Goal: Task Accomplishment & Management: Manage account settings

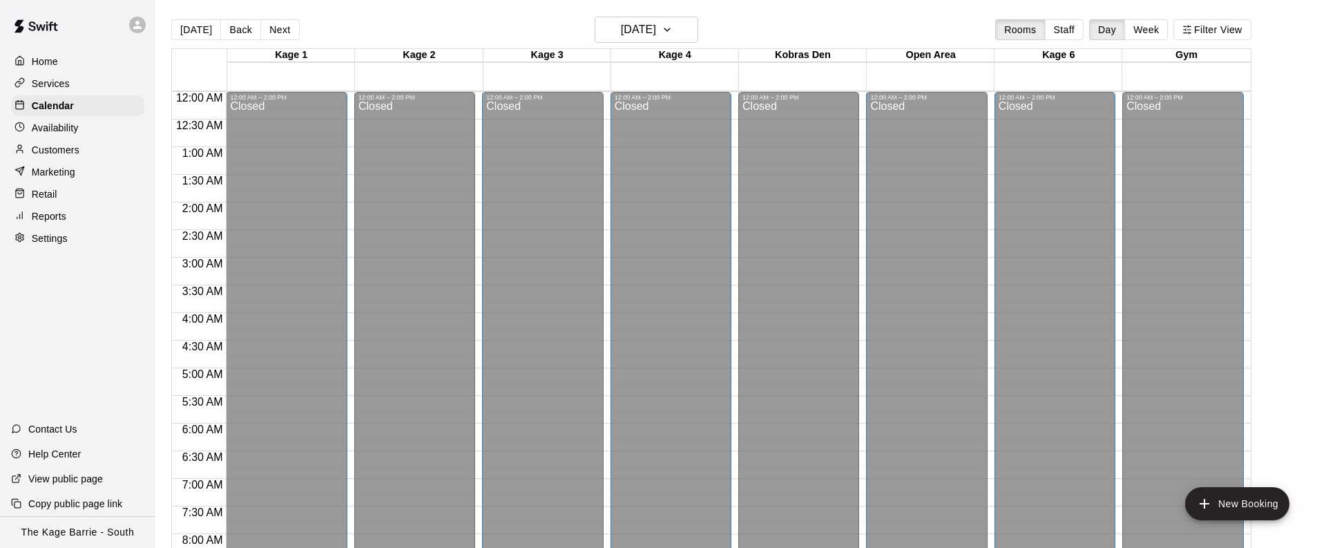
scroll to position [813, 0]
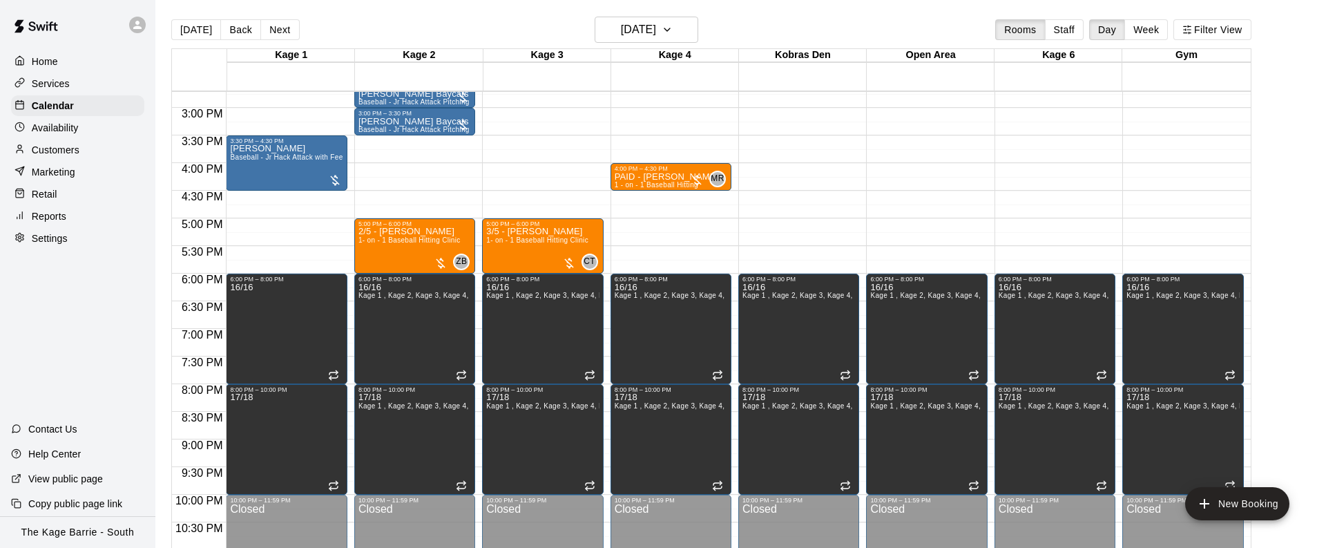
click at [202, 34] on button "[DATE]" at bounding box center [196, 29] width 50 height 21
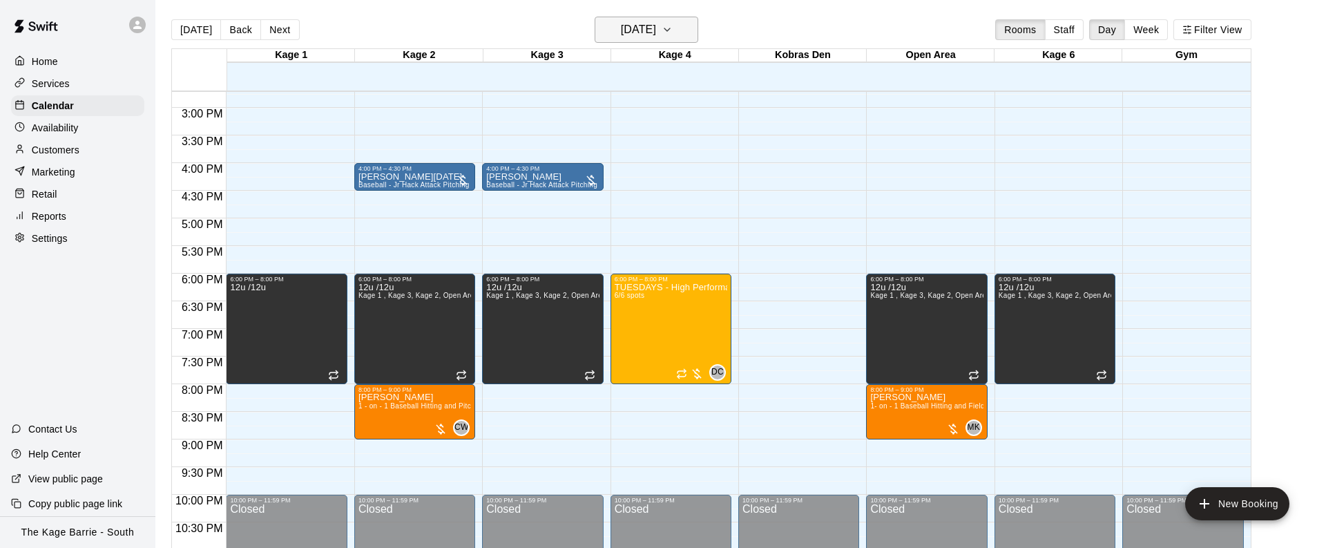
click at [656, 37] on h6 "Tuesday Sep 16" at bounding box center [638, 29] width 35 height 19
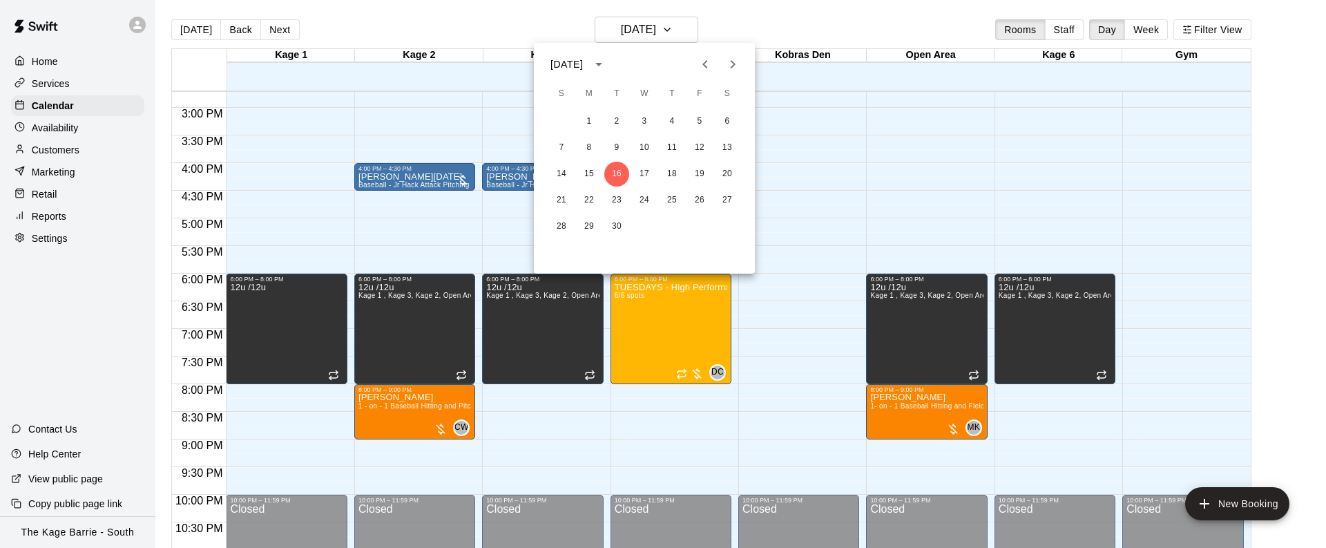
click at [736, 64] on icon "Next month" at bounding box center [732, 64] width 17 height 17
click at [561, 148] on button "2" at bounding box center [561, 147] width 25 height 25
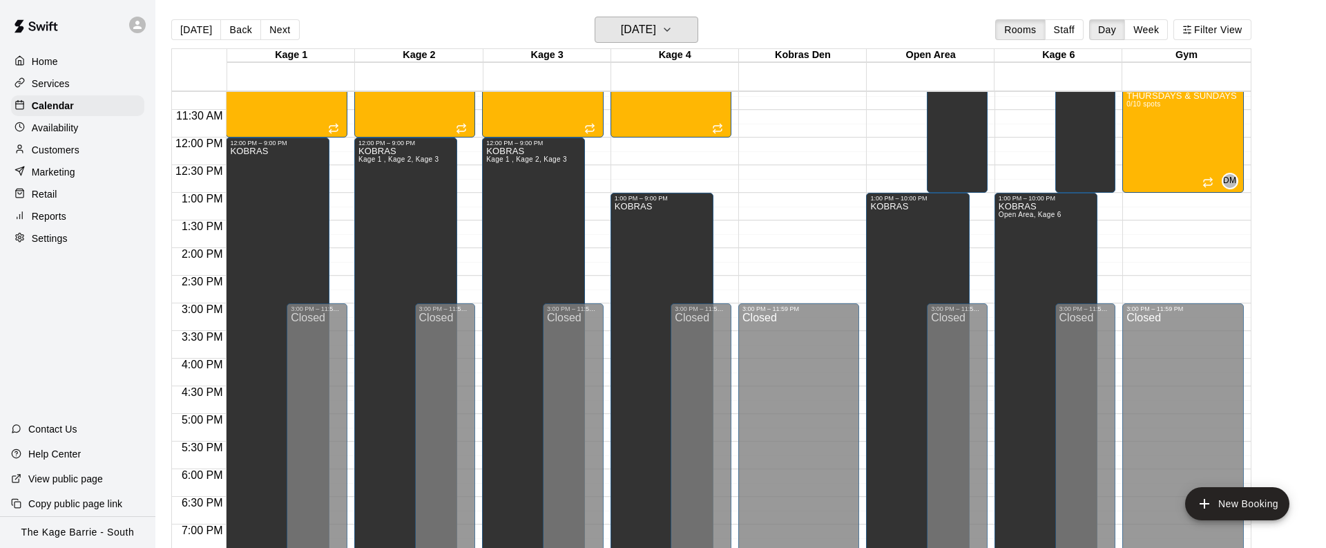
scroll to position [408, 0]
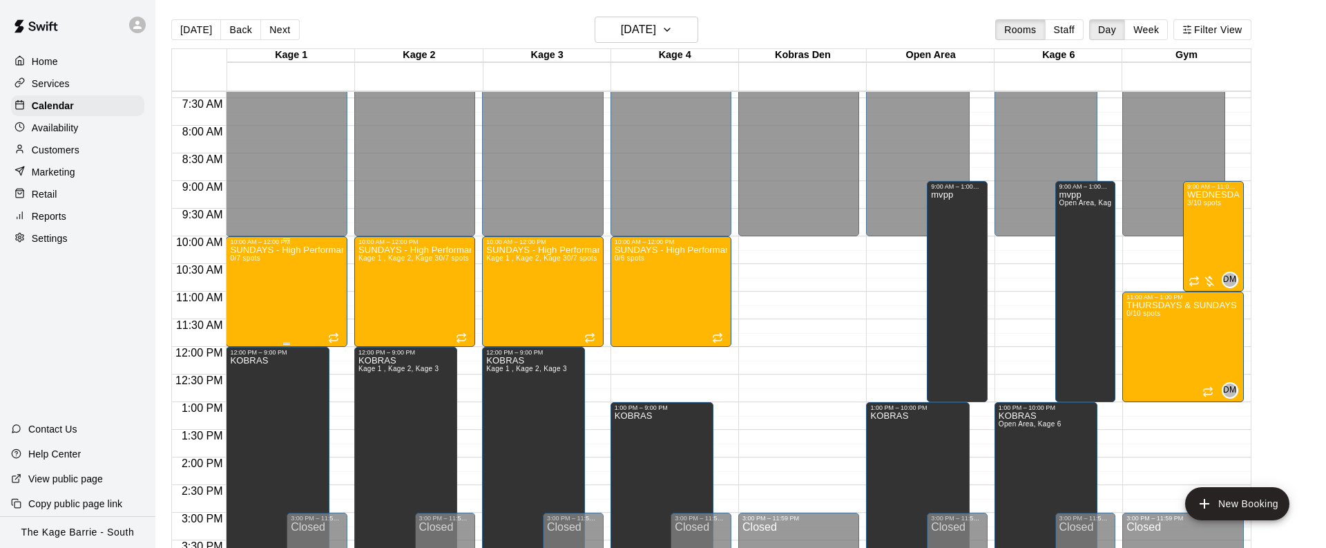
click at [271, 286] on div "SUNDAYS - High Performance Hitting Program - Baseball Program - 15U - 18U 0/7 s…" at bounding box center [286, 519] width 113 height 548
click at [247, 314] on button "delete" at bounding box center [245, 325] width 28 height 28
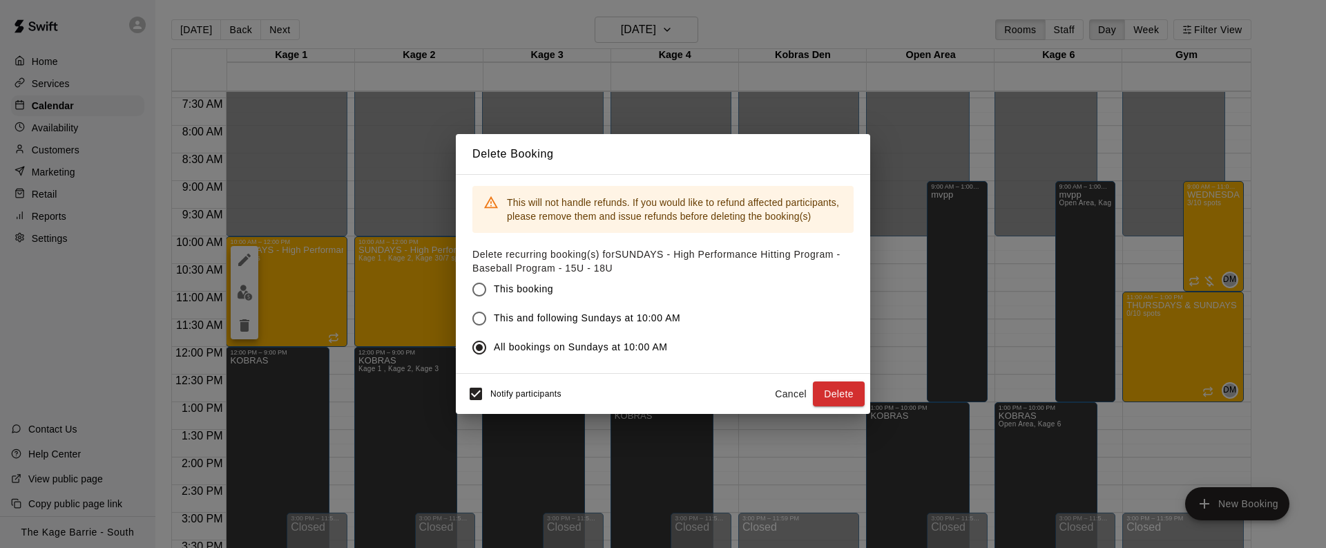
click at [842, 395] on button "Delete" at bounding box center [839, 394] width 52 height 26
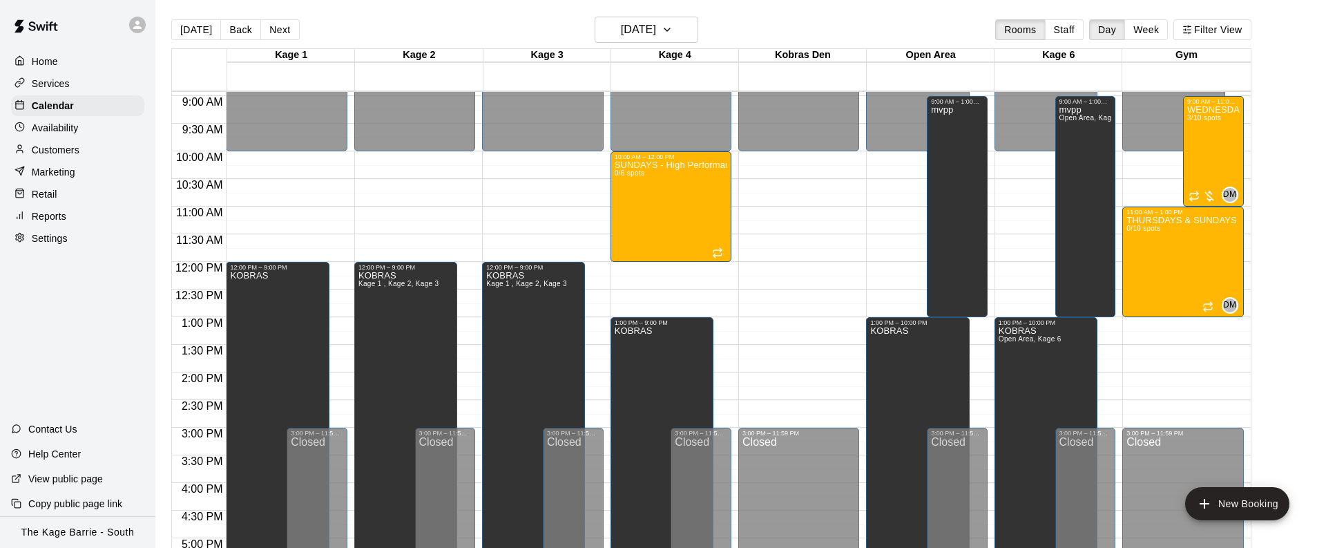
scroll to position [496, 0]
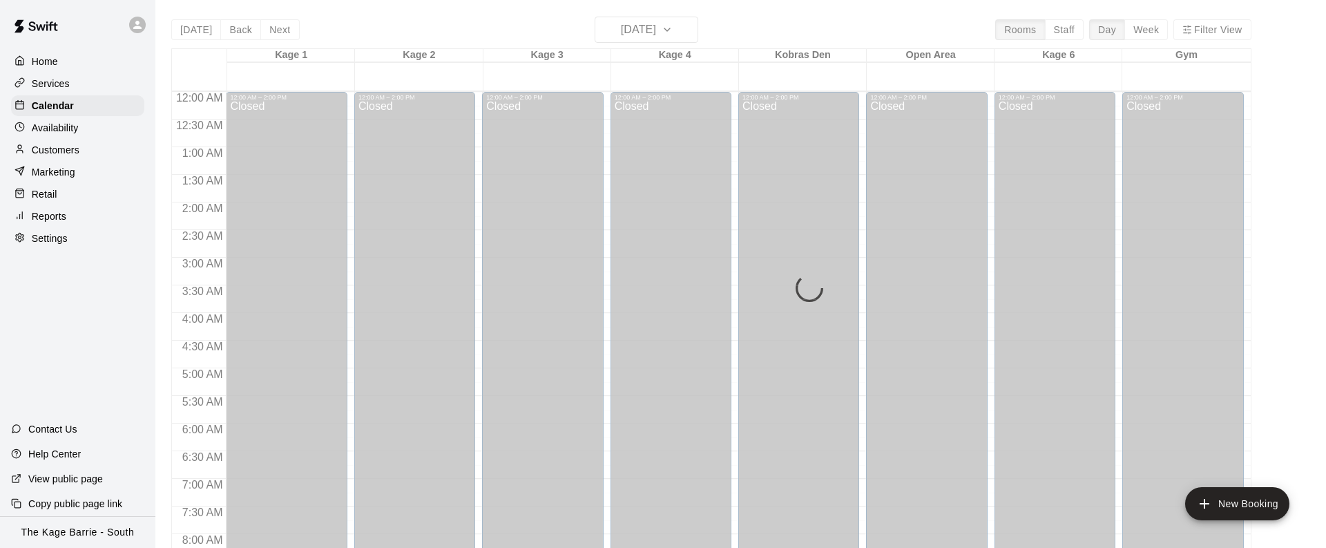
scroll to position [813, 0]
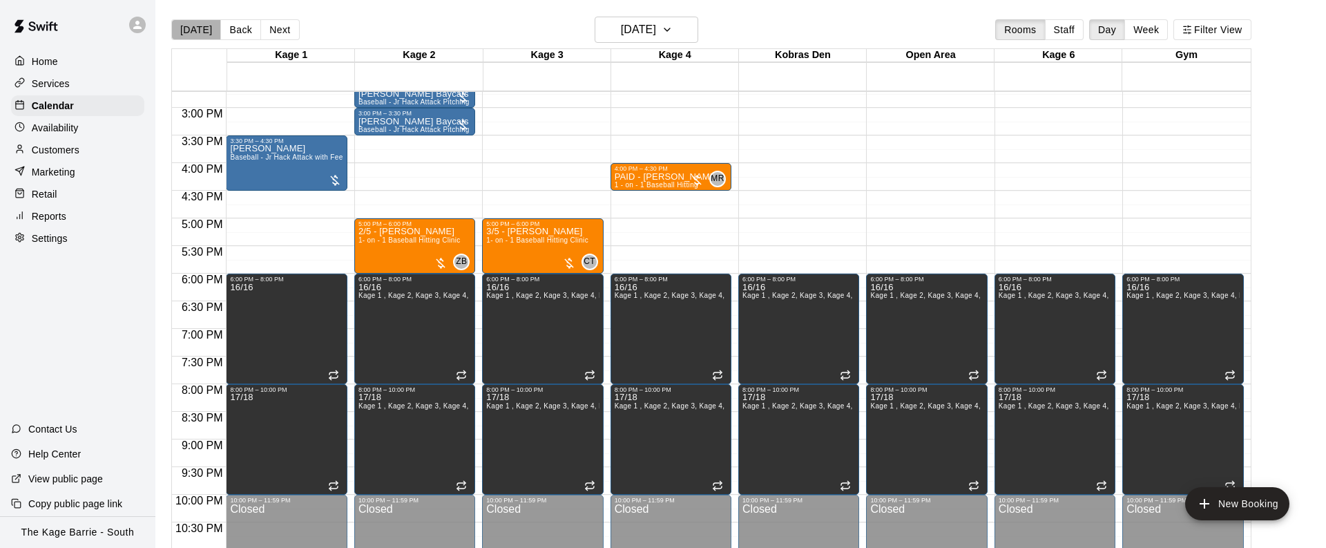
click at [204, 35] on button "[DATE]" at bounding box center [196, 29] width 50 height 21
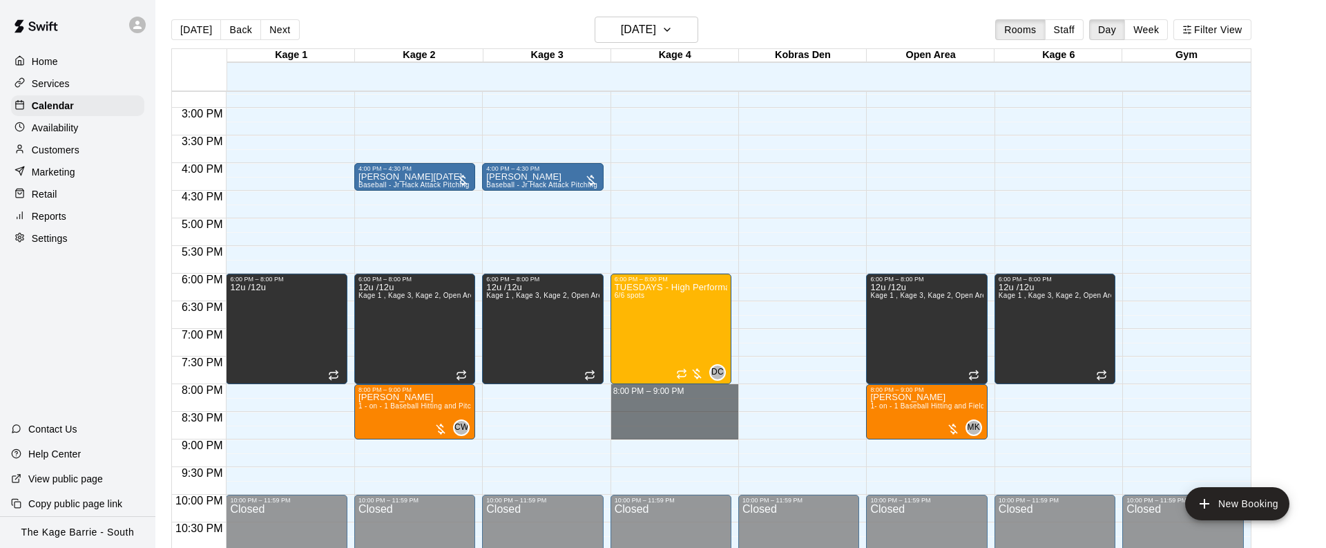
drag, startPoint x: 694, startPoint y: 388, endPoint x: 696, endPoint y: 435, distance: 47.0
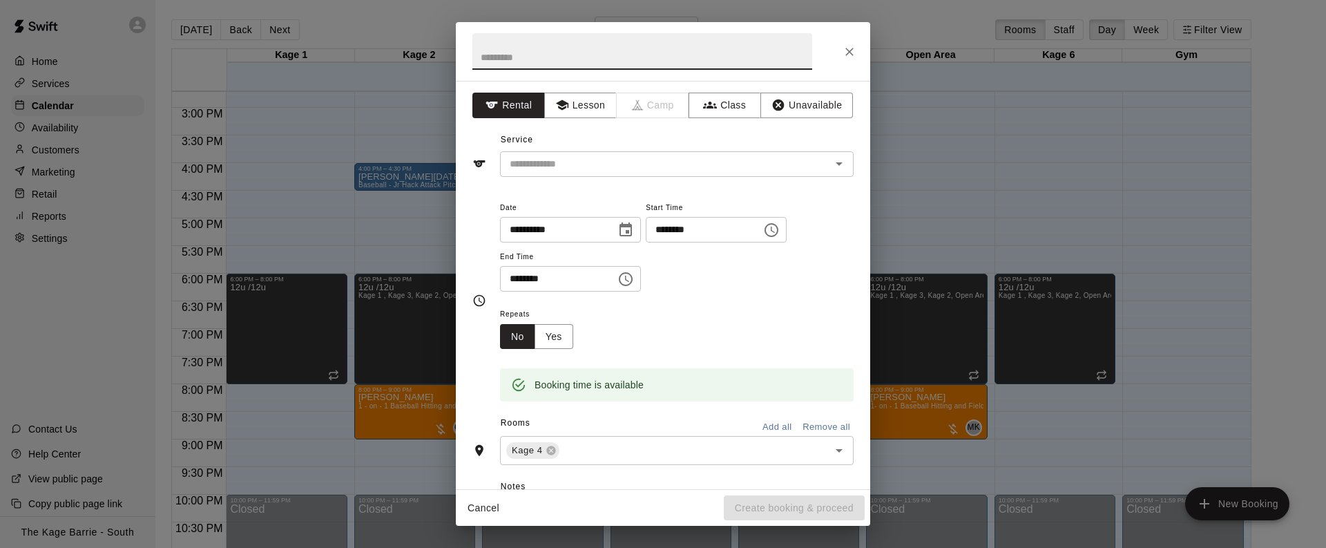
drag, startPoint x: 582, startPoint y: 111, endPoint x: 598, endPoint y: 122, distance: 20.3
click at [582, 111] on button "Lesson" at bounding box center [580, 106] width 73 height 26
click at [739, 168] on input "text" at bounding box center [656, 163] width 305 height 17
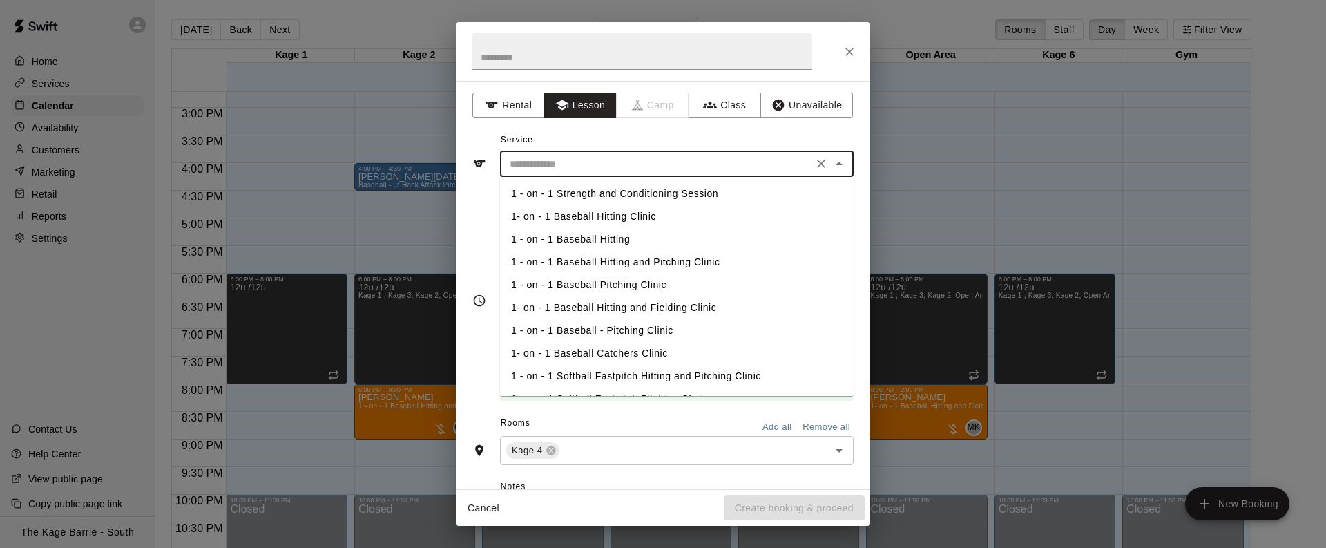
click at [658, 354] on li "1- on - 1 Baseball Catchers Clinic" at bounding box center [677, 353] width 354 height 23
type input "**********"
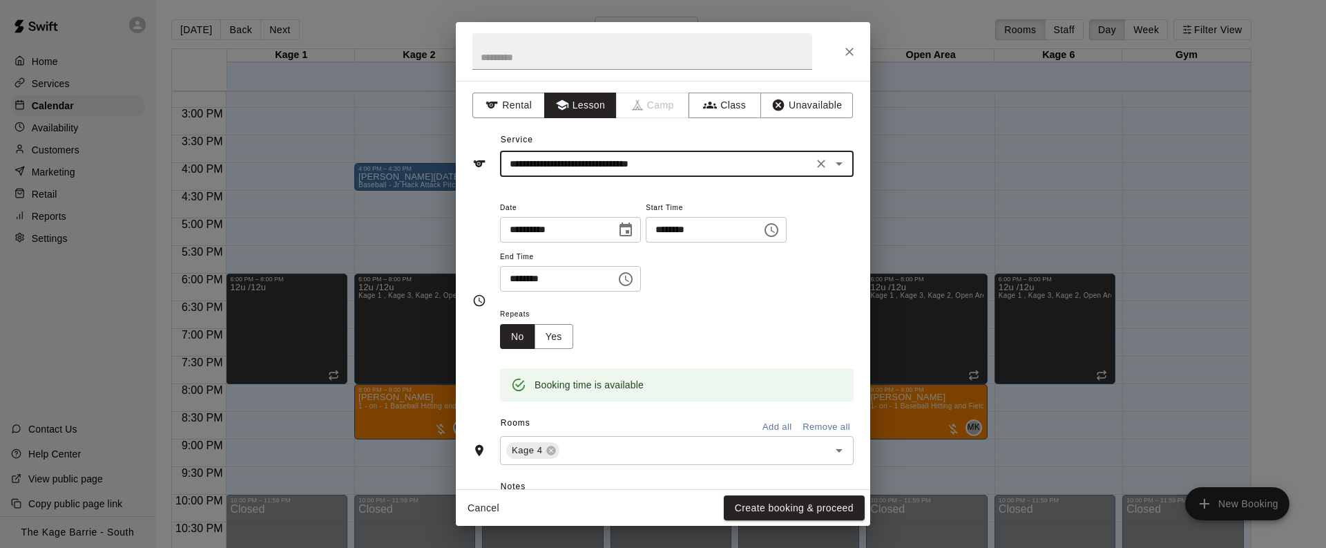
click at [802, 510] on button "Create booking & proceed" at bounding box center [794, 508] width 141 height 26
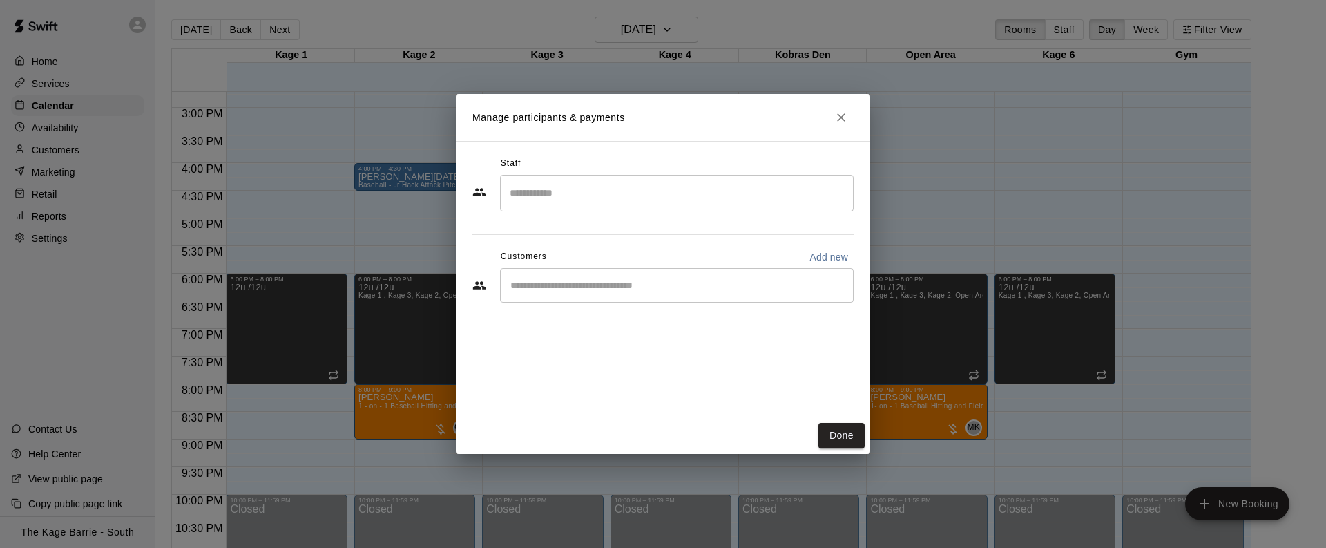
click at [573, 199] on input "Search staff" at bounding box center [676, 193] width 341 height 24
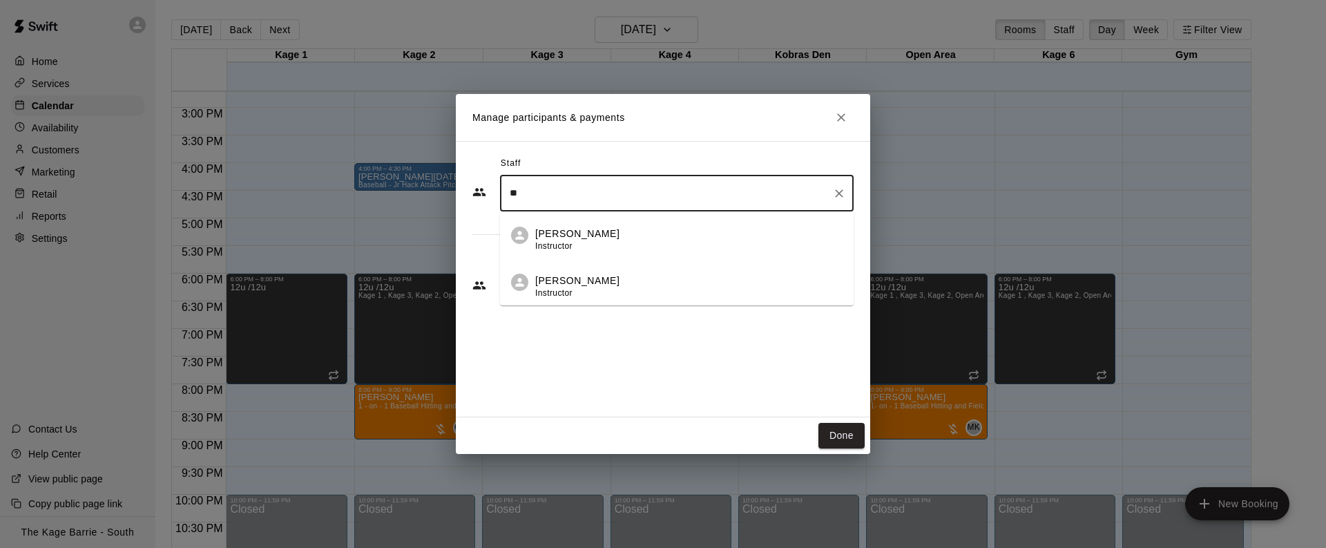
click at [564, 237] on p "Dionysius Chialtas" at bounding box center [577, 234] width 84 height 15
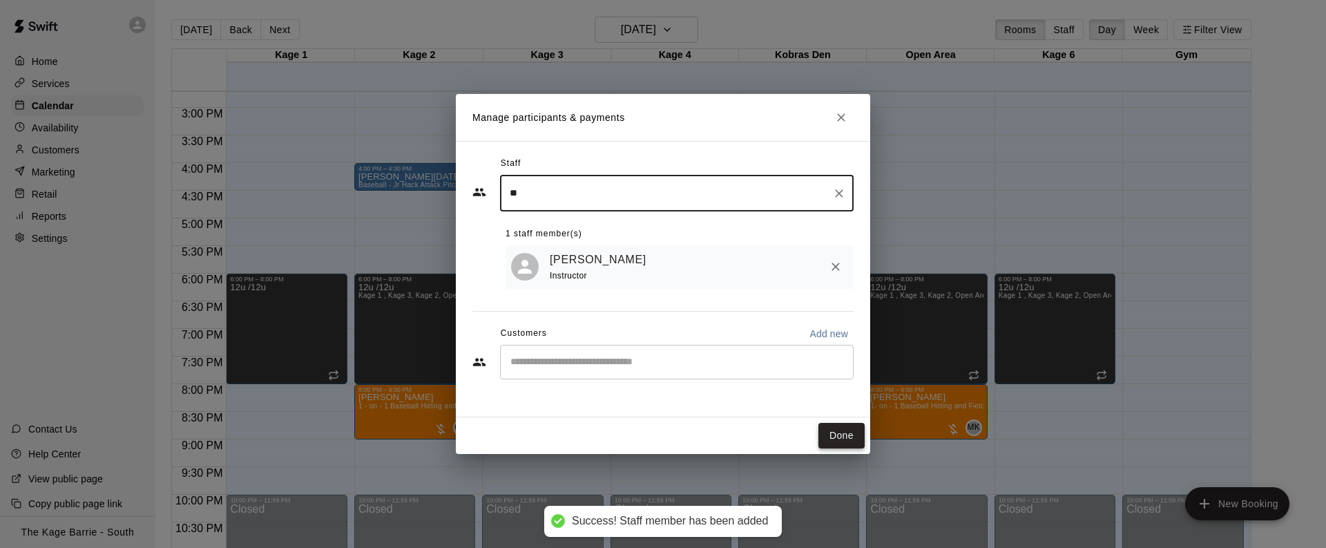
type input "**"
click at [847, 433] on button "Done" at bounding box center [841, 436] width 46 height 26
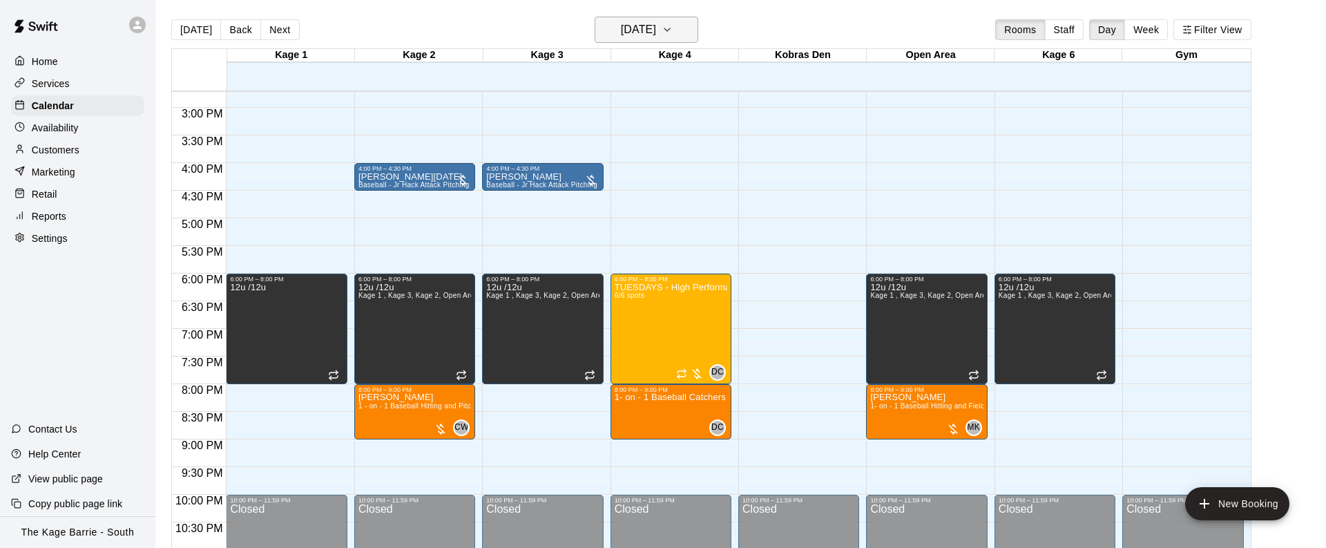
click at [673, 32] on icon "button" at bounding box center [667, 29] width 11 height 17
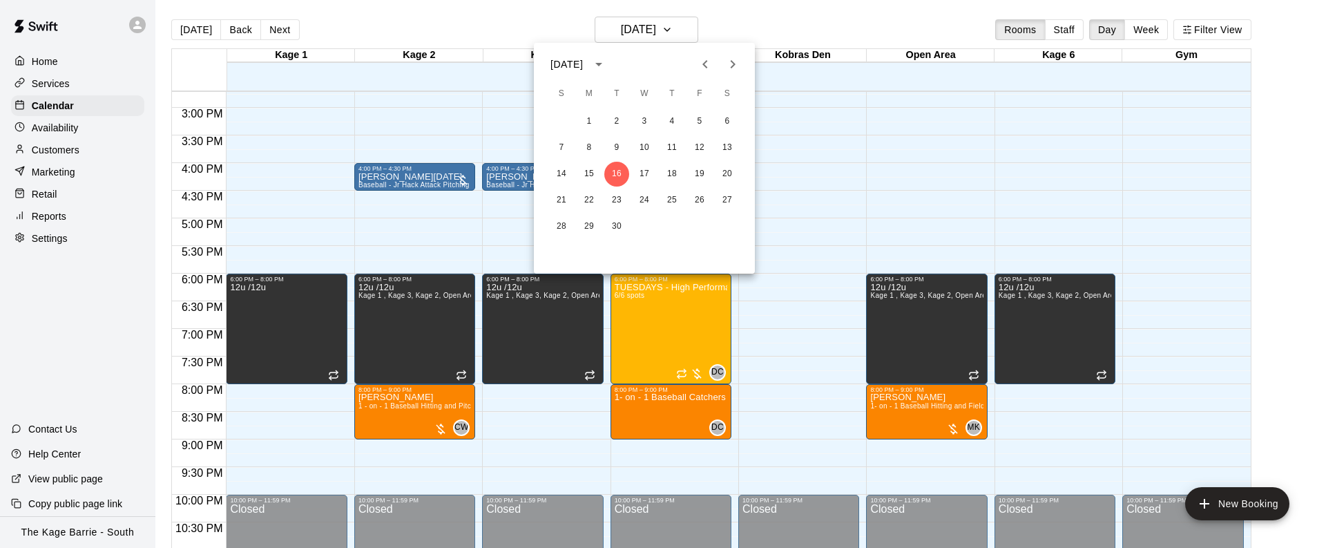
click at [740, 68] on icon "Next month" at bounding box center [732, 64] width 17 height 17
click at [592, 230] on button "27" at bounding box center [589, 226] width 25 height 25
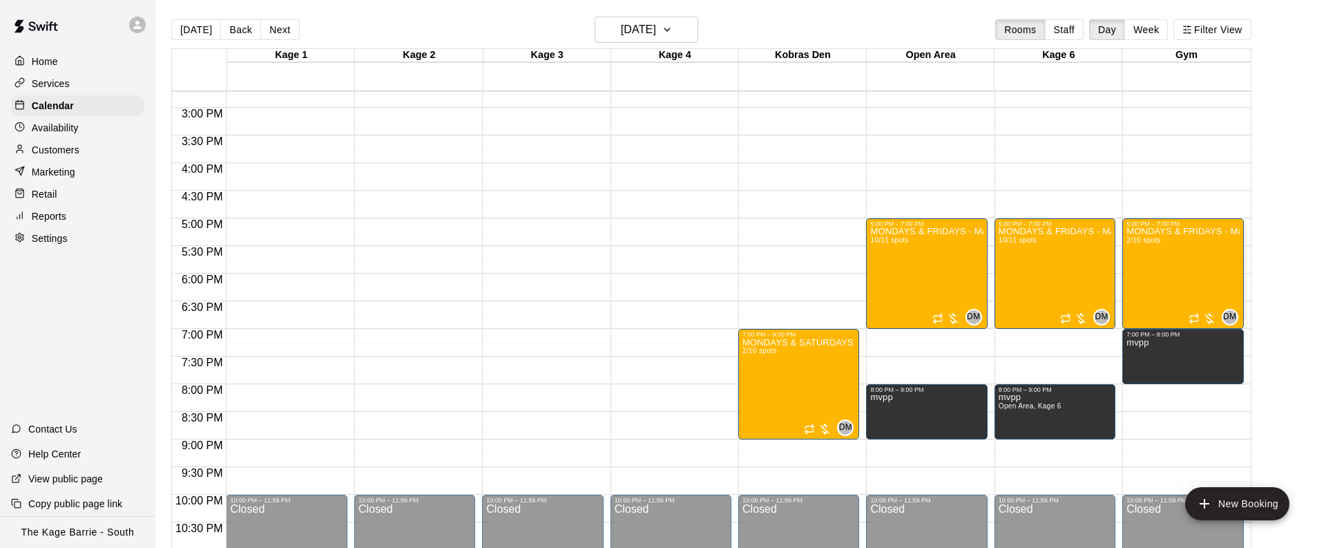
click at [850, 25] on div "Today Back Next Monday Oct 27 Rooms Staff Day Week Filter View" at bounding box center [711, 33] width 1080 height 32
click at [673, 32] on icon "button" at bounding box center [667, 29] width 11 height 17
click at [740, 61] on icon "Next month" at bounding box center [732, 64] width 17 height 17
click at [731, 119] on button "1" at bounding box center [727, 121] width 25 height 25
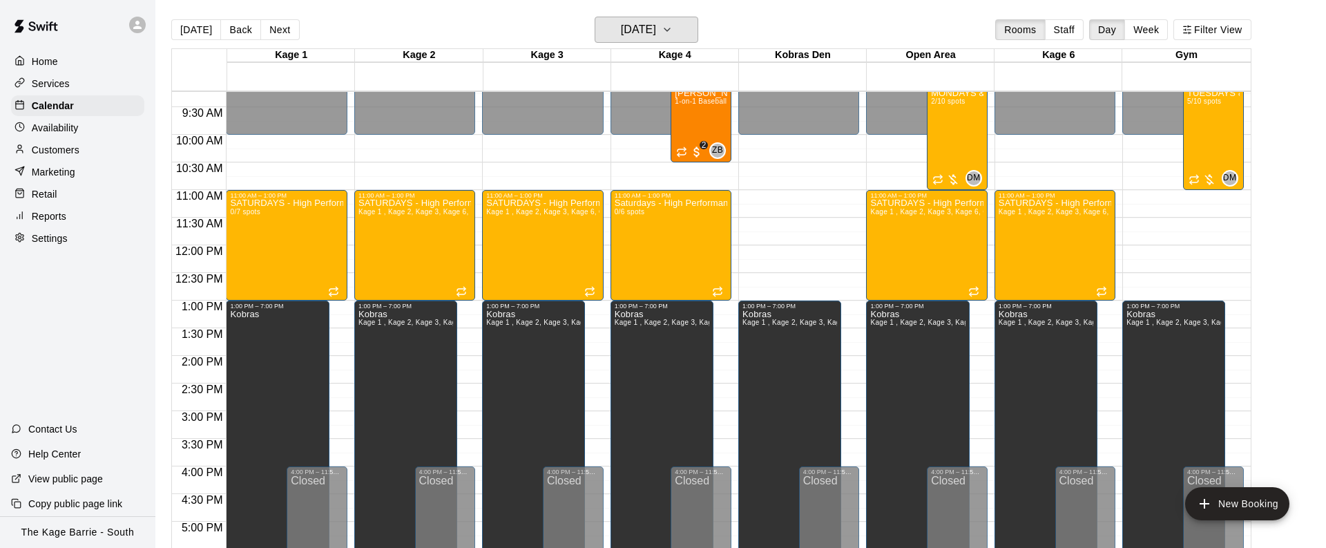
scroll to position [387, 0]
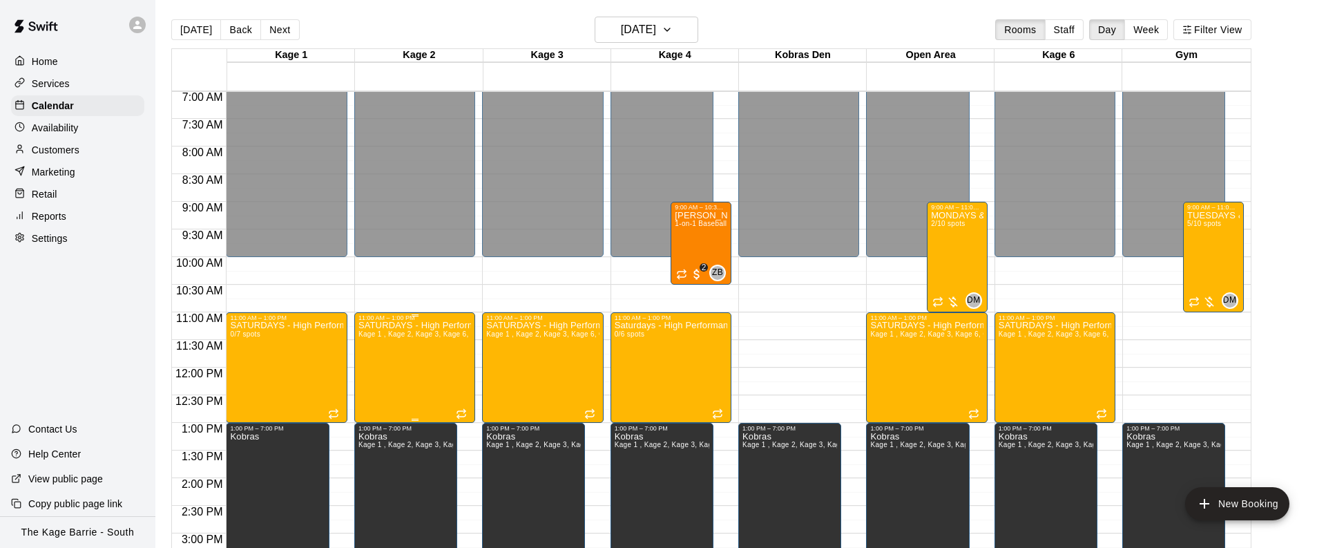
click at [374, 337] on icon "edit" at bounding box center [372, 335] width 17 height 17
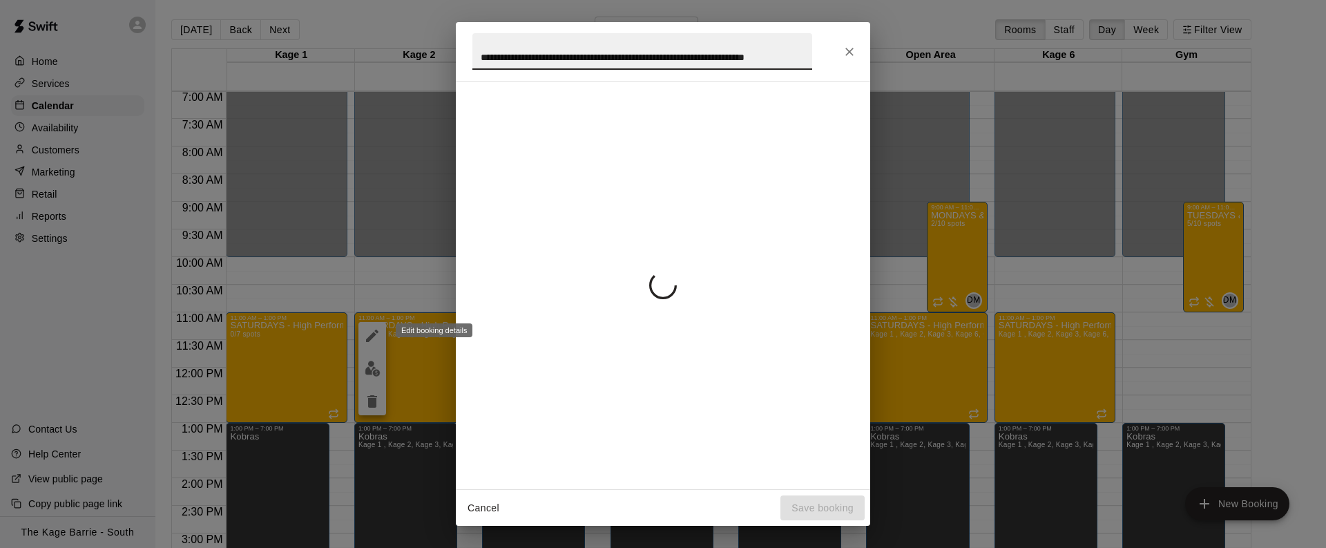
scroll to position [0, 61]
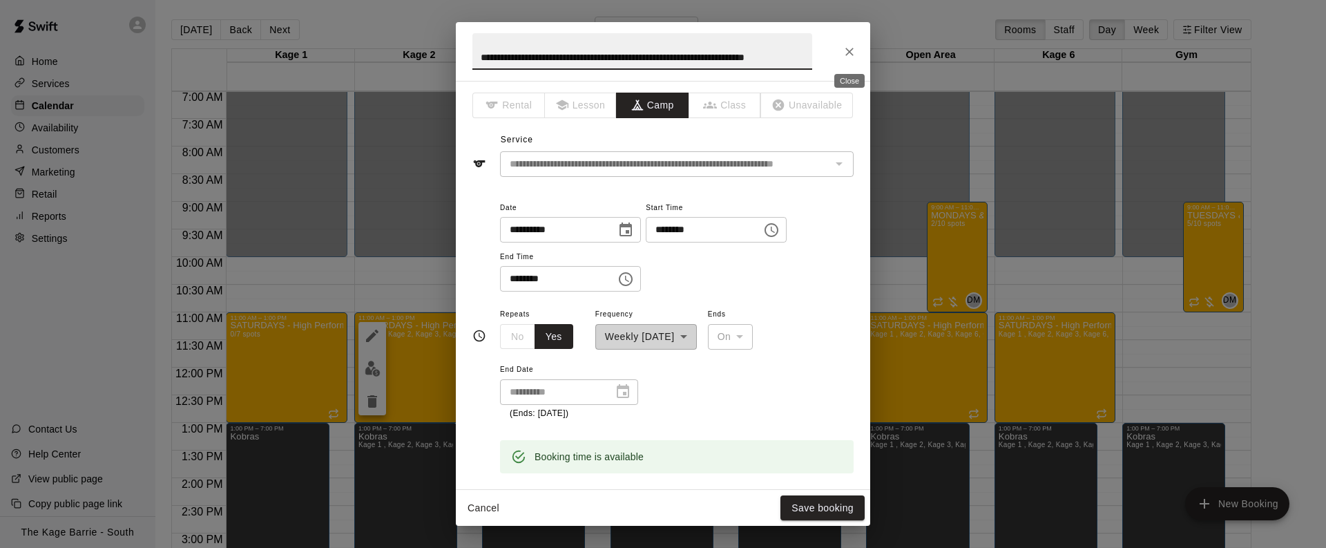
click at [846, 52] on icon "Close" at bounding box center [850, 52] width 14 height 14
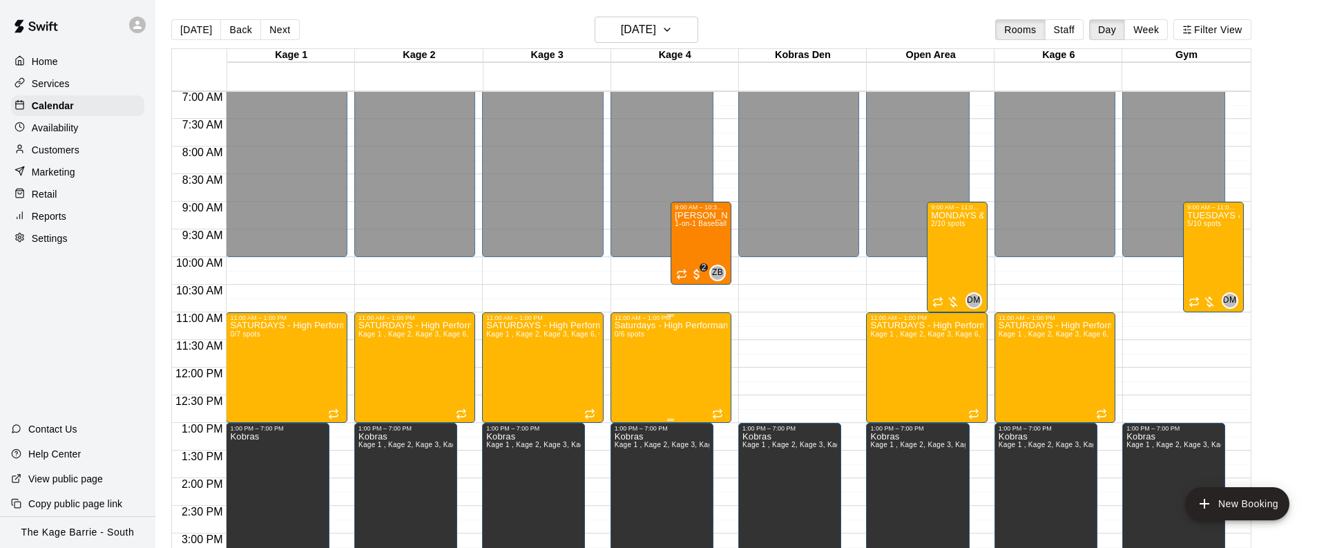
click at [631, 329] on icon "edit" at bounding box center [628, 335] width 17 height 17
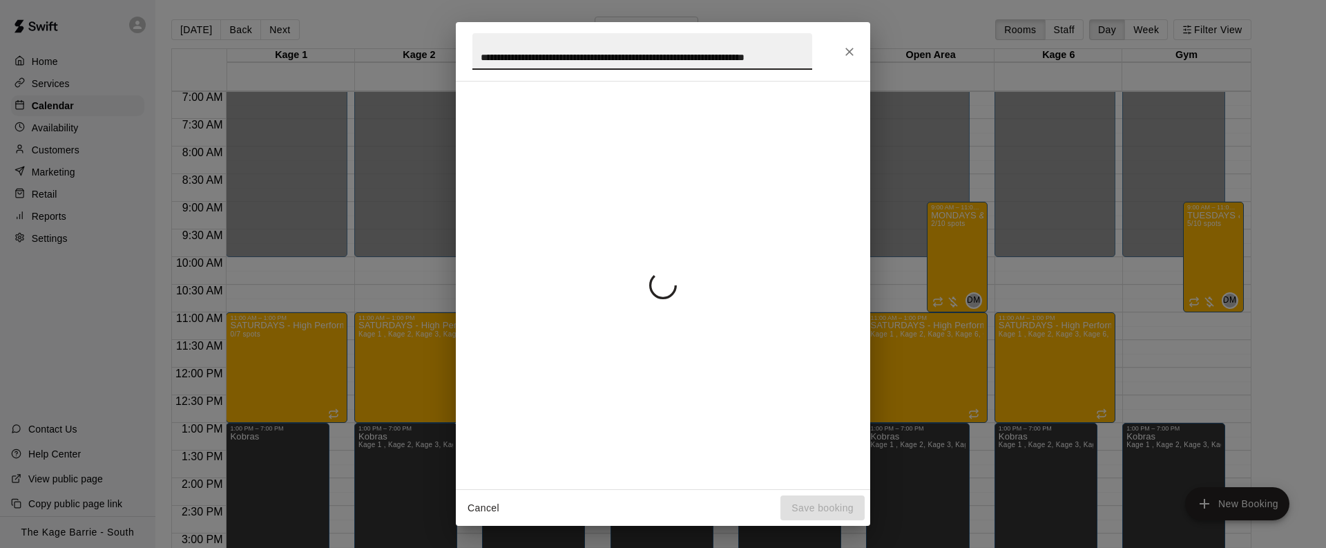
scroll to position [0, 55]
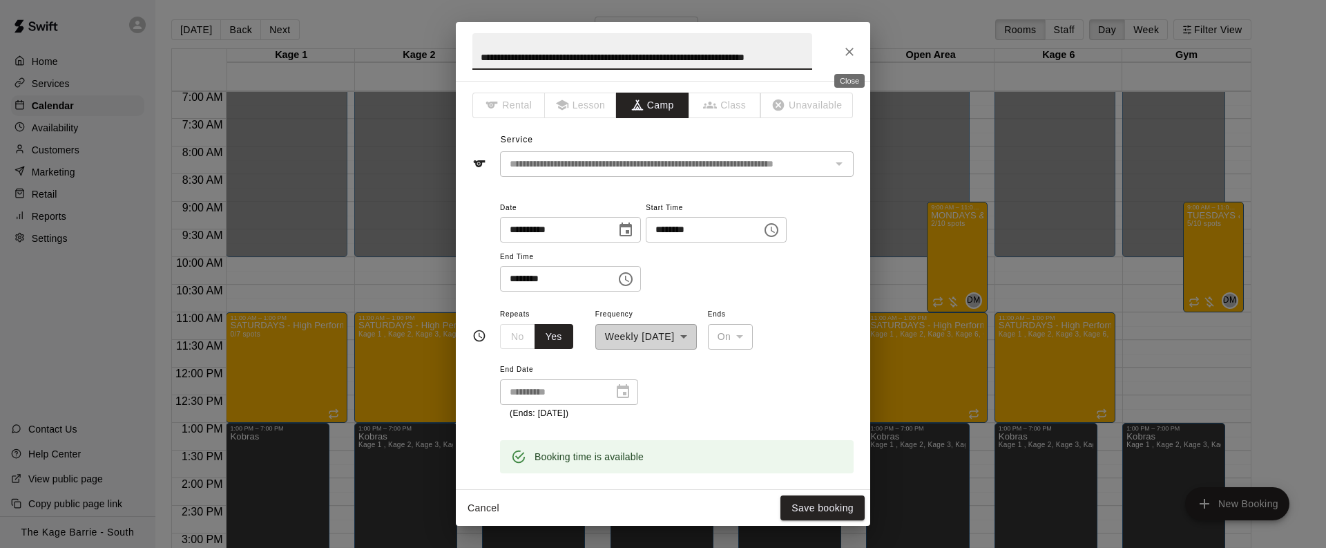
click at [859, 52] on button "Close" at bounding box center [849, 51] width 25 height 25
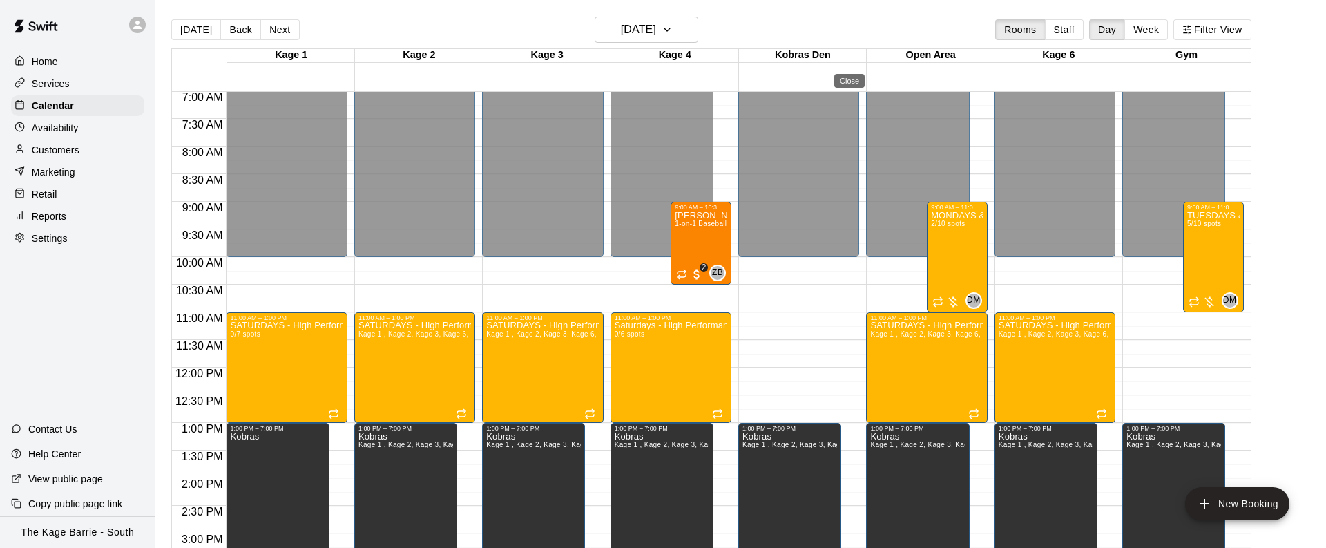
scroll to position [0, 0]
click at [281, 28] on button "Next" at bounding box center [279, 29] width 39 height 21
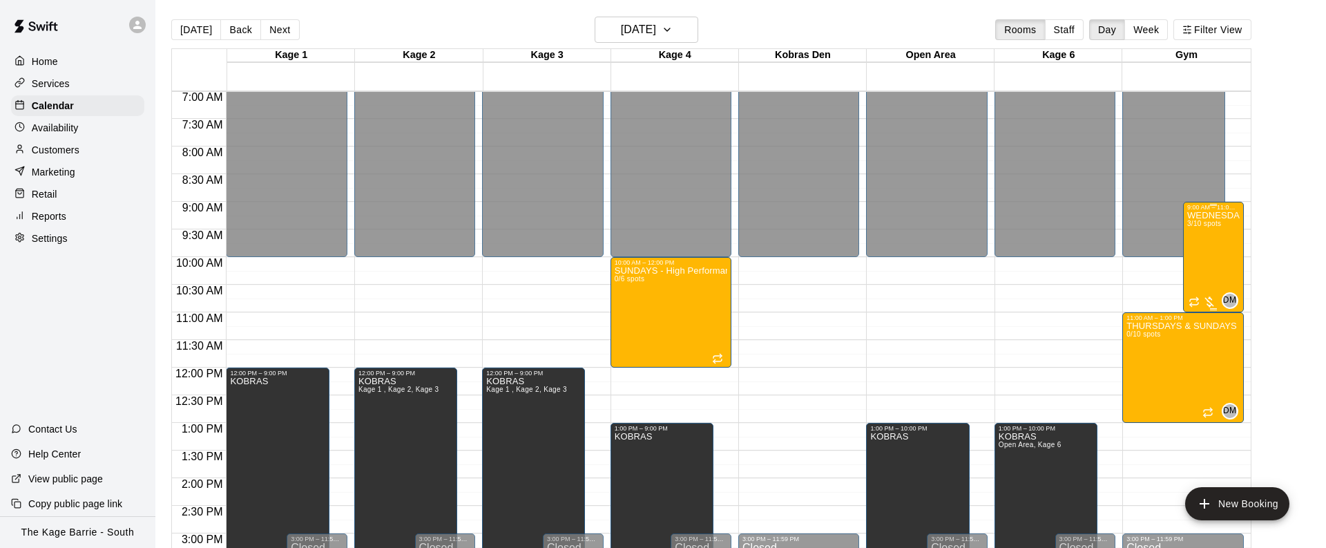
click at [1218, 241] on div "WEDNESDAYS & SUNDAYS - Max Velocity Pitching Program - 14U - 15U 3/10 spots" at bounding box center [1213, 485] width 52 height 548
click at [1153, 258] on div at bounding box center [663, 274] width 1326 height 548
click at [1220, 28] on button "Filter View" at bounding box center [1211, 29] width 77 height 21
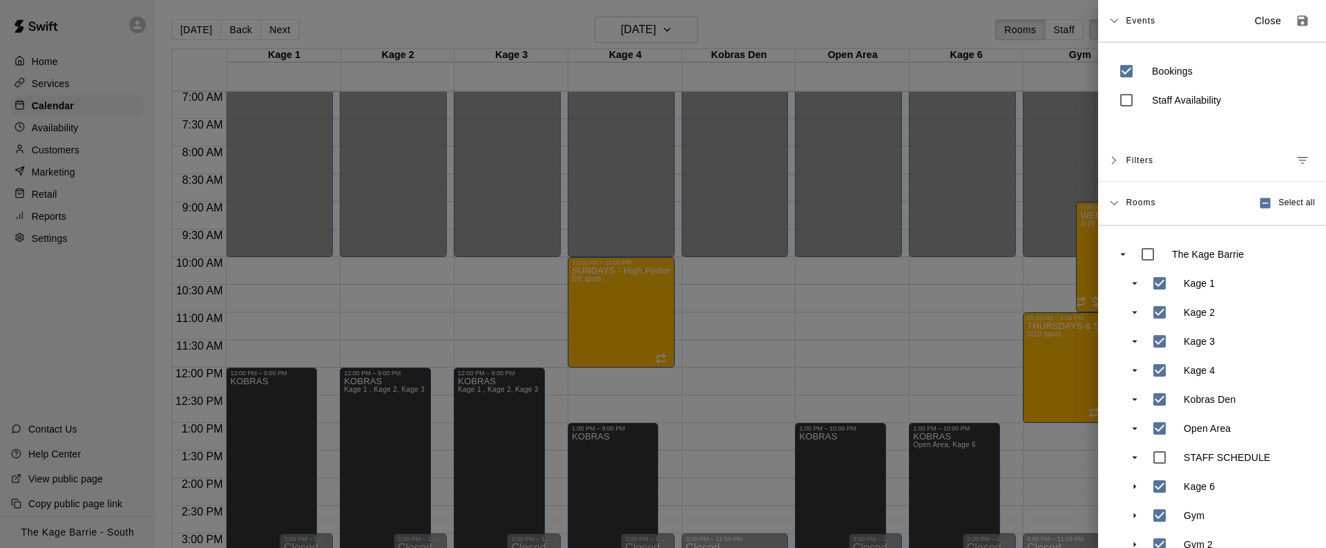
click at [959, 356] on div at bounding box center [663, 274] width 1326 height 548
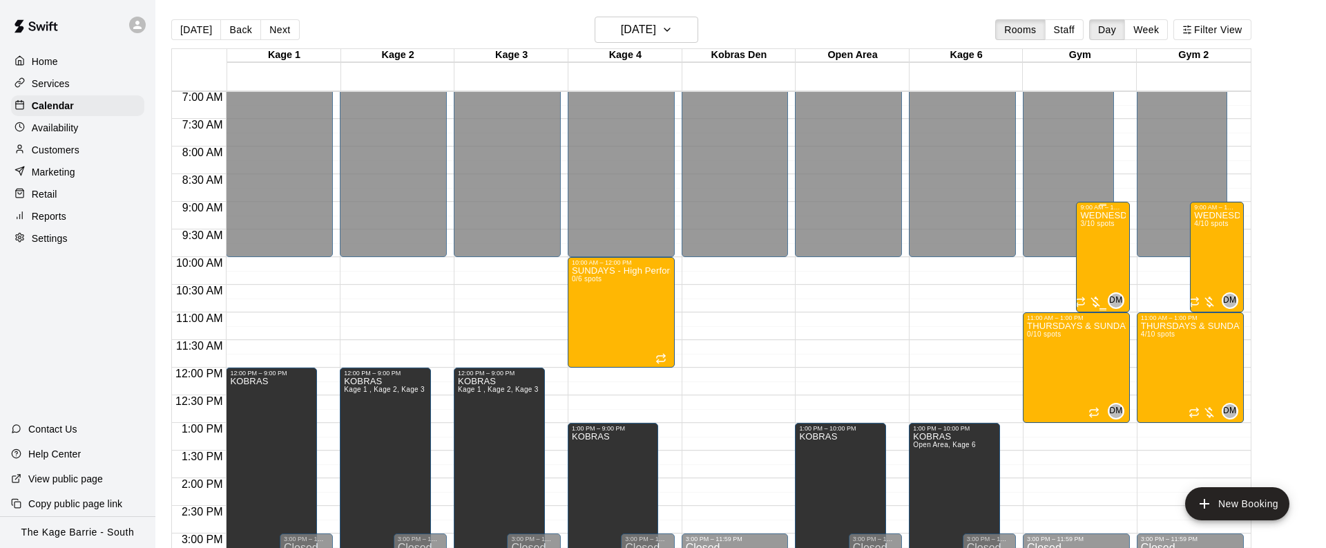
click at [1103, 241] on div "WEDNESDAYS & SUNDAYS - Max Velocity Pitching Program - 14U - 15U 3/10 spots" at bounding box center [1102, 485] width 45 height 548
click at [1095, 222] on icon "edit" at bounding box center [1094, 225] width 12 height 12
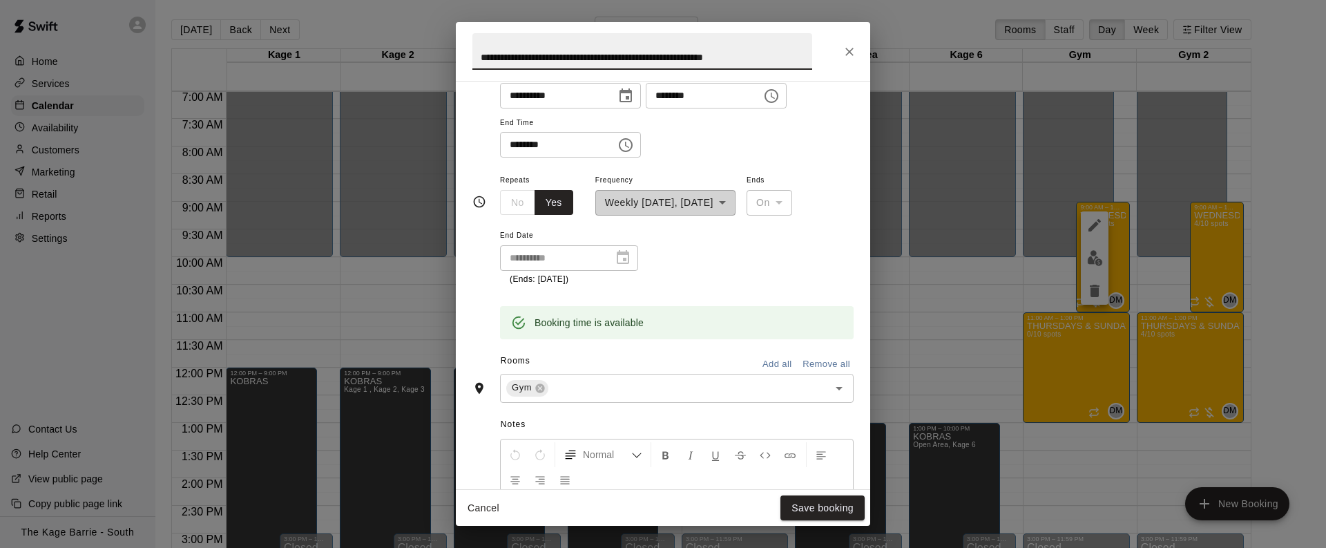
scroll to position [187, 0]
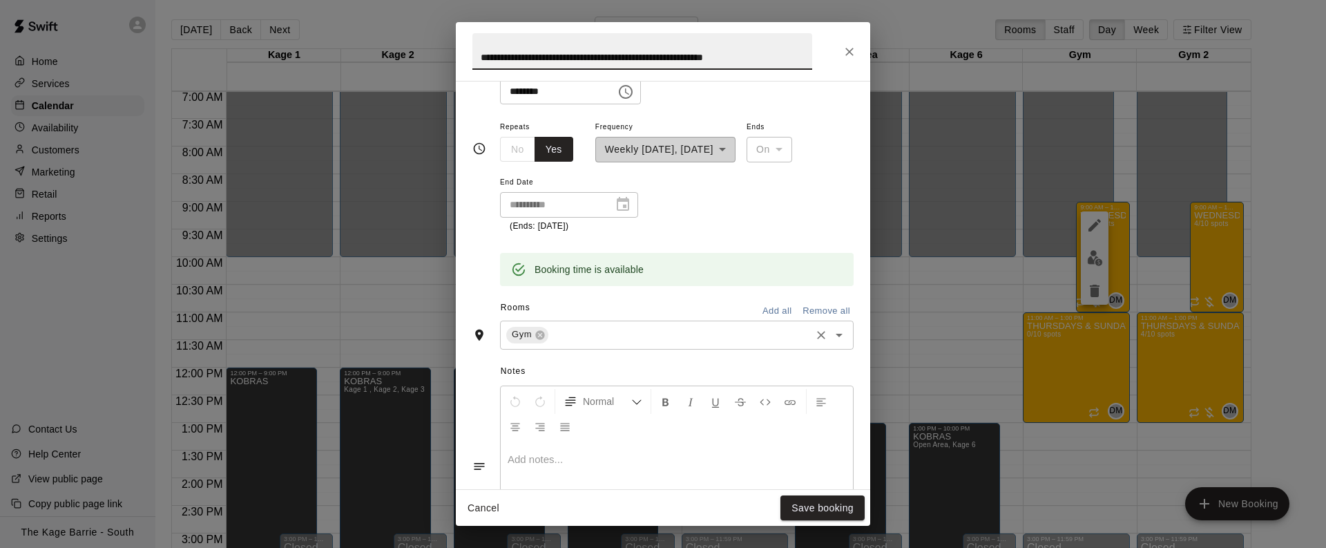
click at [559, 333] on input "text" at bounding box center [679, 334] width 258 height 17
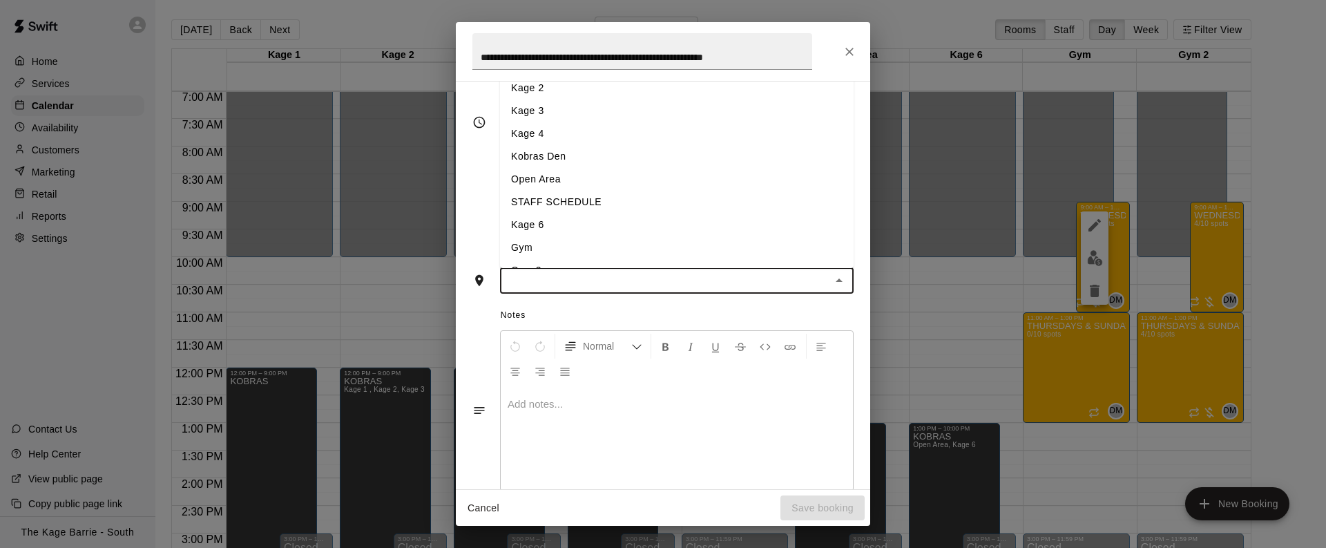
scroll to position [161, 0]
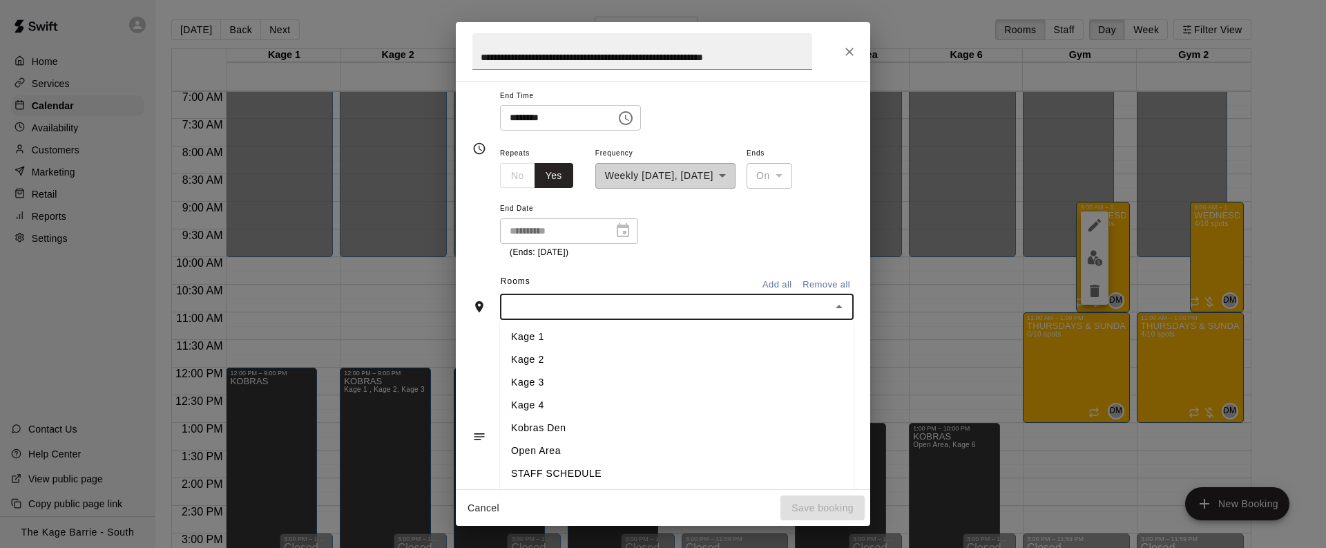
type input "*"
click at [553, 339] on li "Kage 6" at bounding box center [677, 336] width 354 height 23
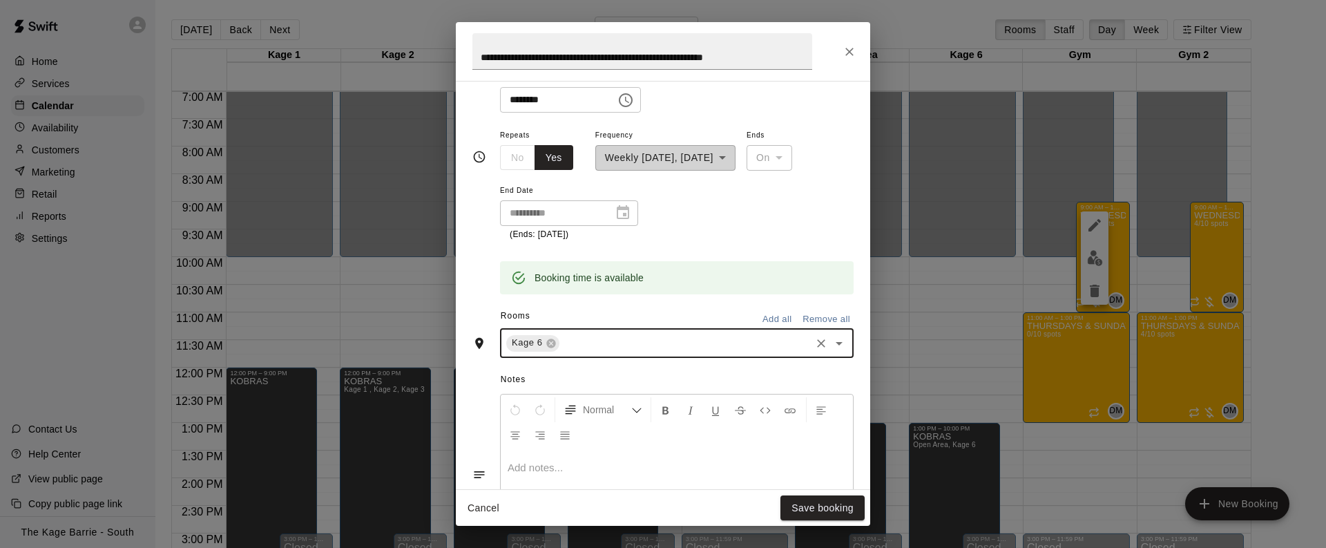
scroll to position [187, 0]
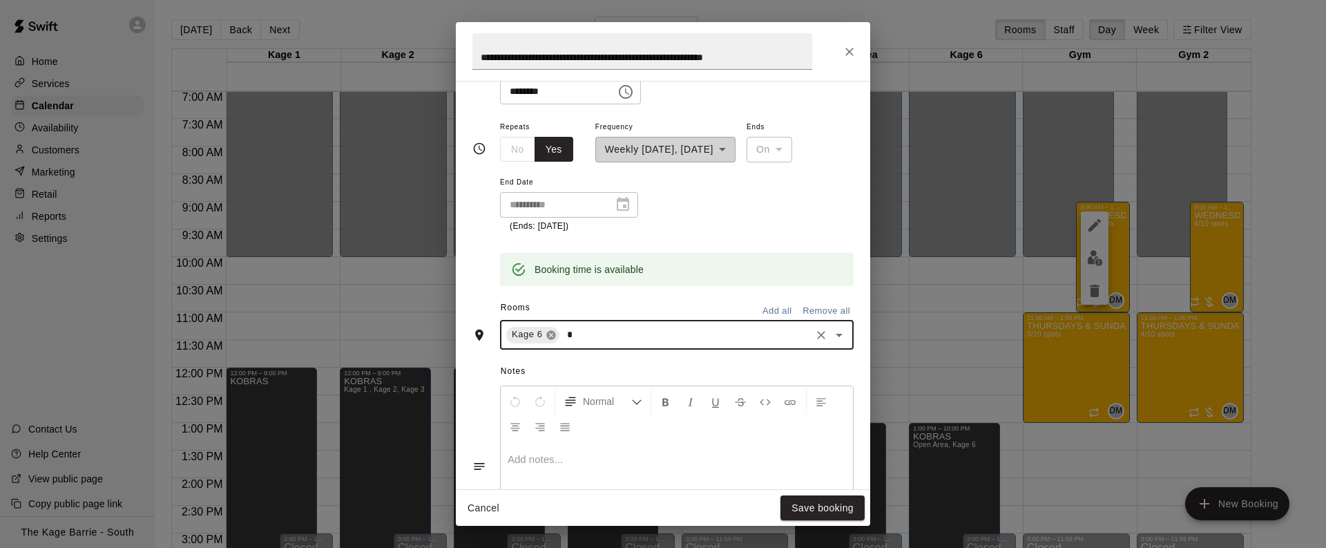
type input "**"
click at [546, 359] on li "Open Area" at bounding box center [677, 366] width 354 height 23
click at [813, 510] on button "Save booking" at bounding box center [822, 508] width 84 height 26
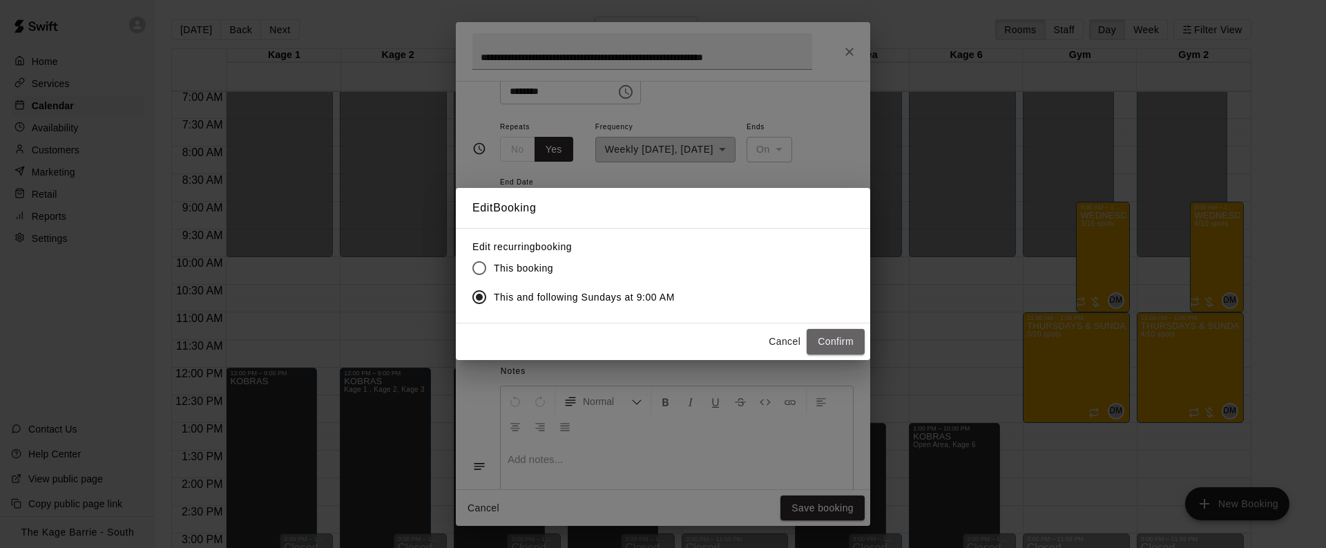
click at [834, 345] on button "Confirm" at bounding box center [836, 342] width 58 height 26
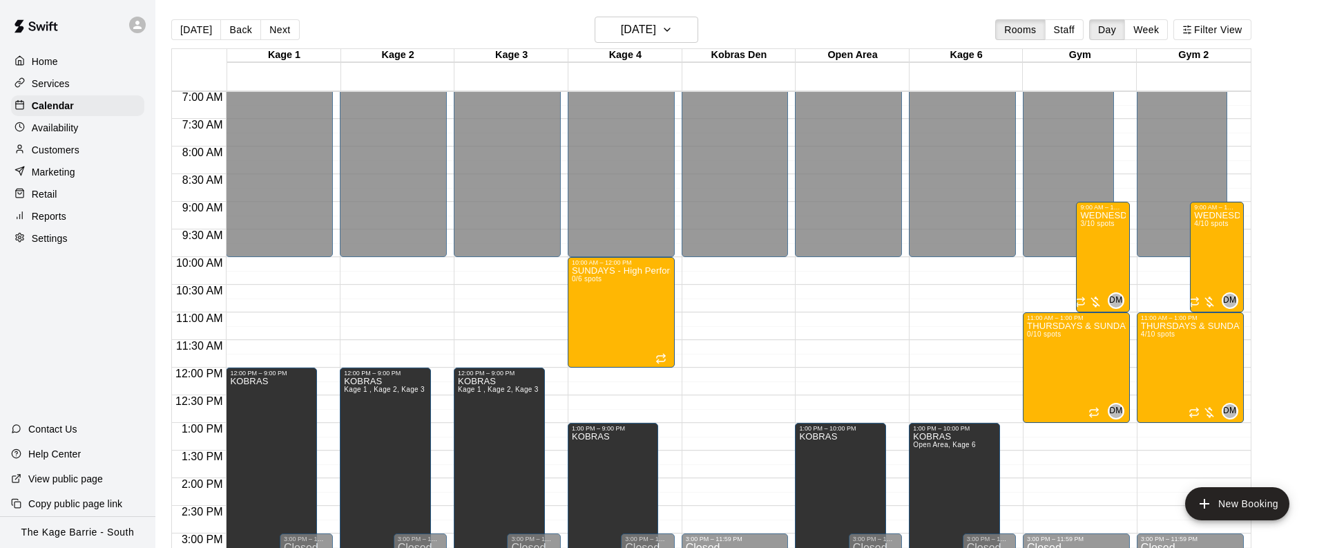
scroll to position [390, 0]
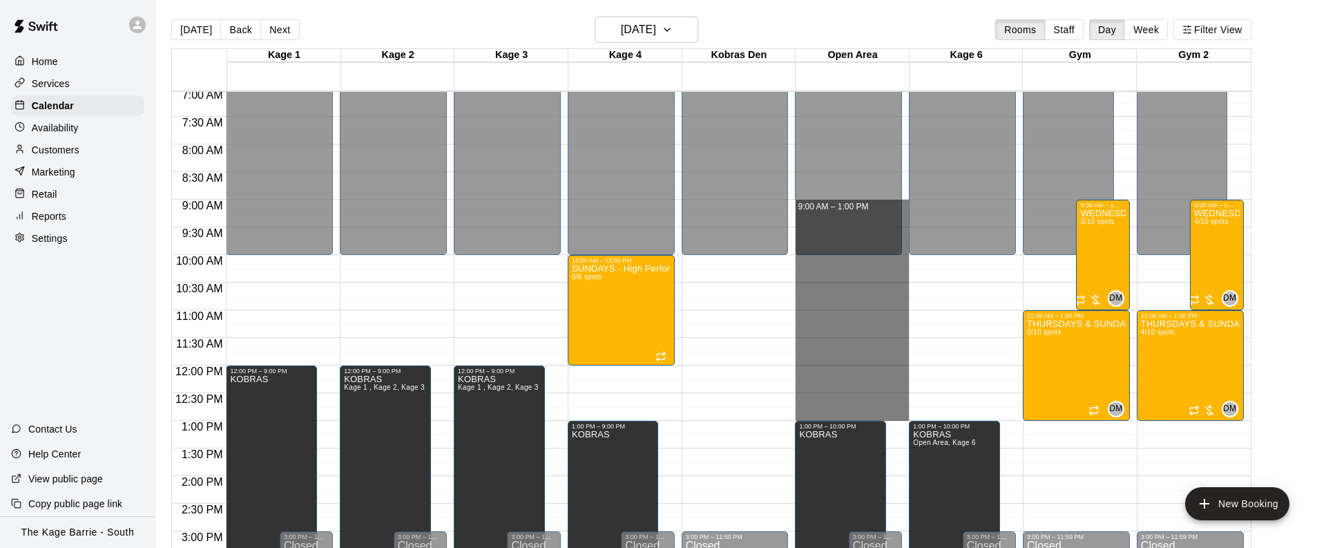
drag, startPoint x: 905, startPoint y: 200, endPoint x: 899, endPoint y: 415, distance: 214.9
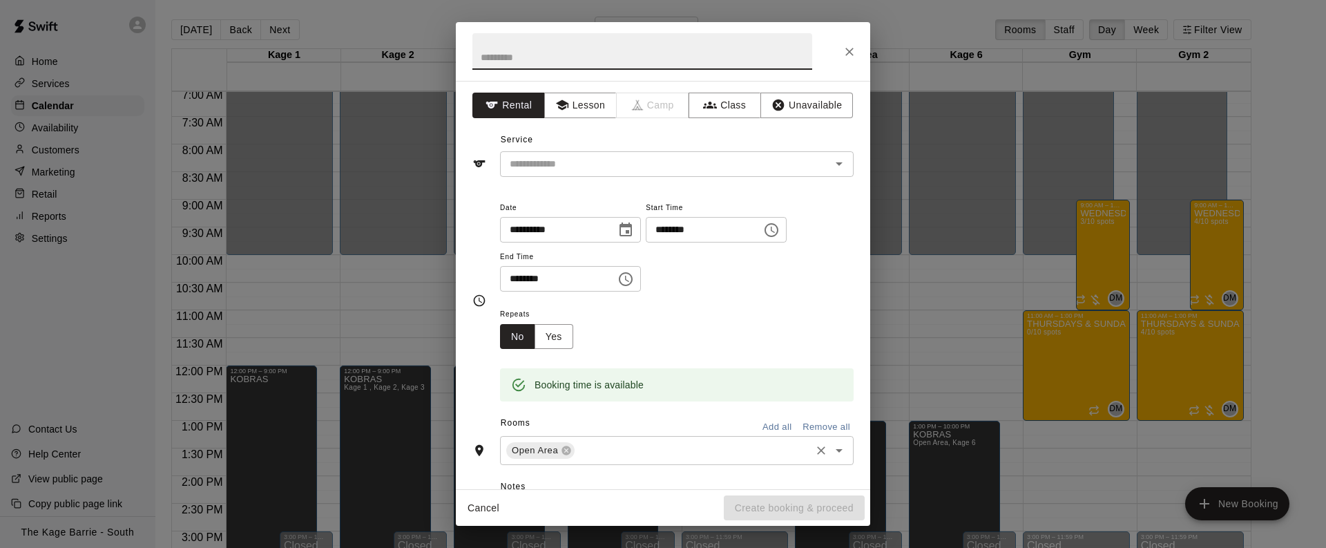
click at [649, 454] on input "text" at bounding box center [693, 450] width 232 height 17
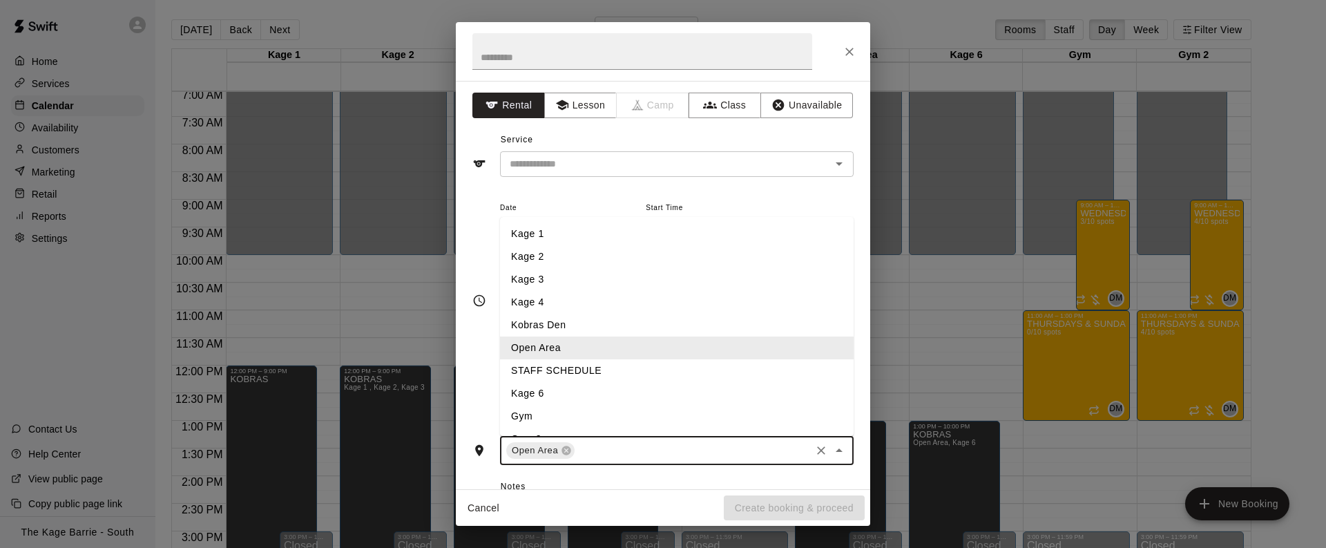
type input "*"
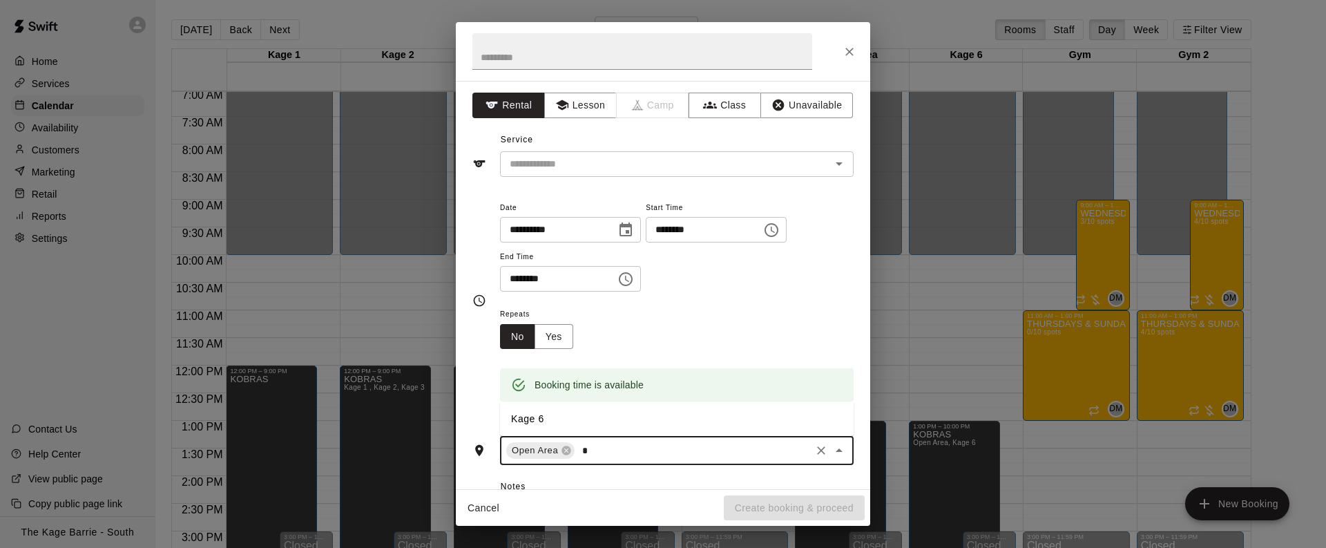
click at [631, 423] on li "Kage 6" at bounding box center [677, 418] width 354 height 23
click at [562, 335] on button "Yes" at bounding box center [554, 337] width 39 height 26
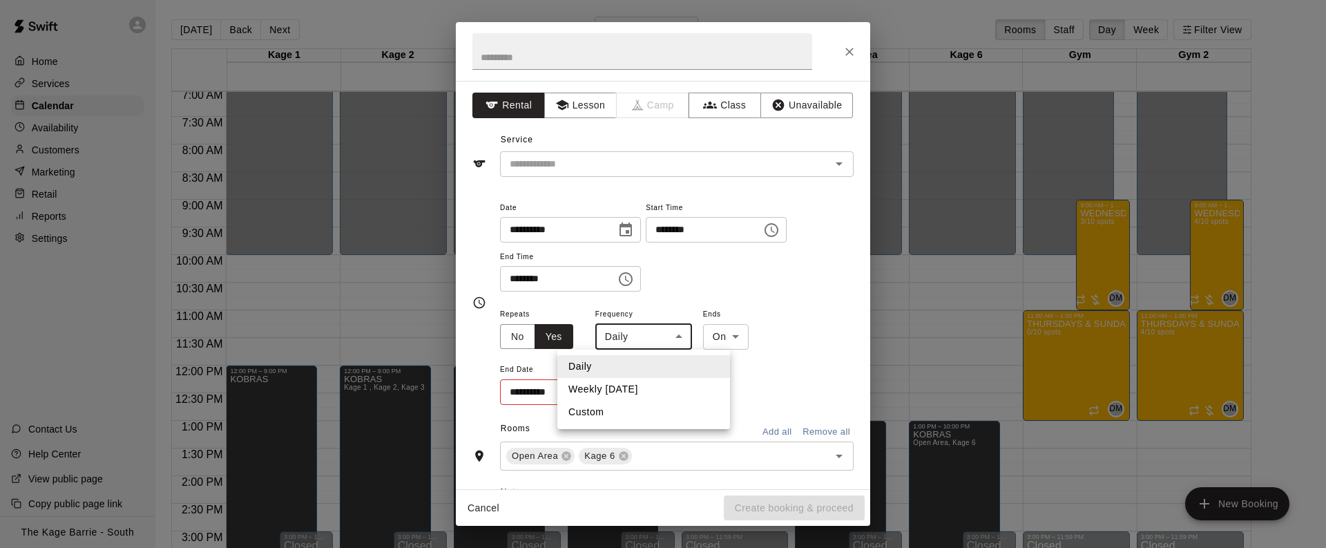
click at [669, 334] on body "Home Services Calendar Availability Customers Marketing Retail Reports Settings…" at bounding box center [663, 285] width 1326 height 570
click at [661, 388] on li "Weekly on Sunday" at bounding box center [643, 389] width 173 height 23
type input "******"
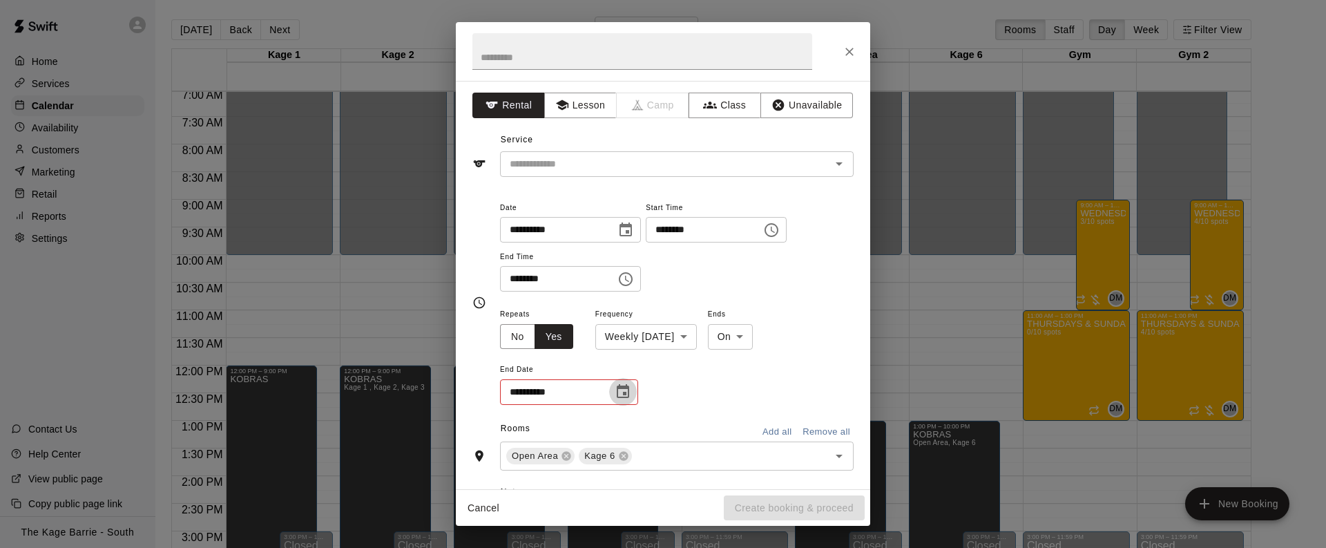
click at [627, 391] on icon "Choose date" at bounding box center [623, 391] width 17 height 17
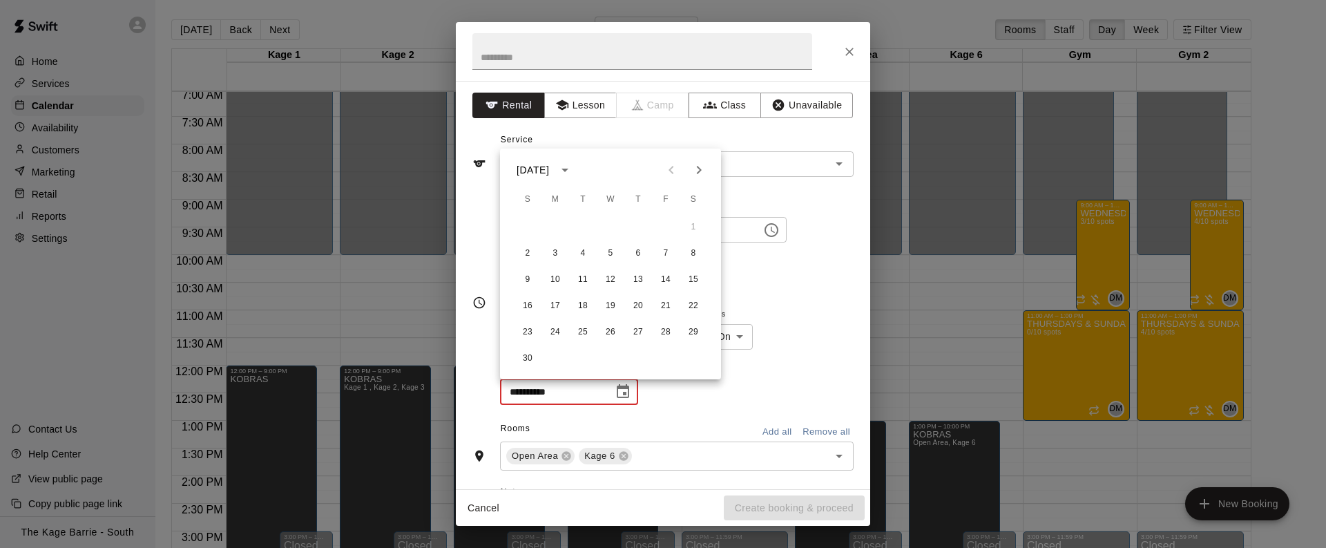
click at [704, 168] on icon "Next month" at bounding box center [699, 170] width 17 height 17
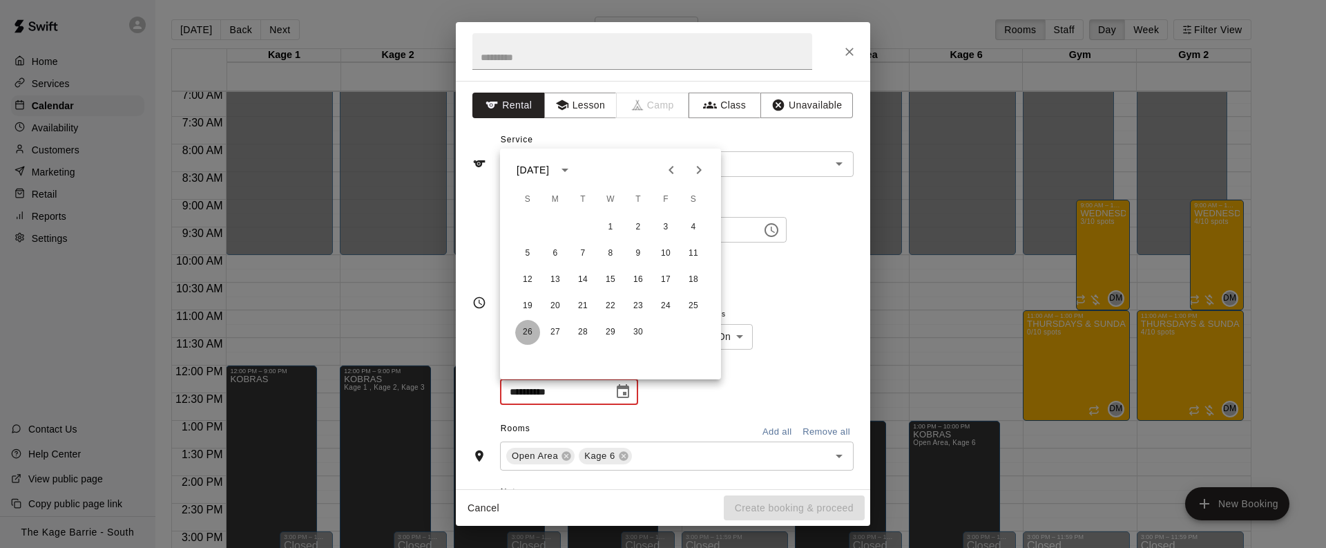
click at [529, 334] on button "26" at bounding box center [527, 332] width 25 height 25
type input "**********"
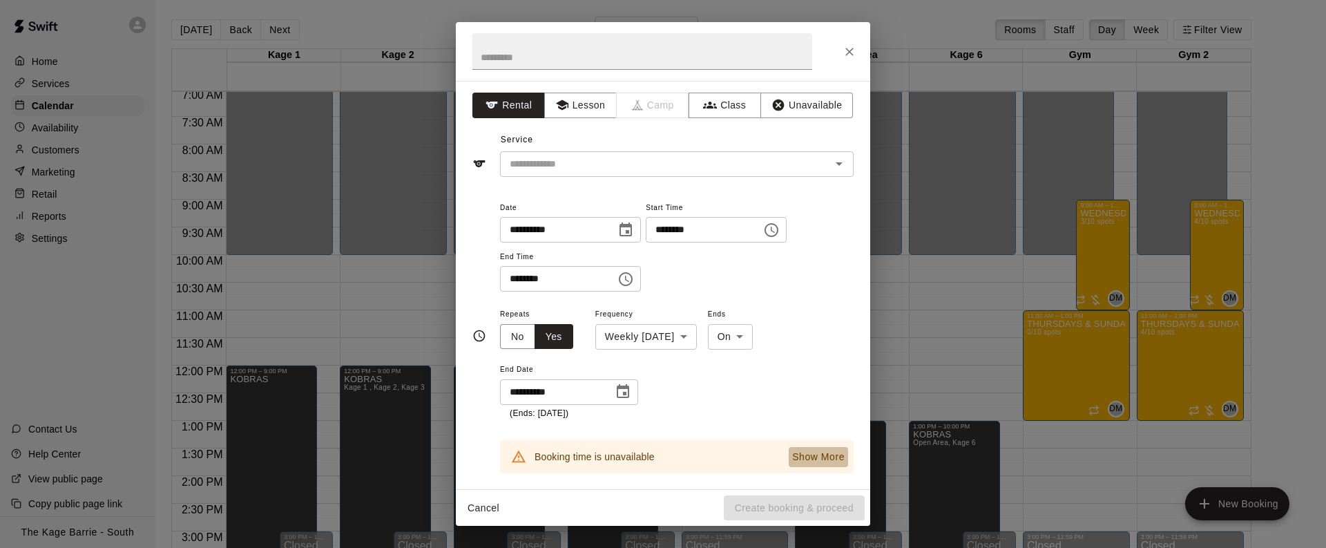
click at [822, 455] on p "Show More" at bounding box center [818, 457] width 52 height 15
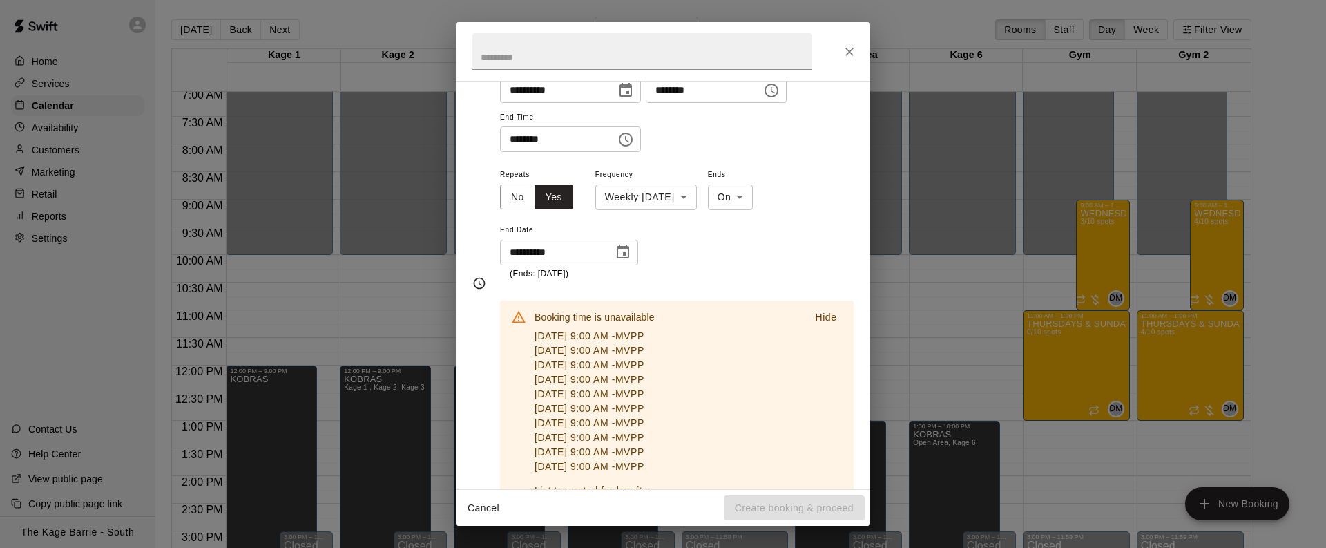
scroll to position [139, 0]
click at [848, 52] on icon "Close" at bounding box center [849, 52] width 8 height 8
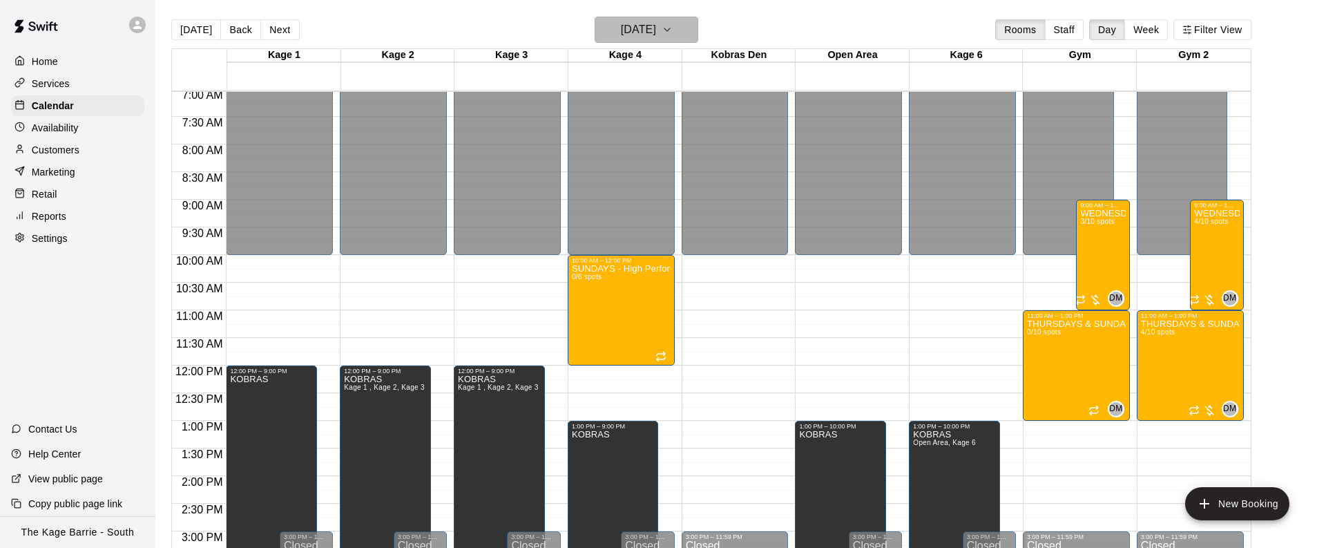
click at [695, 27] on button "Sunday Nov 02" at bounding box center [647, 30] width 104 height 26
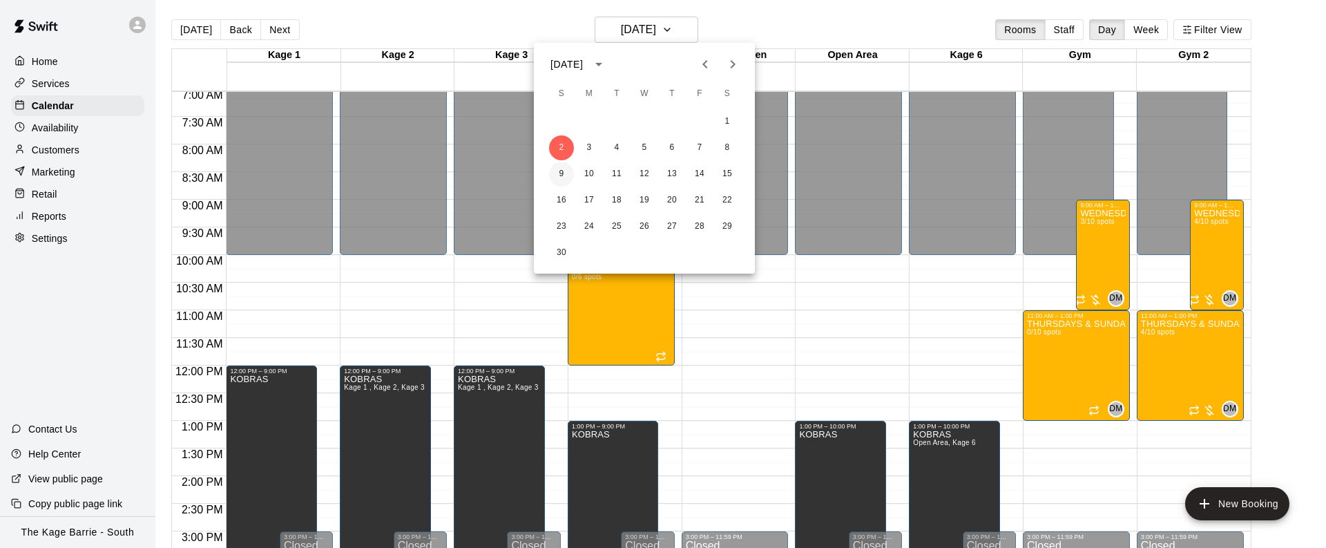
click at [559, 168] on button "9" at bounding box center [561, 174] width 25 height 25
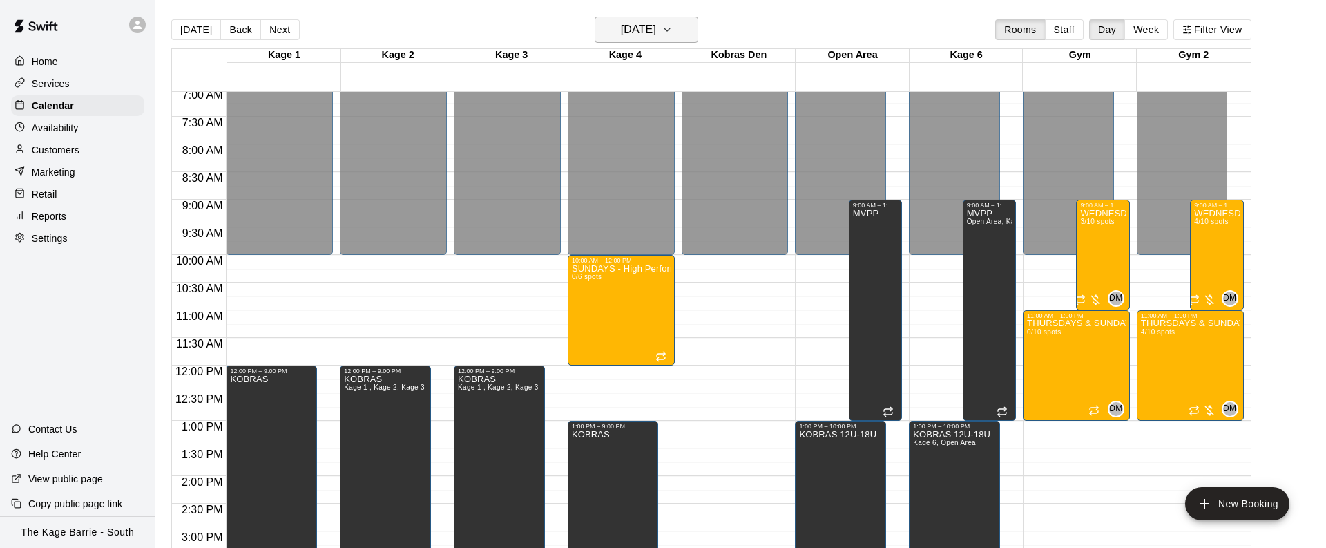
click at [673, 30] on icon "button" at bounding box center [667, 29] width 11 height 17
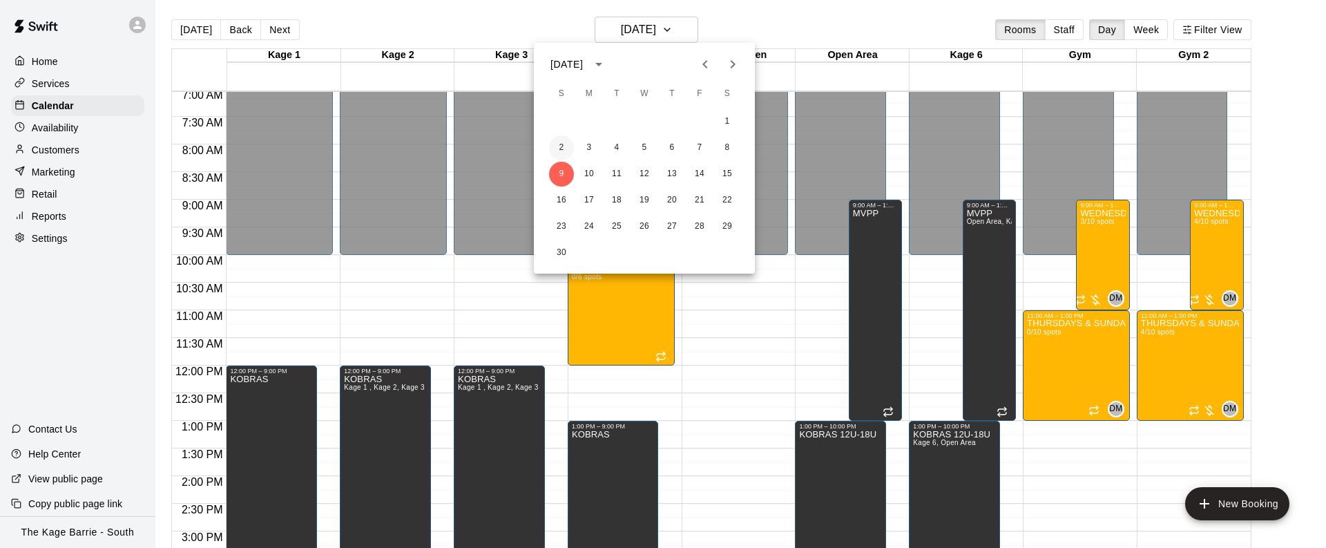
click at [557, 149] on button "2" at bounding box center [561, 147] width 25 height 25
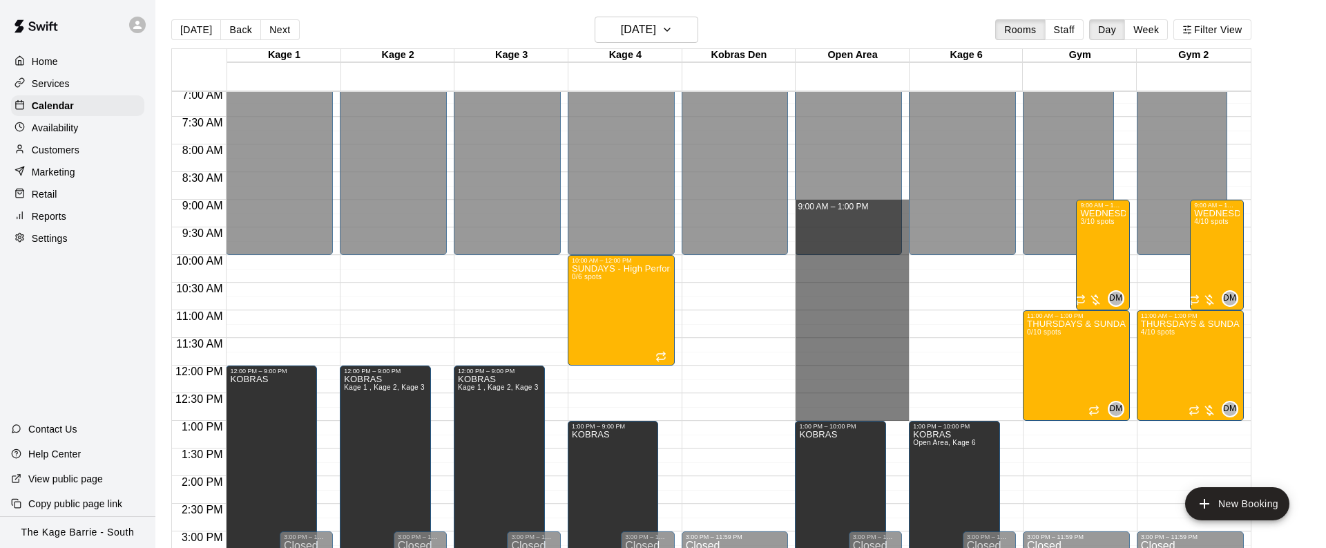
drag, startPoint x: 904, startPoint y: 204, endPoint x: 881, endPoint y: 419, distance: 216.1
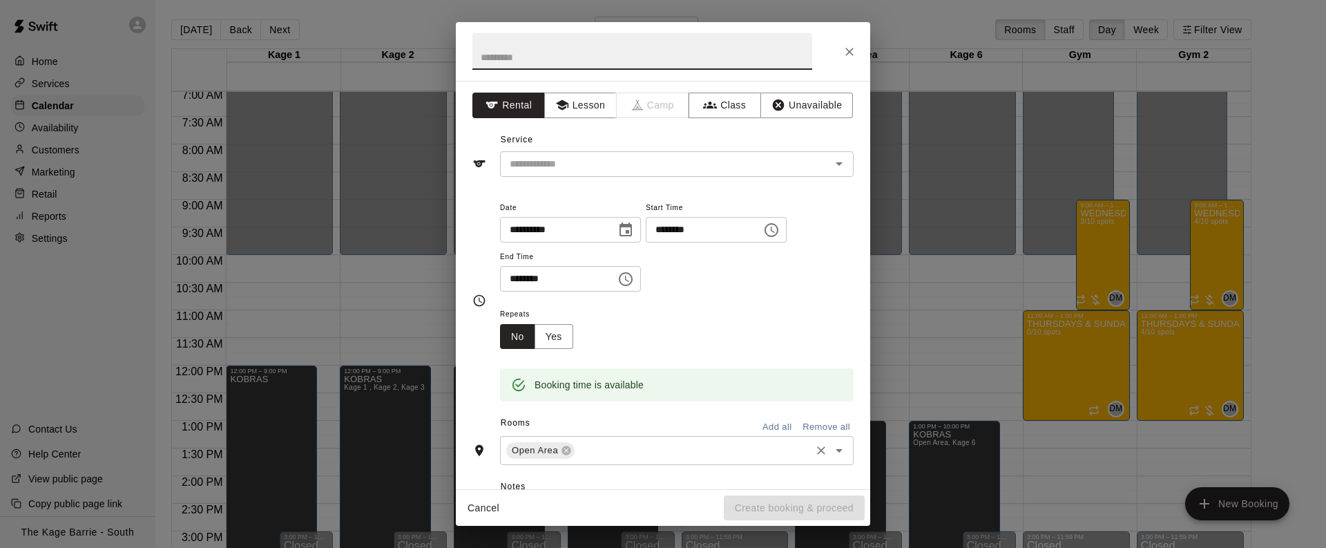
click at [662, 457] on input "text" at bounding box center [693, 450] width 232 height 17
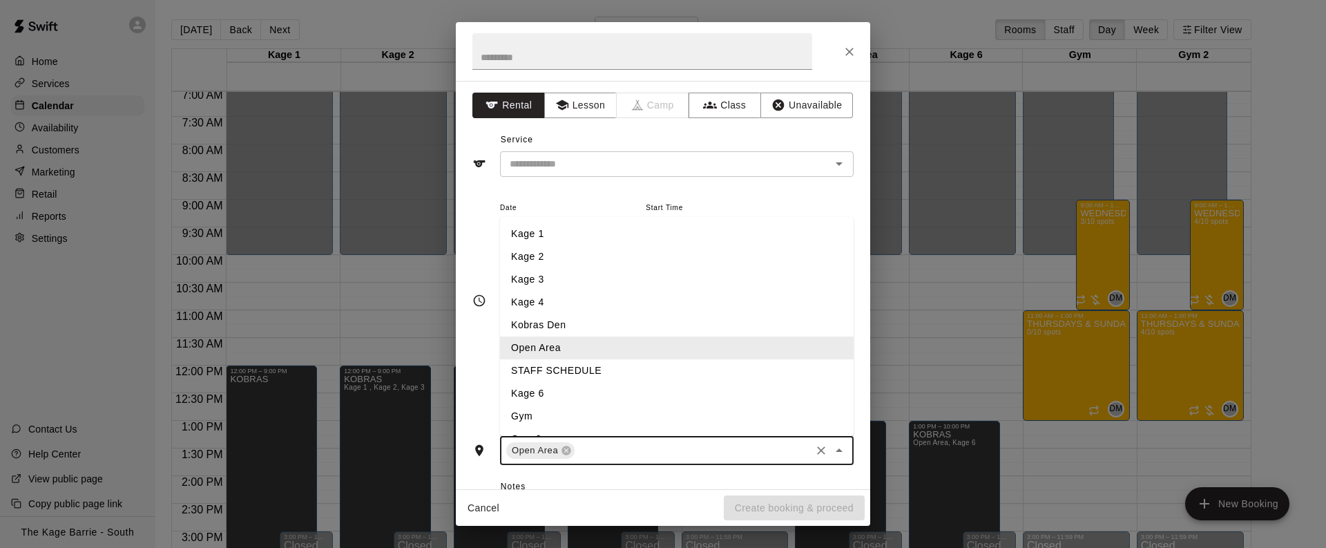
type input "*"
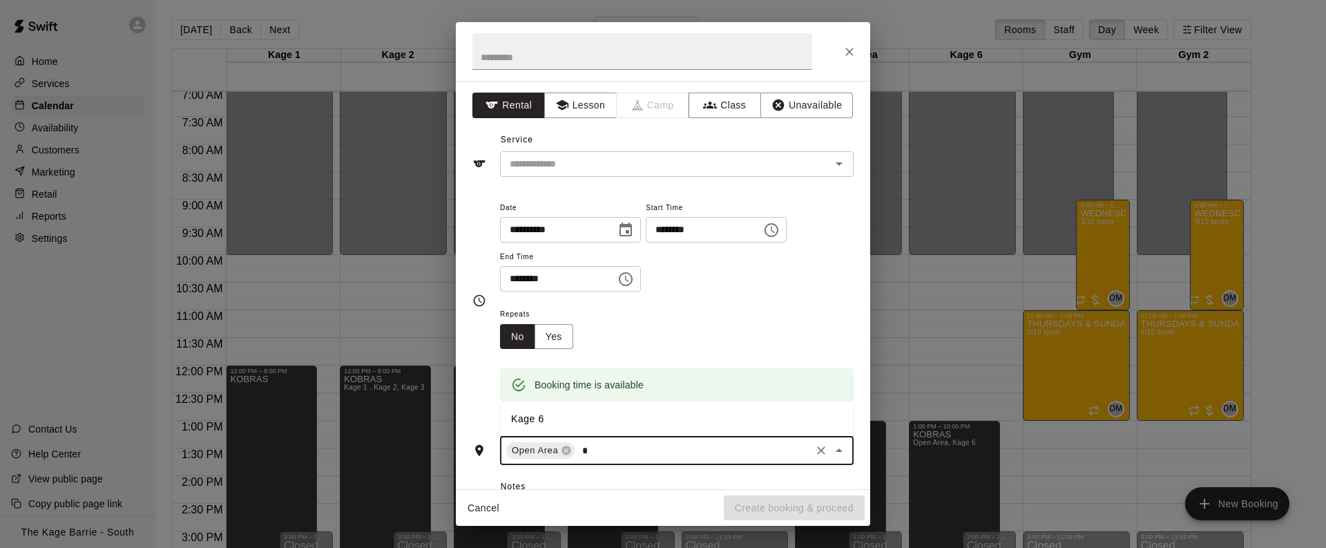
click at [622, 418] on li "Kage 6" at bounding box center [677, 418] width 354 height 23
click at [821, 106] on button "Unavailable" at bounding box center [806, 106] width 93 height 26
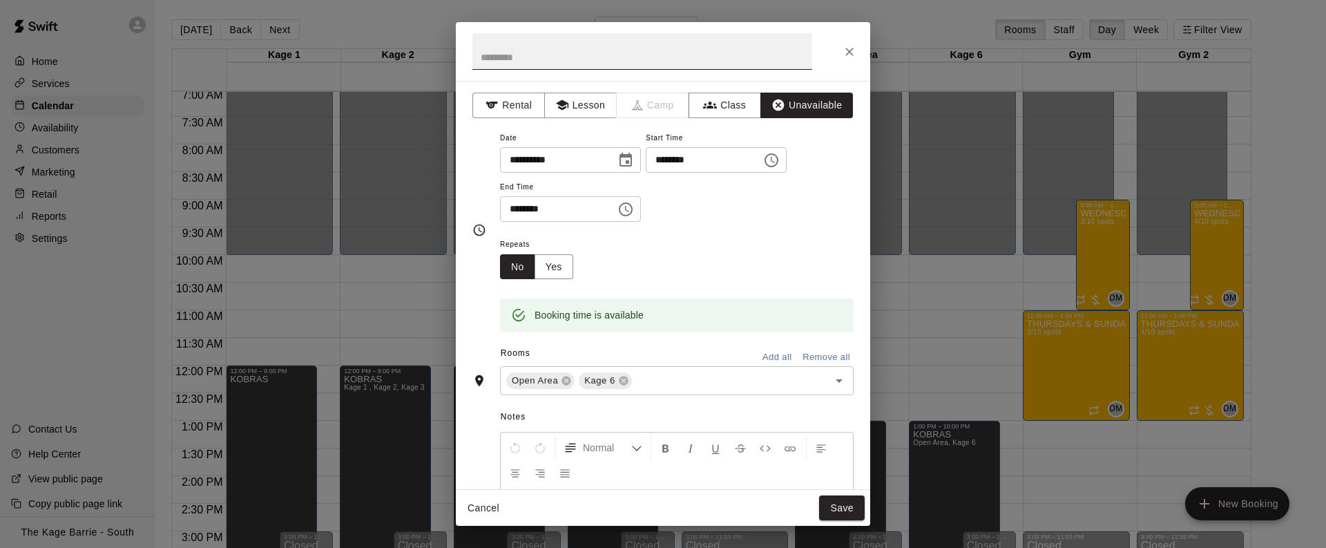
click at [671, 57] on input "text" at bounding box center [642, 51] width 340 height 37
type input "****"
click at [848, 501] on button "Save" at bounding box center [842, 508] width 46 height 26
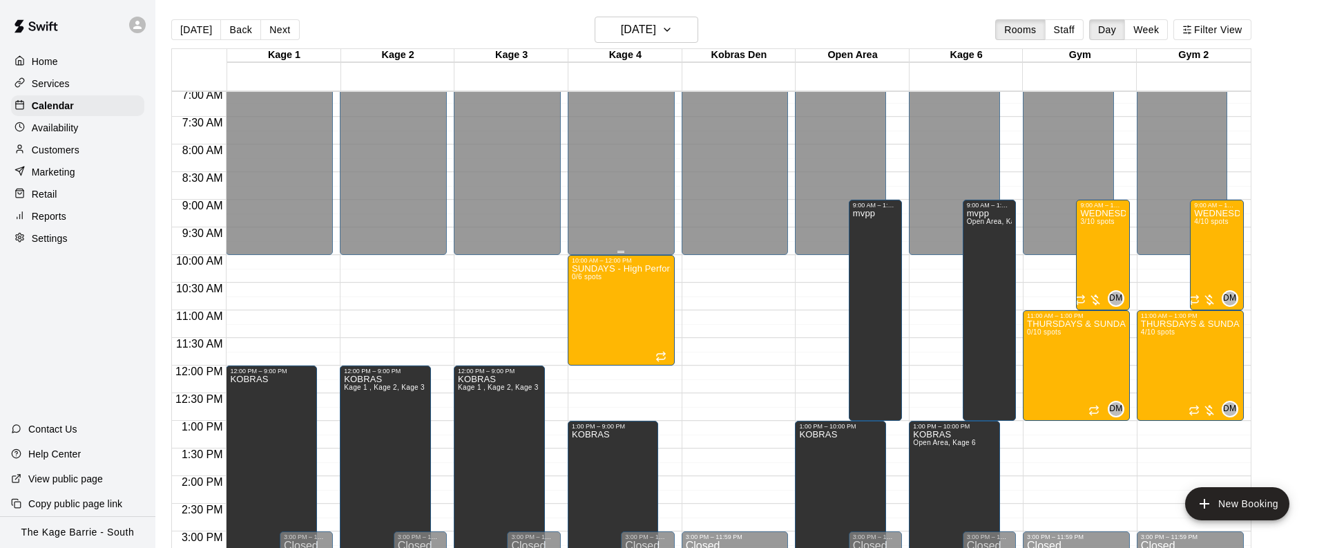
scroll to position [394, 0]
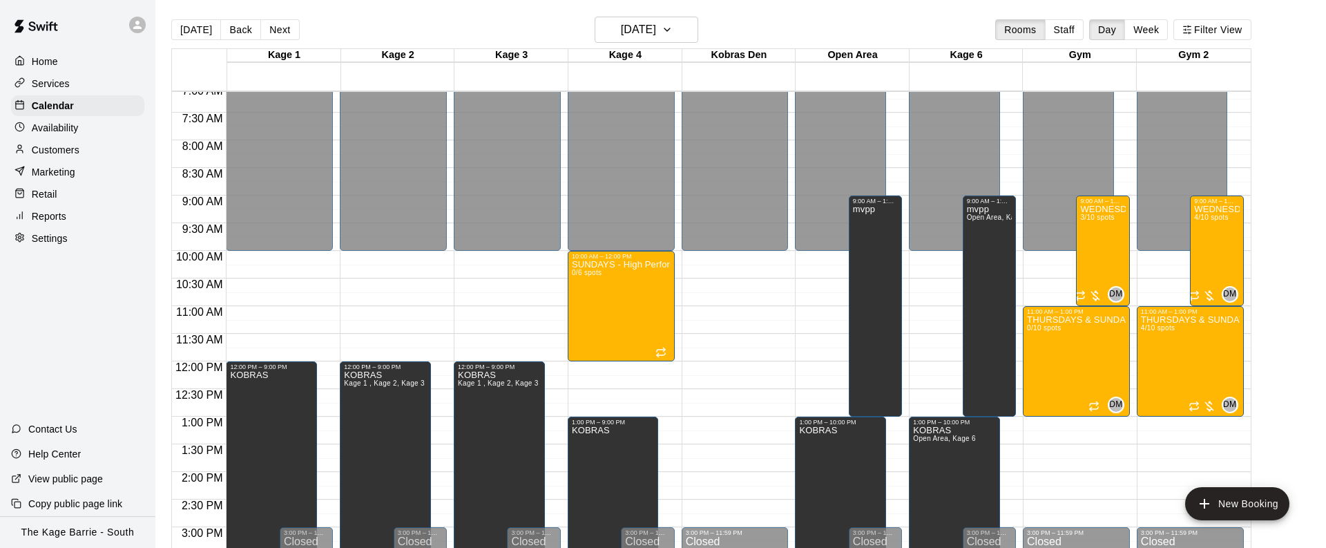
click at [76, 84] on div "Services" at bounding box center [77, 83] width 133 height 21
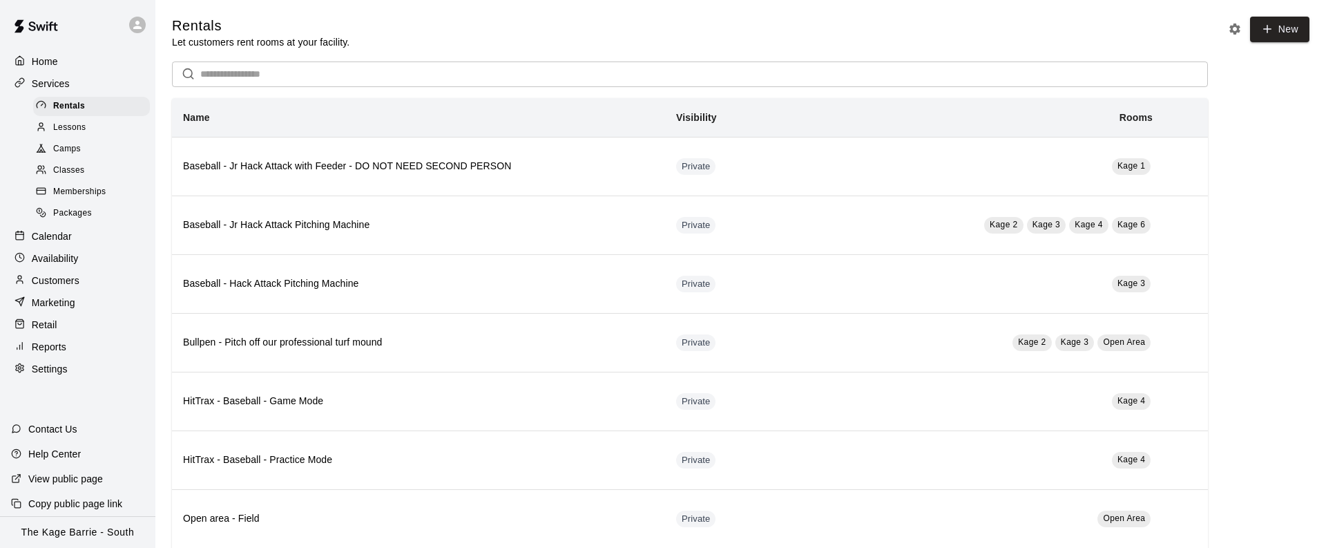
click at [95, 147] on div "Camps" at bounding box center [91, 149] width 117 height 19
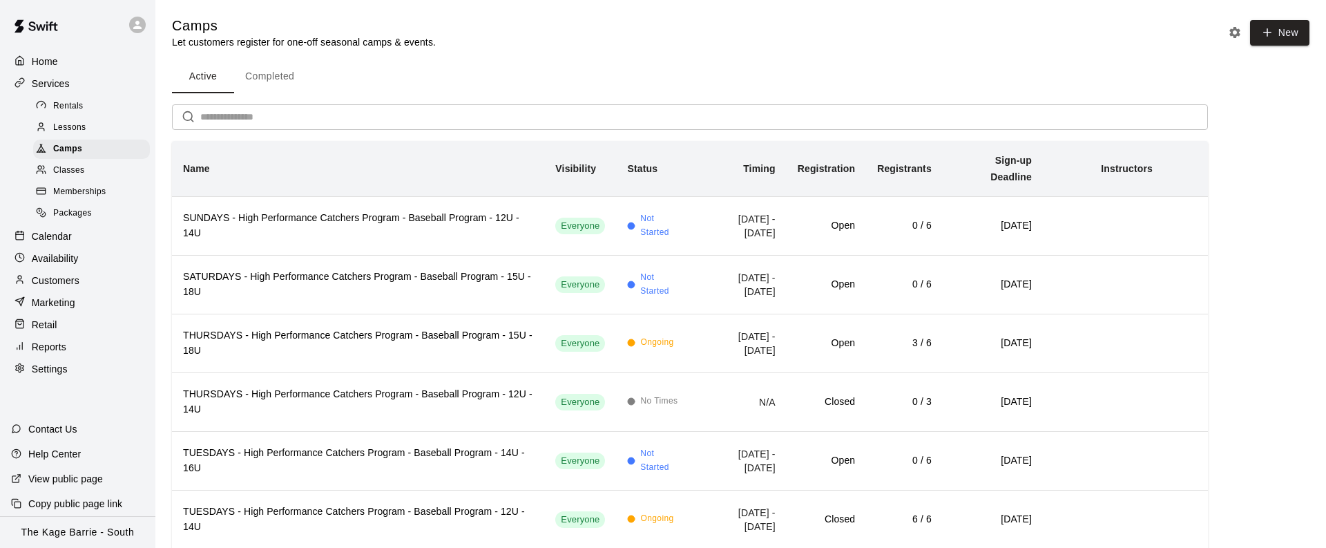
click at [99, 171] on div "Classes" at bounding box center [91, 170] width 117 height 19
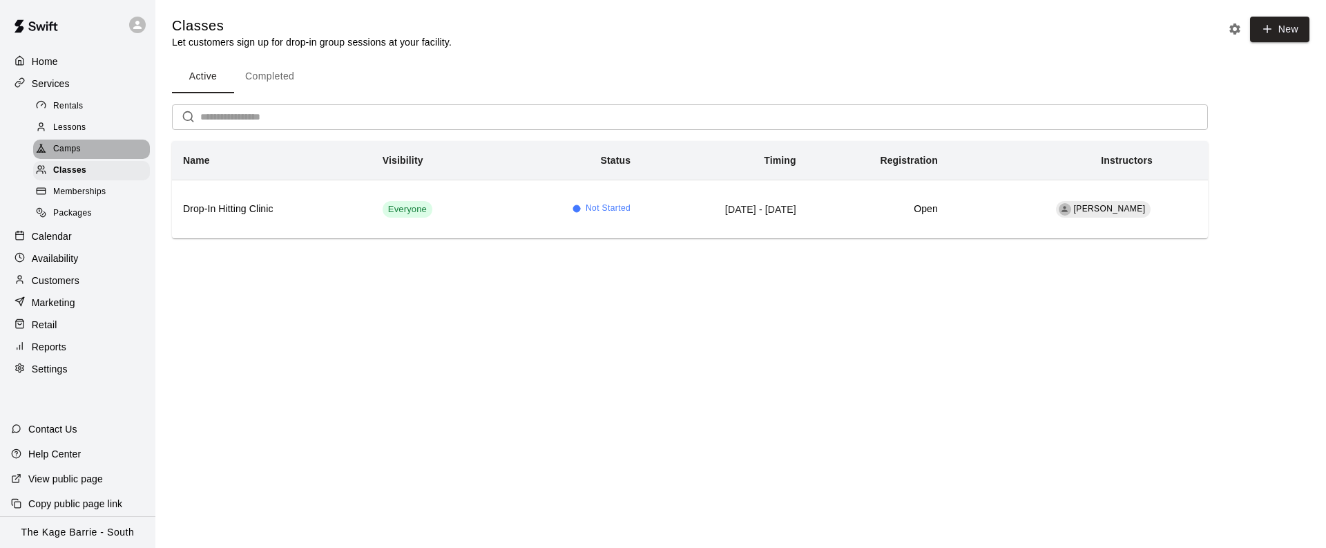
click at [92, 141] on div "Camps" at bounding box center [91, 149] width 117 height 19
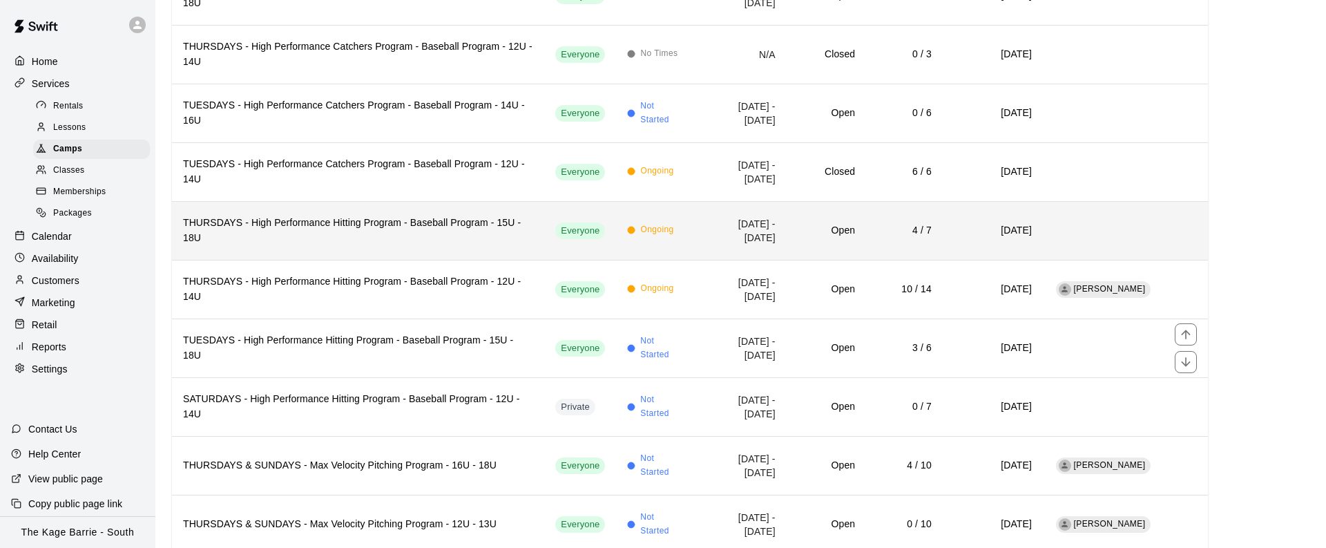
scroll to position [349, 0]
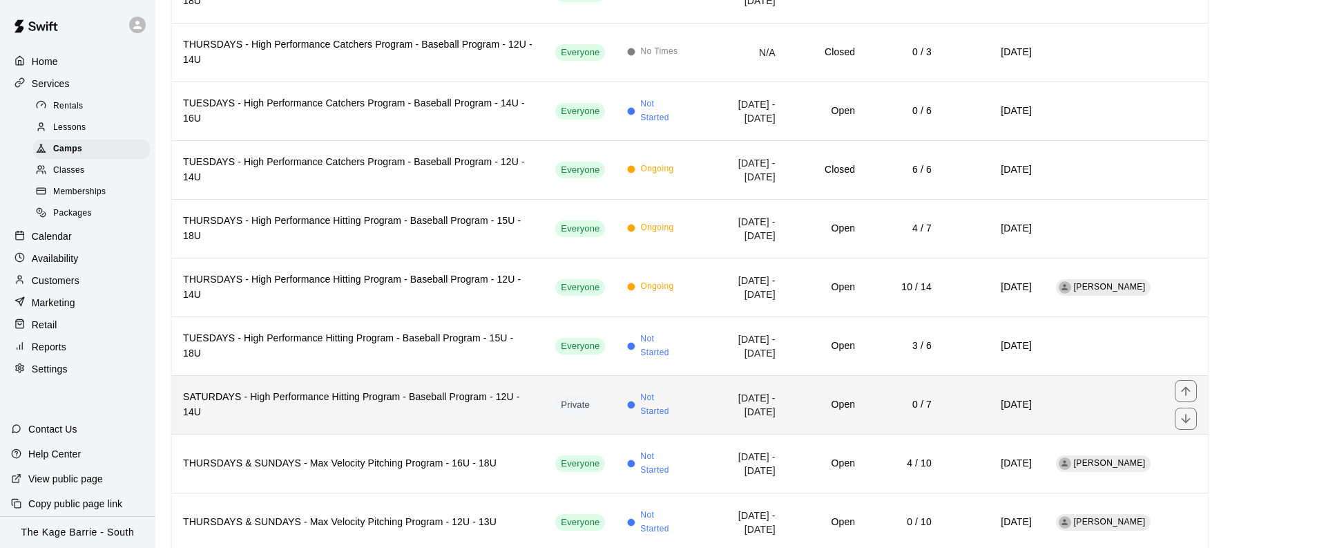
click at [473, 392] on th "SATURDAYS - High Performance Hitting Program - Baseball Program - 12U - 14U" at bounding box center [358, 404] width 372 height 59
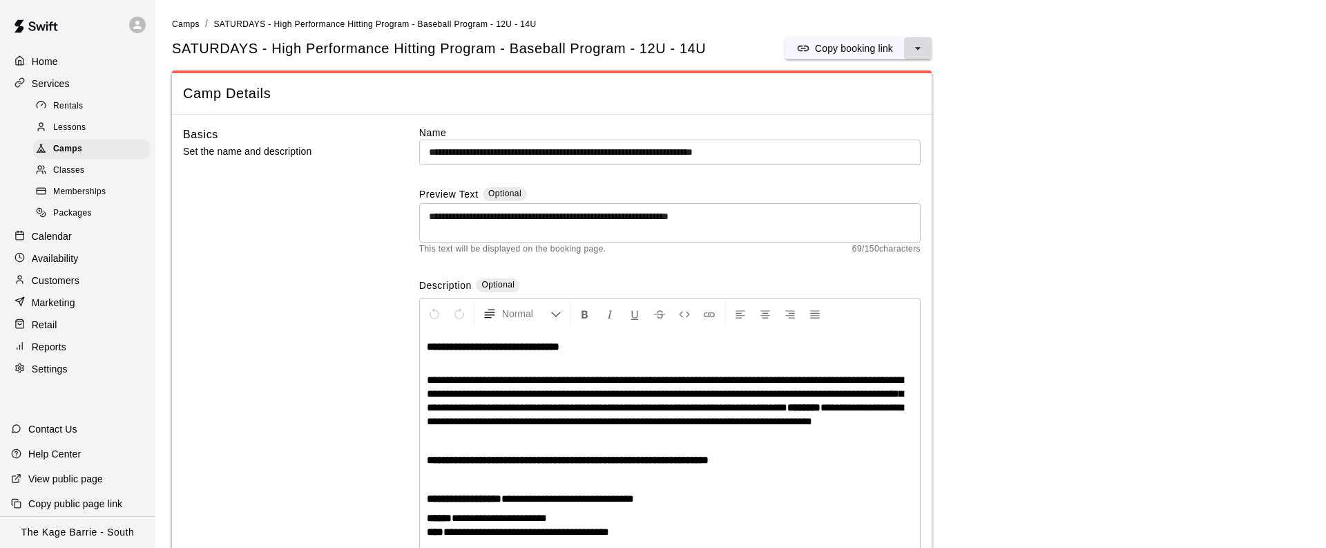
click at [920, 50] on icon "select merge strategy" at bounding box center [918, 48] width 14 height 14
click at [893, 102] on h6 "Duplicate camp" at bounding box center [863, 100] width 68 height 15
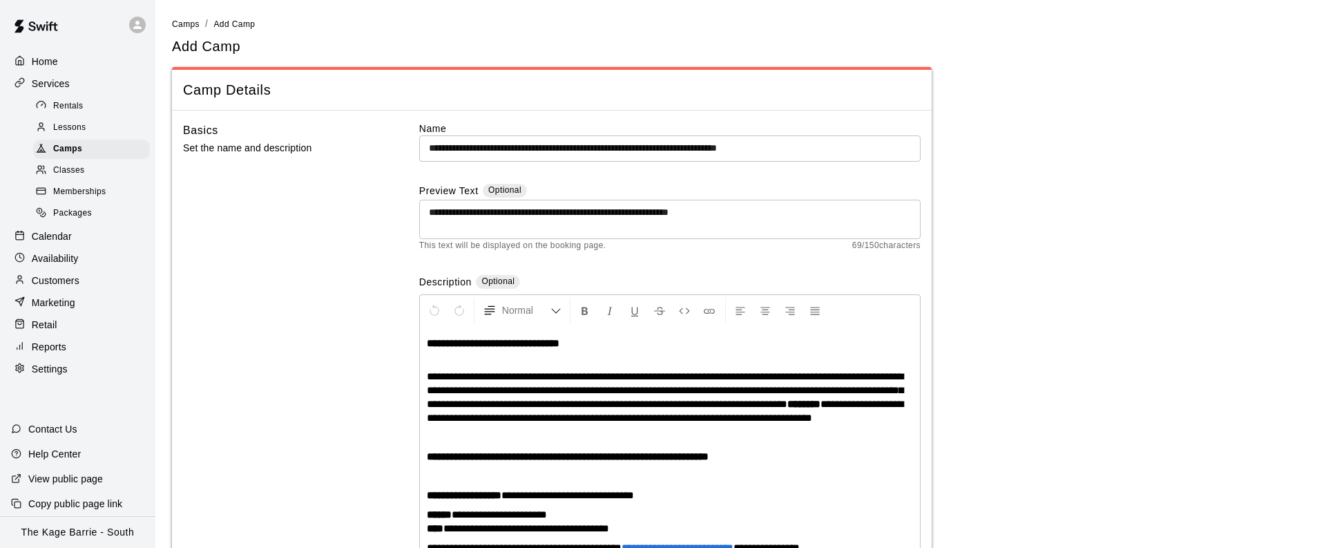
scroll to position [20, 0]
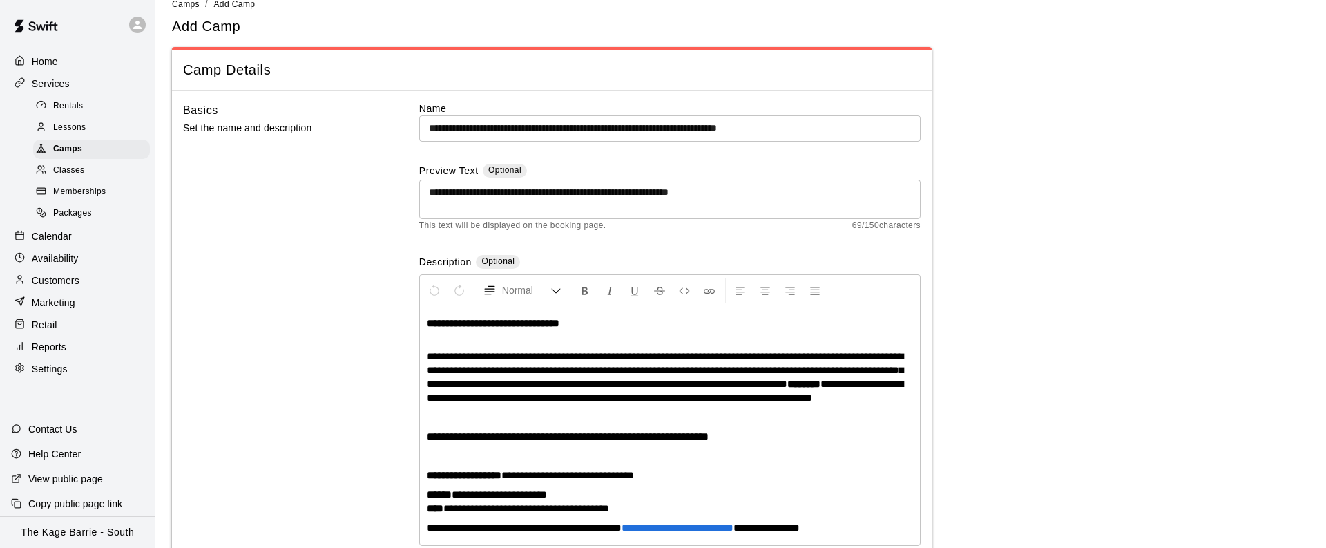
click at [877, 133] on input "**********" at bounding box center [669, 128] width 501 height 26
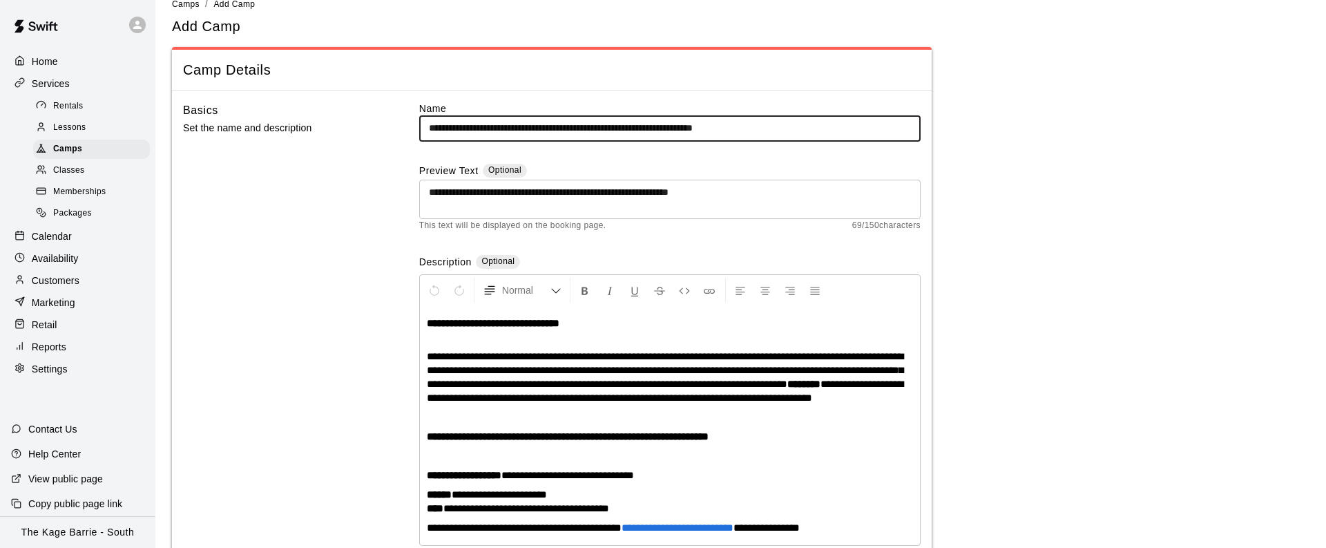
click at [770, 129] on input "**********" at bounding box center [669, 128] width 501 height 26
click at [798, 129] on input "**********" at bounding box center [669, 128] width 501 height 26
click at [490, 128] on input "**********" at bounding box center [669, 128] width 501 height 26
drag, startPoint x: 490, startPoint y: 128, endPoint x: 438, endPoint y: 127, distance: 52.5
click at [436, 128] on input "**********" at bounding box center [669, 128] width 501 height 26
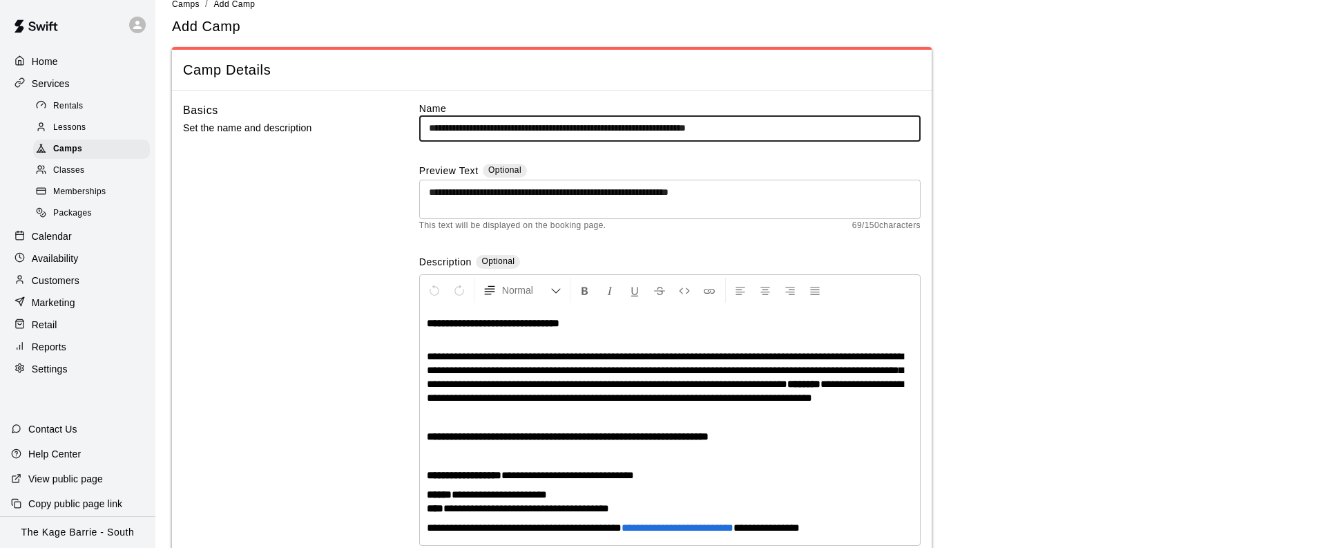
type input "**********"
click at [677, 236] on div "**********" at bounding box center [669, 337] width 501 height 470
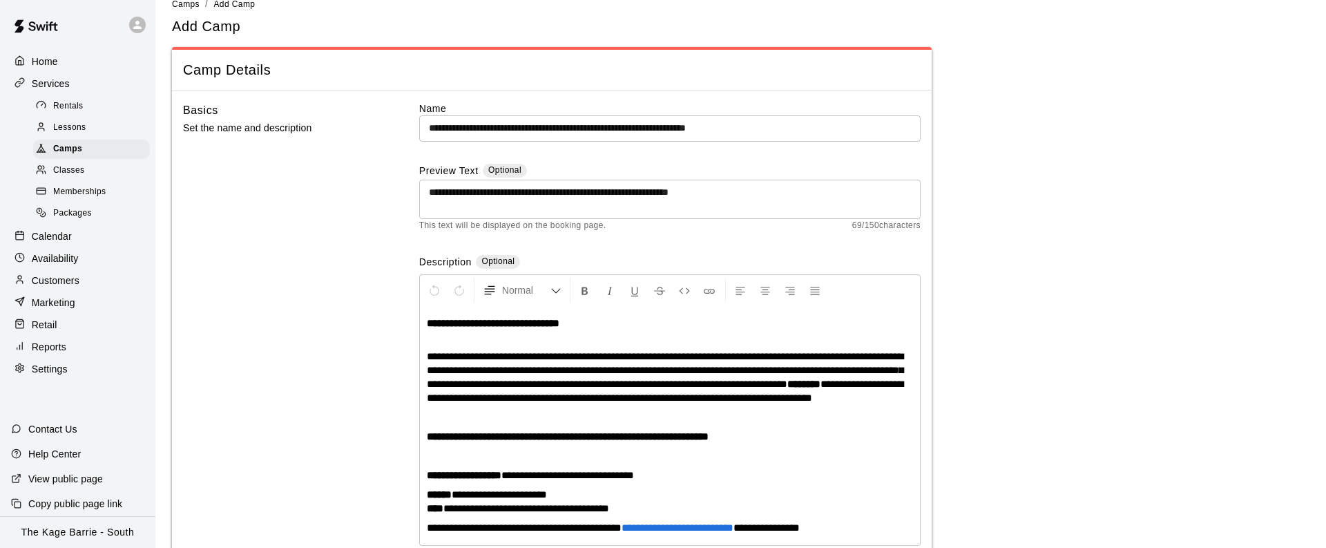
click at [671, 193] on textarea "**********" at bounding box center [670, 199] width 482 height 28
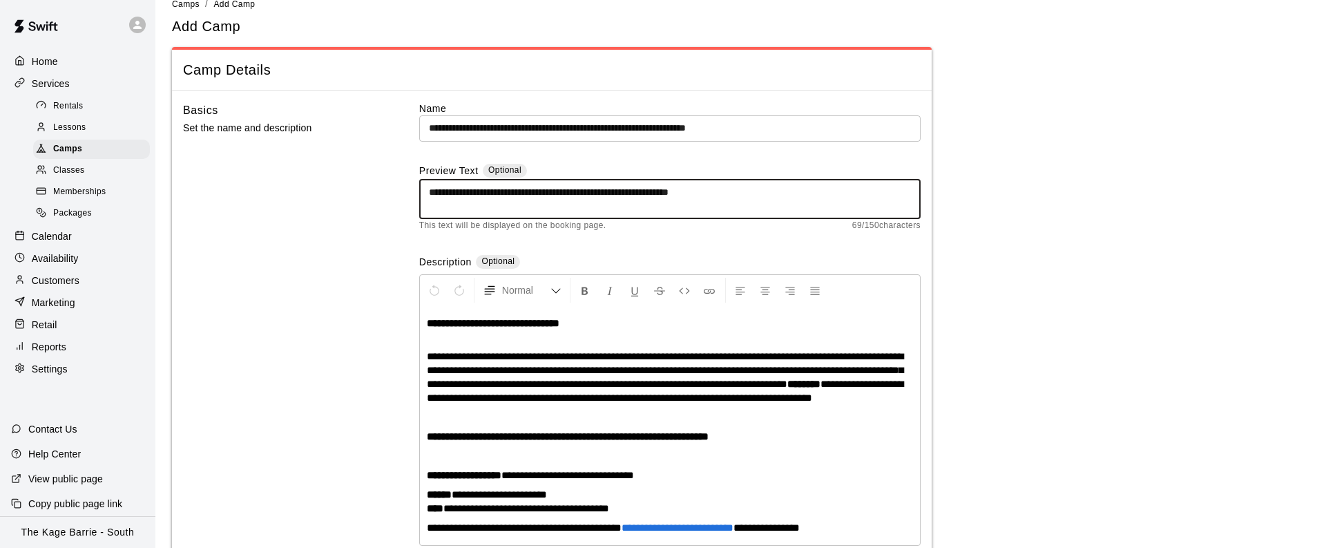
click at [723, 191] on textarea "**********" at bounding box center [670, 199] width 482 height 28
drag, startPoint x: 786, startPoint y: 196, endPoint x: 662, endPoint y: 198, distance: 124.3
click at [662, 198] on textarea "**********" at bounding box center [670, 199] width 482 height 28
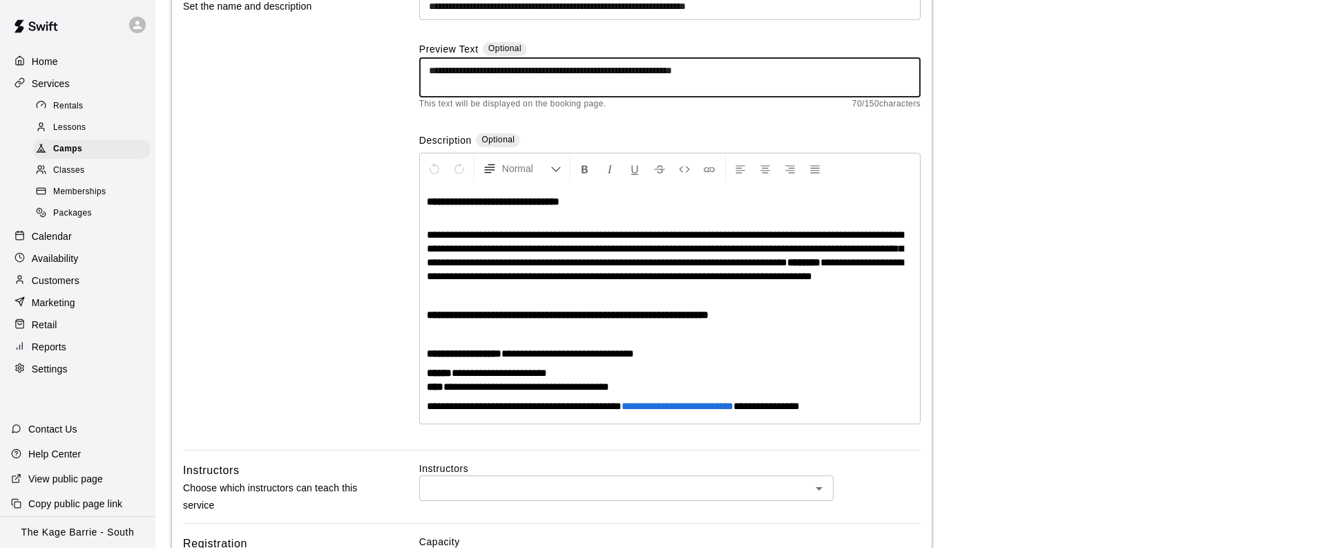
scroll to position [240, 0]
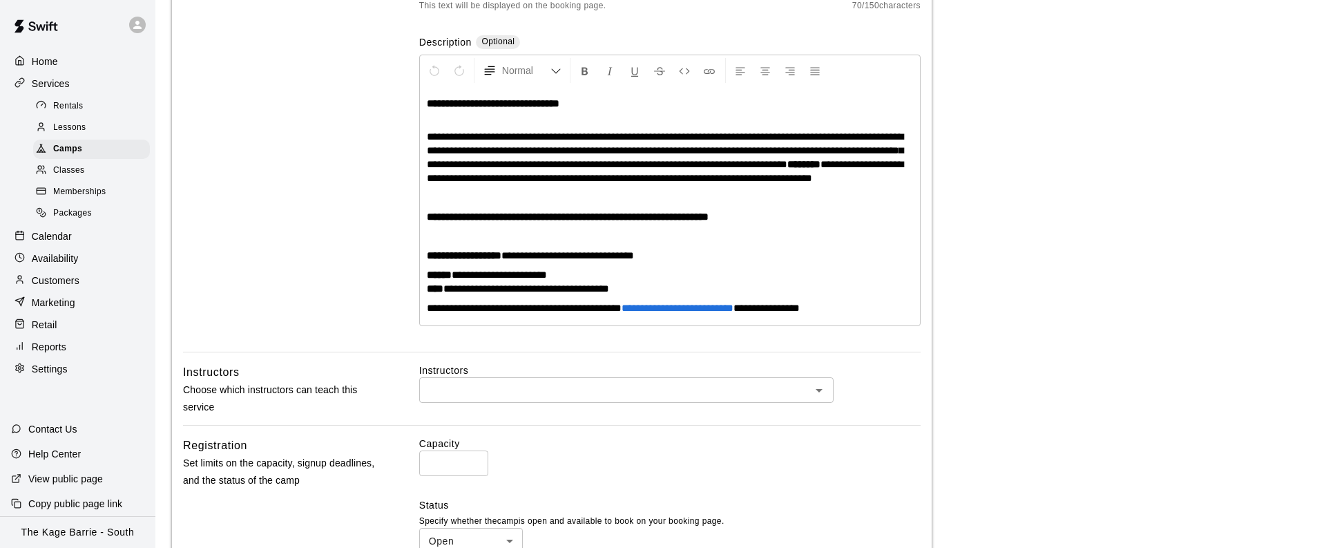
type textarea "**********"
drag, startPoint x: 568, startPoint y: 291, endPoint x: 463, endPoint y: 289, distance: 104.3
click at [463, 289] on p "**********" at bounding box center [670, 282] width 486 height 28
drag, startPoint x: 681, startPoint y: 308, endPoint x: 548, endPoint y: 307, distance: 133.3
click at [680, 296] on p "**********" at bounding box center [670, 282] width 486 height 28
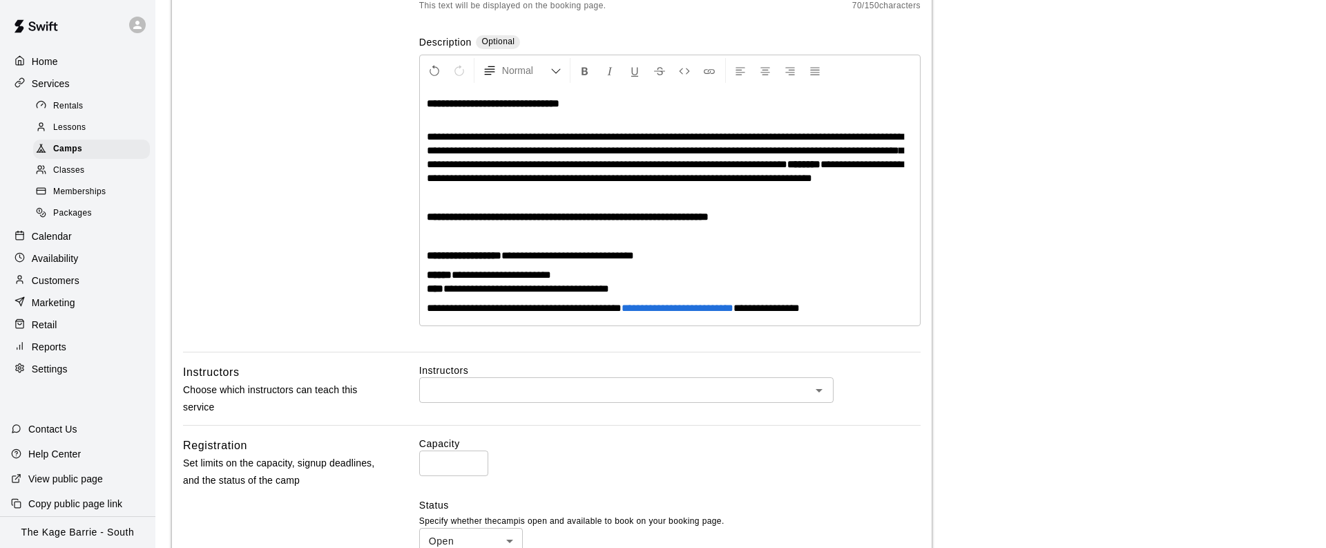
click at [468, 294] on span "**********" at bounding box center [526, 288] width 166 height 10
click at [609, 294] on span "**********" at bounding box center [526, 288] width 166 height 10
drag, startPoint x: 652, startPoint y: 303, endPoint x: 643, endPoint y: 305, distance: 9.2
click at [609, 294] on span "**********" at bounding box center [526, 288] width 166 height 10
click at [491, 294] on span "**********" at bounding box center [526, 288] width 166 height 10
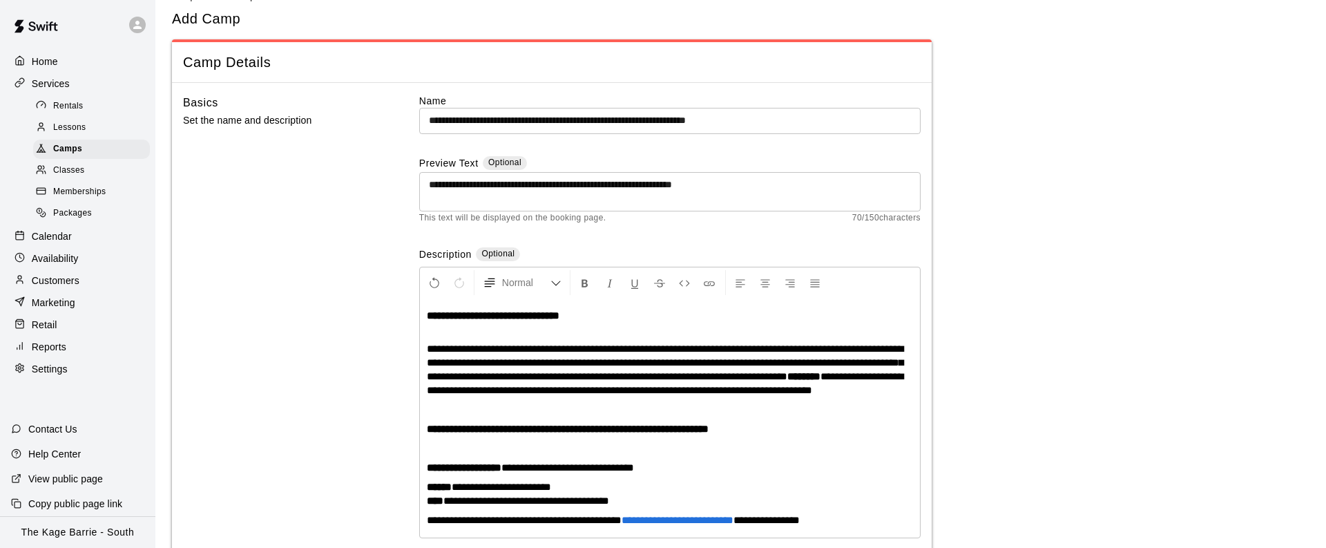
scroll to position [0, 0]
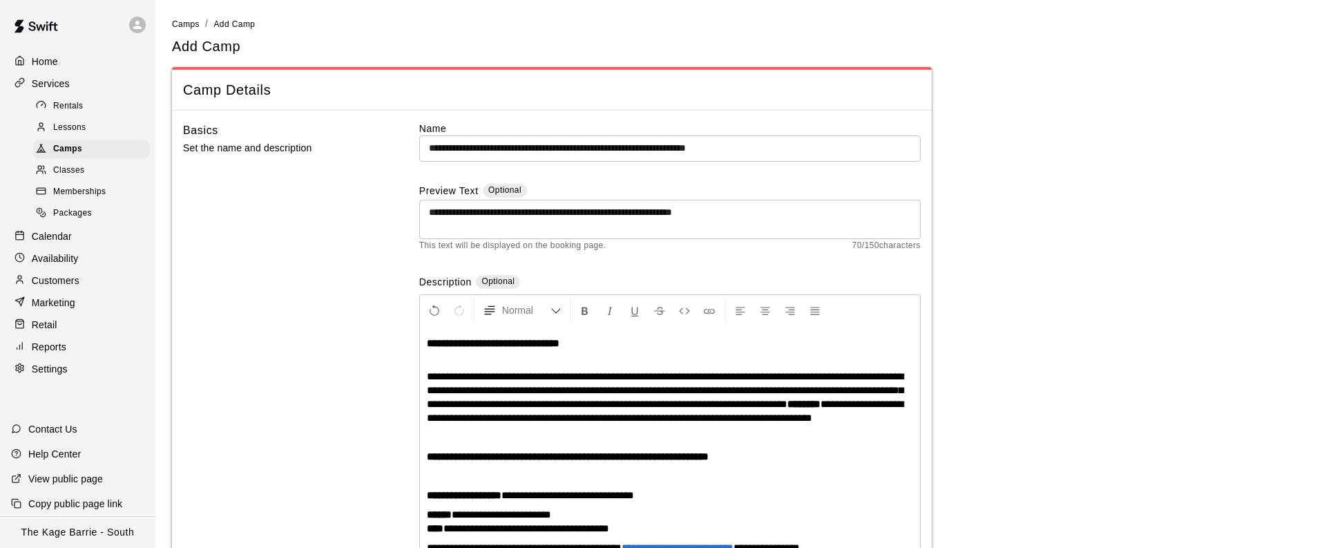
click at [788, 463] on p "**********" at bounding box center [670, 457] width 486 height 14
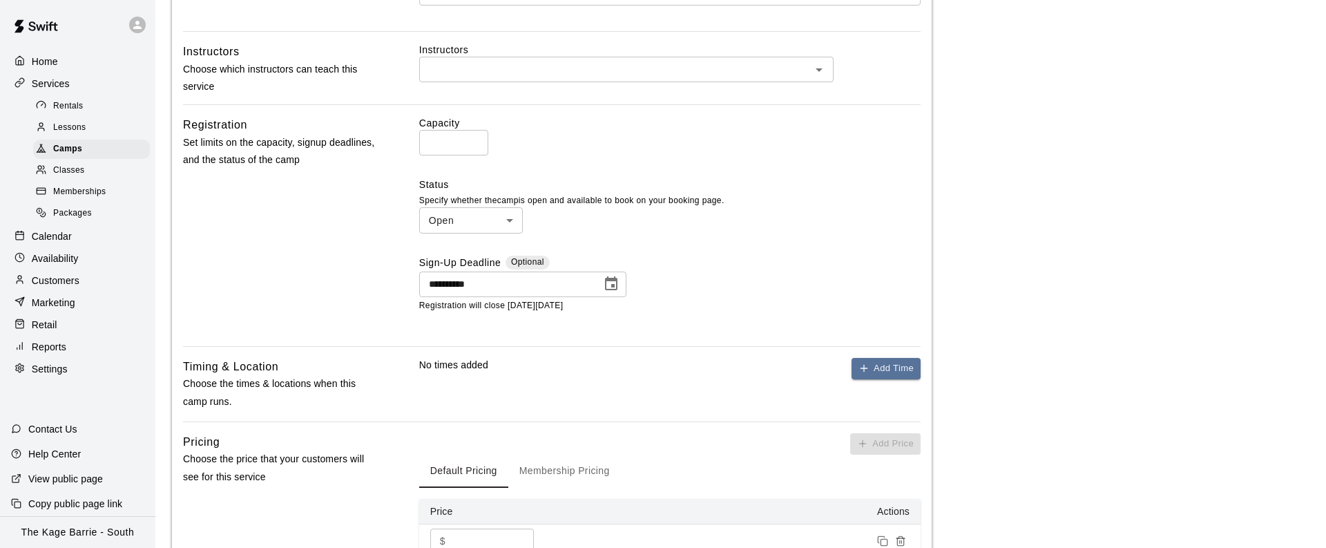
scroll to position [561, 0]
click at [897, 378] on button "Add Time" at bounding box center [886, 366] width 69 height 21
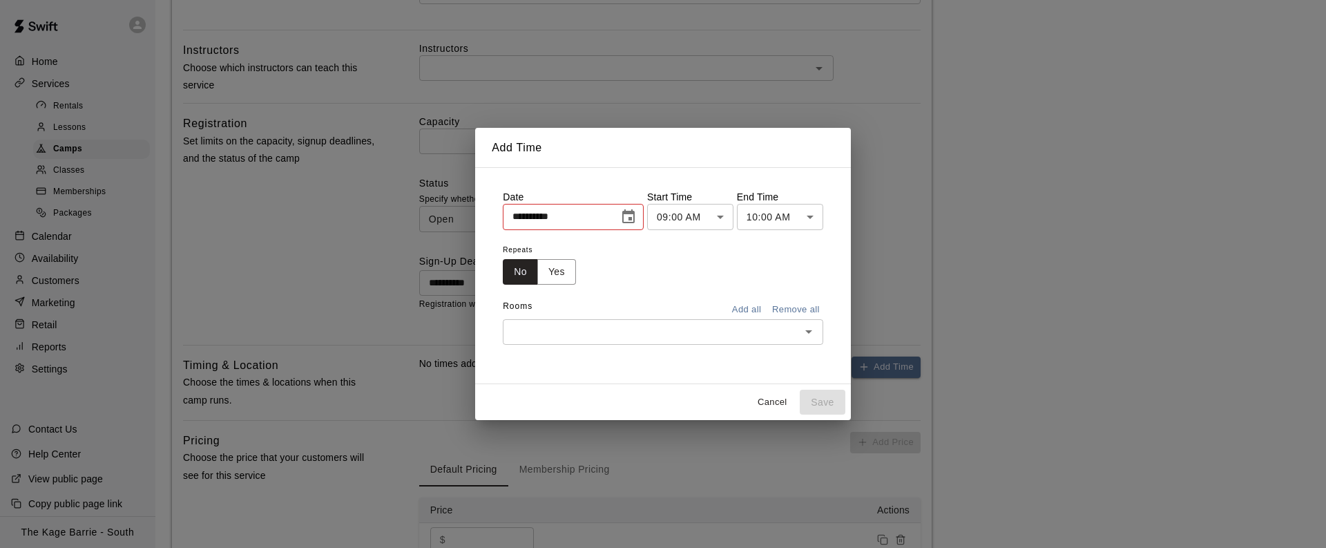
click at [634, 218] on icon "Choose date, selected date is Sep 12, 2025" at bounding box center [628, 216] width 12 height 14
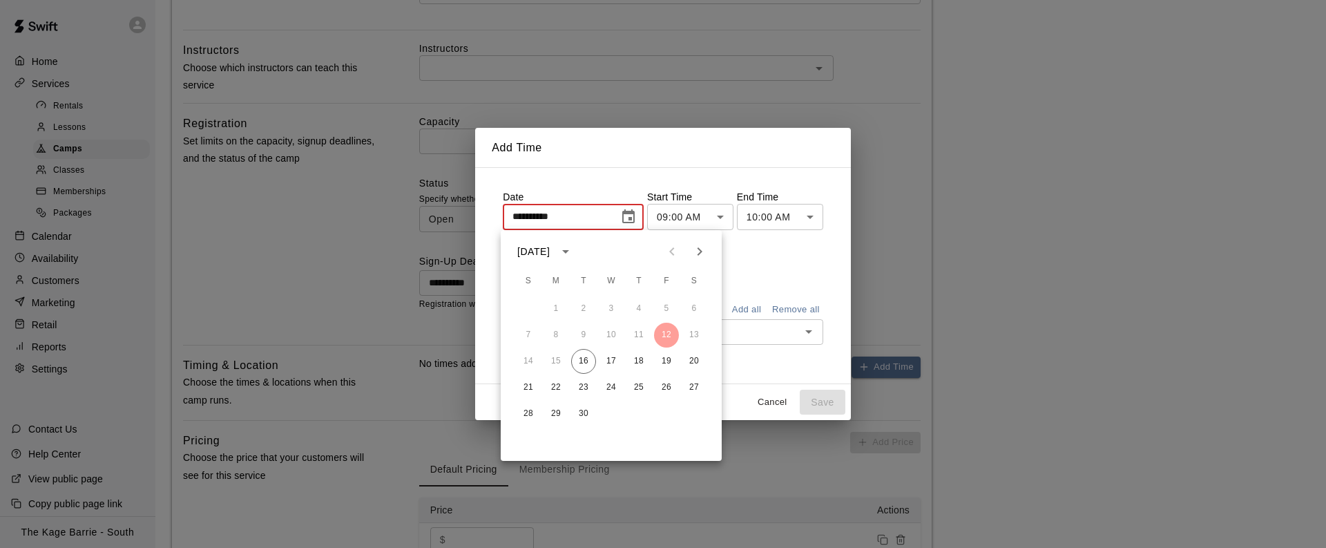
click at [700, 253] on icon "Next month" at bounding box center [699, 251] width 17 height 17
click at [529, 333] on button "2" at bounding box center [528, 335] width 25 height 25
type input "**********"
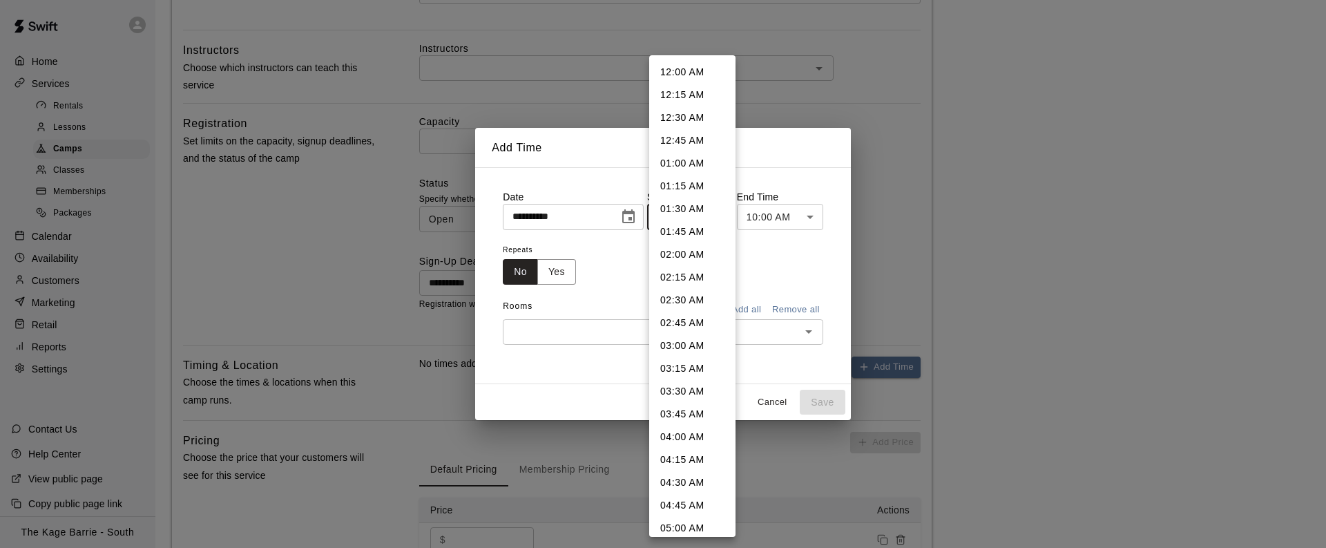
click at [712, 219] on body "**********" at bounding box center [663, 80] width 1326 height 1282
click at [704, 383] on li "10:00 AM" at bounding box center [692, 387] width 86 height 23
type input "********"
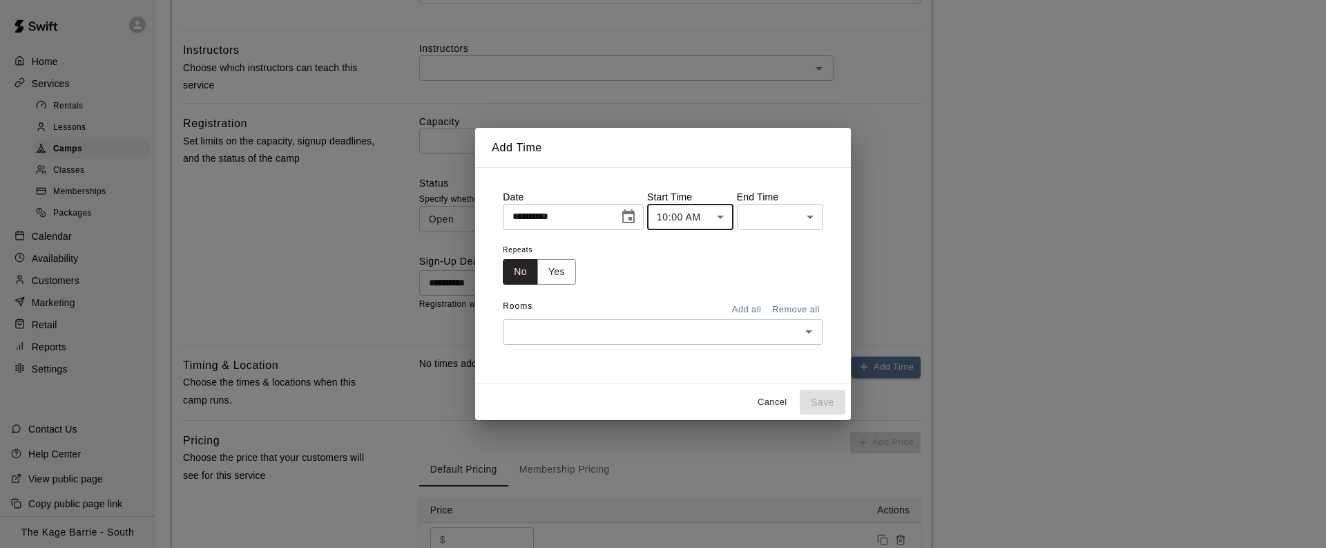
click at [818, 218] on body "**********" at bounding box center [663, 80] width 1326 height 1282
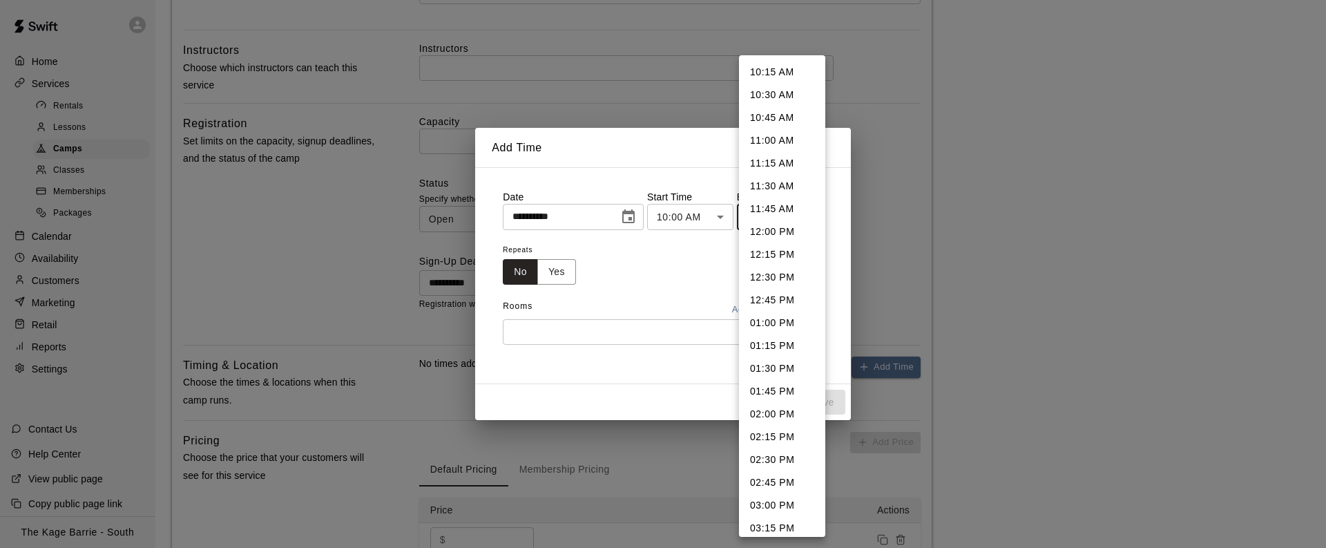
click at [781, 230] on li "12:00 PM" at bounding box center [782, 231] width 86 height 23
type input "********"
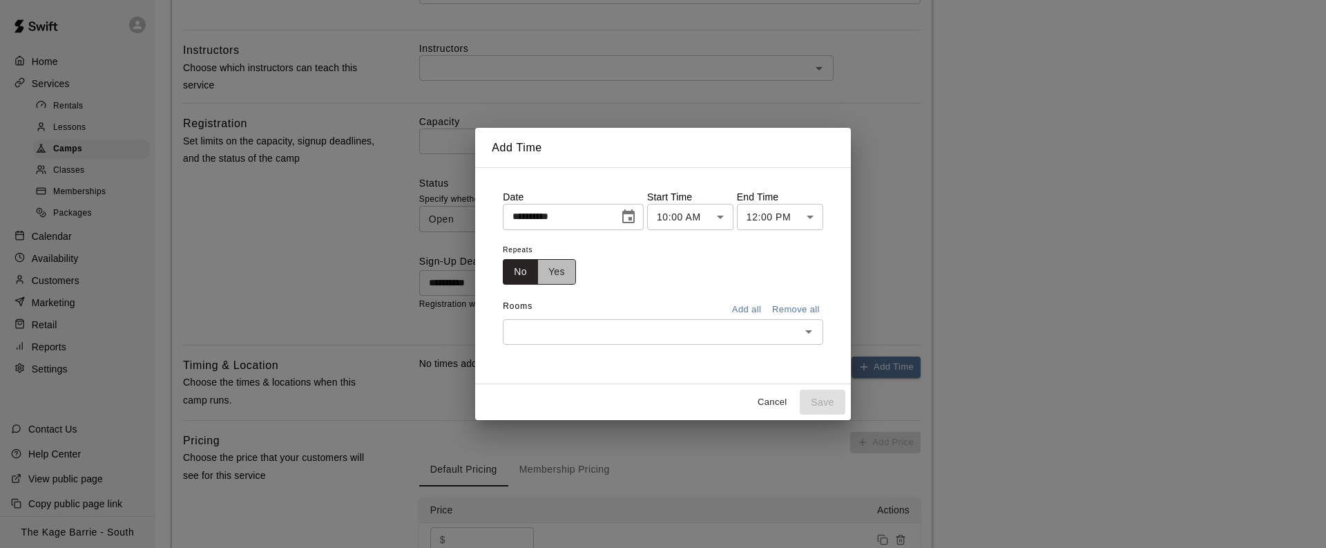
click at [566, 273] on button "Yes" at bounding box center [556, 272] width 39 height 26
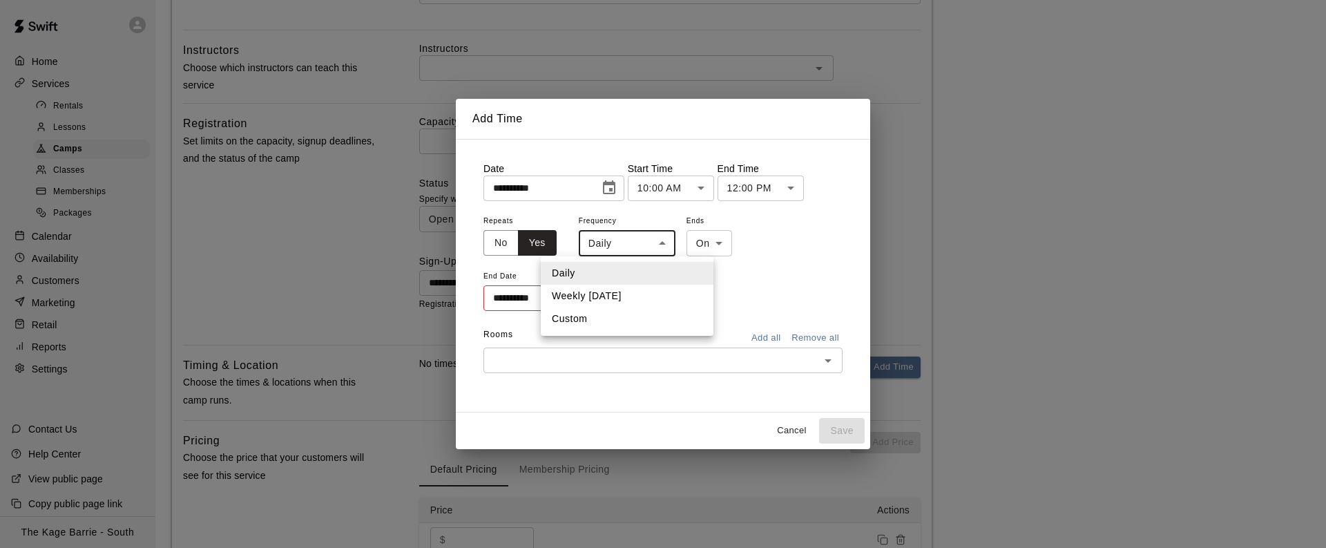
click at [665, 245] on body "**********" at bounding box center [663, 80] width 1326 height 1282
drag, startPoint x: 646, startPoint y: 298, endPoint x: 629, endPoint y: 303, distance: 17.9
click at [646, 298] on li "Weekly on Sunday" at bounding box center [627, 296] width 173 height 23
type input "******"
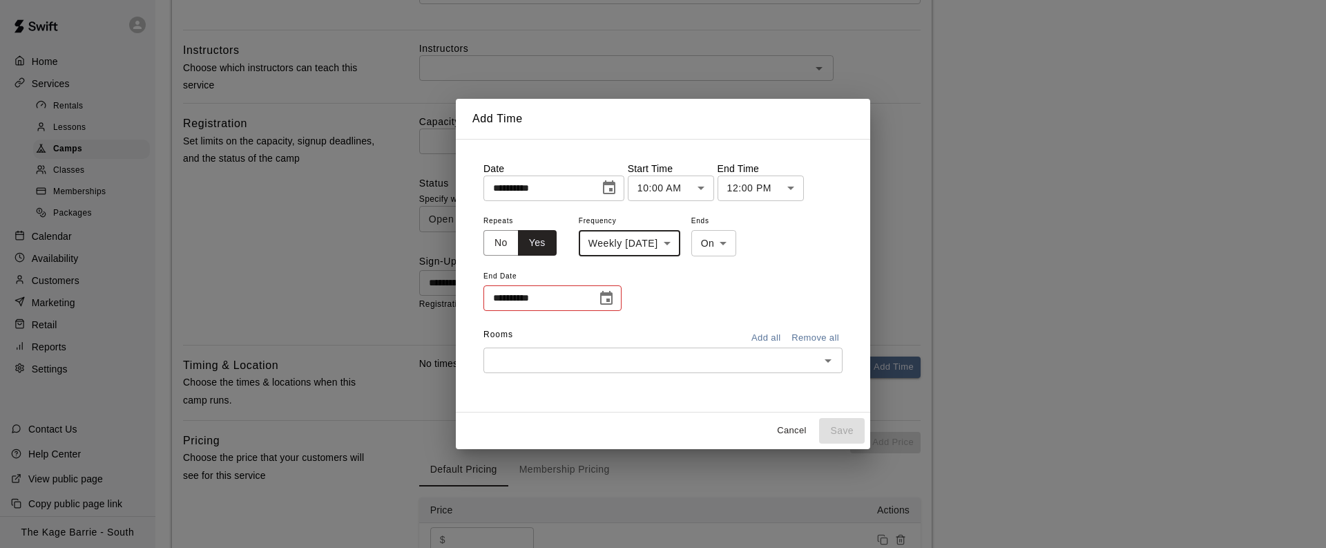
click at [605, 302] on icon "Choose date" at bounding box center [606, 298] width 17 height 17
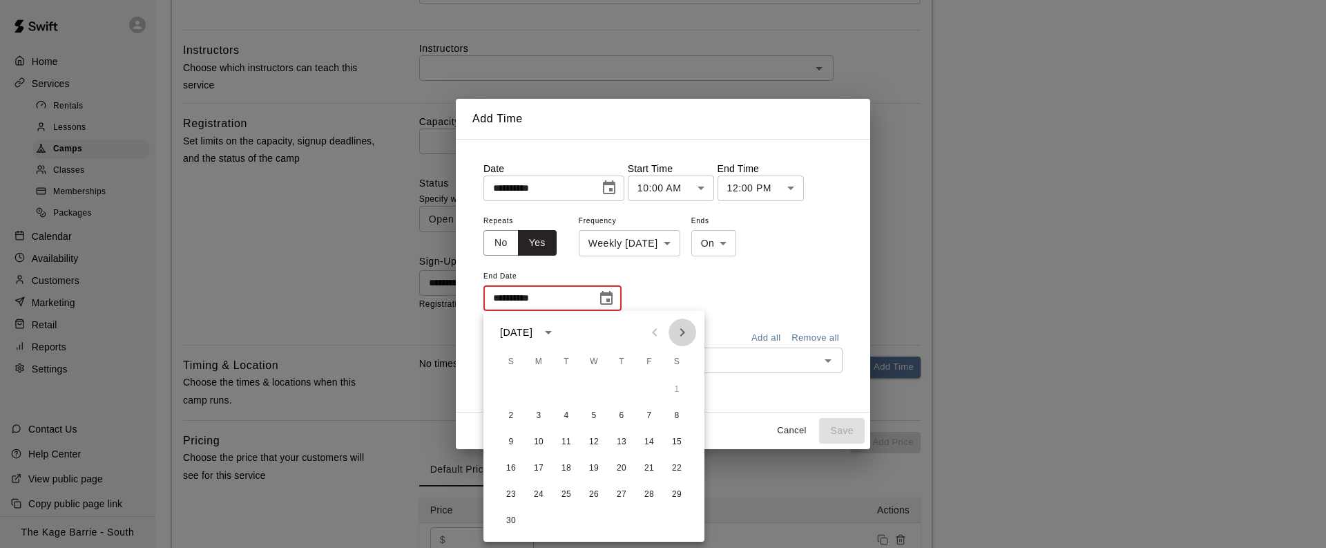
click at [684, 331] on icon "Next month" at bounding box center [682, 332] width 17 height 17
click at [514, 439] on button "14" at bounding box center [511, 442] width 25 height 25
type input "**********"
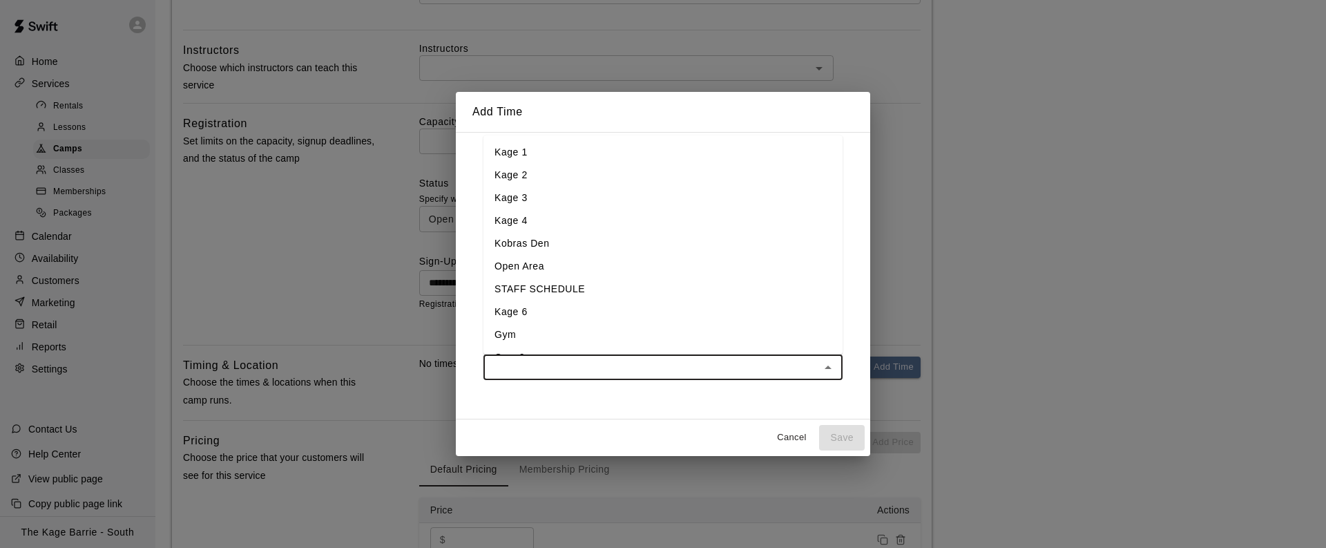
click at [685, 372] on input "text" at bounding box center [652, 366] width 328 height 17
type input "*"
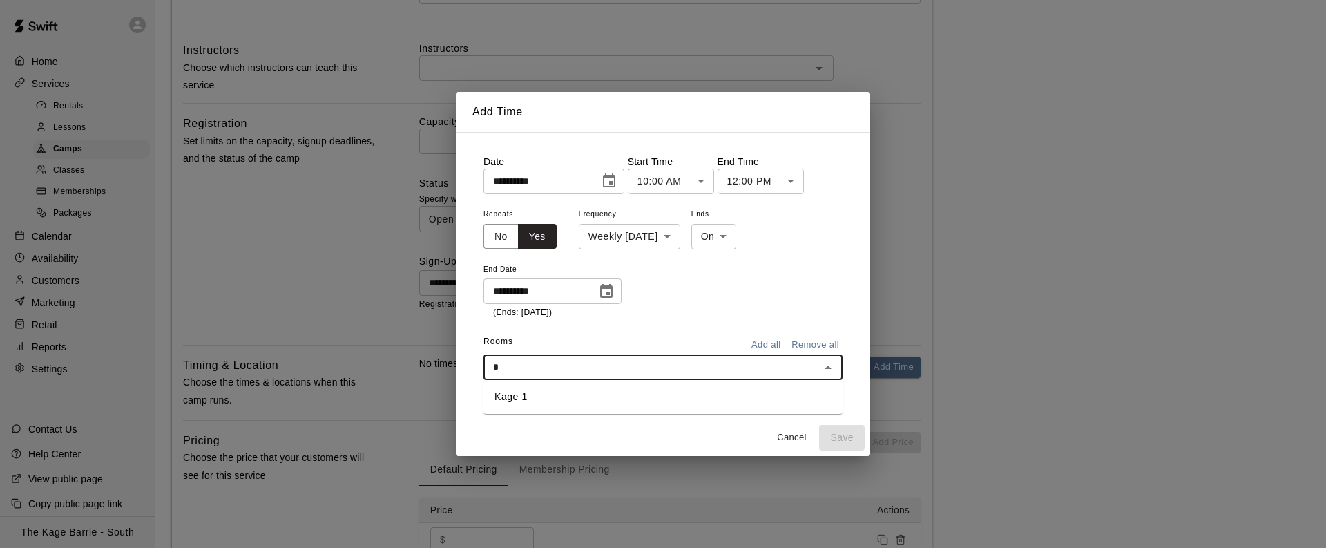
click at [659, 396] on li "Kage 1" at bounding box center [662, 396] width 359 height 23
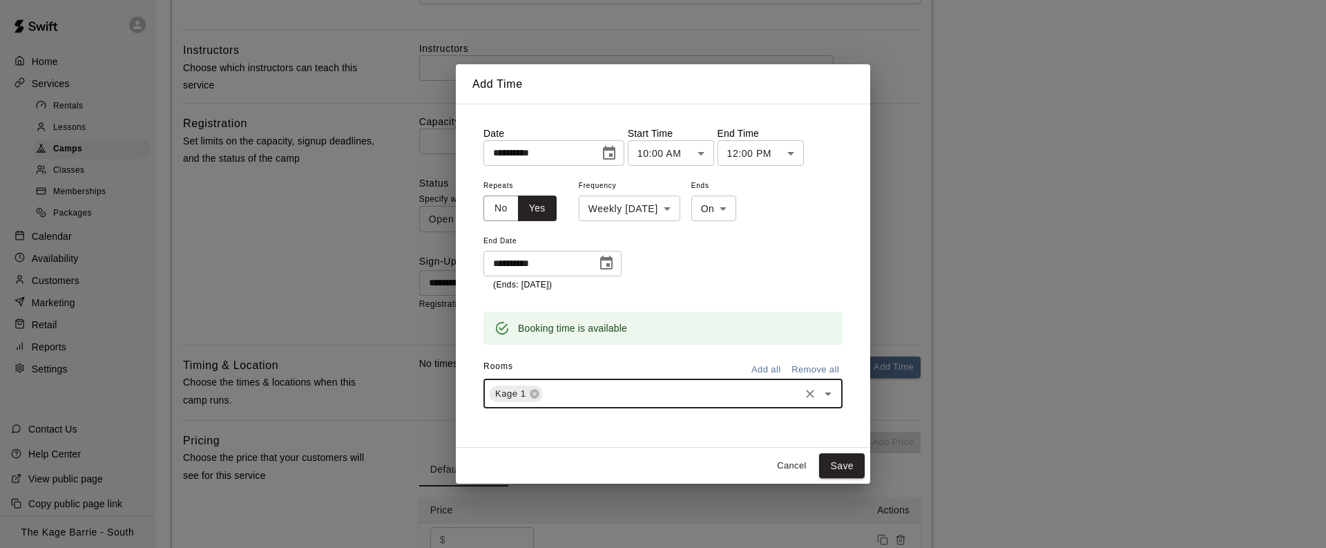
type input "*"
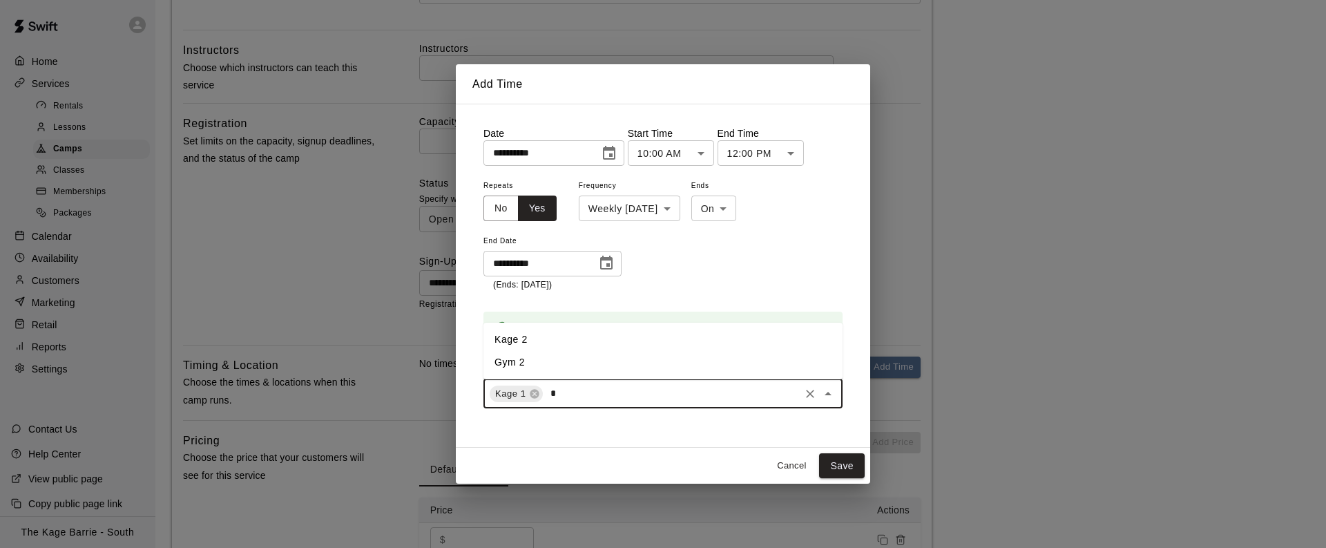
click at [591, 341] on li "Kage 2" at bounding box center [662, 339] width 359 height 23
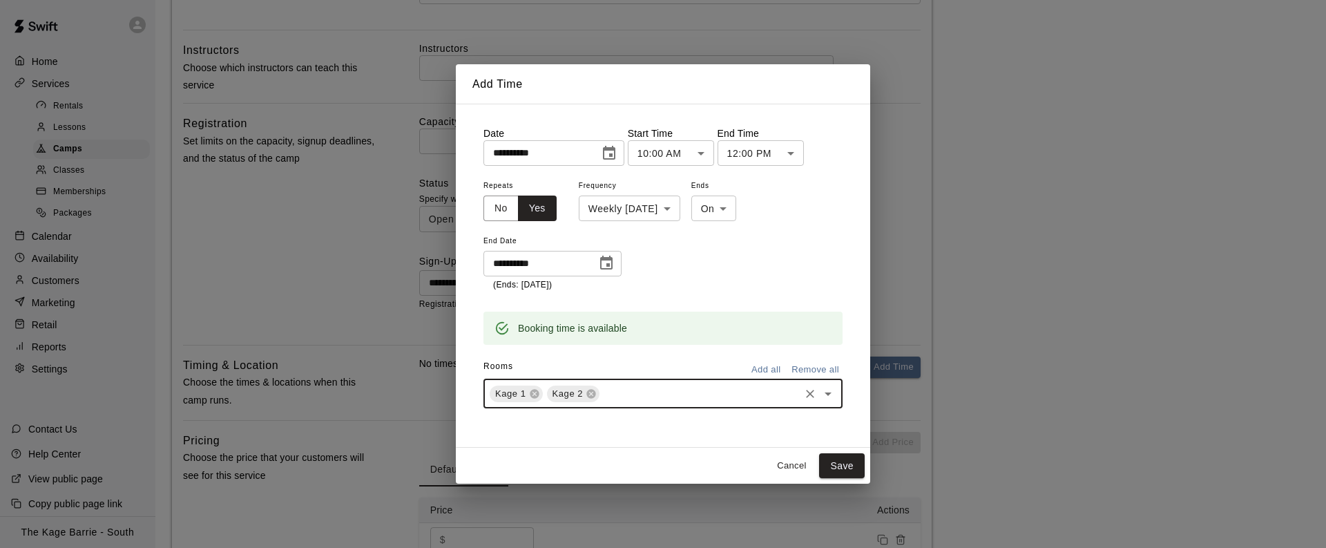
type input "*"
drag, startPoint x: 588, startPoint y: 421, endPoint x: 617, endPoint y: 415, distance: 30.3
click at [588, 421] on li "Kage 3" at bounding box center [662, 425] width 359 height 23
click at [851, 465] on button "Save" at bounding box center [842, 466] width 46 height 26
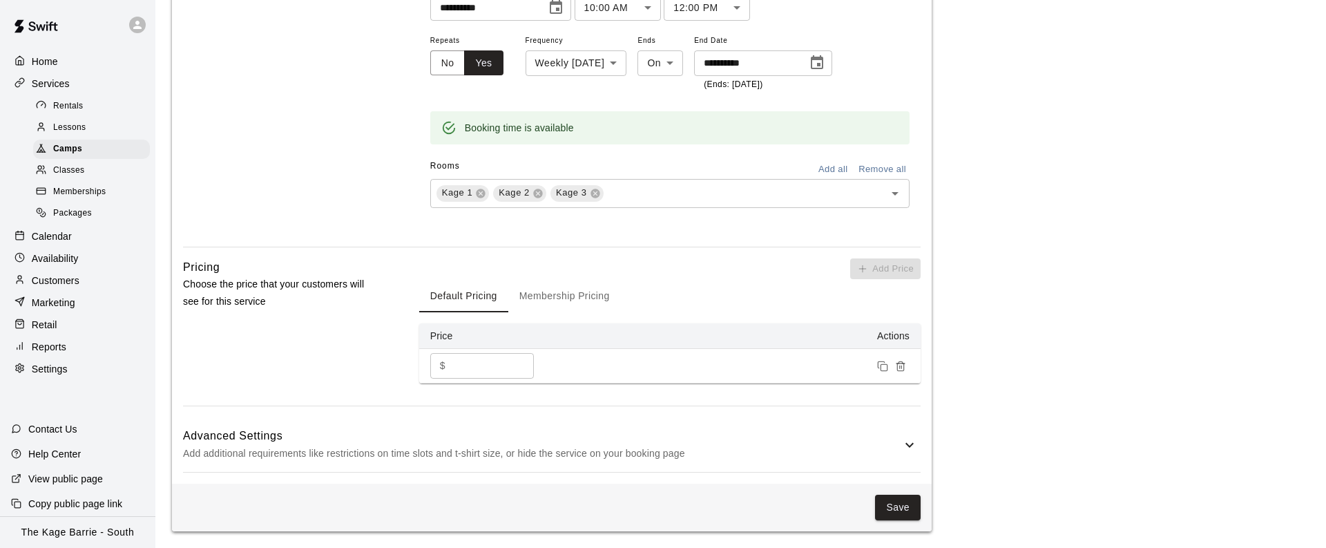
scroll to position [995, 0]
click at [905, 438] on icon at bounding box center [909, 444] width 17 height 17
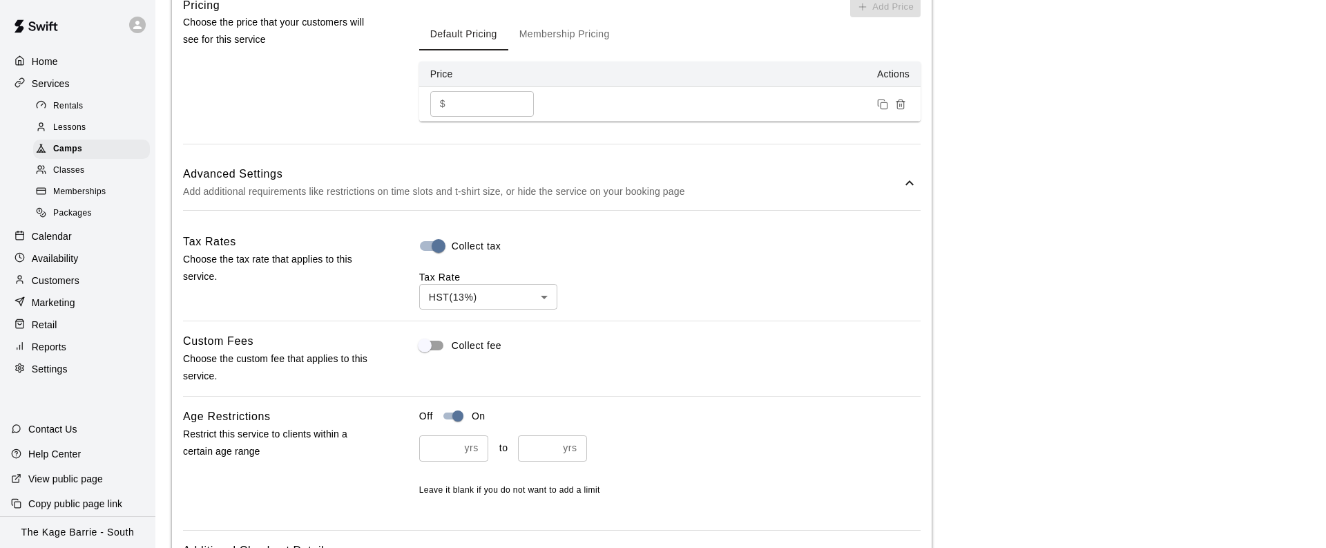
scroll to position [1573, 0]
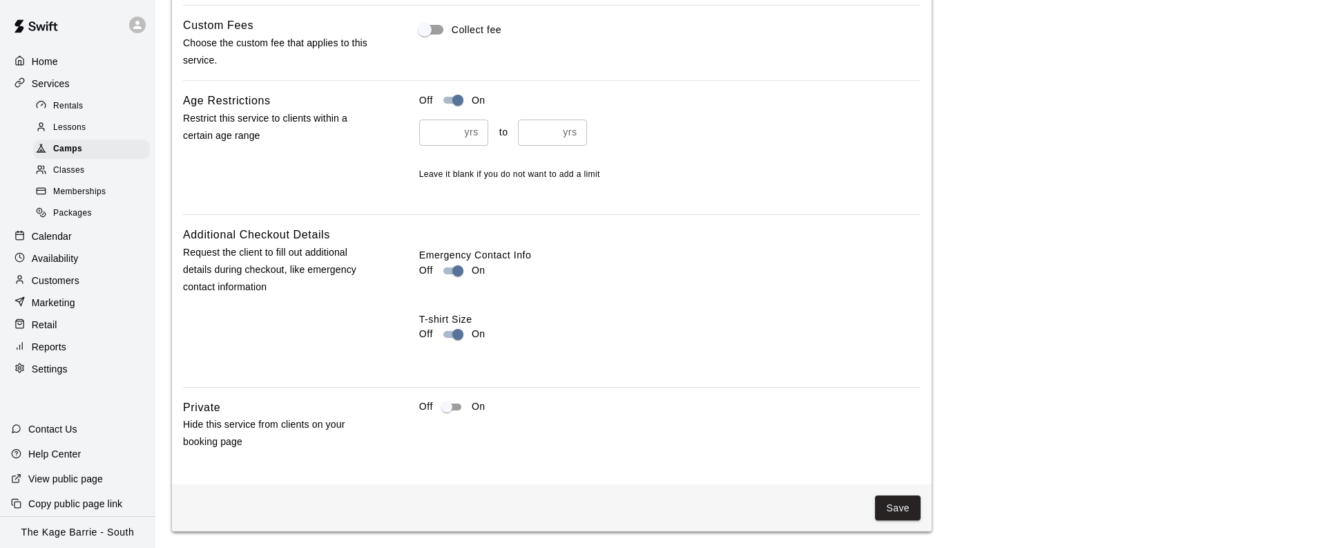
click at [452, 130] on input "**" at bounding box center [439, 132] width 40 height 26
click at [453, 129] on input "**" at bounding box center [439, 132] width 40 height 26
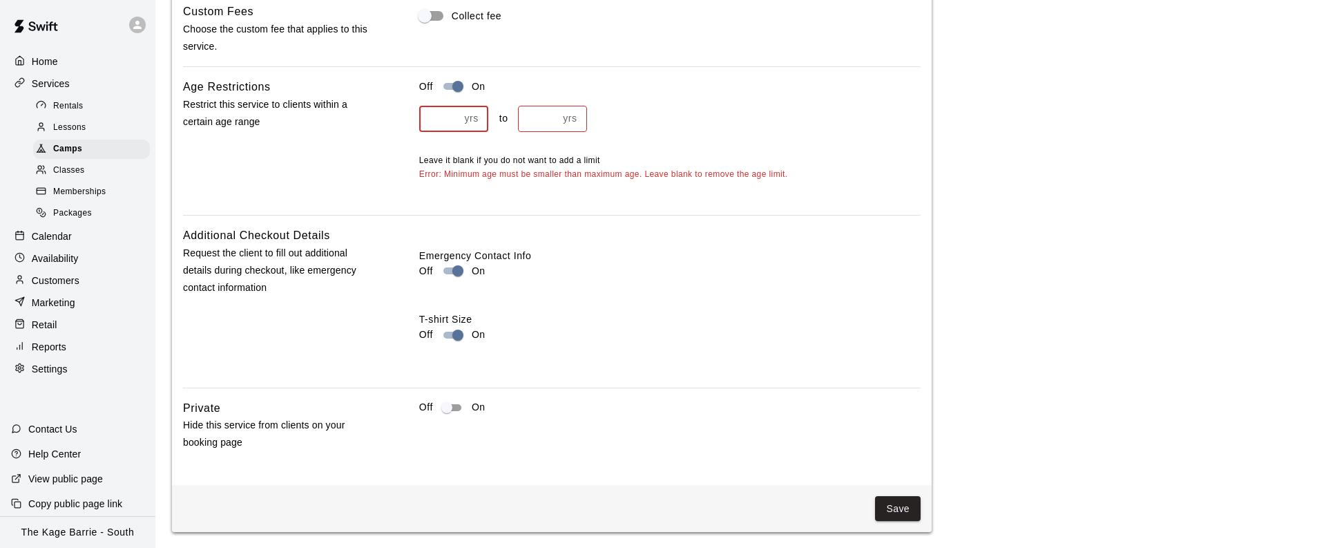
click at [453, 129] on input "**" at bounding box center [439, 119] width 40 height 26
type input "**"
click at [453, 129] on input "**" at bounding box center [439, 119] width 40 height 26
type input "**"
click at [551, 131] on input "**" at bounding box center [538, 119] width 40 height 26
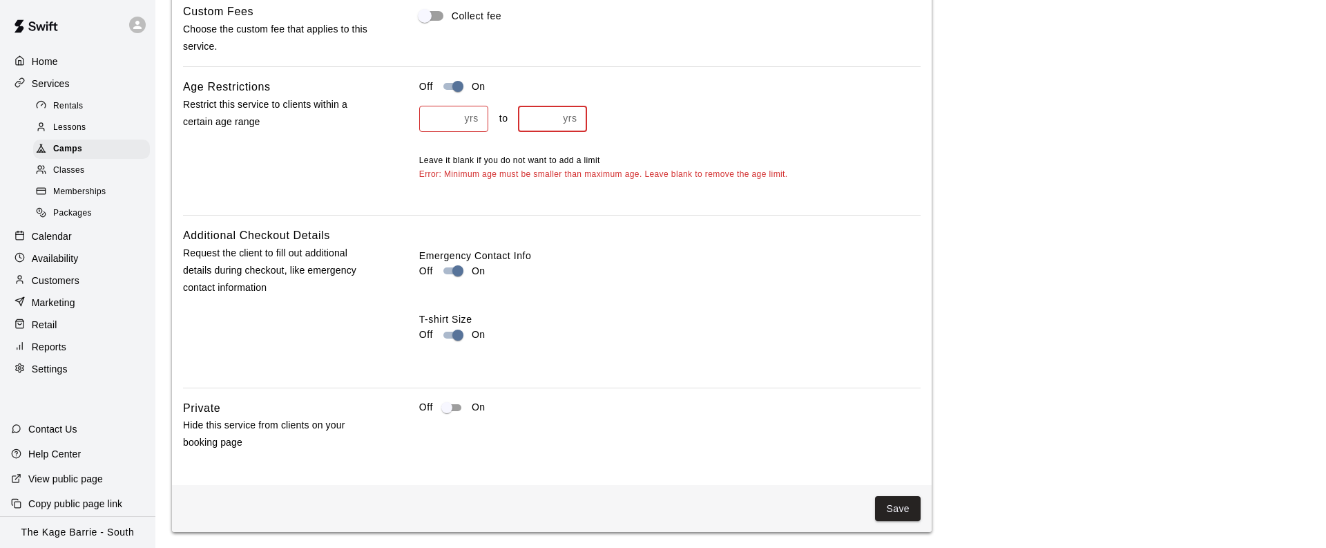
drag, startPoint x: 453, startPoint y: 136, endPoint x: 497, endPoint y: 134, distance: 44.2
type input "**"
click at [453, 131] on input "**" at bounding box center [439, 119] width 40 height 26
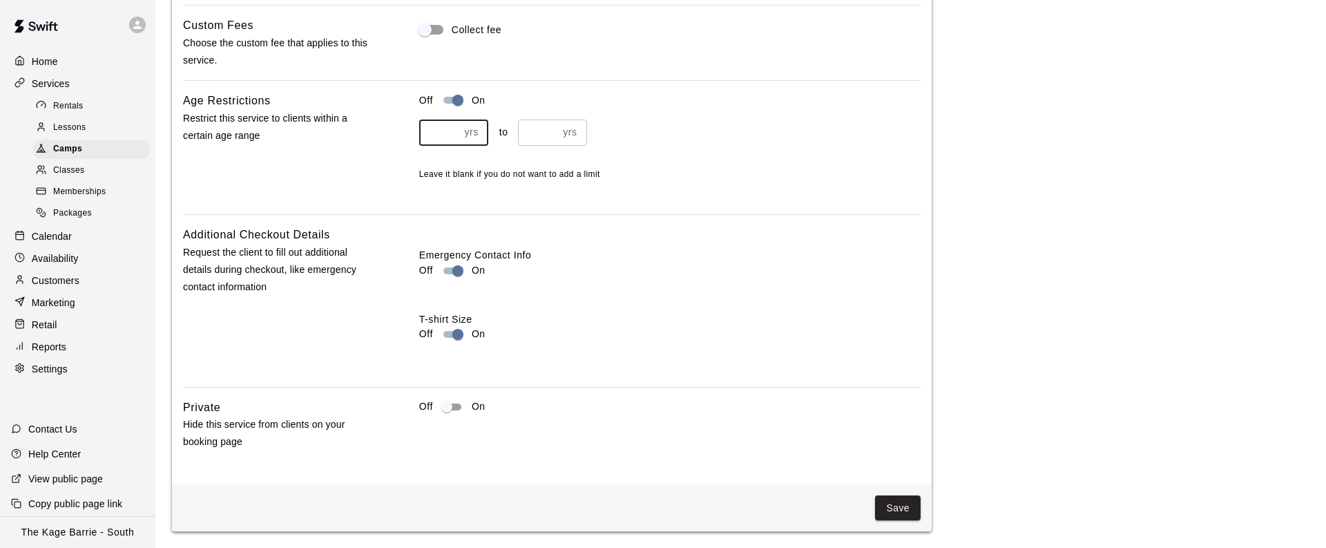
click at [554, 131] on input "**" at bounding box center [538, 132] width 40 height 26
type input "**"
click at [554, 131] on input "**" at bounding box center [538, 132] width 40 height 26
click at [707, 200] on div "Off On ** yrs ​ to ** yrs ​ Leave it blank if you do not want to add a limit" at bounding box center [669, 147] width 501 height 111
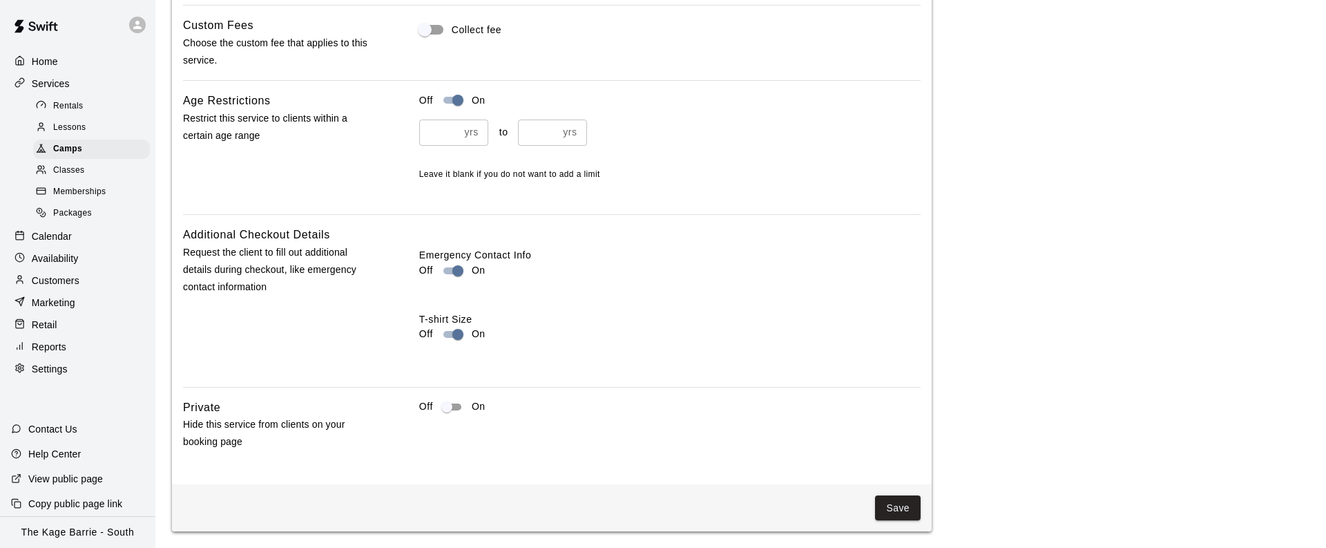
click at [903, 505] on button "Save" at bounding box center [898, 508] width 46 height 26
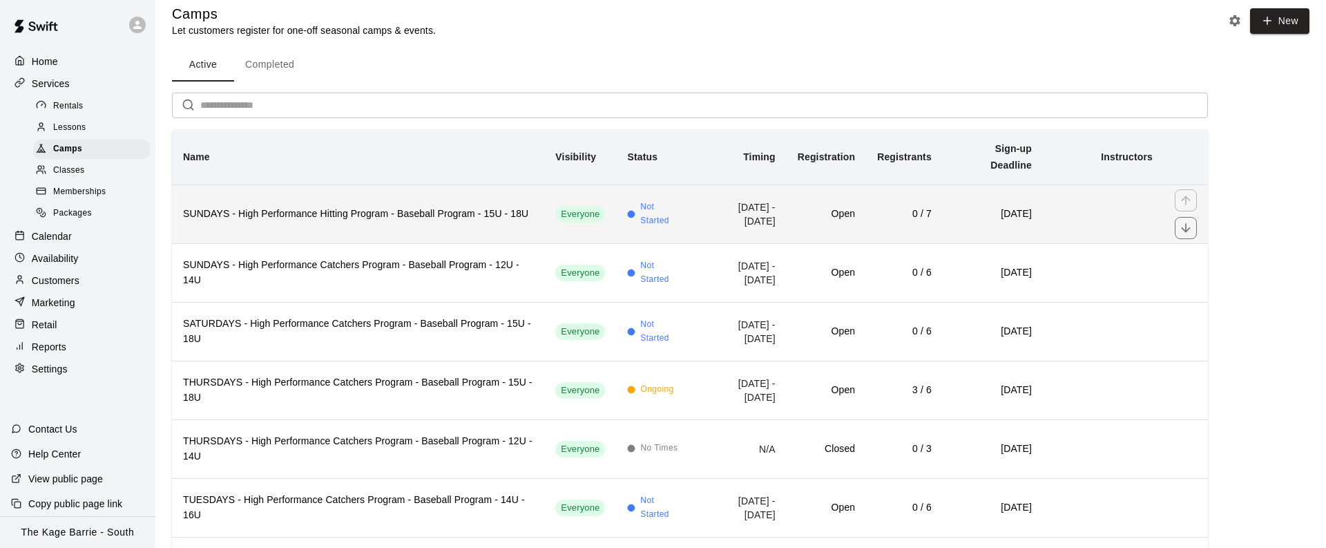
scroll to position [10, 0]
click at [453, 209] on h6 "SUNDAYS - High Performance Hitting Program - Baseball Program - 15U - 18U" at bounding box center [358, 216] width 350 height 15
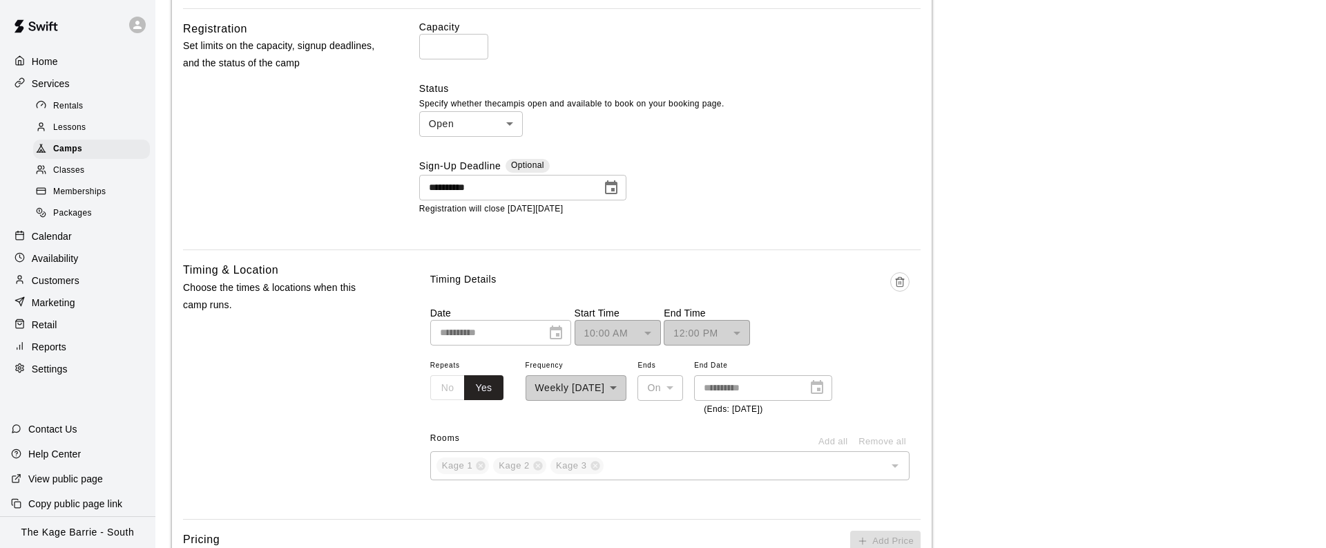
scroll to position [625, 0]
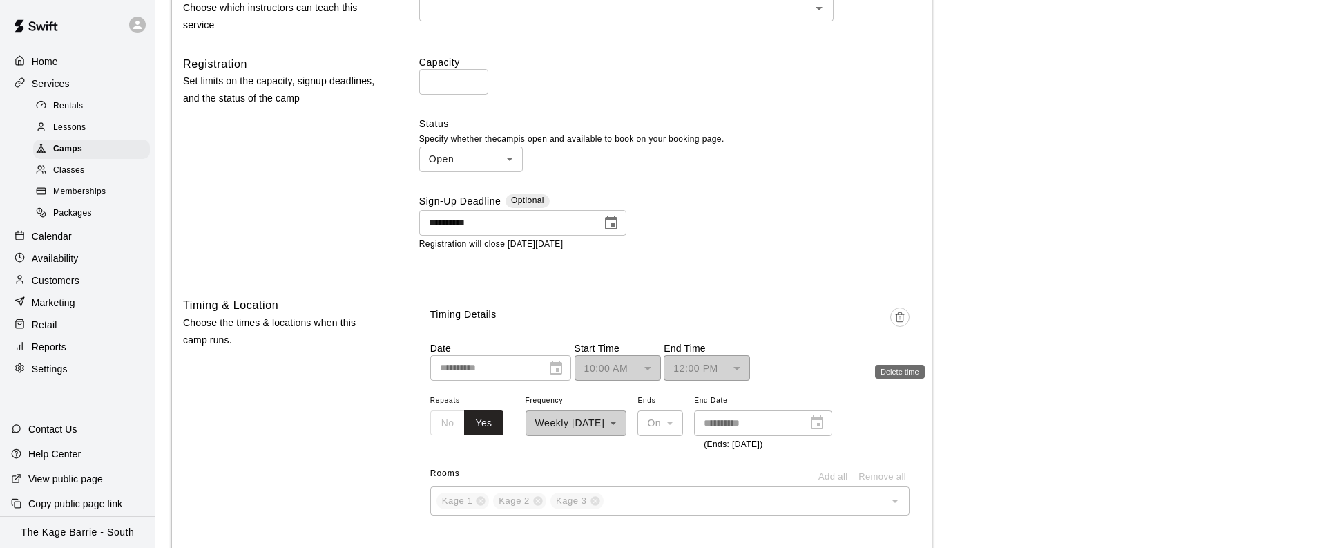
click at [902, 323] on icon "Delete time" at bounding box center [899, 316] width 11 height 11
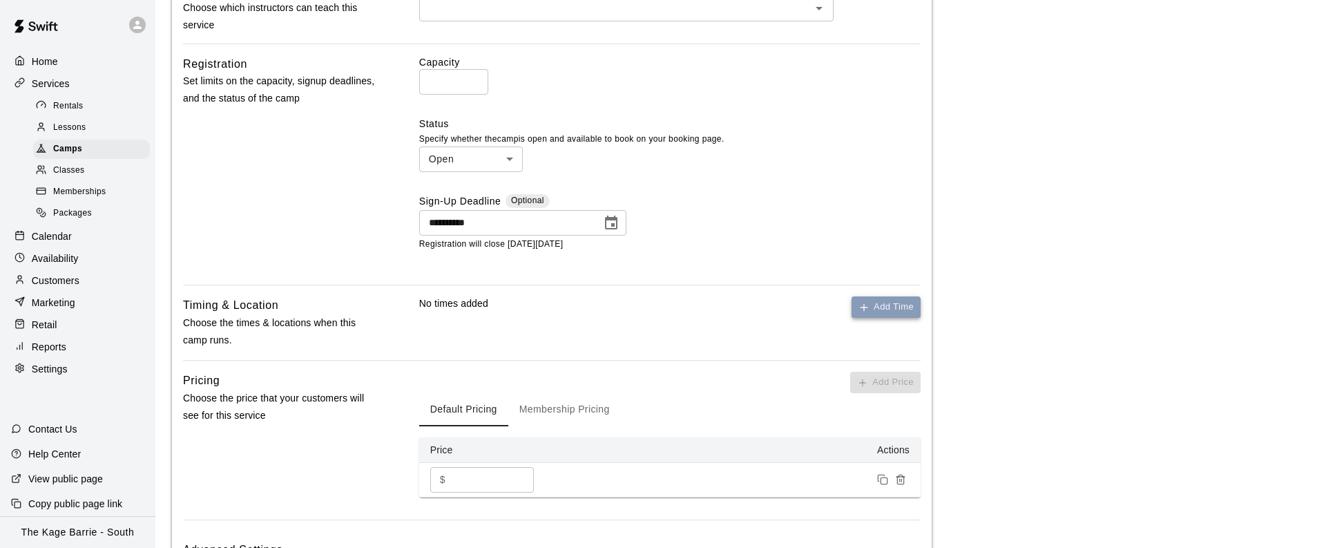
click at [899, 318] on button "Add Time" at bounding box center [886, 306] width 69 height 21
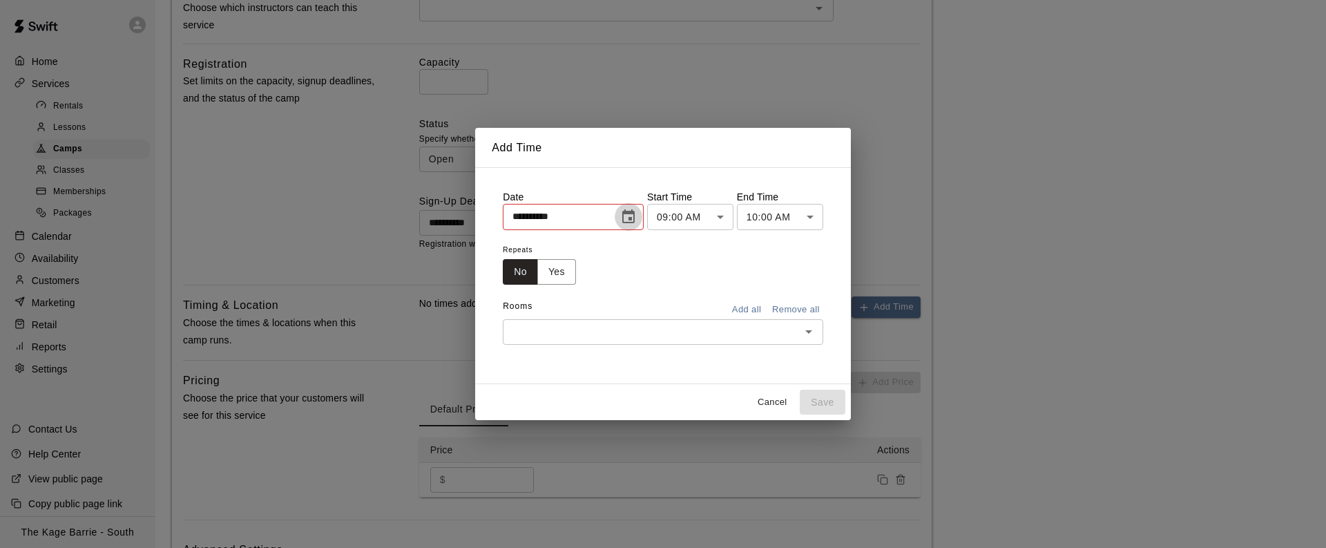
click at [632, 214] on icon "Choose date, selected date is Sep 12, 2025" at bounding box center [628, 217] width 17 height 17
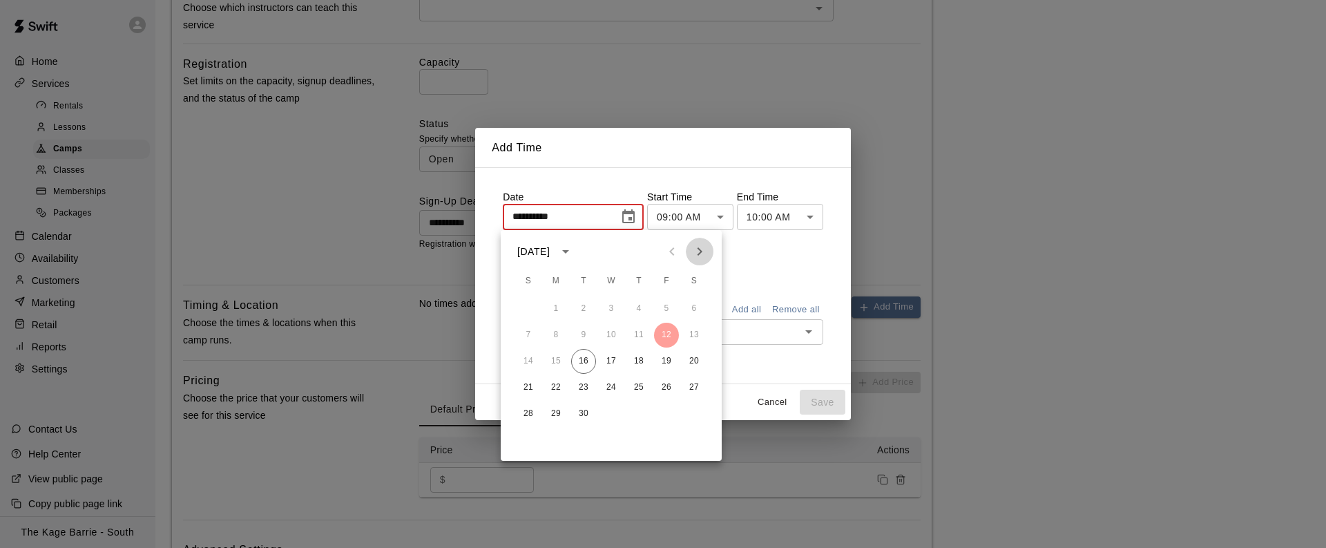
click at [700, 257] on icon "Next month" at bounding box center [699, 251] width 17 height 17
click at [526, 329] on button "2" at bounding box center [528, 335] width 25 height 25
type input "**********"
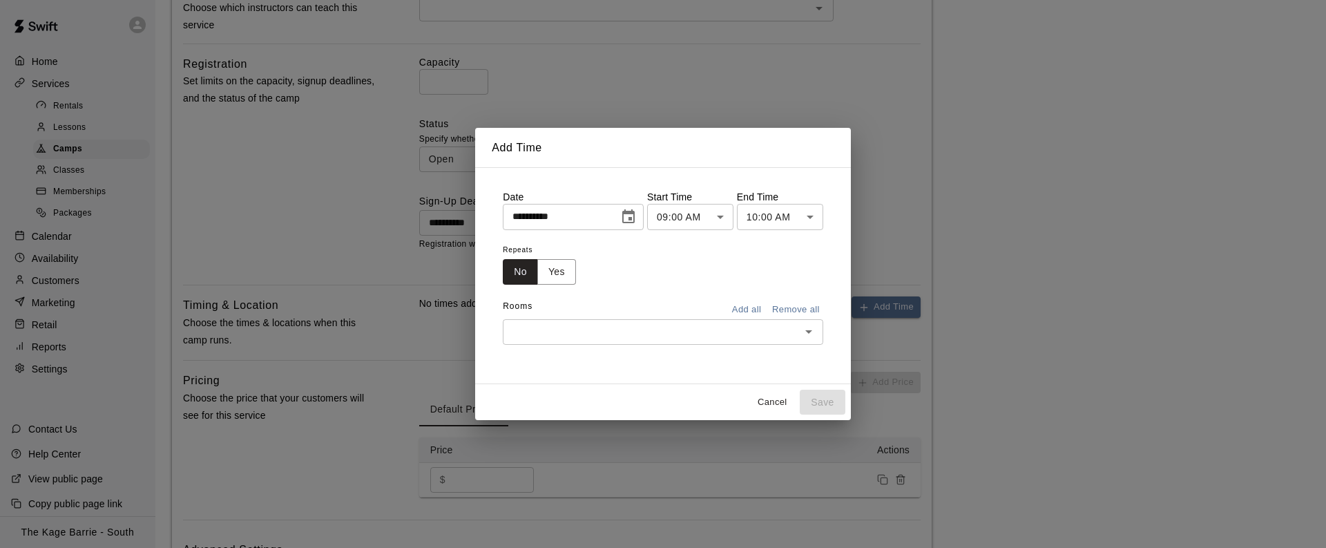
click at [712, 219] on body "**********" at bounding box center [663, 149] width 1326 height 1548
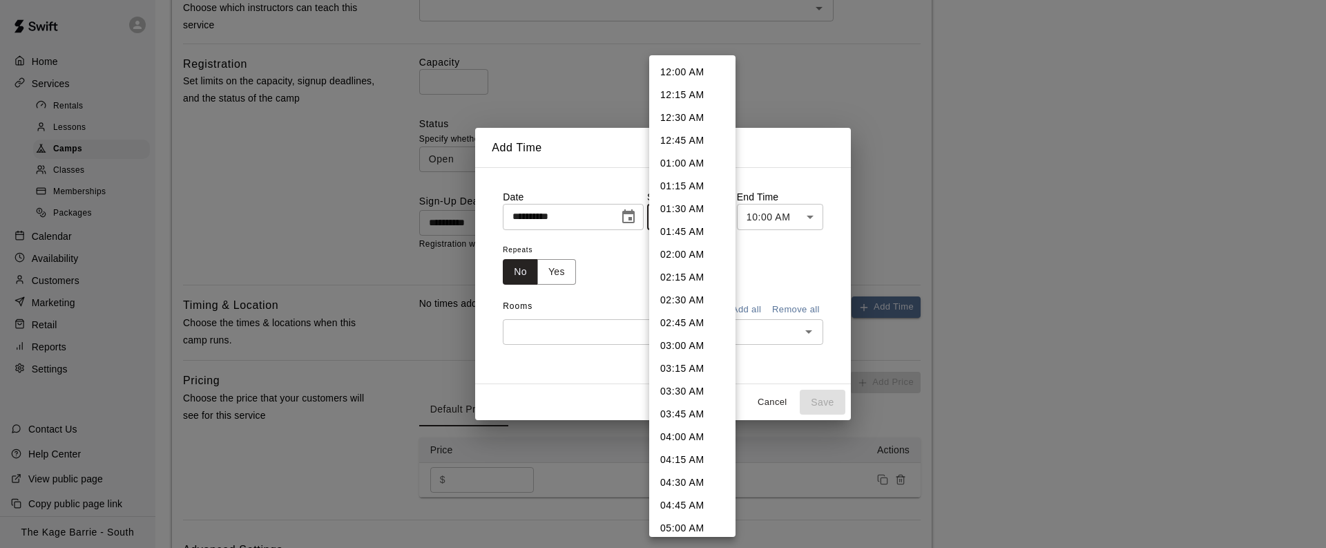
scroll to position [597, 0]
click at [676, 391] on li "10:00 AM" at bounding box center [692, 387] width 86 height 23
type input "********"
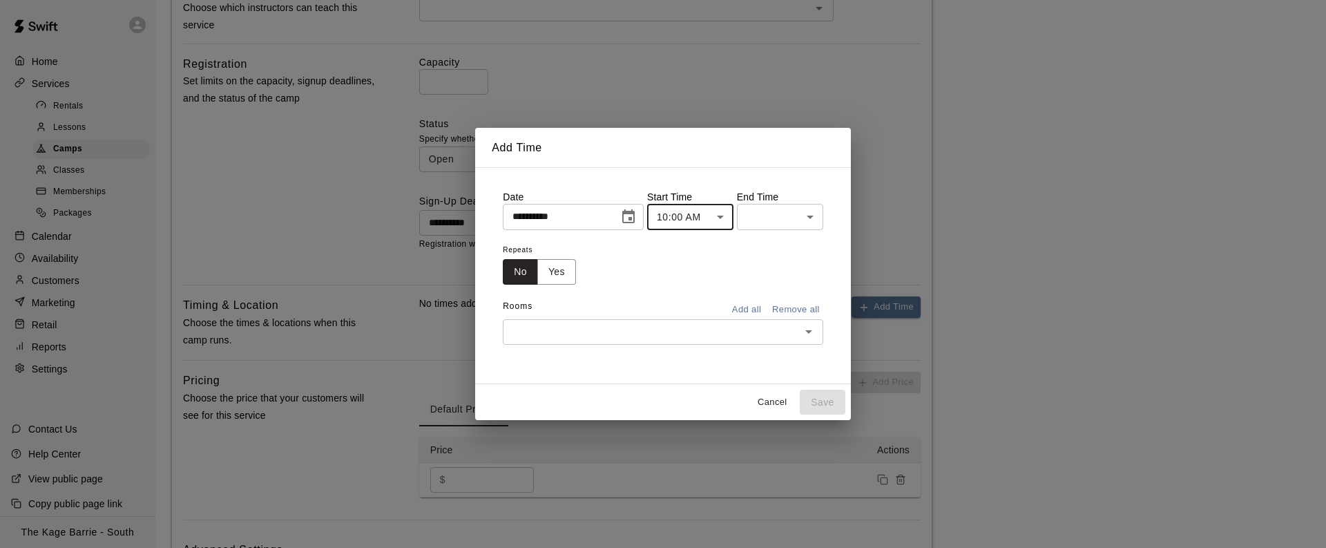
click at [814, 214] on body "**********" at bounding box center [663, 149] width 1326 height 1548
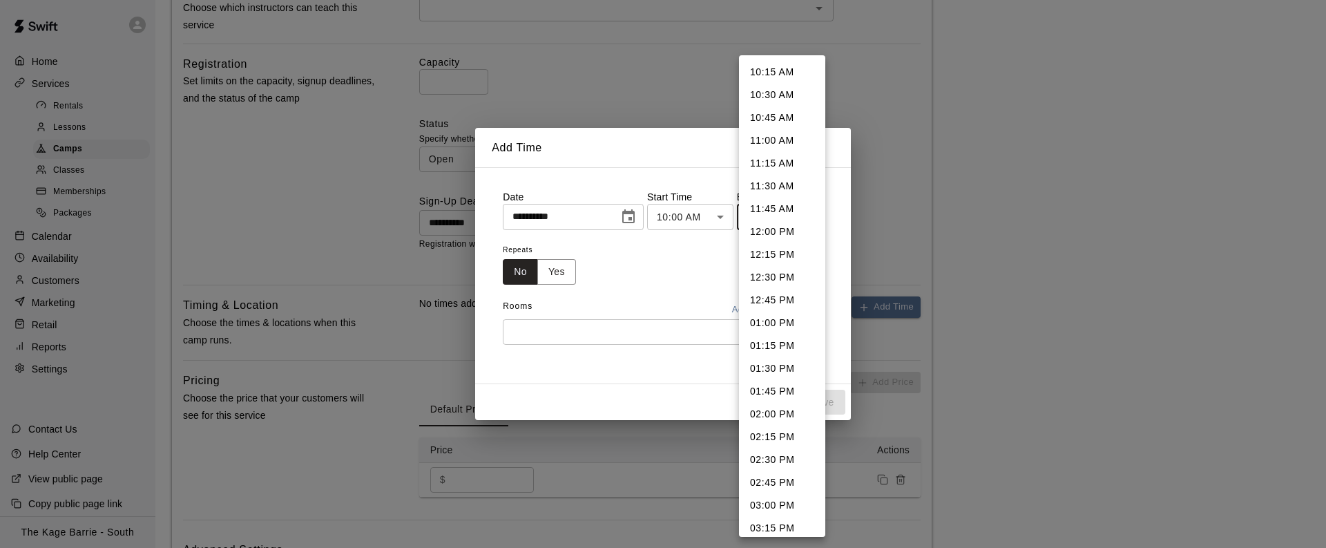
click at [791, 227] on li "12:00 PM" at bounding box center [782, 231] width 86 height 23
type input "********"
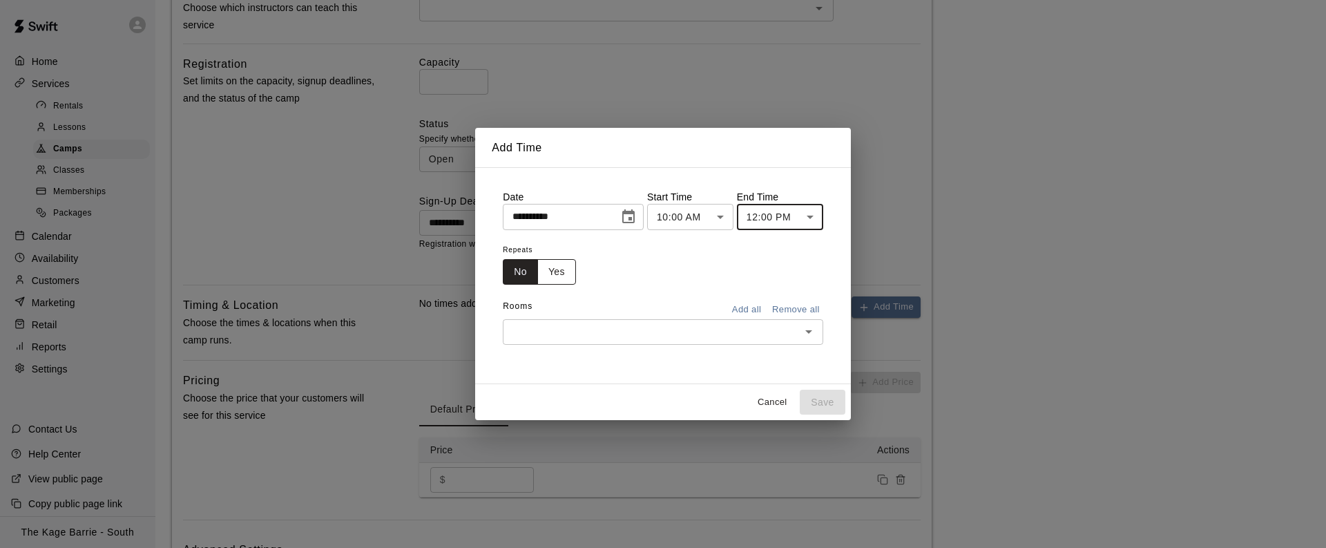
click at [562, 273] on button "Yes" at bounding box center [556, 272] width 39 height 26
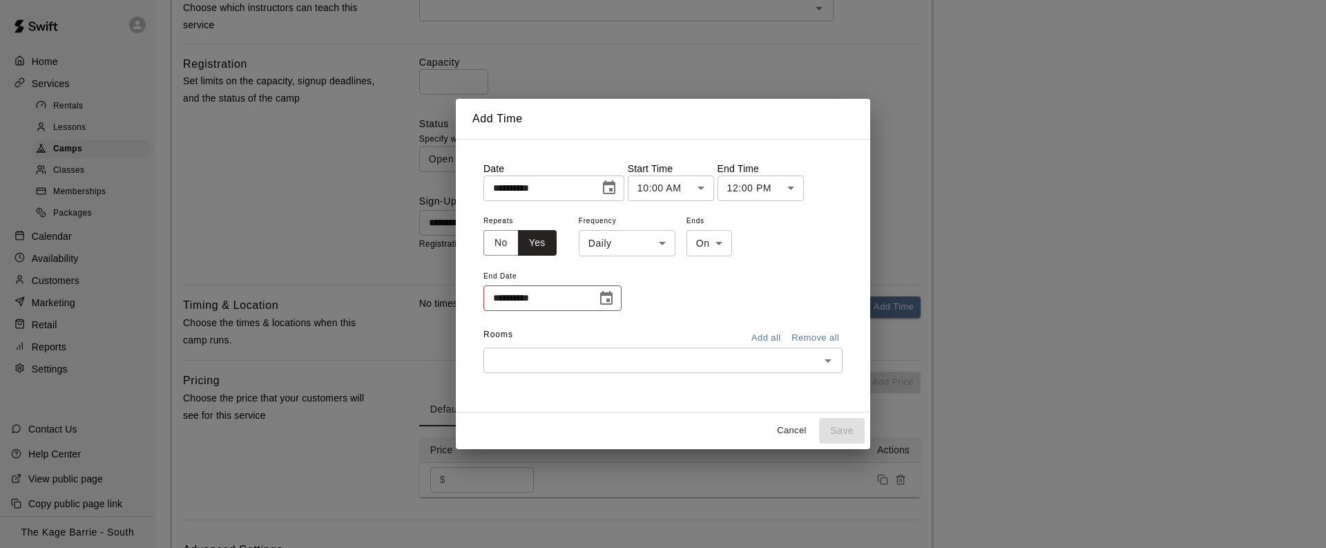
click at [664, 241] on body "**********" at bounding box center [663, 149] width 1326 height 1548
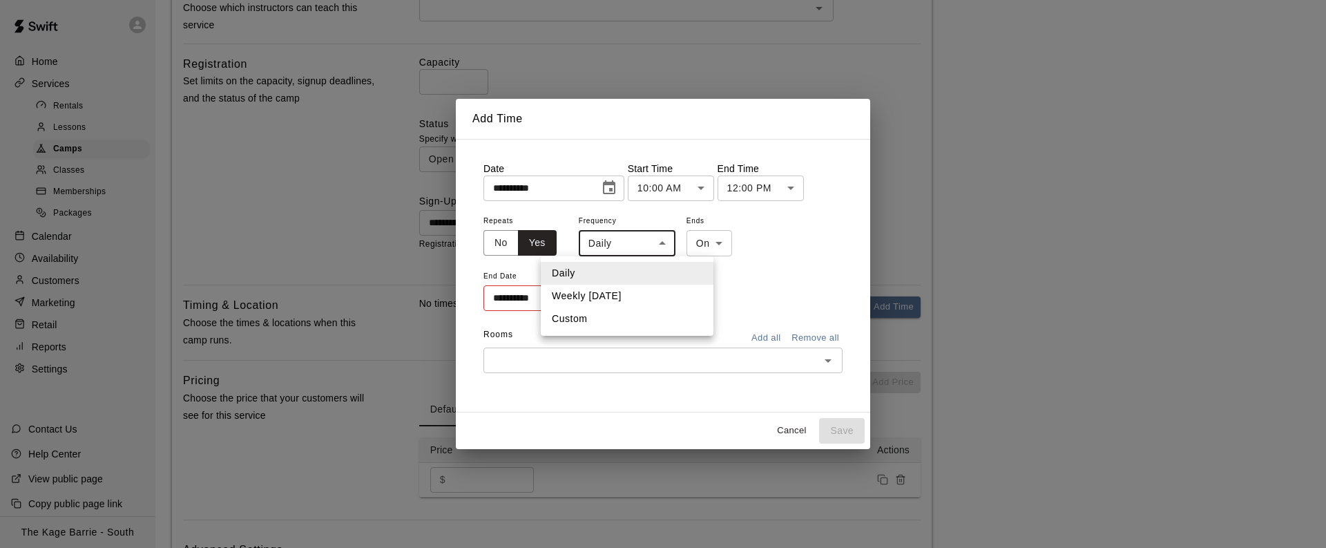
click at [631, 293] on li "Weekly on Sunday" at bounding box center [627, 296] width 173 height 23
type input "******"
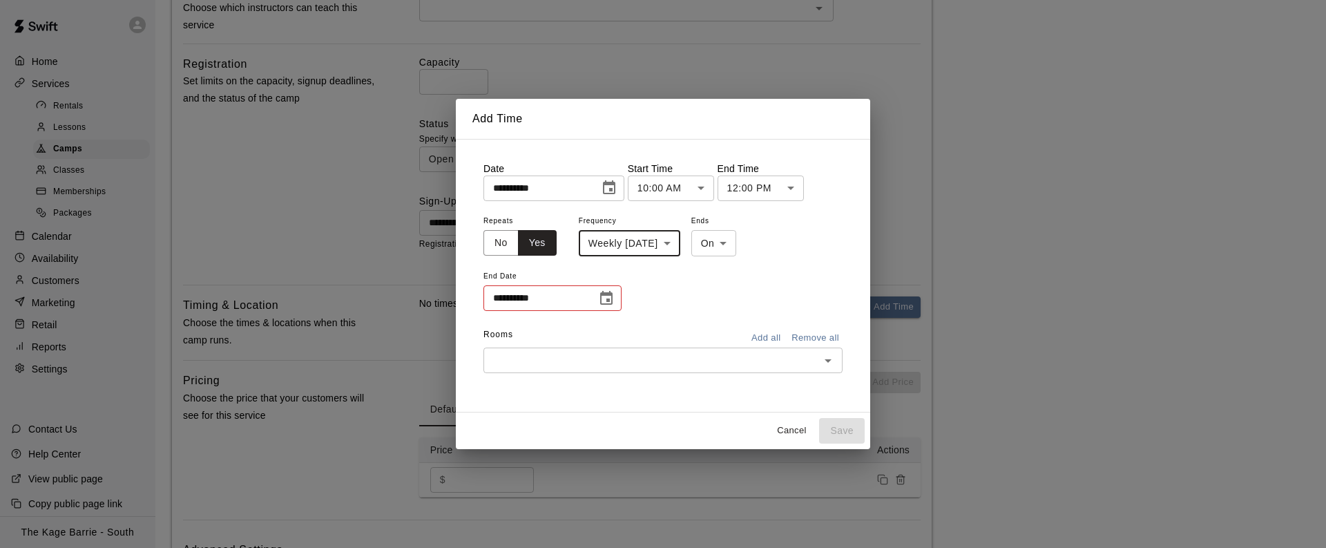
click at [607, 297] on icon "Choose date" at bounding box center [606, 298] width 17 height 17
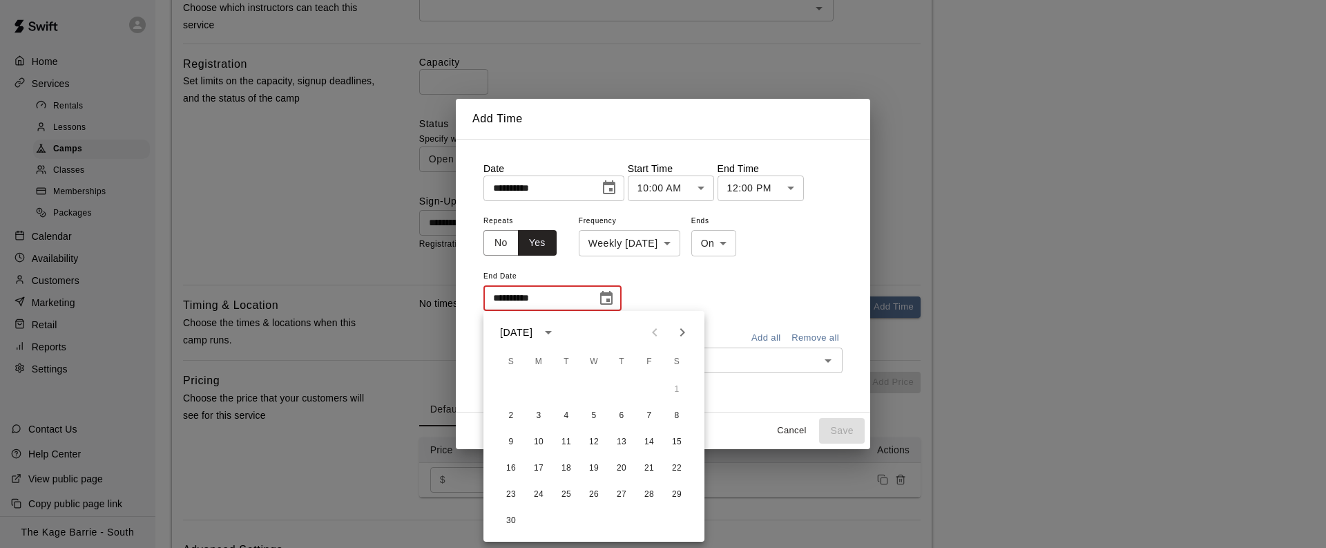
click at [683, 332] on icon "Next month" at bounding box center [682, 332] width 17 height 17
click at [511, 470] on button "21" at bounding box center [511, 468] width 25 height 25
type input "**********"
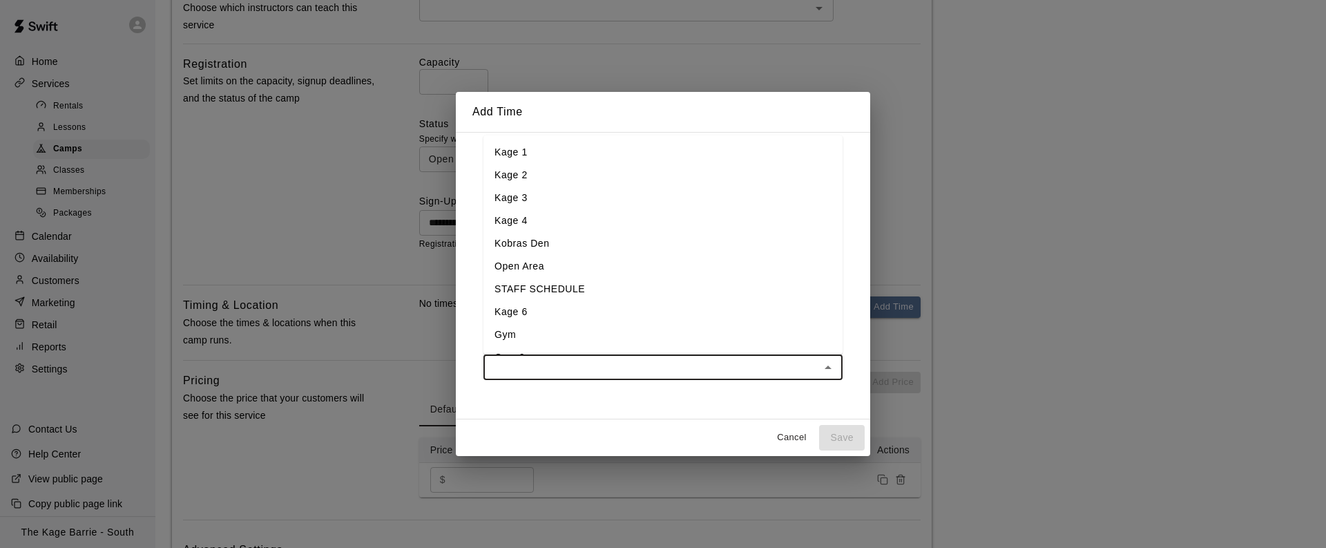
click at [714, 367] on input "text" at bounding box center [652, 366] width 328 height 17
type input "*"
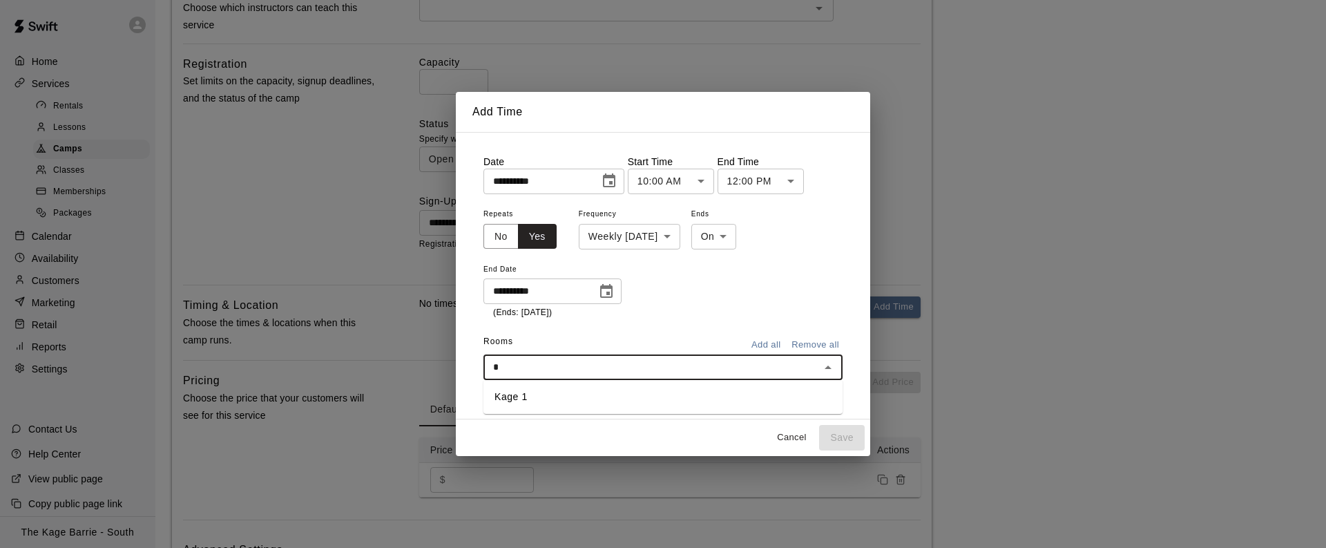
click at [579, 403] on li "Kage 1" at bounding box center [662, 396] width 359 height 23
type input "*"
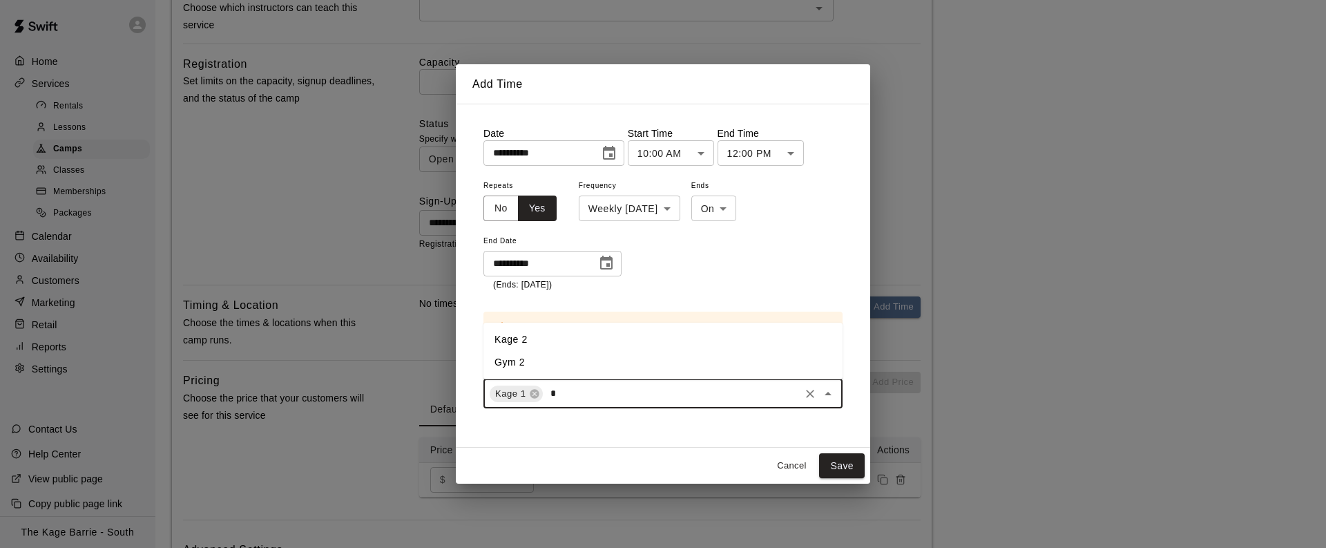
click at [611, 345] on li "Kage 2" at bounding box center [662, 339] width 359 height 23
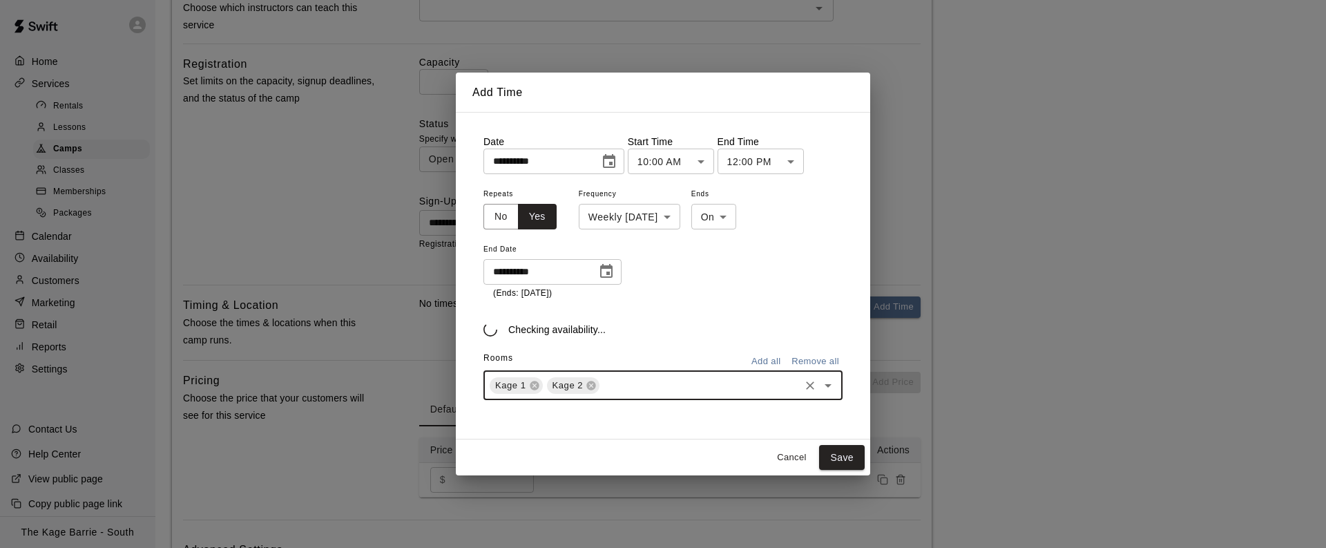
type input "*"
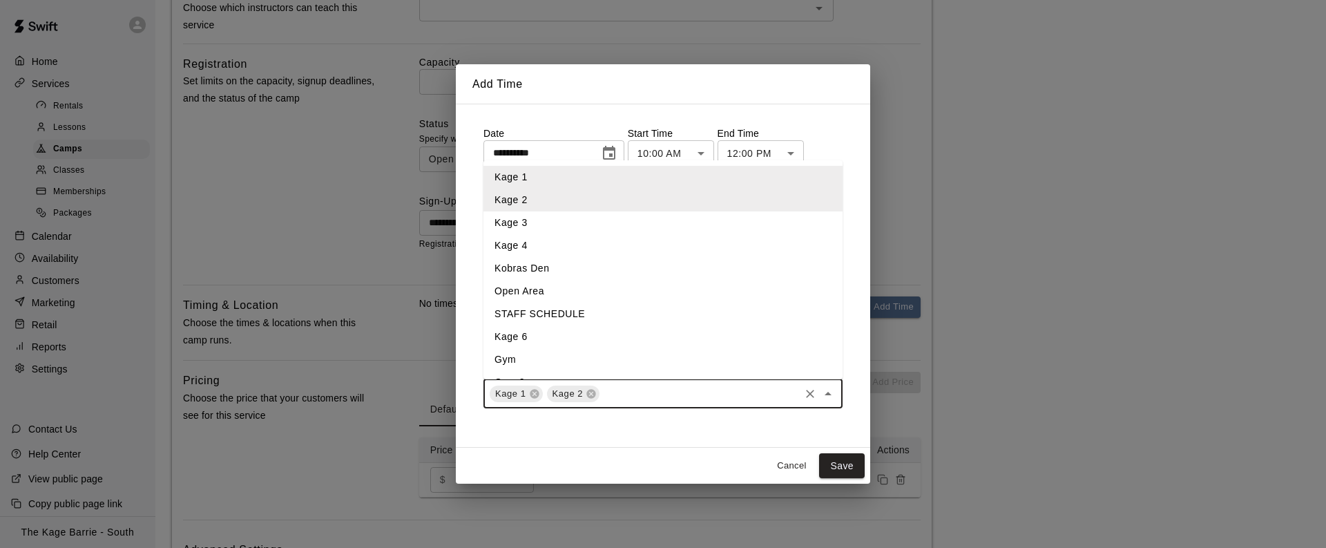
type input "*"
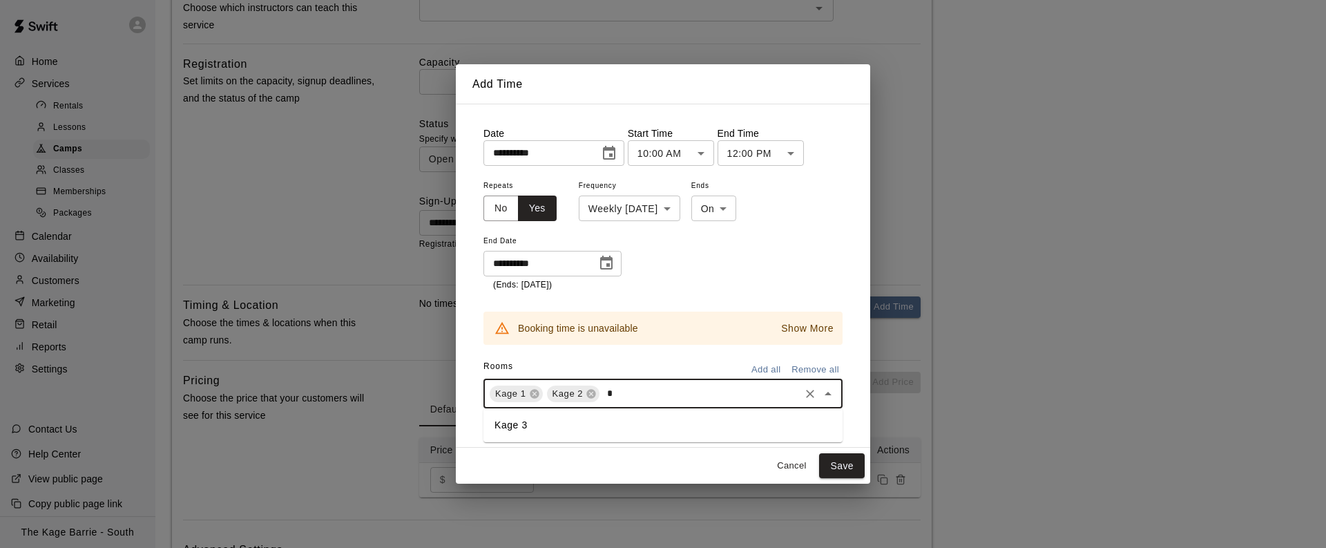
click at [590, 424] on li "Kage 3" at bounding box center [662, 425] width 359 height 23
click at [801, 329] on p "Show More" at bounding box center [807, 328] width 52 height 15
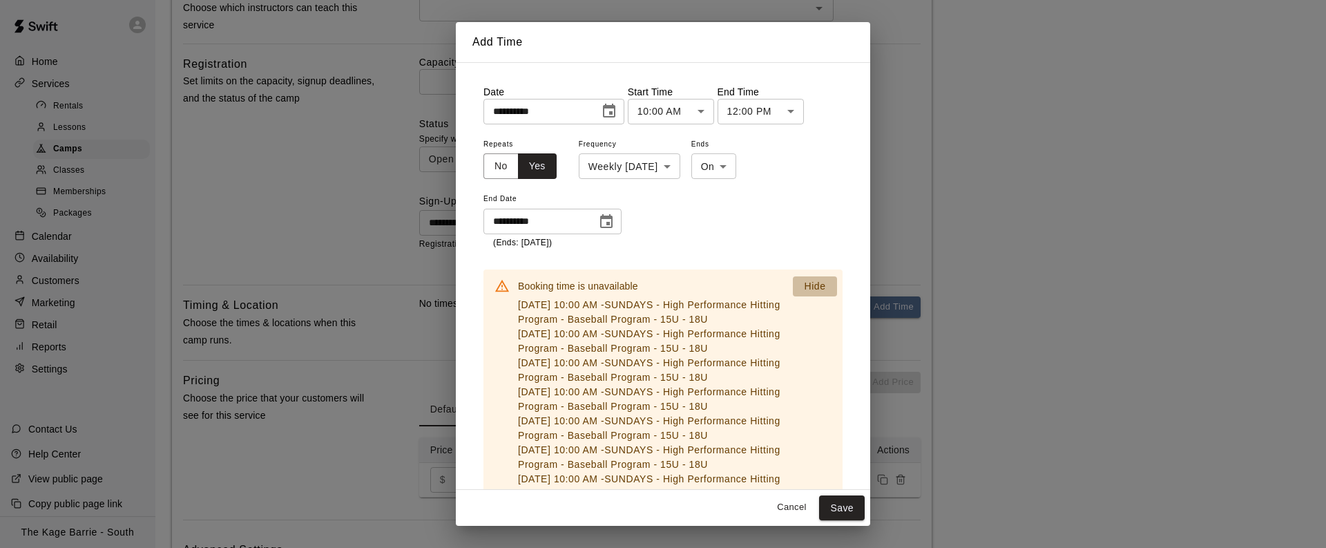
click at [820, 284] on p "Hide" at bounding box center [814, 286] width 21 height 15
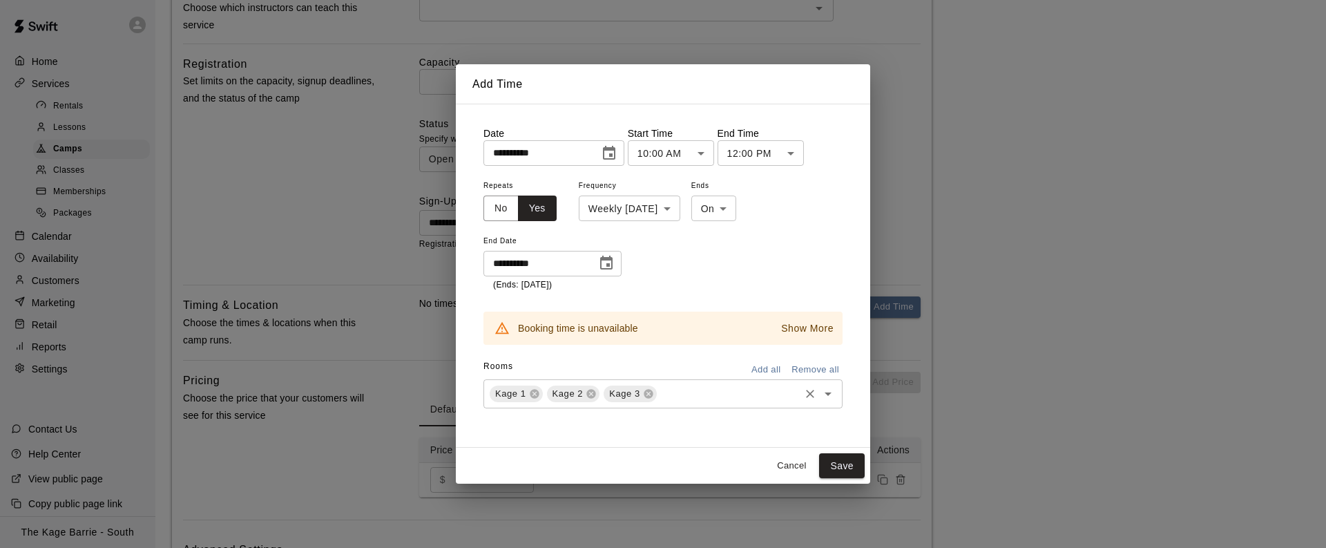
click at [682, 393] on input "text" at bounding box center [728, 393] width 139 height 17
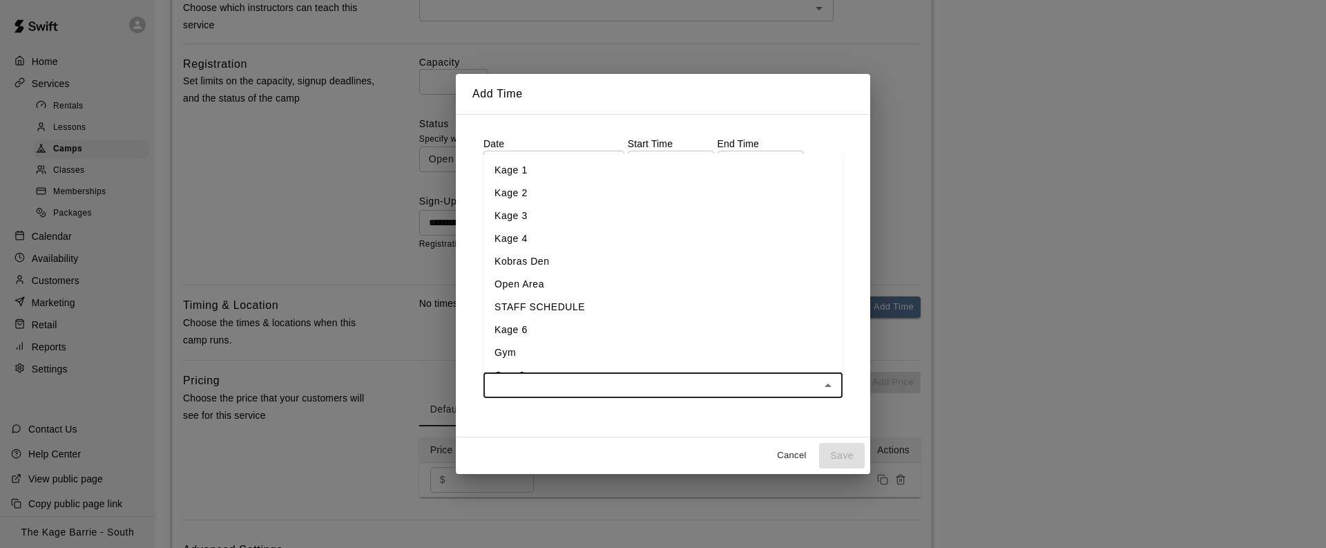
type input "*"
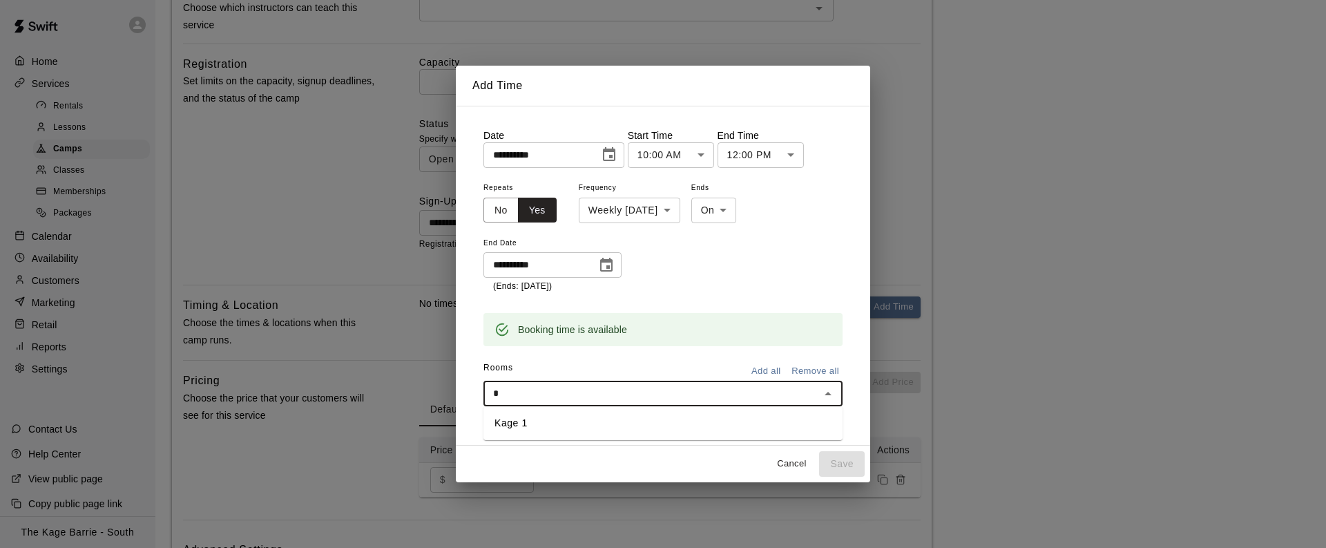
click at [604, 425] on li "Kage 1" at bounding box center [662, 423] width 359 height 23
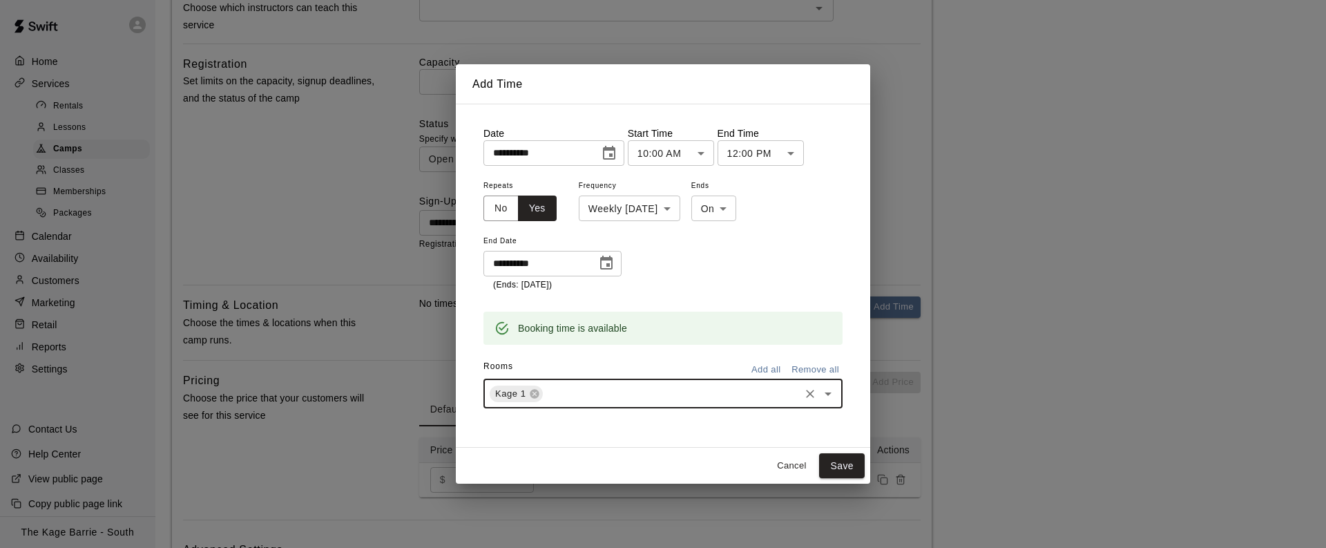
type input "*"
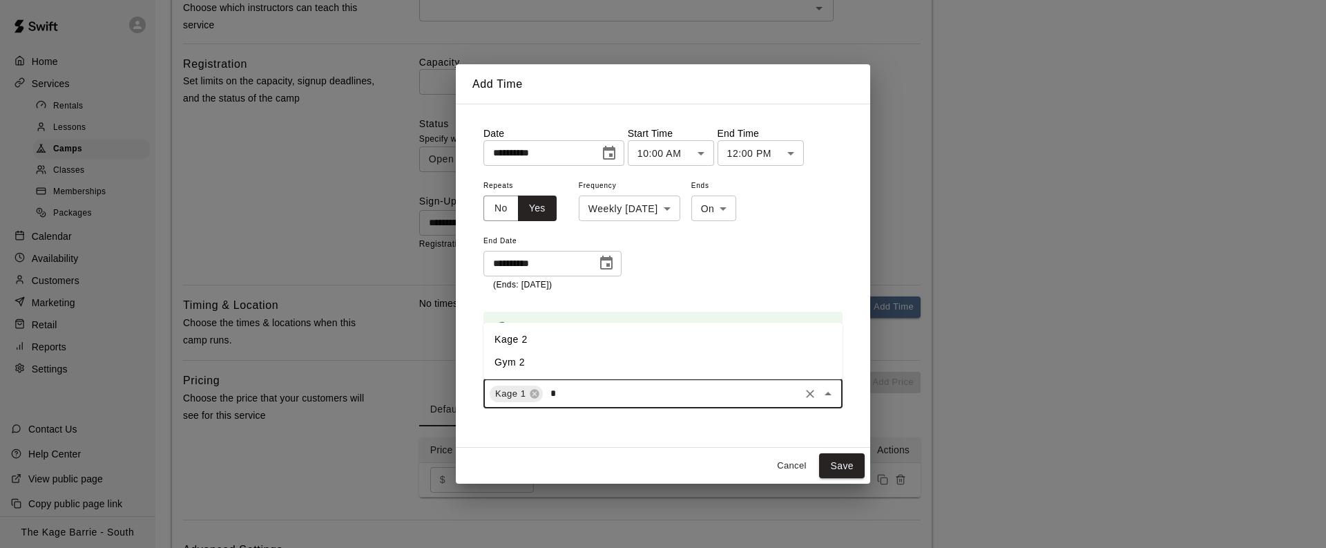
drag, startPoint x: 588, startPoint y: 336, endPoint x: 617, endPoint y: 345, distance: 30.2
click at [588, 336] on li "Kage 2" at bounding box center [662, 339] width 359 height 23
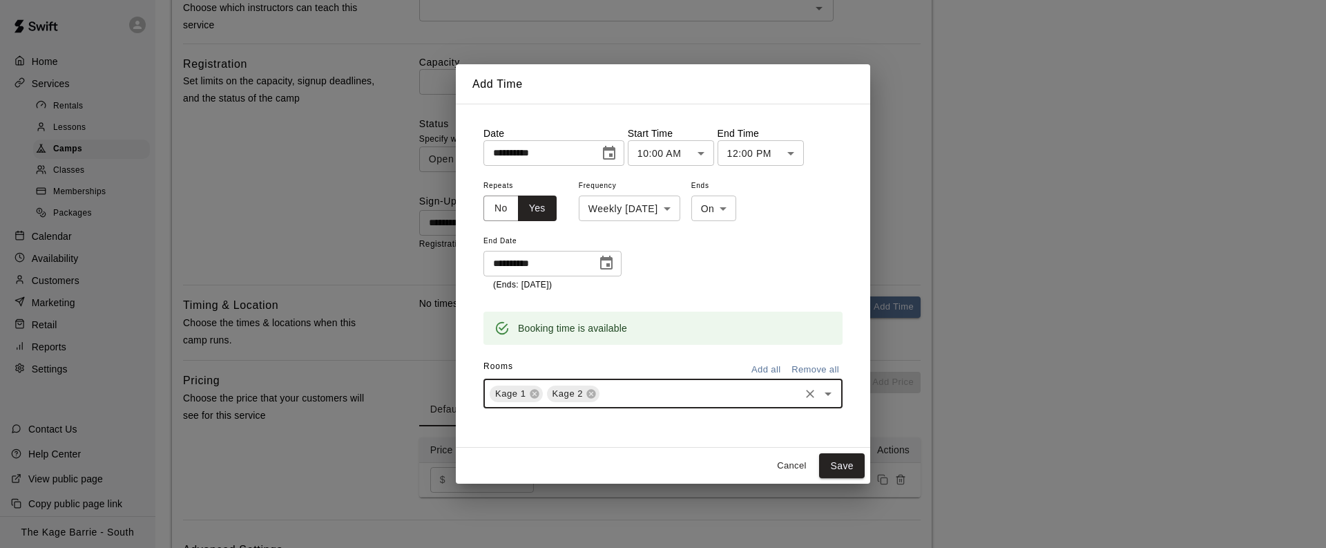
type input "*"
click at [603, 434] on li "Kage 3" at bounding box center [662, 425] width 359 height 23
click at [851, 468] on button "Save" at bounding box center [842, 466] width 46 height 26
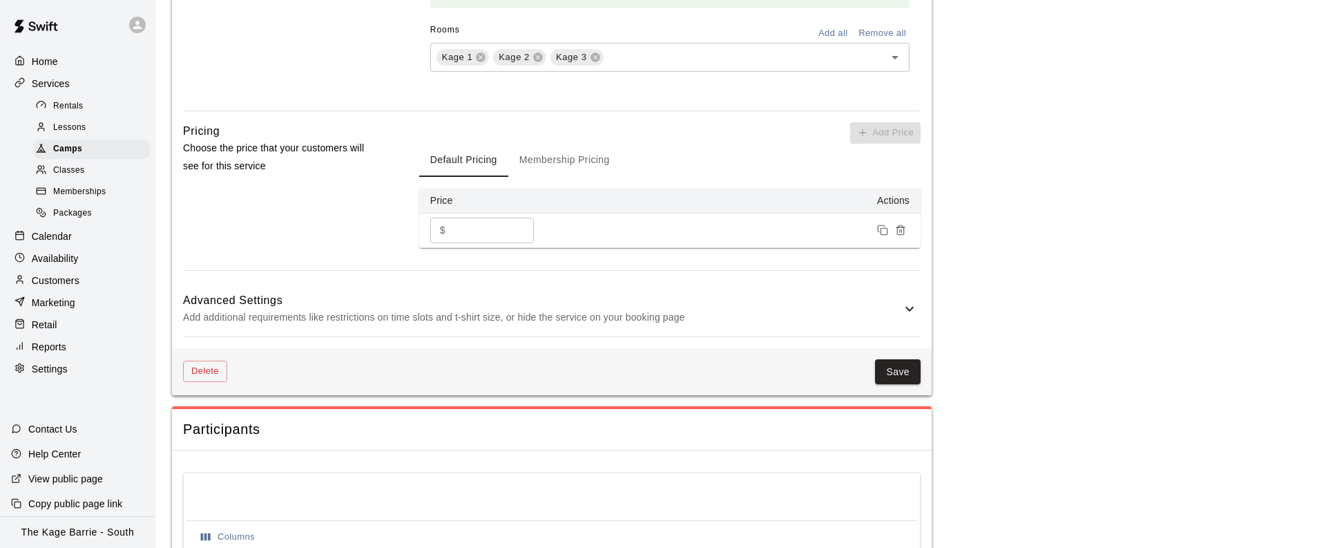
scroll to position [1260, 0]
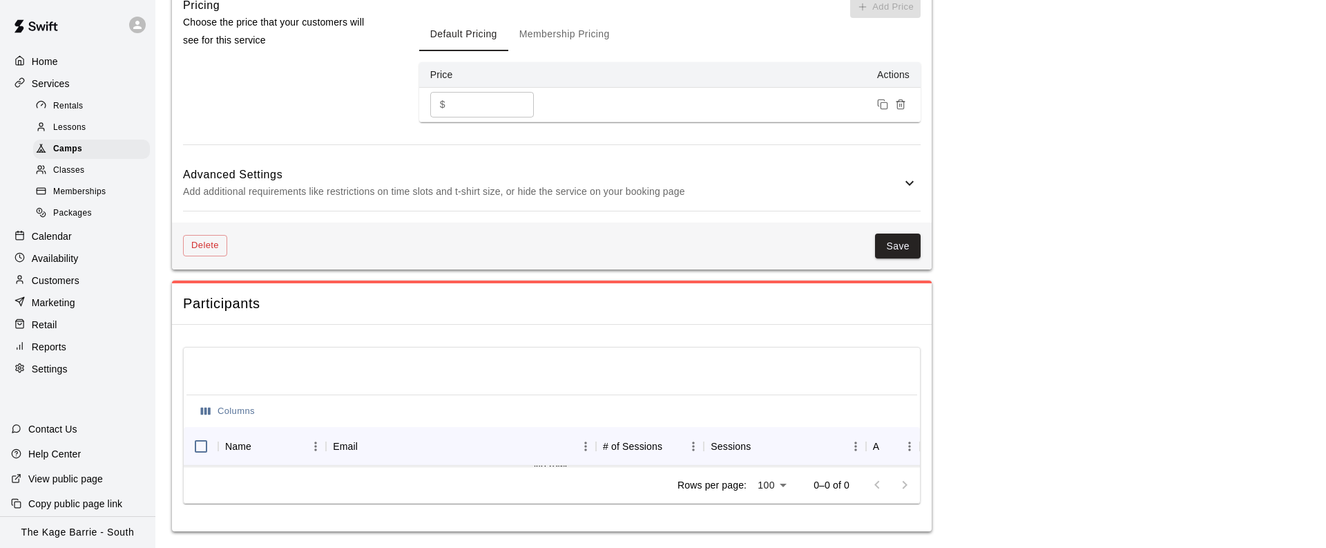
click at [744, 177] on h6 "Advanced Settings" at bounding box center [542, 175] width 718 height 18
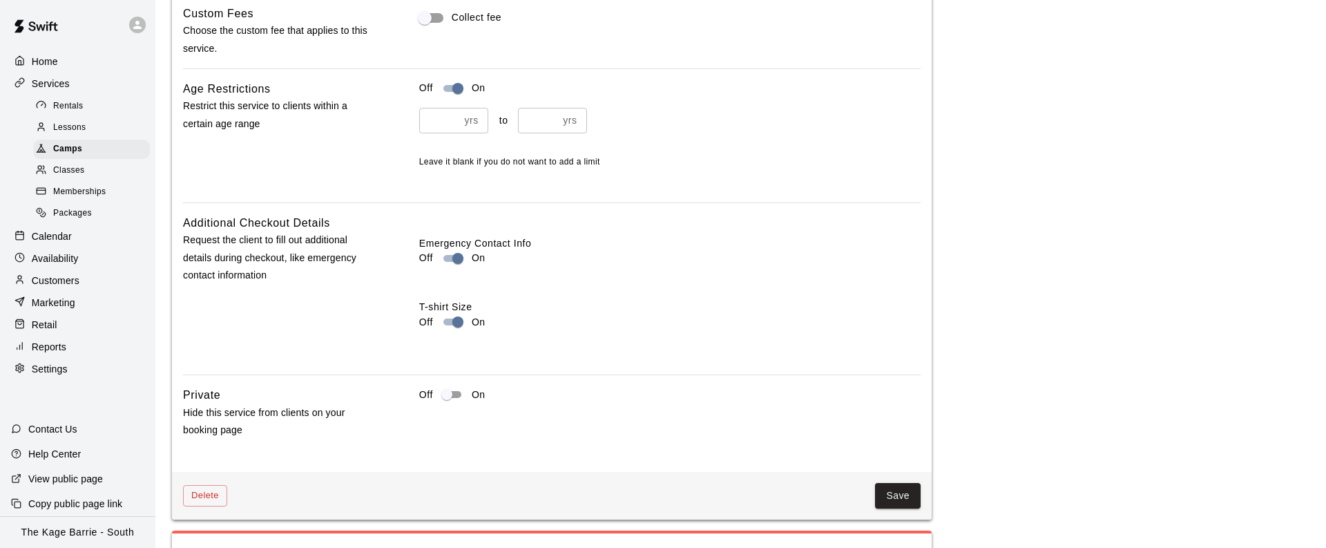
scroll to position [1838, 0]
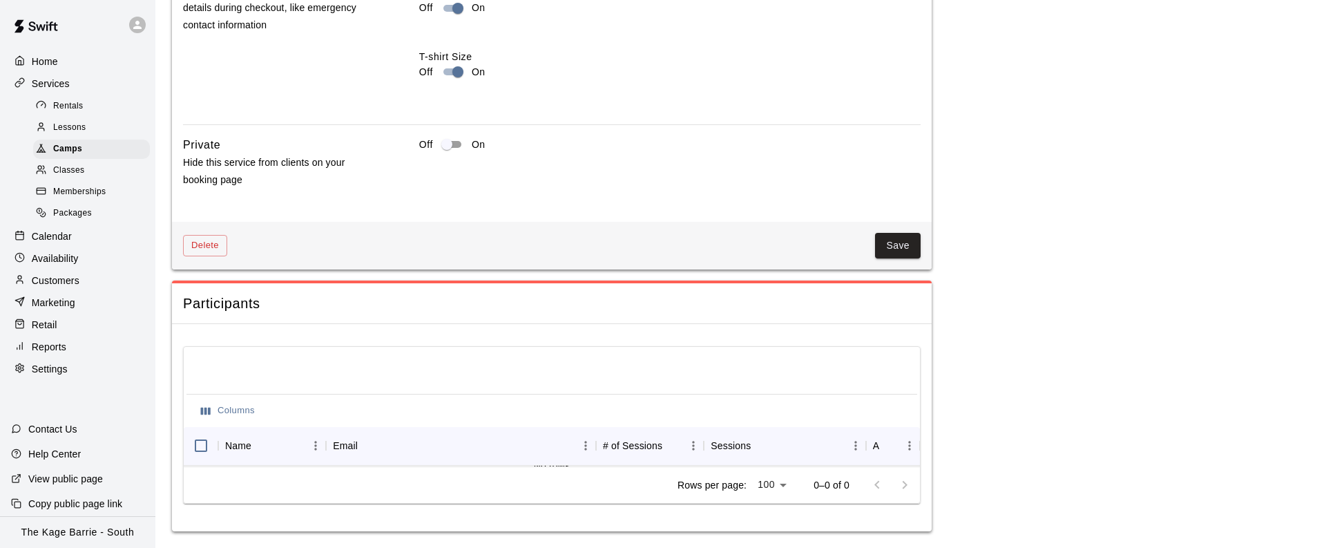
click at [899, 251] on button "Save" at bounding box center [898, 246] width 46 height 26
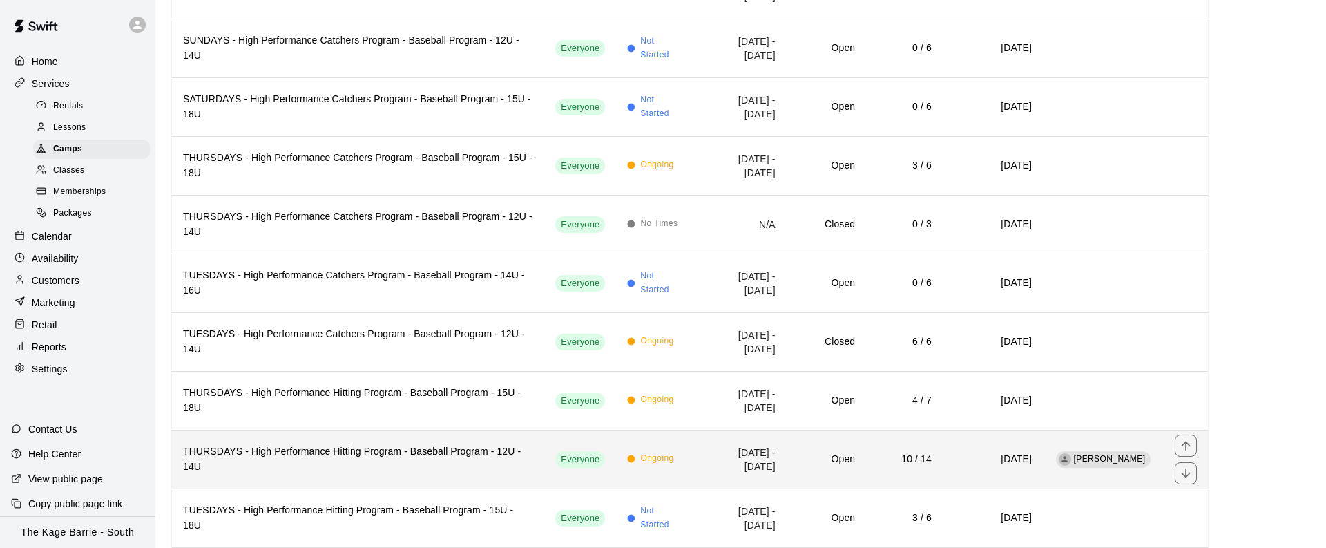
scroll to position [229, 0]
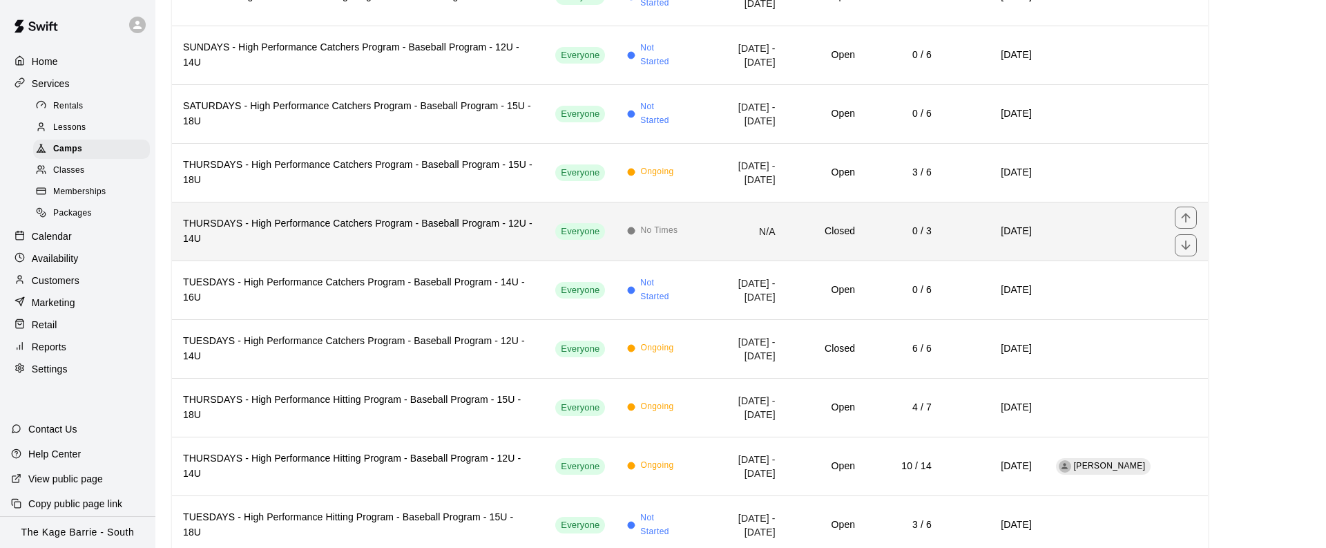
click at [544, 222] on td "Everyone" at bounding box center [580, 231] width 72 height 59
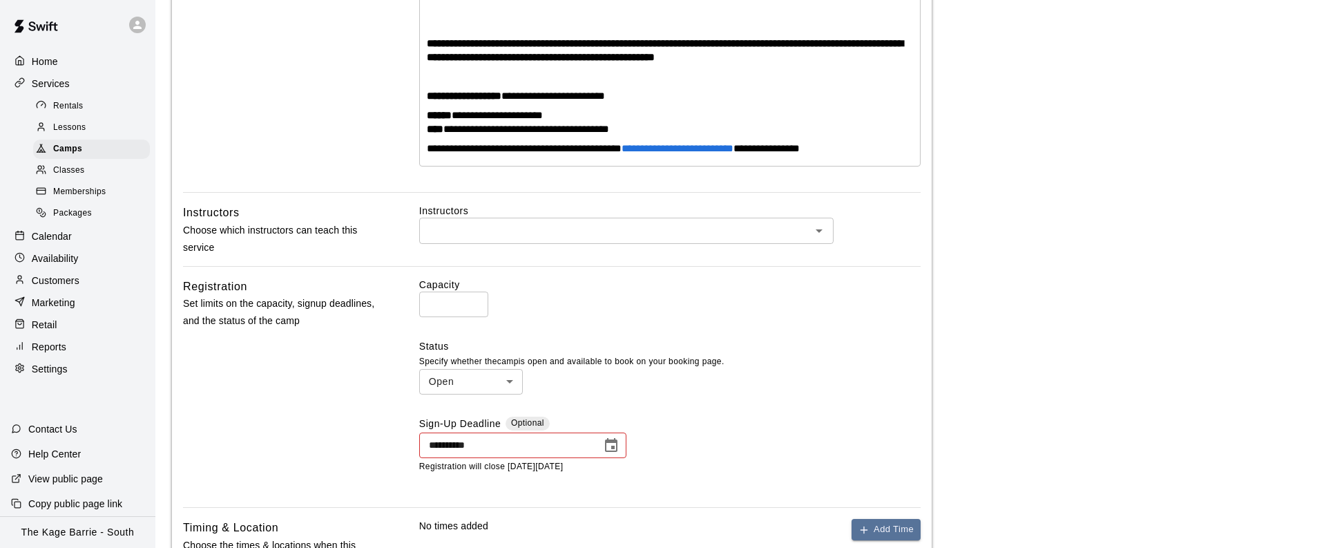
scroll to position [1236, 0]
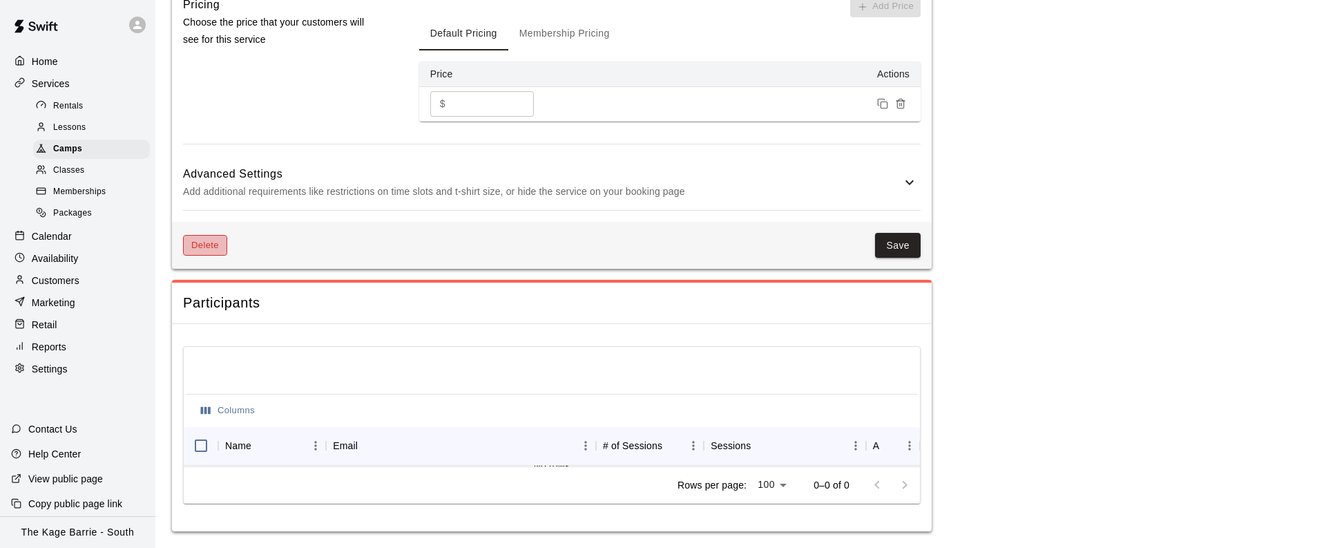
click at [213, 241] on button "Delete" at bounding box center [205, 245] width 44 height 21
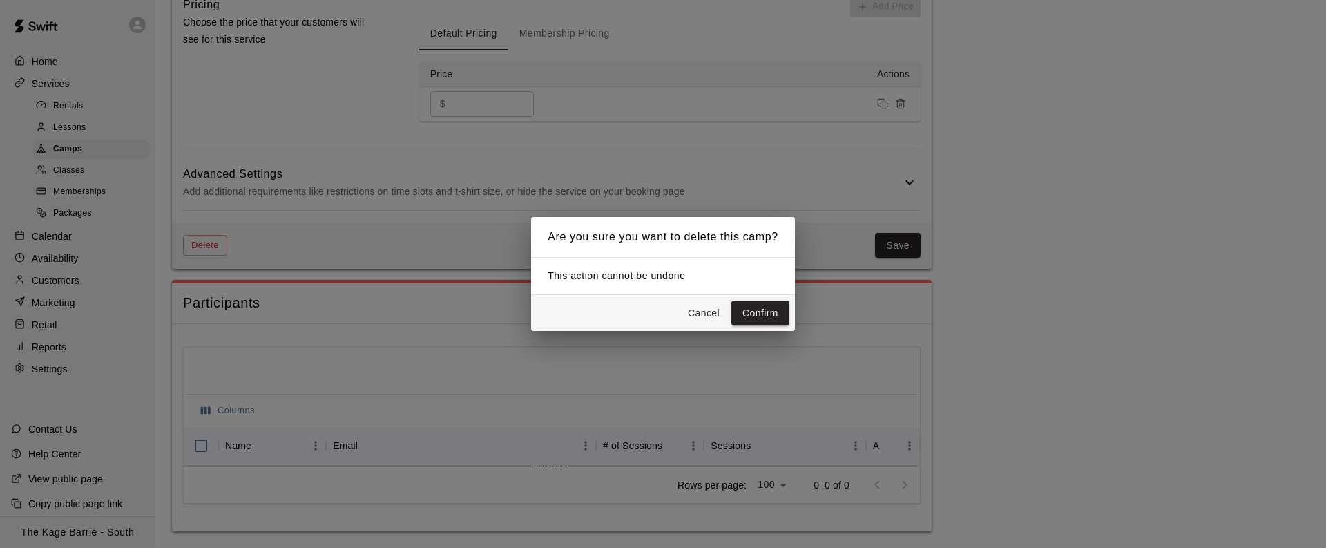
click at [772, 316] on button "Confirm" at bounding box center [760, 313] width 58 height 26
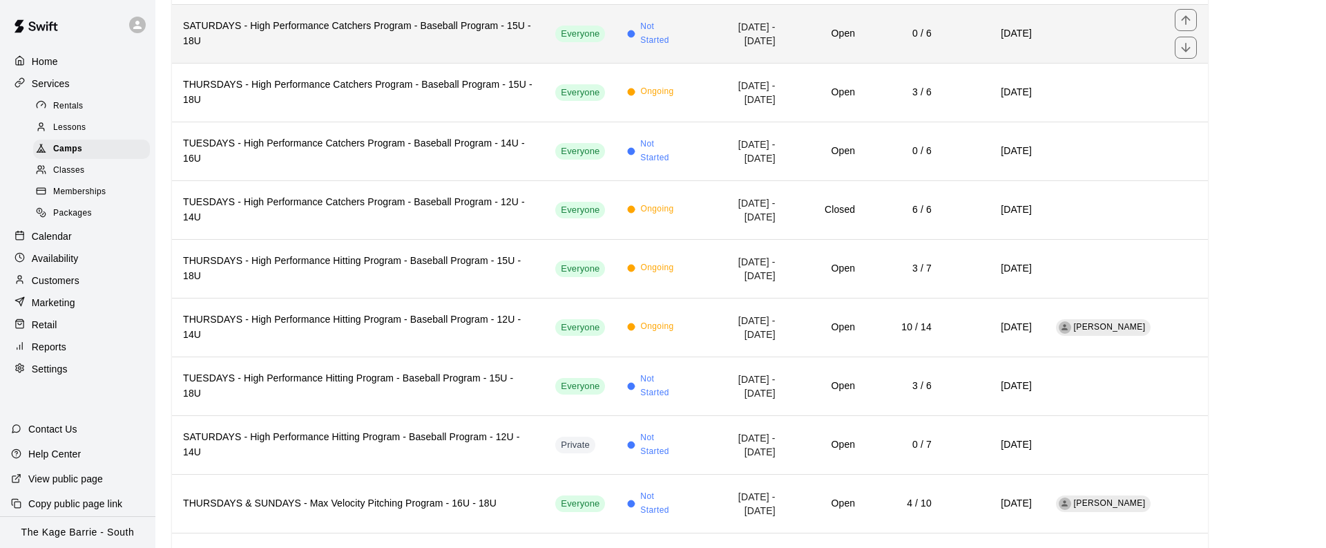
scroll to position [311, 0]
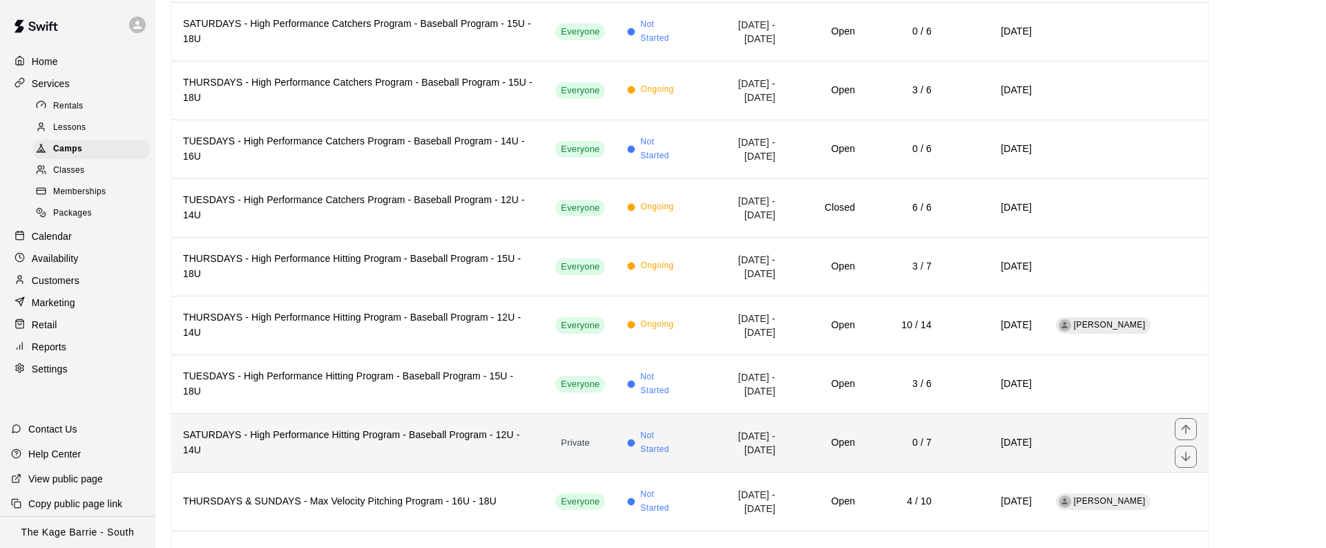
click at [877, 435] on h6 "0 / 7" at bounding box center [904, 442] width 55 height 15
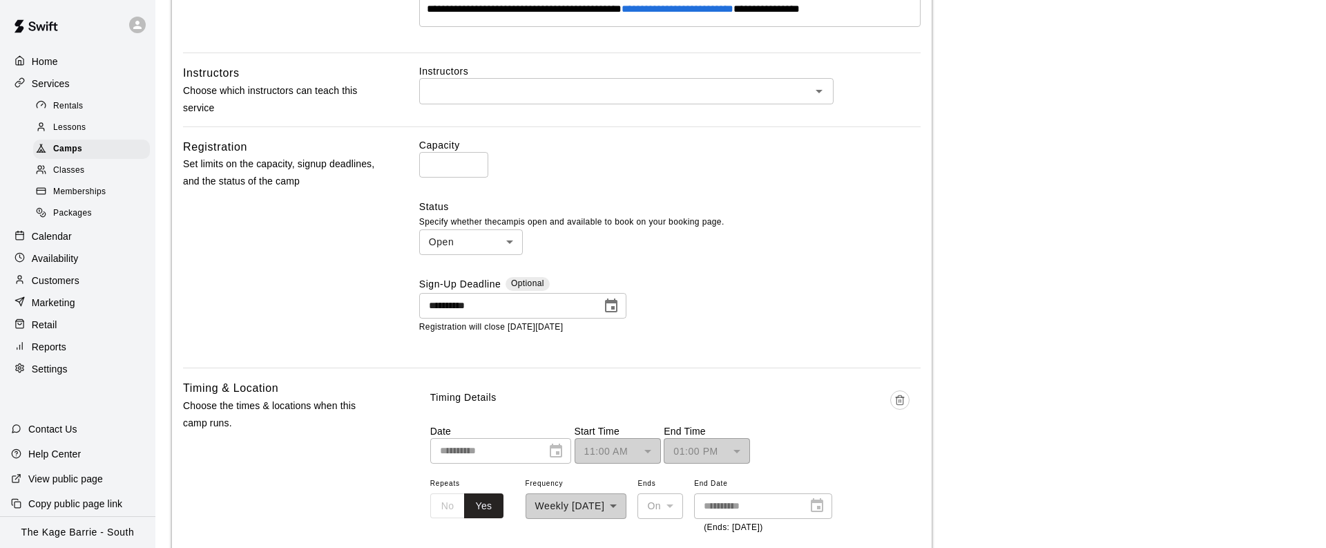
scroll to position [1208, 0]
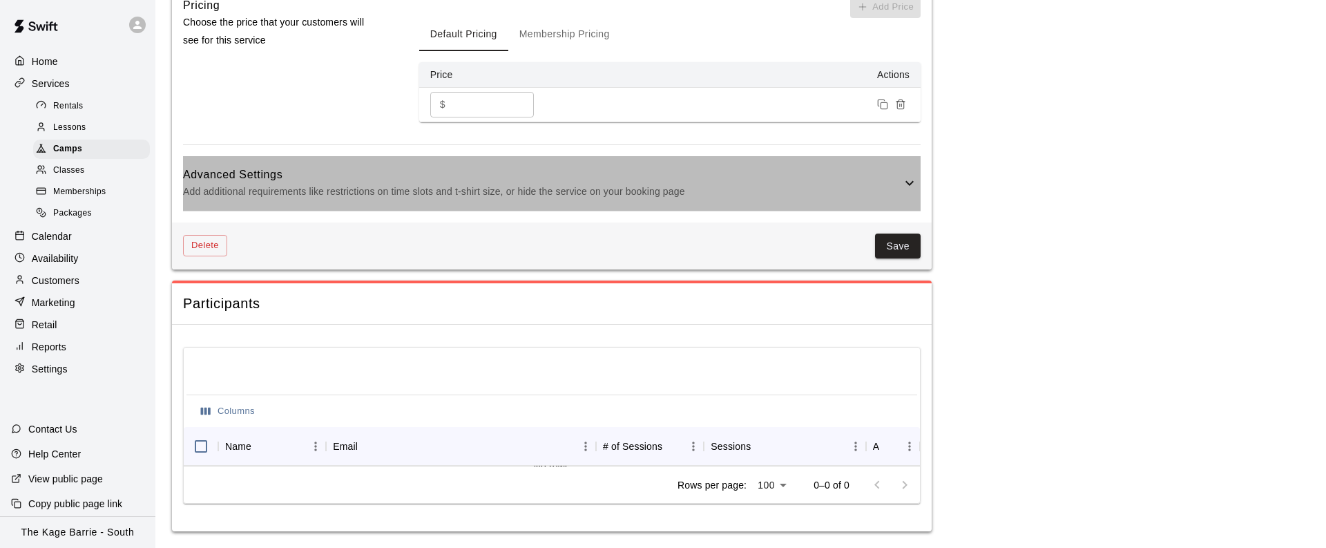
click at [896, 177] on h6 "Advanced Settings" at bounding box center [542, 175] width 718 height 18
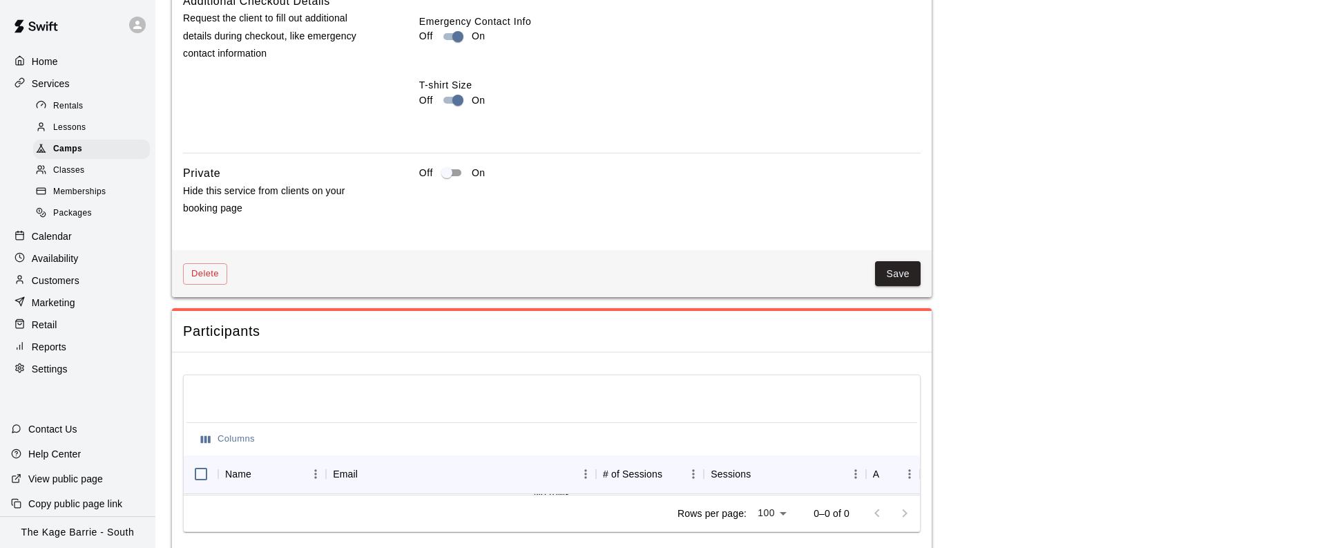
scroll to position [1786, 0]
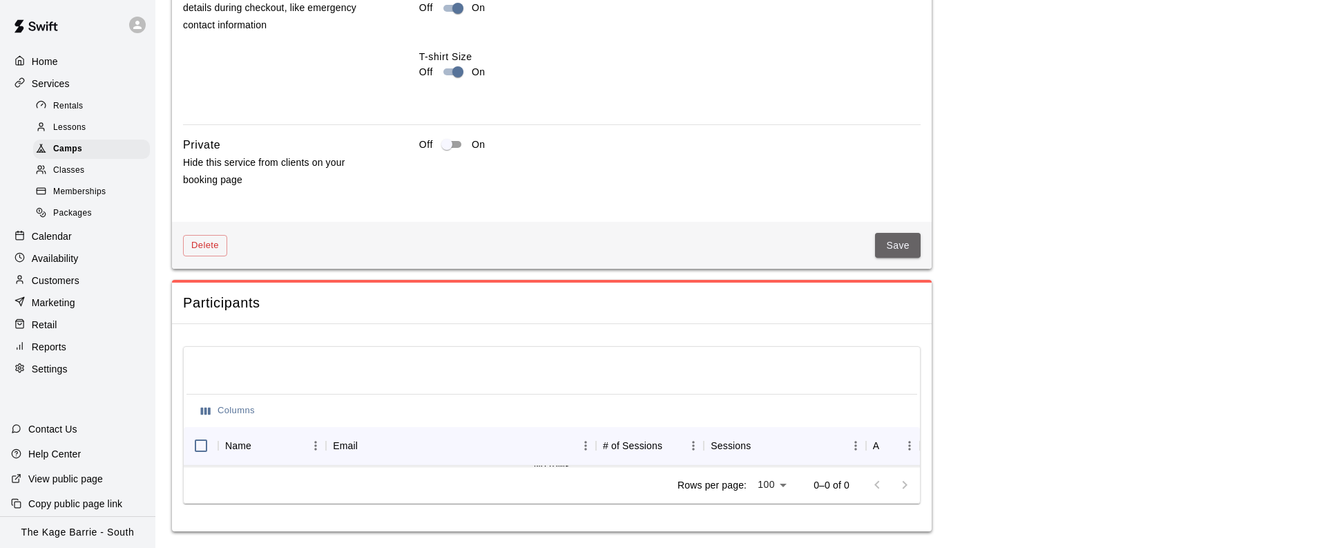
click at [907, 244] on button "Save" at bounding box center [898, 246] width 46 height 26
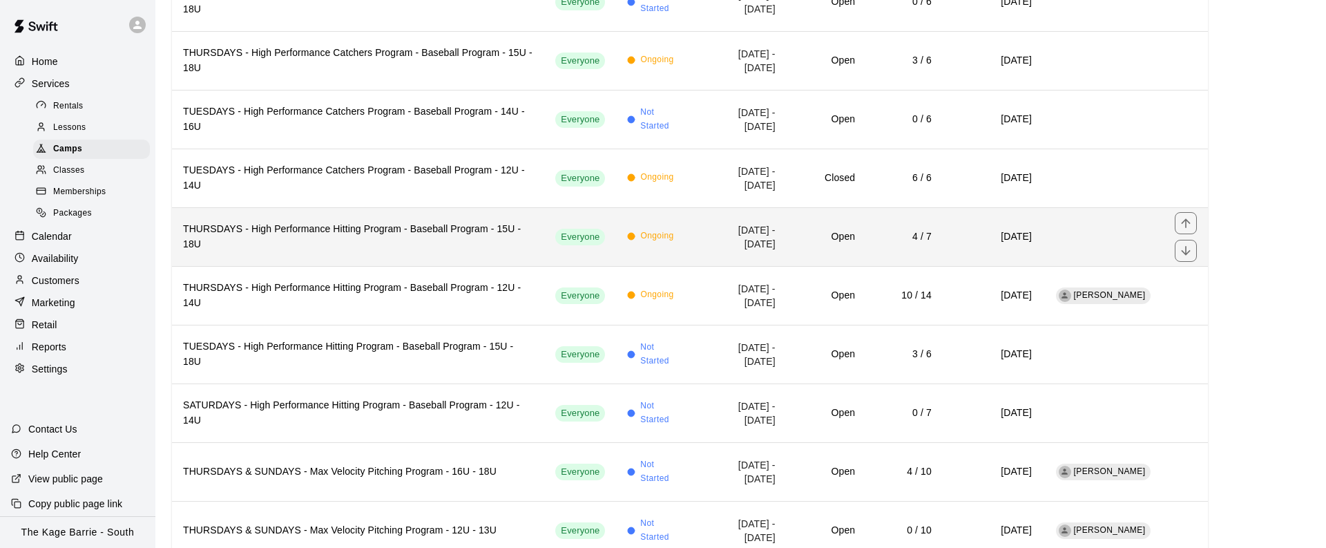
scroll to position [342, 0]
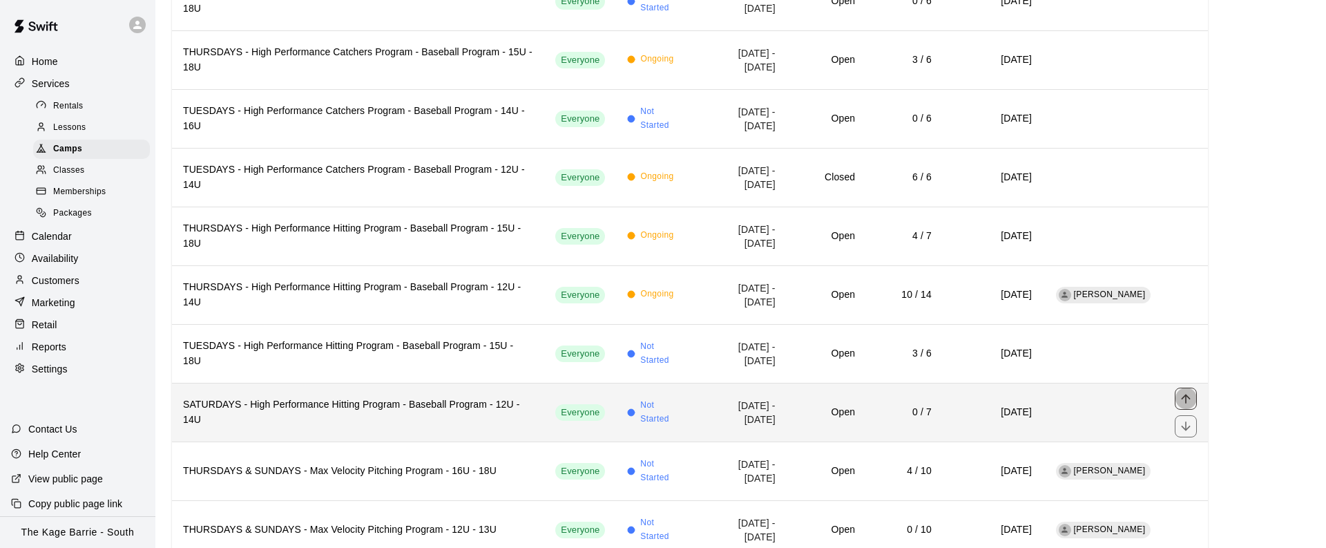
click at [1189, 392] on icon "move item up" at bounding box center [1186, 399] width 14 height 14
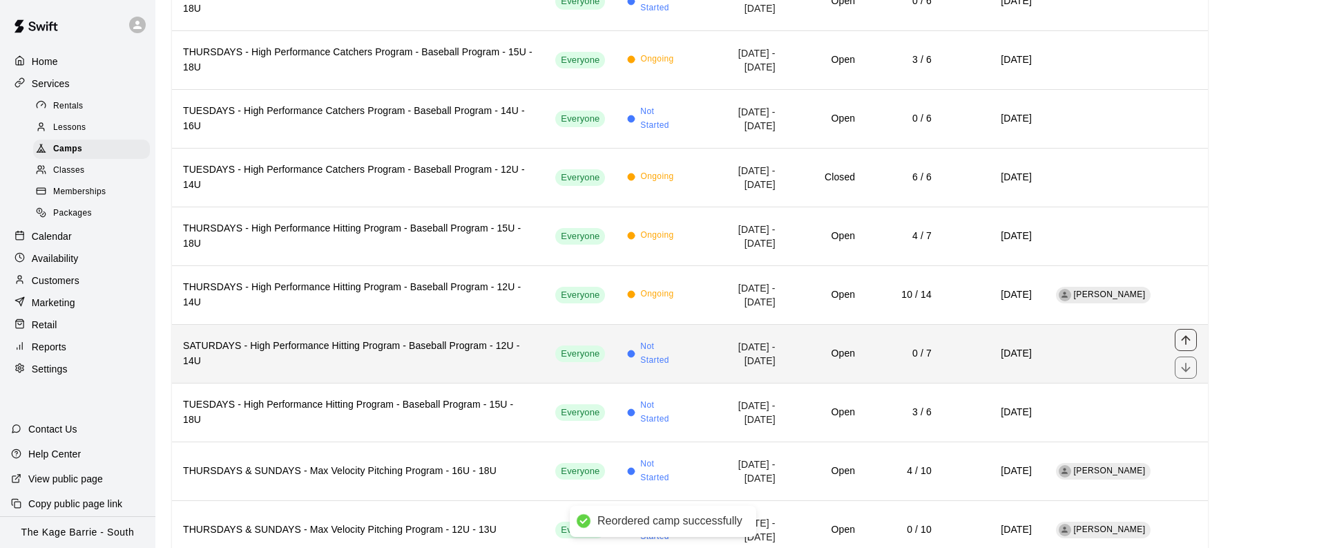
click at [1185, 335] on icon "move item up" at bounding box center [1185, 339] width 9 height 9
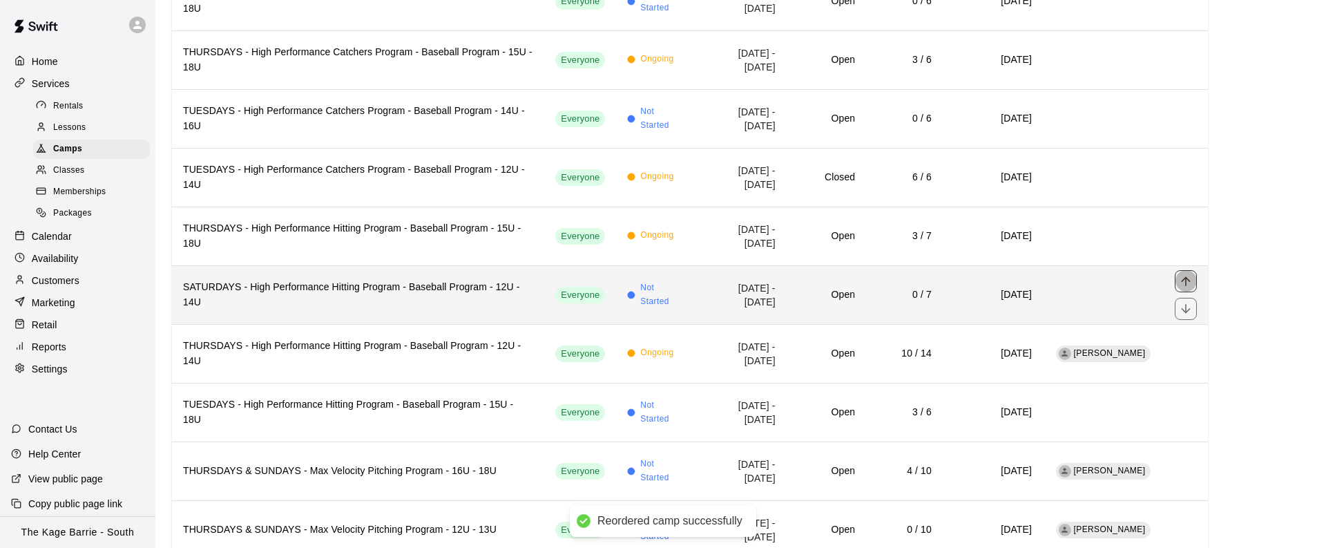
click at [1184, 274] on icon "move item up" at bounding box center [1186, 281] width 14 height 14
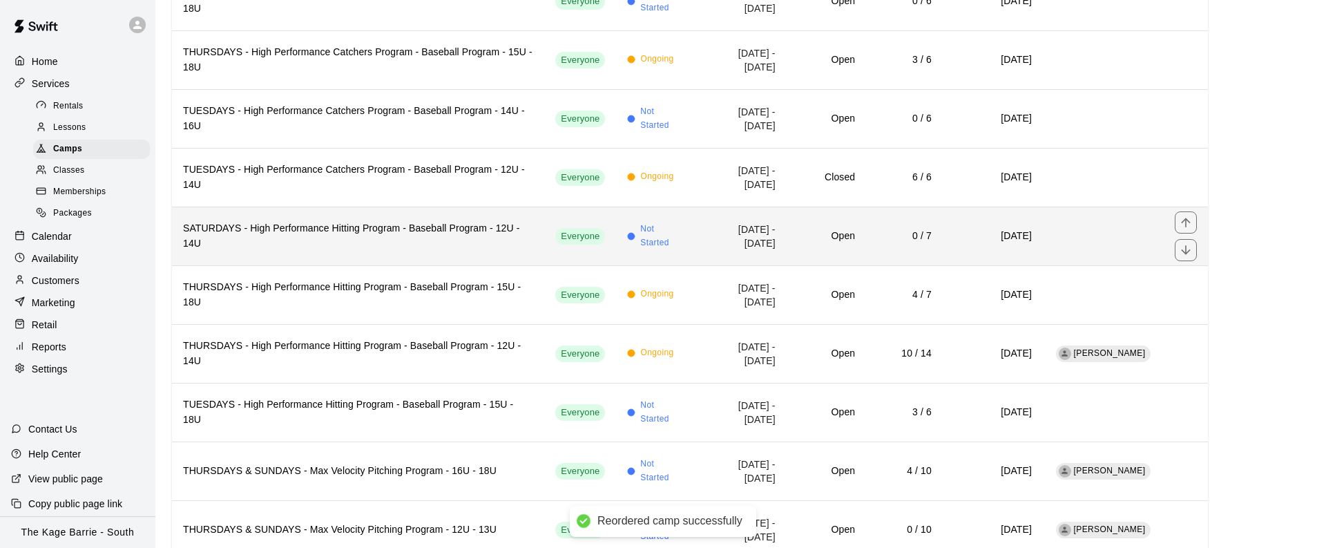
click at [1186, 215] on icon "move item up" at bounding box center [1186, 222] width 14 height 14
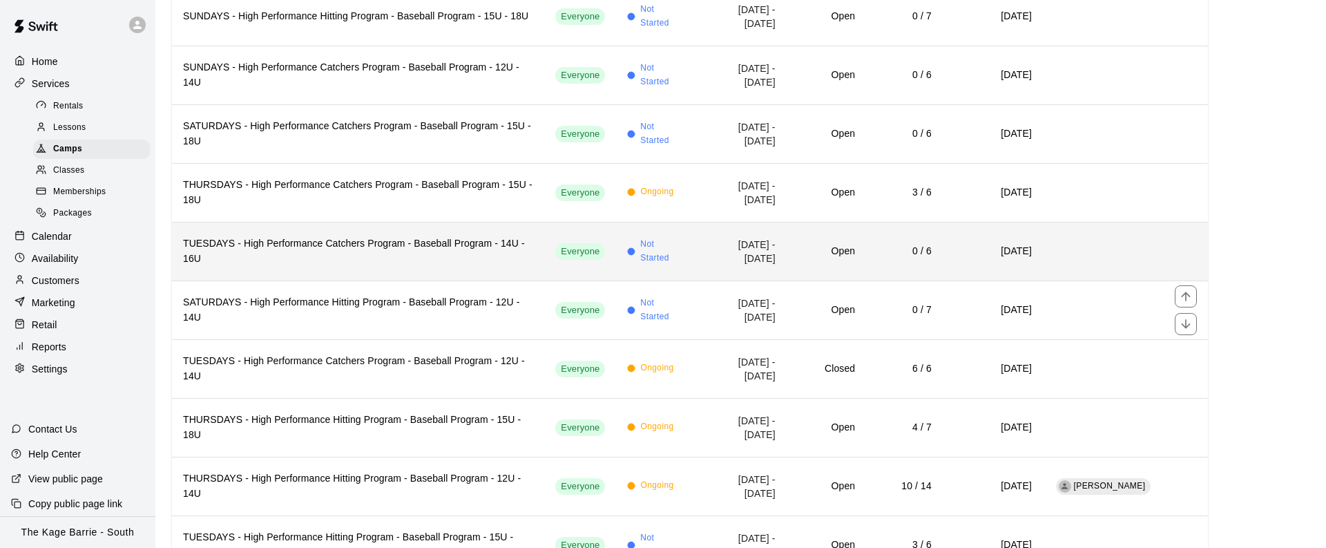
scroll to position [209, 0]
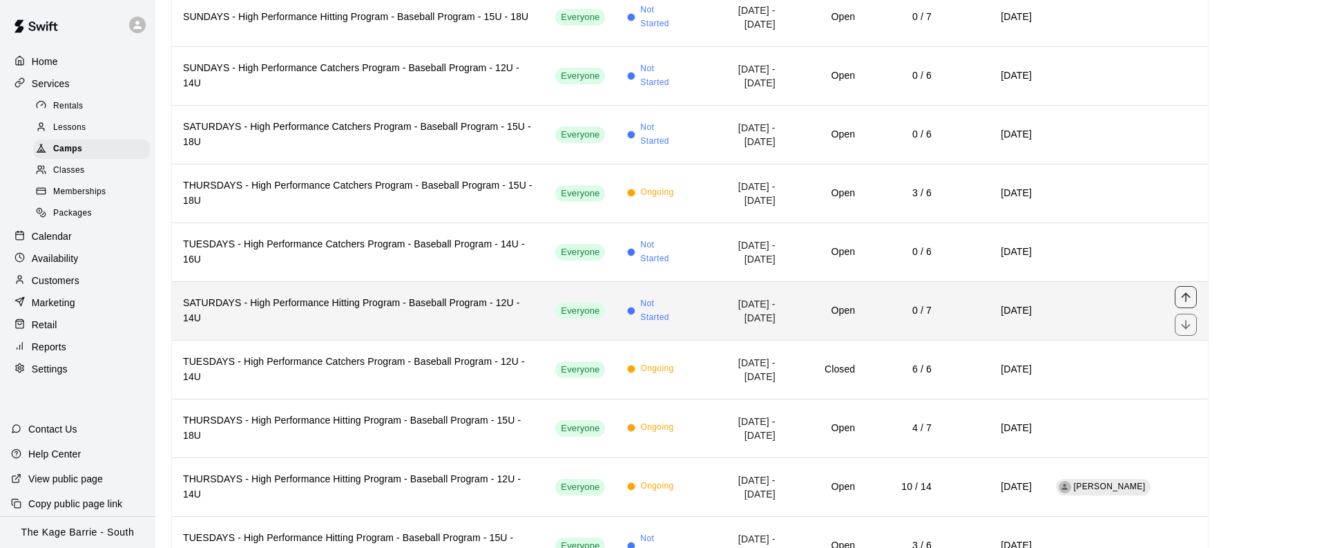
click at [1189, 290] on icon "move item up" at bounding box center [1186, 297] width 14 height 14
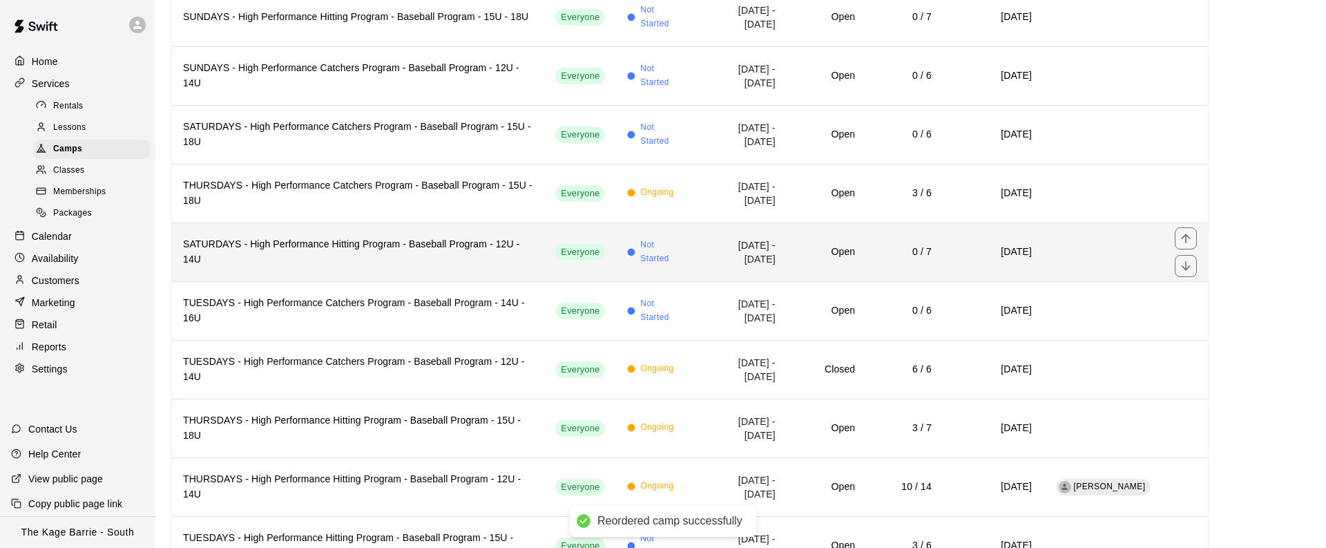
click at [1188, 231] on icon "move item up" at bounding box center [1186, 238] width 14 height 14
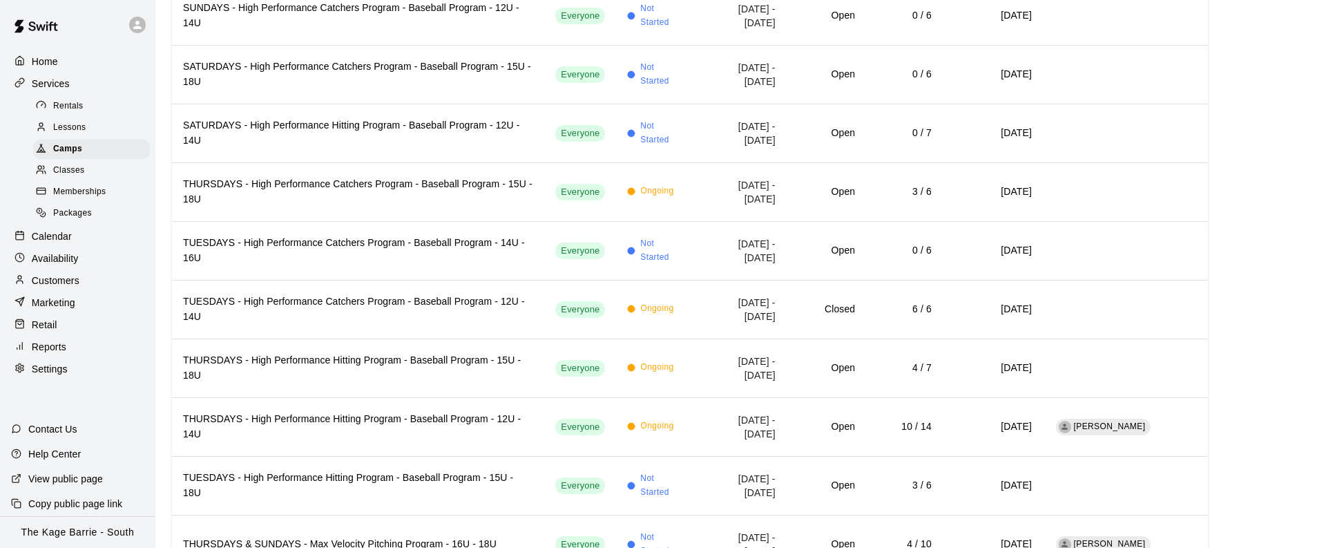
scroll to position [212, 0]
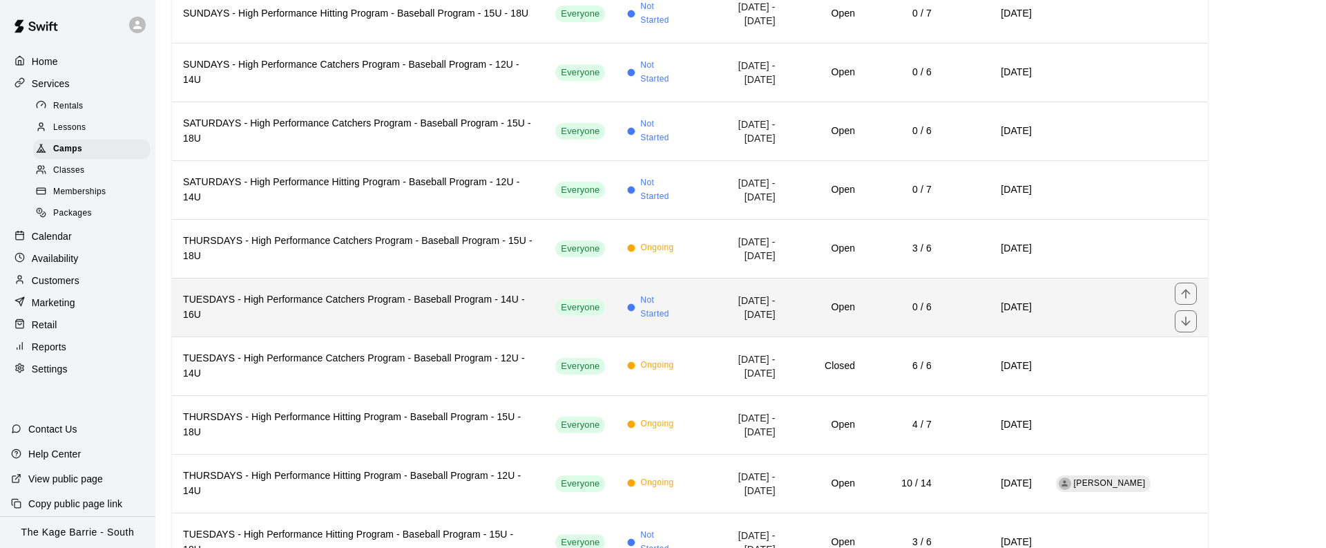
click at [1191, 287] on icon "move item up" at bounding box center [1186, 294] width 14 height 14
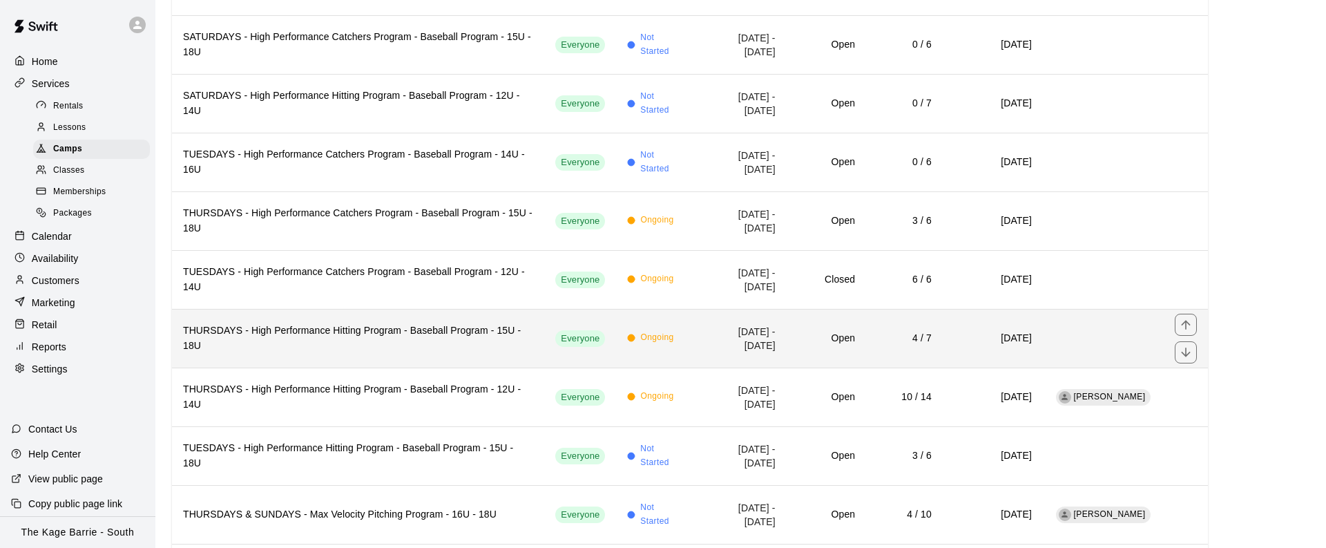
scroll to position [300, 0]
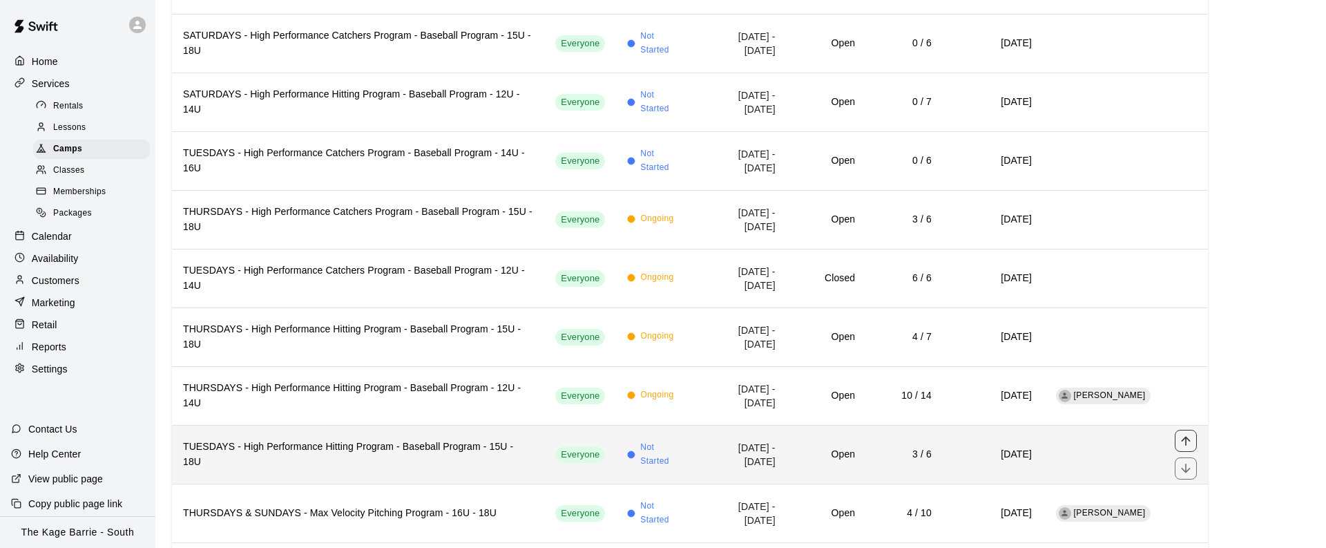
click at [1189, 434] on icon "move item up" at bounding box center [1186, 441] width 14 height 14
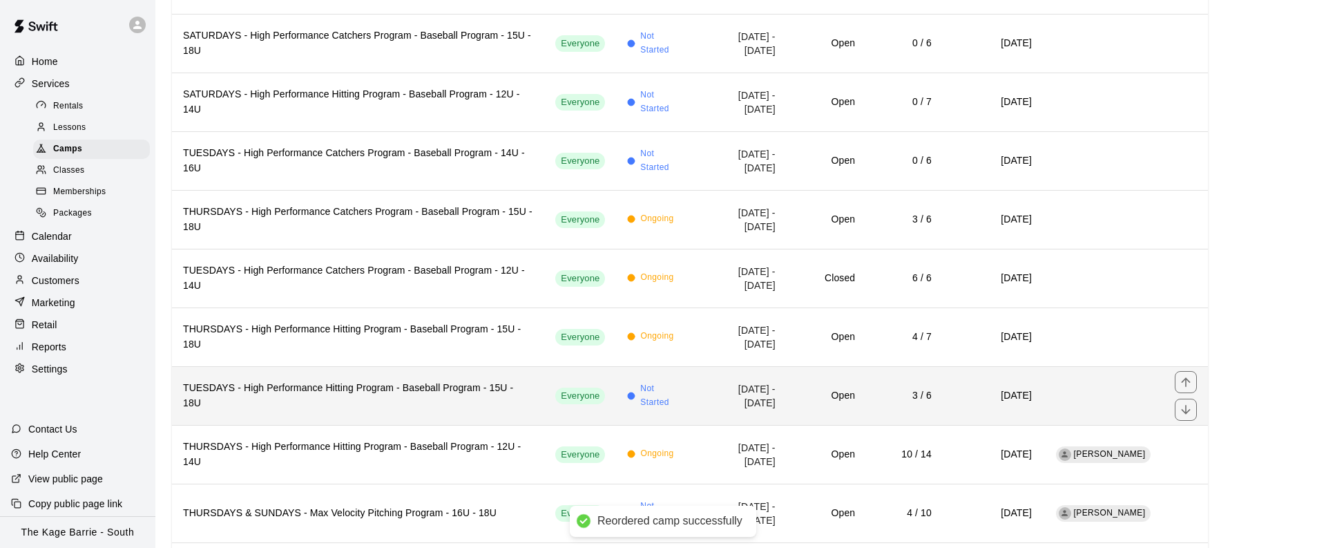
click at [1185, 377] on icon "move item up" at bounding box center [1185, 381] width 9 height 9
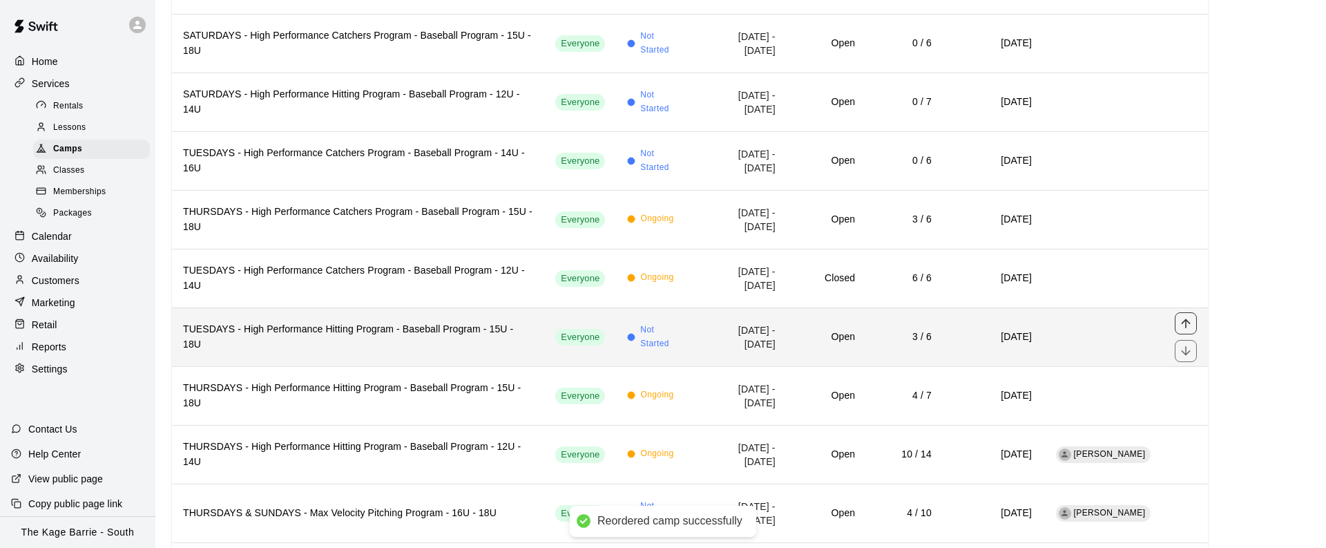
click at [1187, 318] on icon "move item up" at bounding box center [1185, 322] width 9 height 9
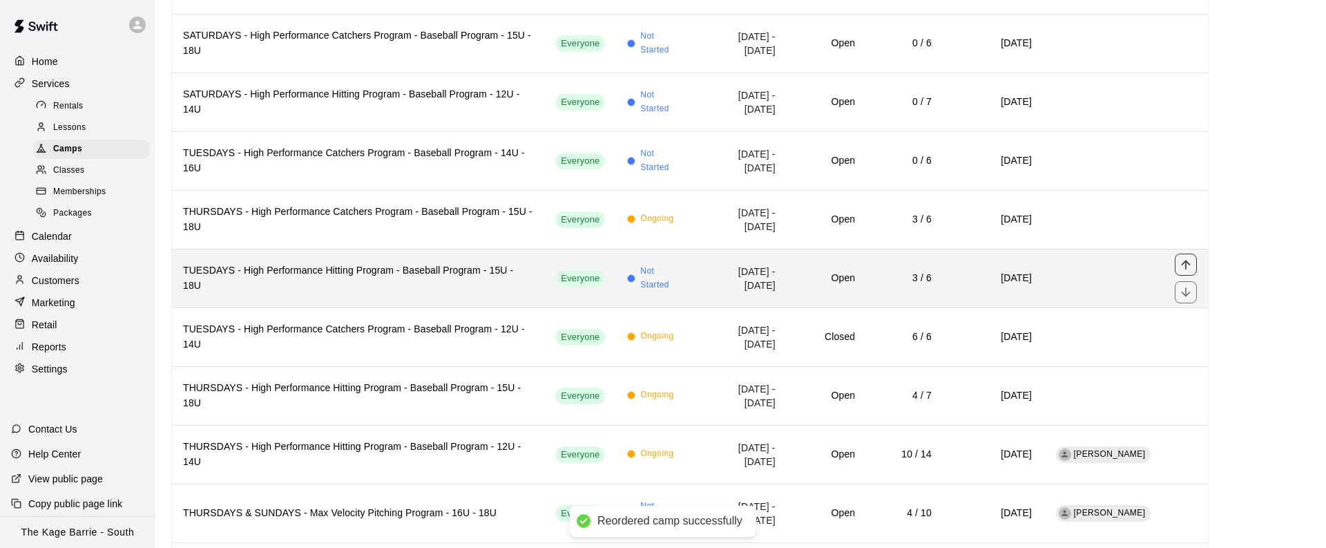
click at [1191, 258] on icon "move item up" at bounding box center [1186, 265] width 14 height 14
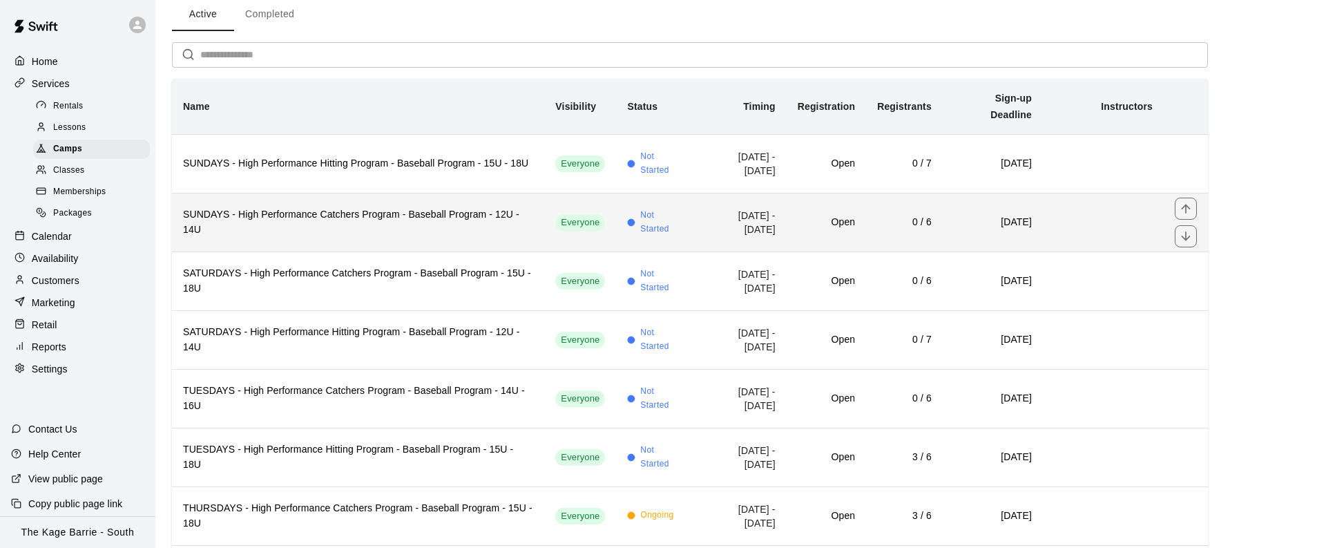
scroll to position [61, 0]
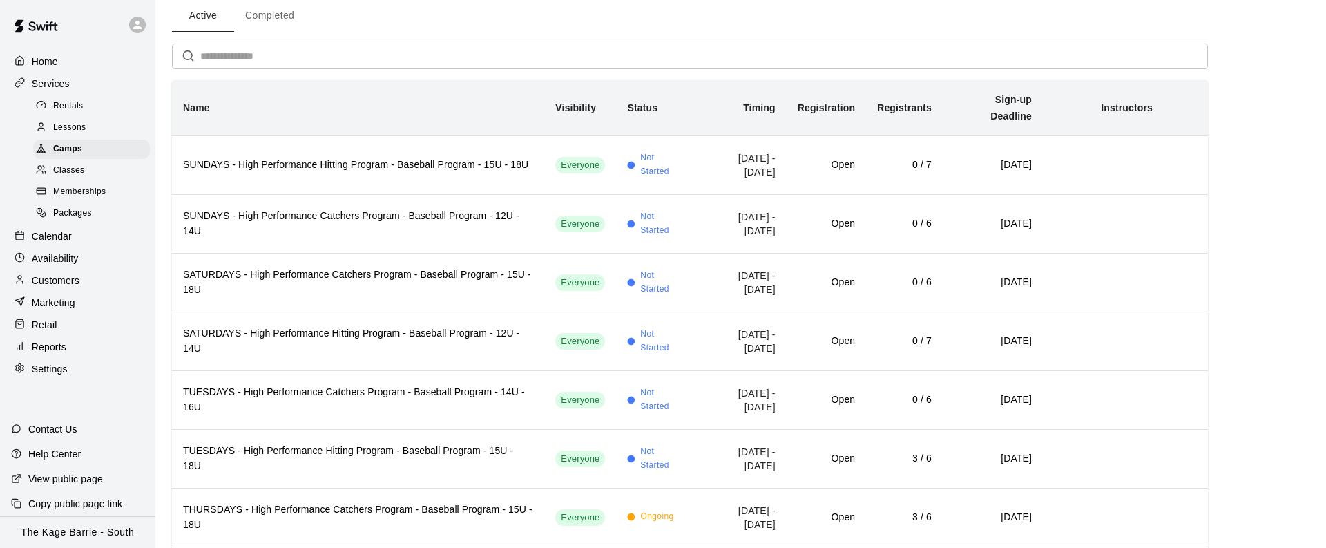
click at [69, 232] on p "Calendar" at bounding box center [52, 236] width 40 height 14
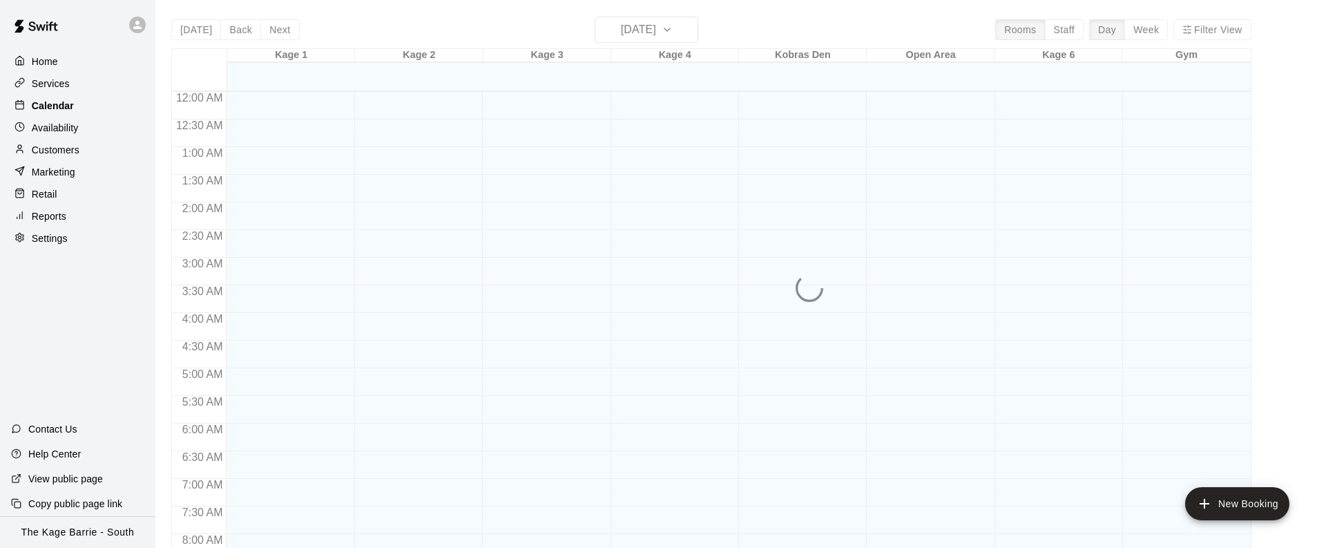
scroll to position [584, 0]
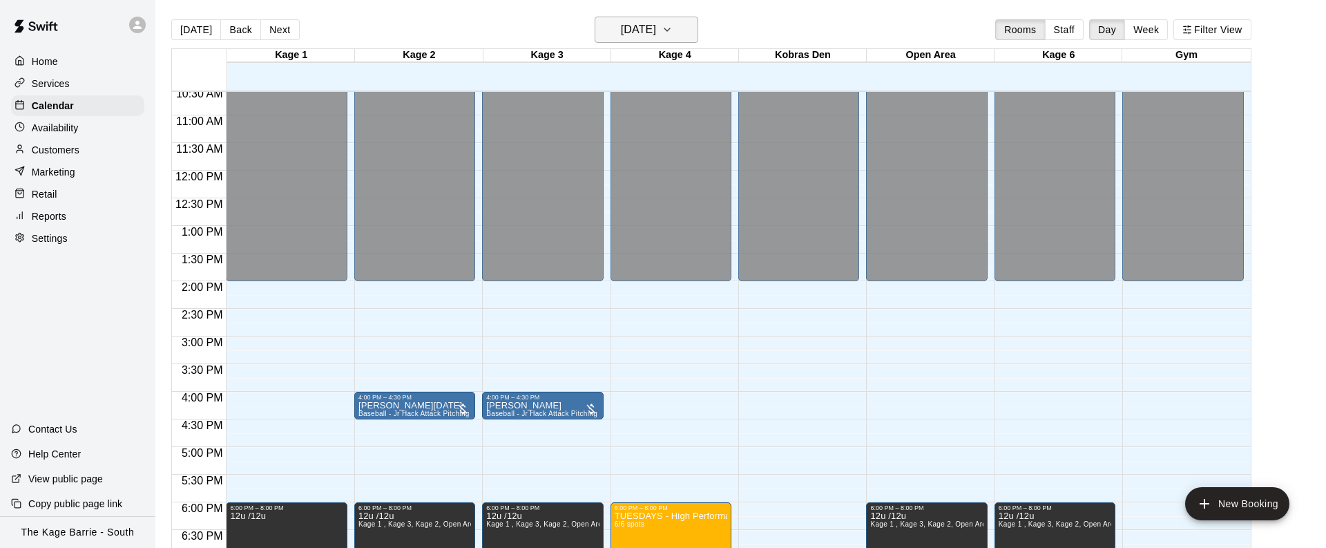
click at [673, 31] on icon "button" at bounding box center [667, 29] width 11 height 17
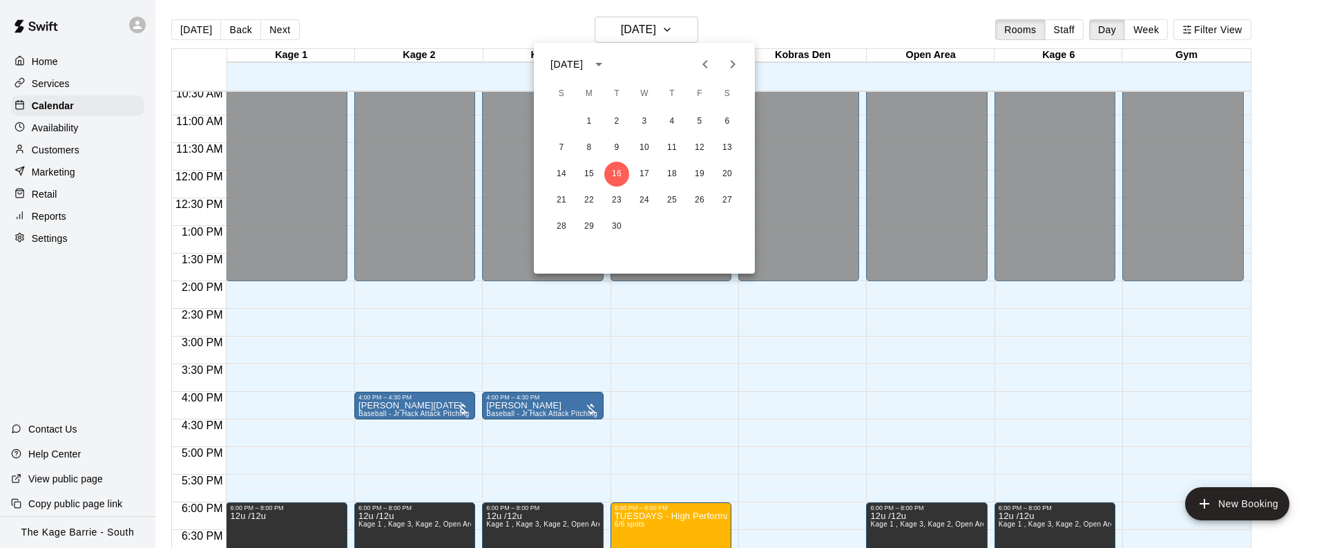
click at [726, 60] on icon "Next month" at bounding box center [732, 64] width 17 height 17
click at [727, 60] on icon "Next month" at bounding box center [732, 64] width 17 height 17
click at [707, 63] on icon "Previous month" at bounding box center [705, 64] width 17 height 17
click at [733, 63] on icon "Next month" at bounding box center [733, 64] width 5 height 8
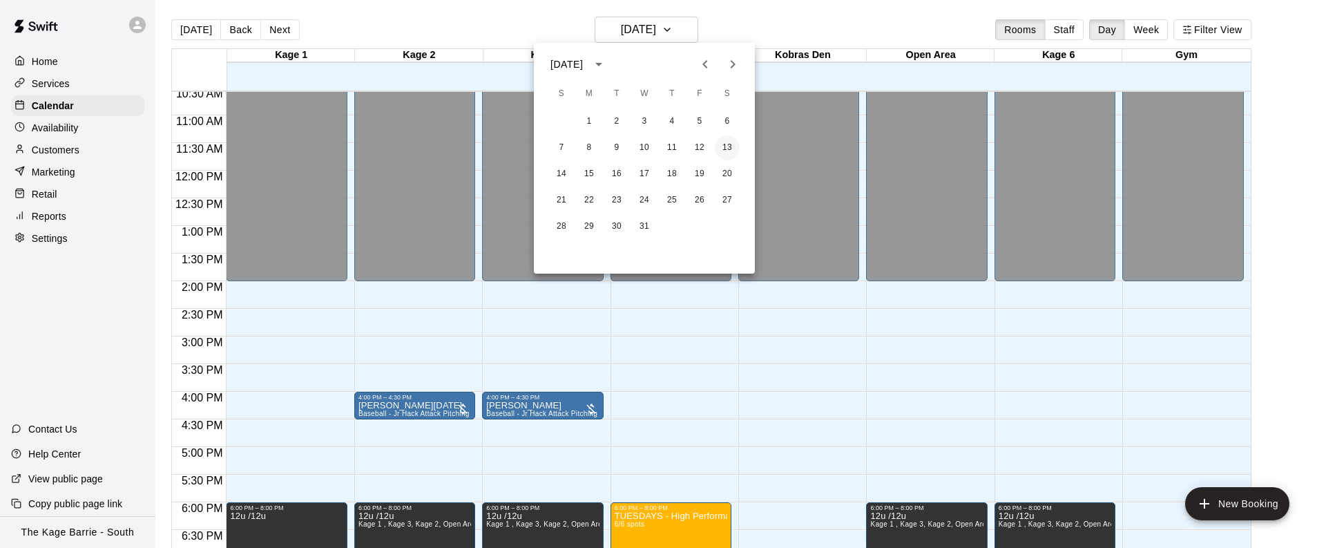
click at [732, 145] on button "13" at bounding box center [727, 147] width 25 height 25
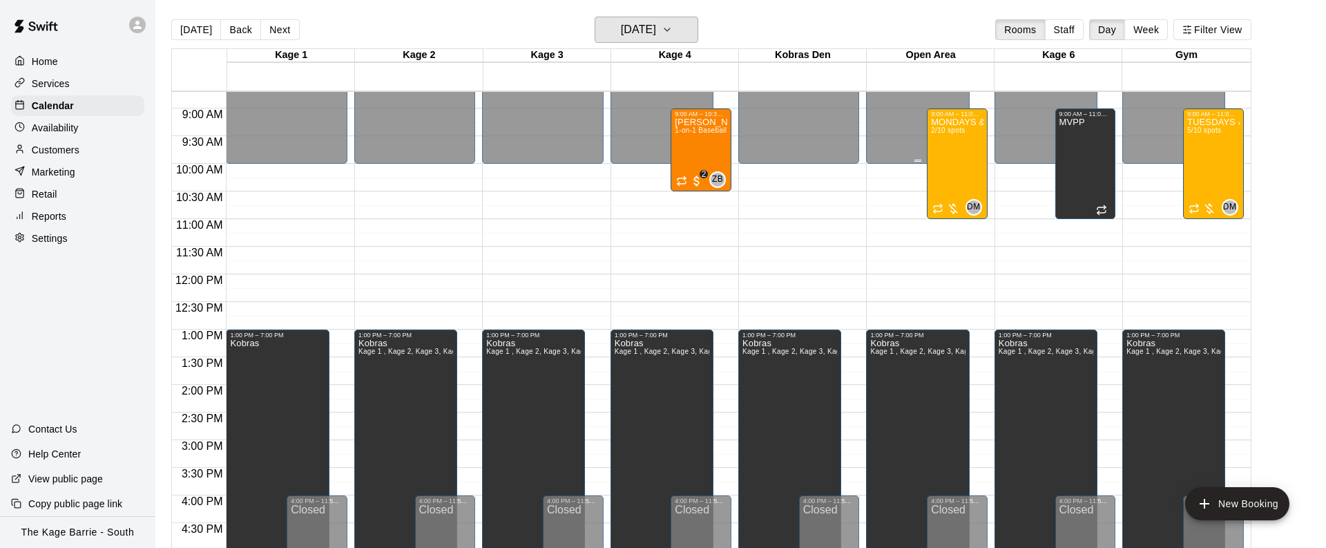
scroll to position [342, 0]
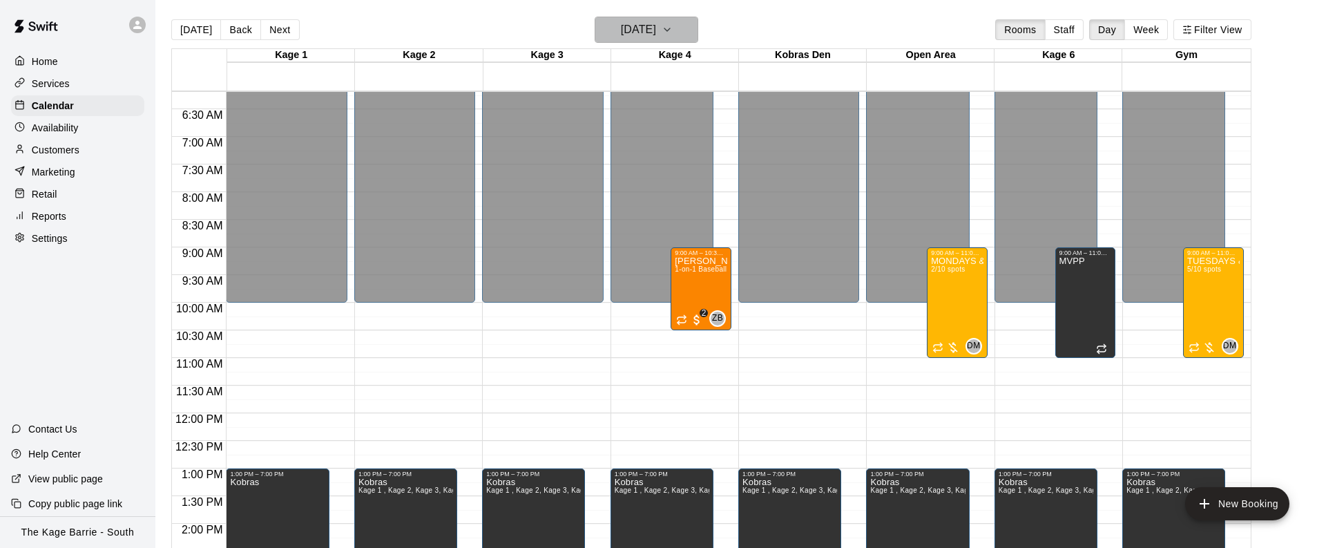
click at [673, 25] on icon "button" at bounding box center [667, 29] width 11 height 17
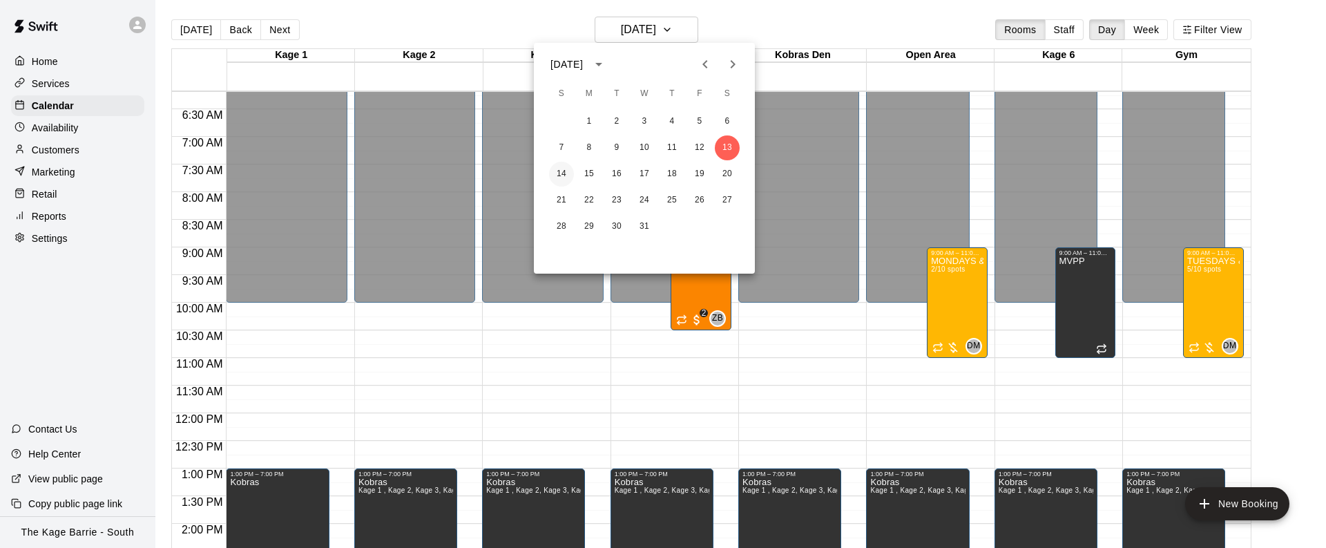
click at [557, 175] on button "14" at bounding box center [561, 174] width 25 height 25
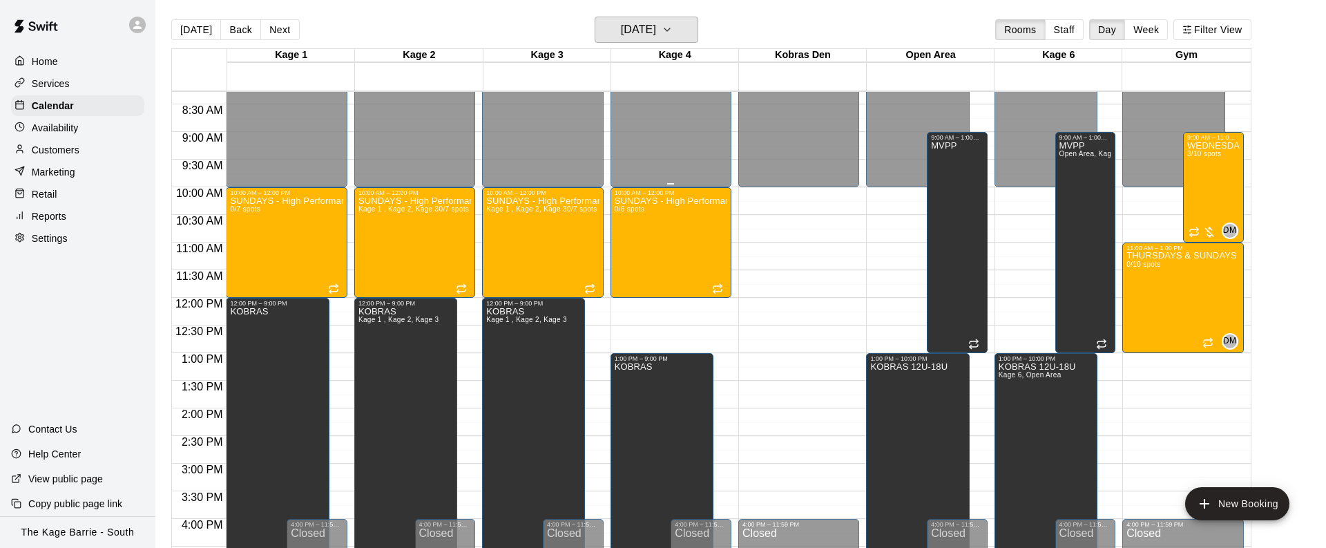
scroll to position [489, 0]
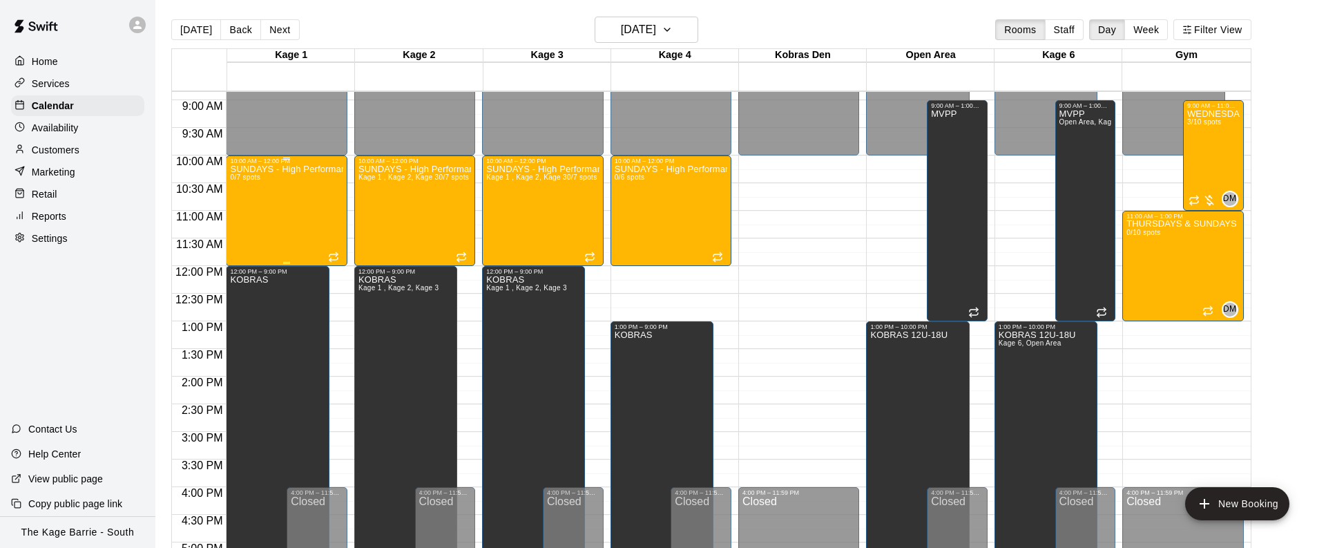
click at [287, 211] on div "SUNDAYS - High Performance Hitting Program - Baseball Program - 15U - 18U 0/7 s…" at bounding box center [286, 438] width 113 height 548
click at [247, 238] on icon "delete" at bounding box center [244, 244] width 17 height 17
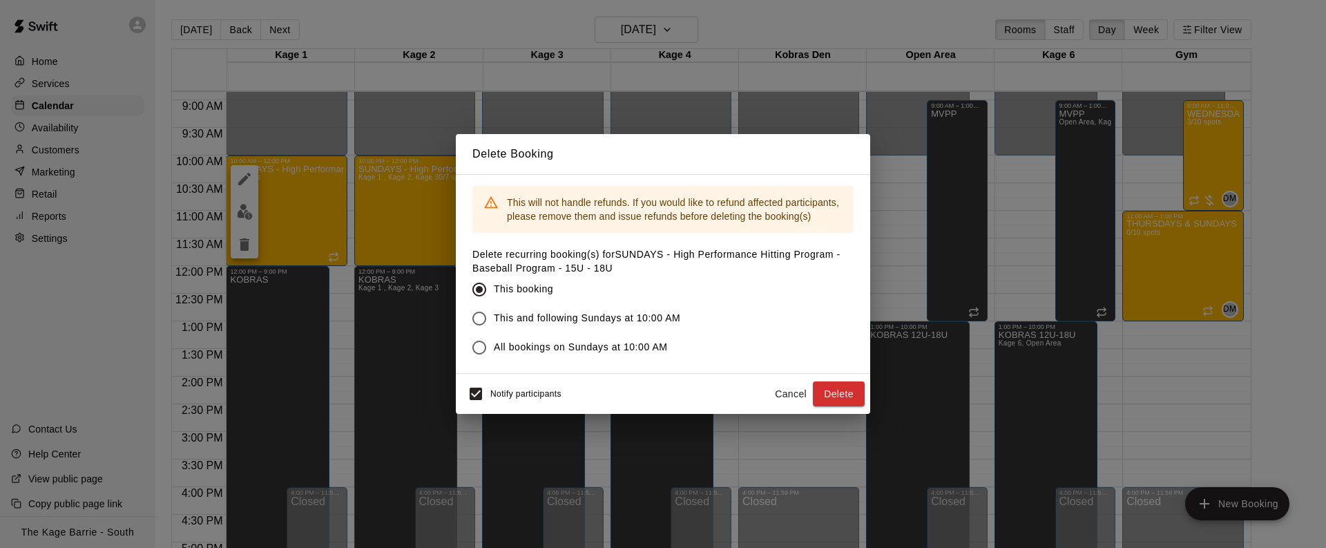
click at [849, 393] on button "Delete" at bounding box center [839, 394] width 52 height 26
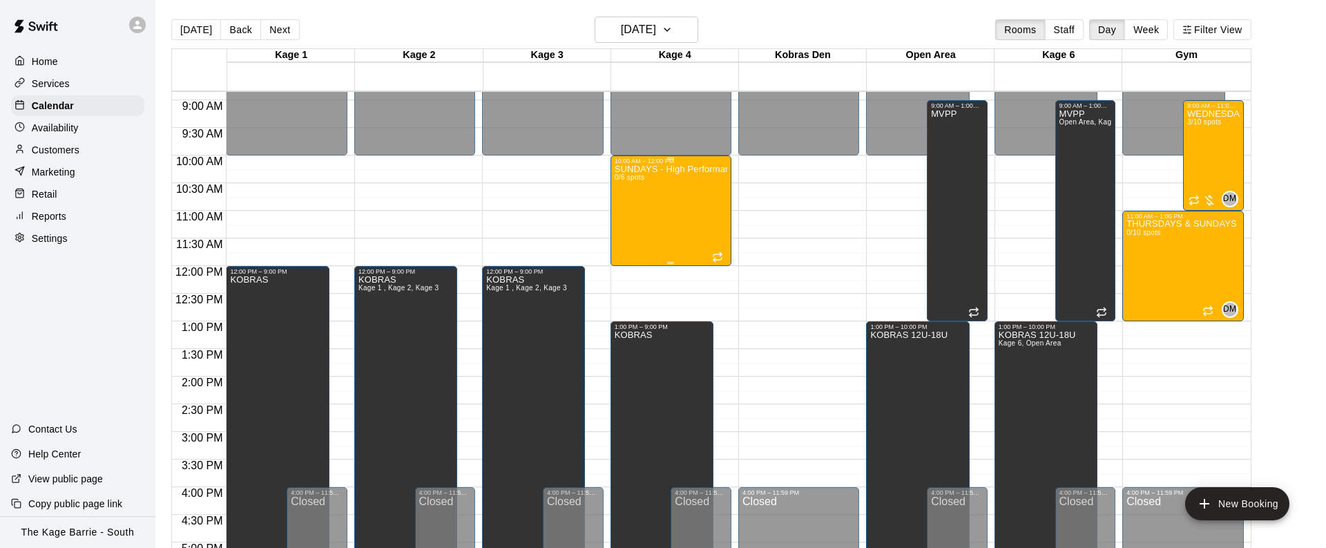
click at [660, 217] on div "SUNDAYS - High Performance Catchers Program - Baseball Program - 12U - 14U 0/6 …" at bounding box center [671, 438] width 113 height 548
click at [624, 239] on icon "delete" at bounding box center [629, 244] width 10 height 12
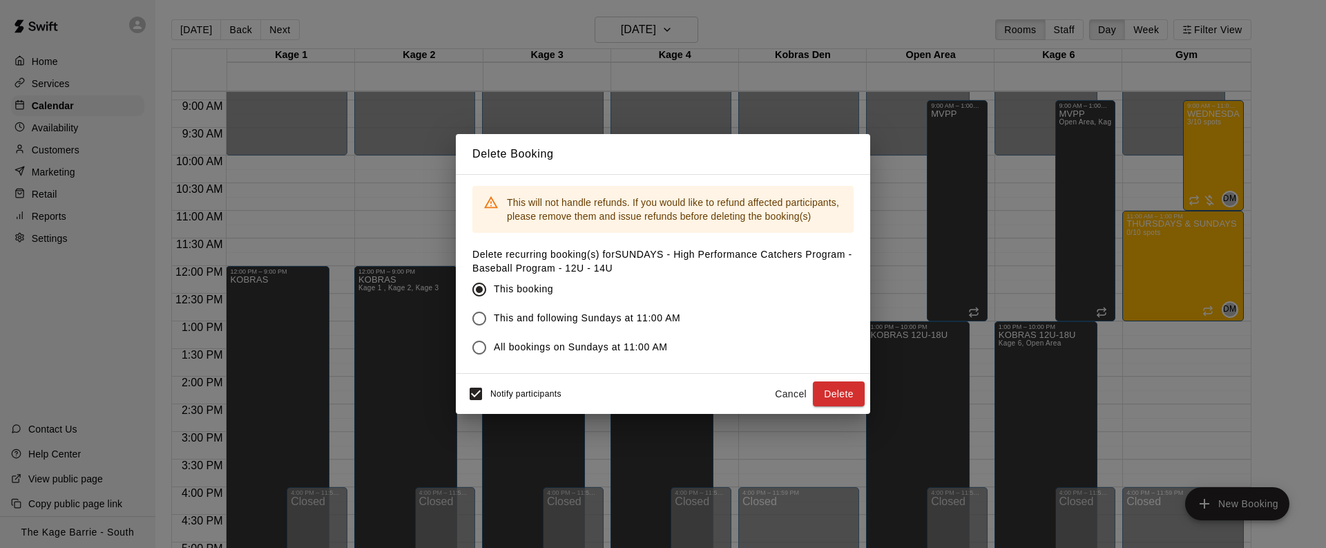
click at [836, 396] on button "Delete" at bounding box center [839, 394] width 52 height 26
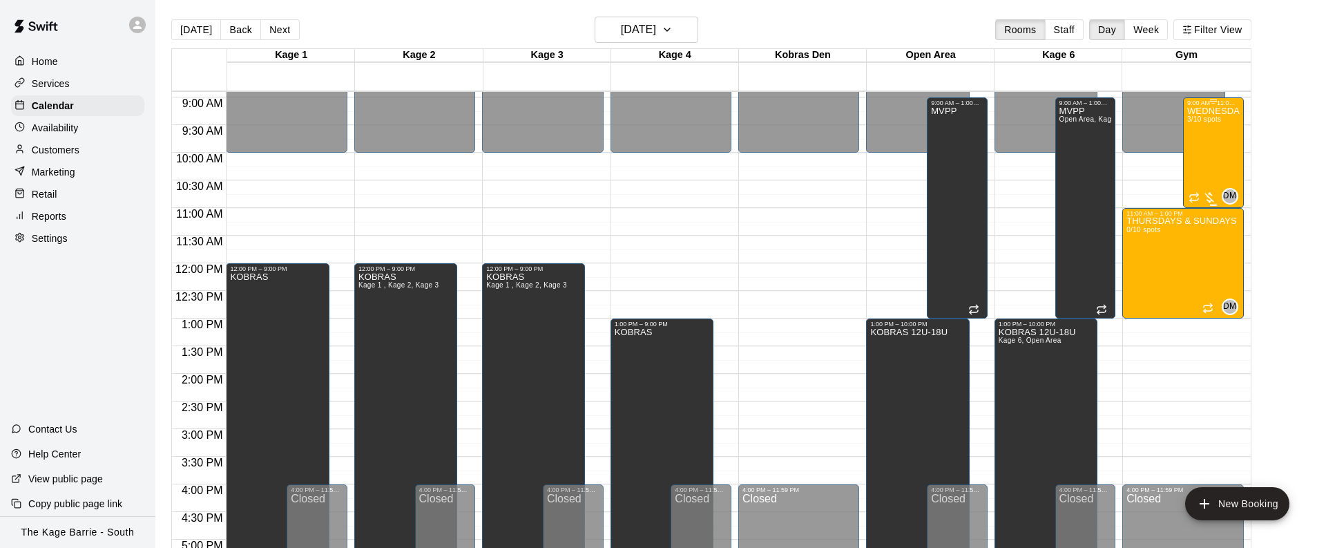
scroll to position [7, 0]
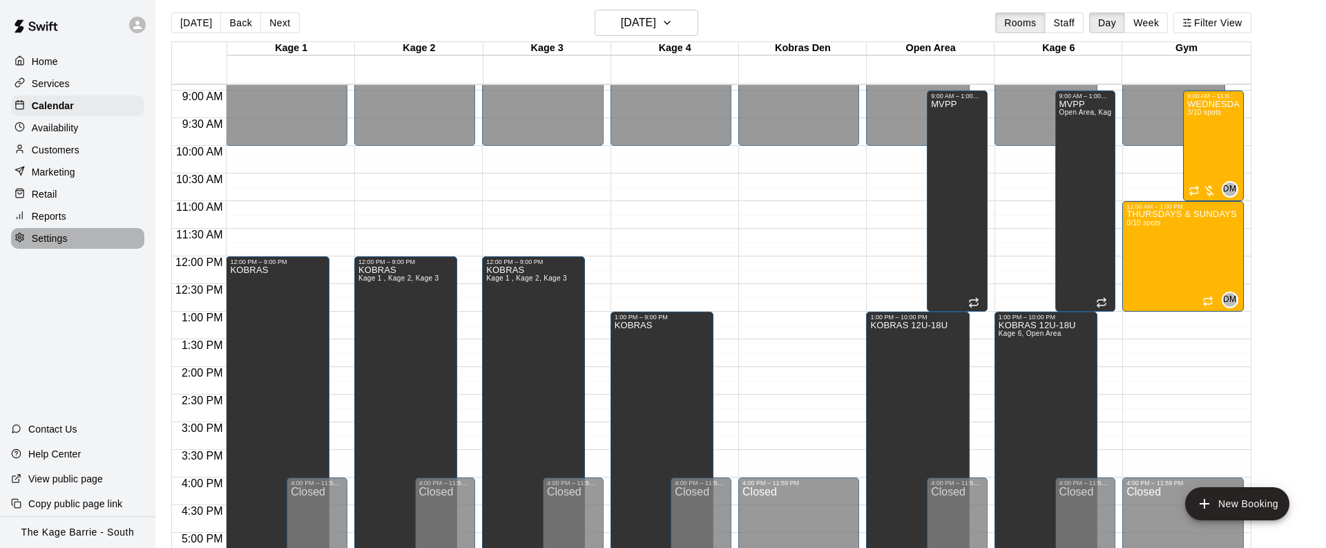
click at [67, 238] on p "Settings" at bounding box center [50, 238] width 36 height 14
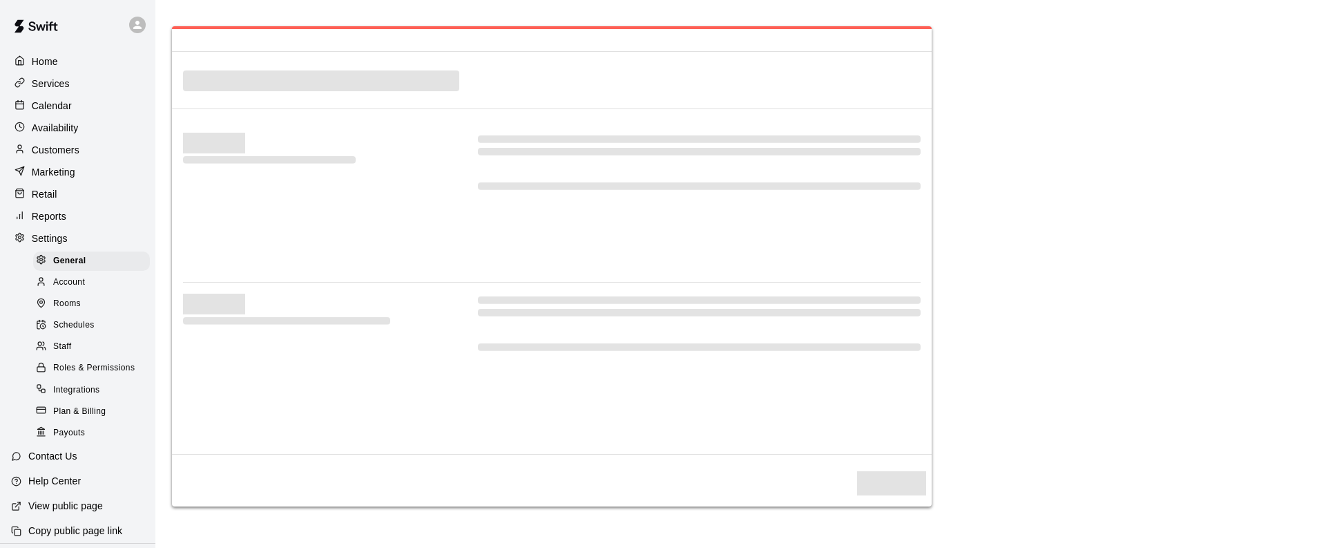
select select "**"
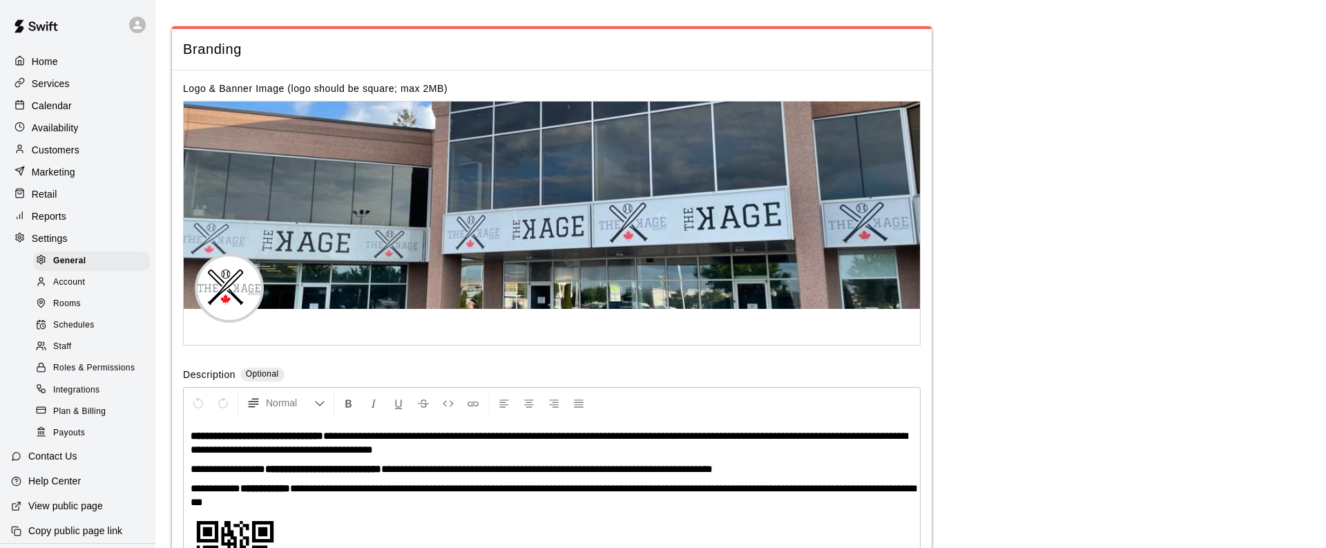
scroll to position [7, 0]
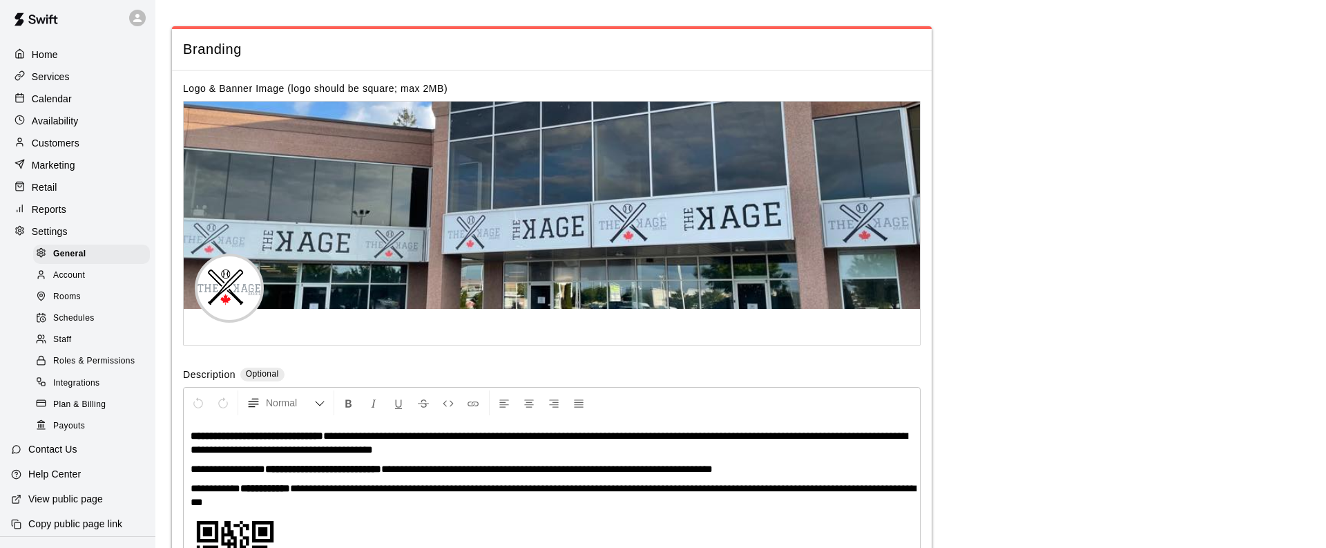
click at [61, 209] on p "Reports" at bounding box center [49, 209] width 35 height 14
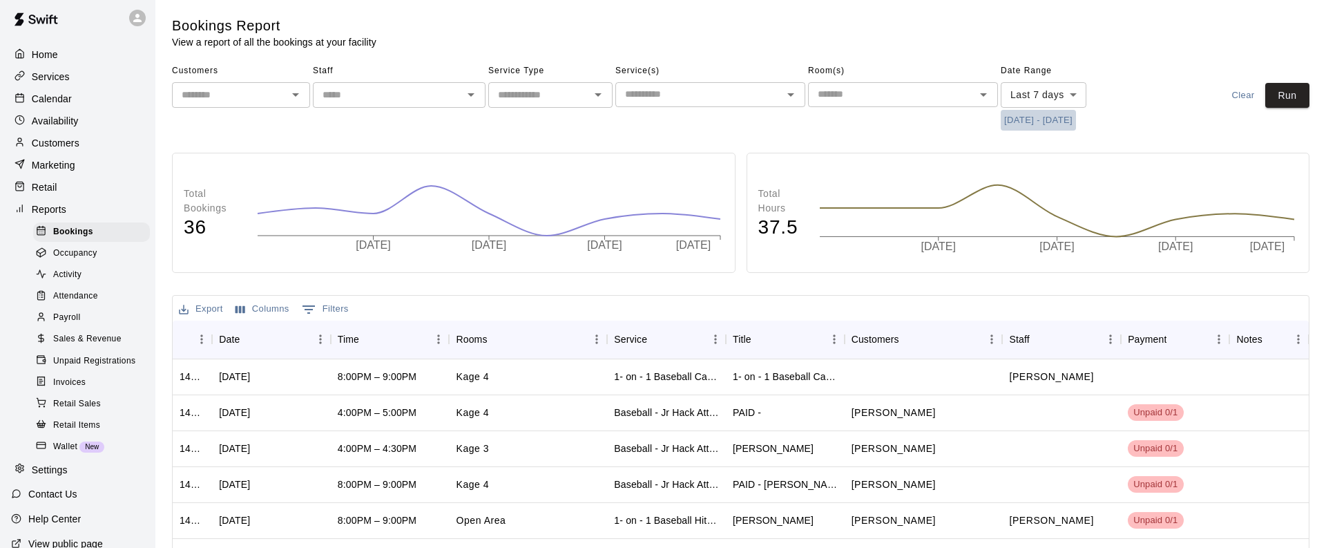
click at [1066, 118] on button "9/9/2025 - 9/16/2025" at bounding box center [1038, 120] width 75 height 21
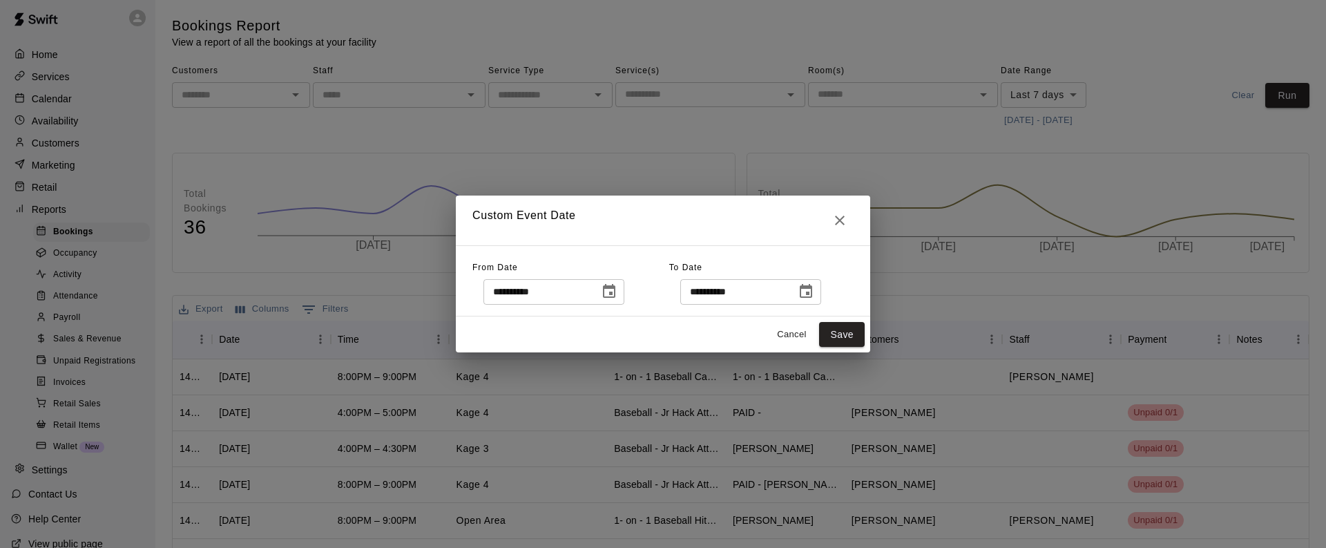
click at [613, 294] on icon "Choose date, selected date is Sep 9, 2025" at bounding box center [609, 291] width 17 height 17
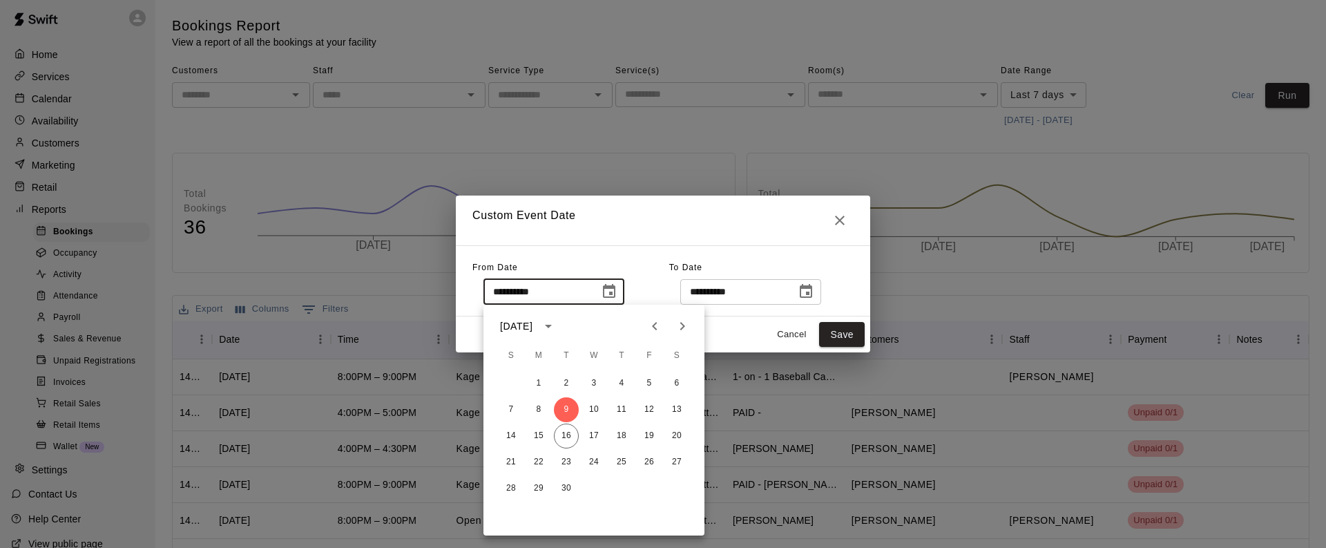
click at [657, 327] on icon "Previous month" at bounding box center [654, 326] width 17 height 17
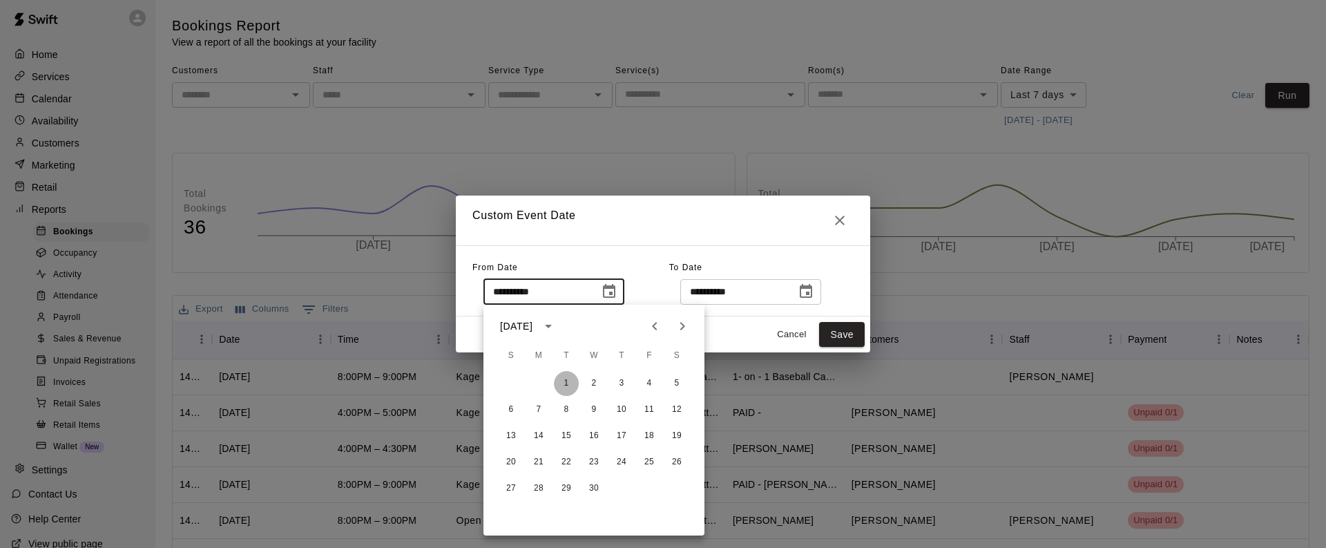
click at [566, 383] on button "1" at bounding box center [566, 383] width 25 height 25
type input "**********"
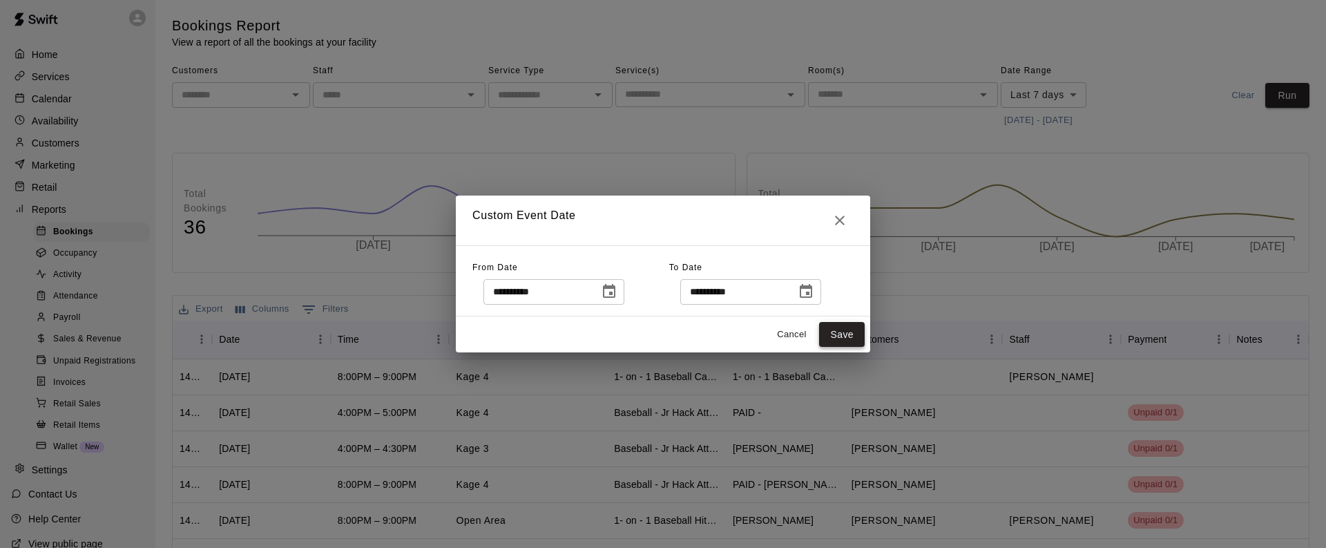
click at [848, 337] on button "Save" at bounding box center [842, 335] width 46 height 26
type input "******"
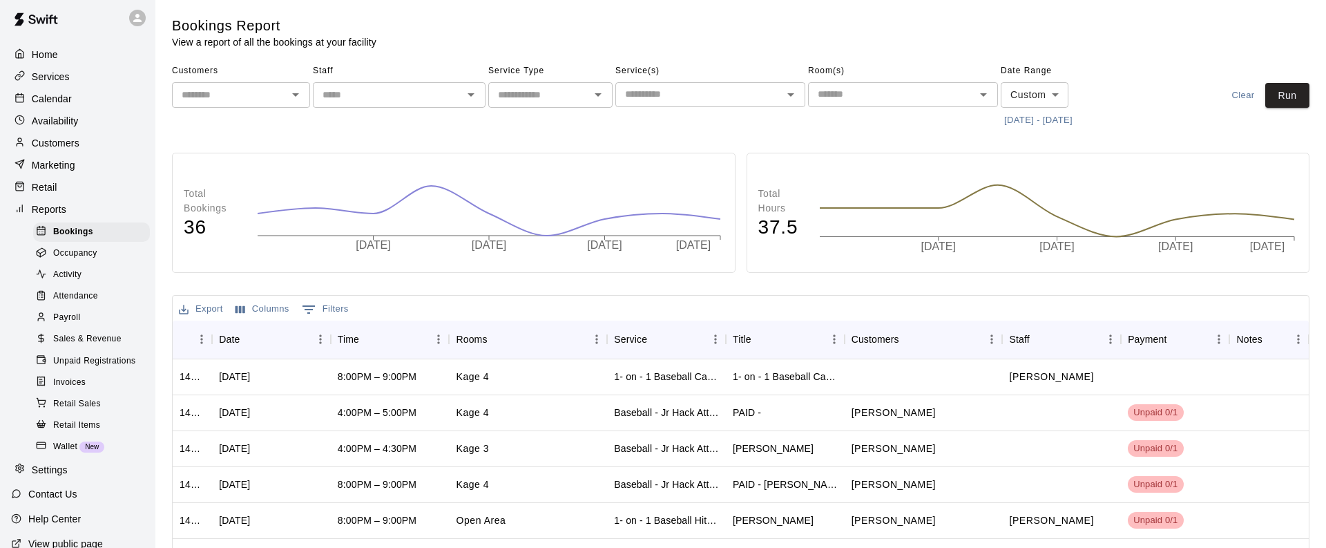
click at [1287, 108] on div "Customers ​ Staff ​ Service Type ​ Service(s) ​ Room(s) ​ Date Range Custom ***…" at bounding box center [740, 95] width 1137 height 71
click at [1291, 99] on button "Run" at bounding box center [1287, 96] width 44 height 26
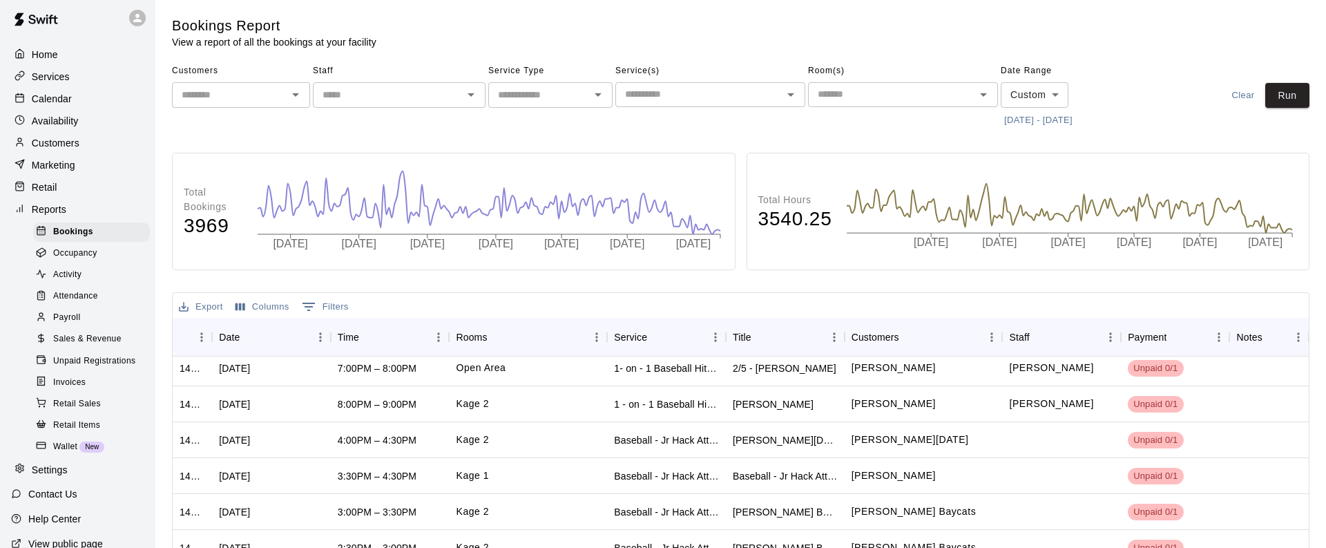
scroll to position [342, 0]
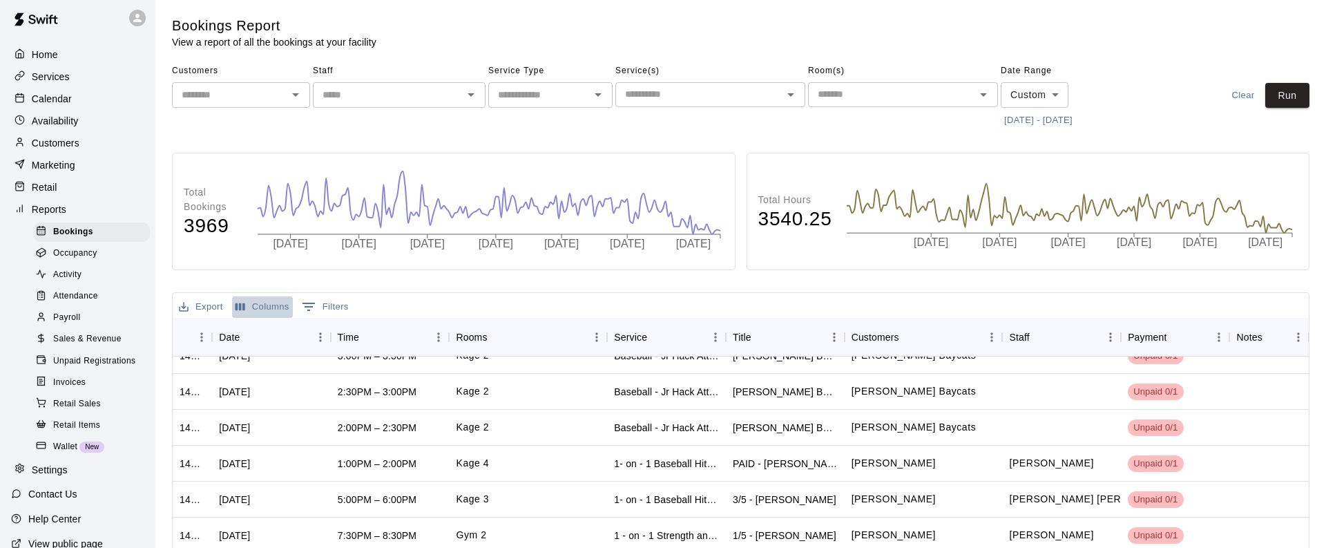
click at [272, 302] on button "Columns" at bounding box center [262, 306] width 61 height 21
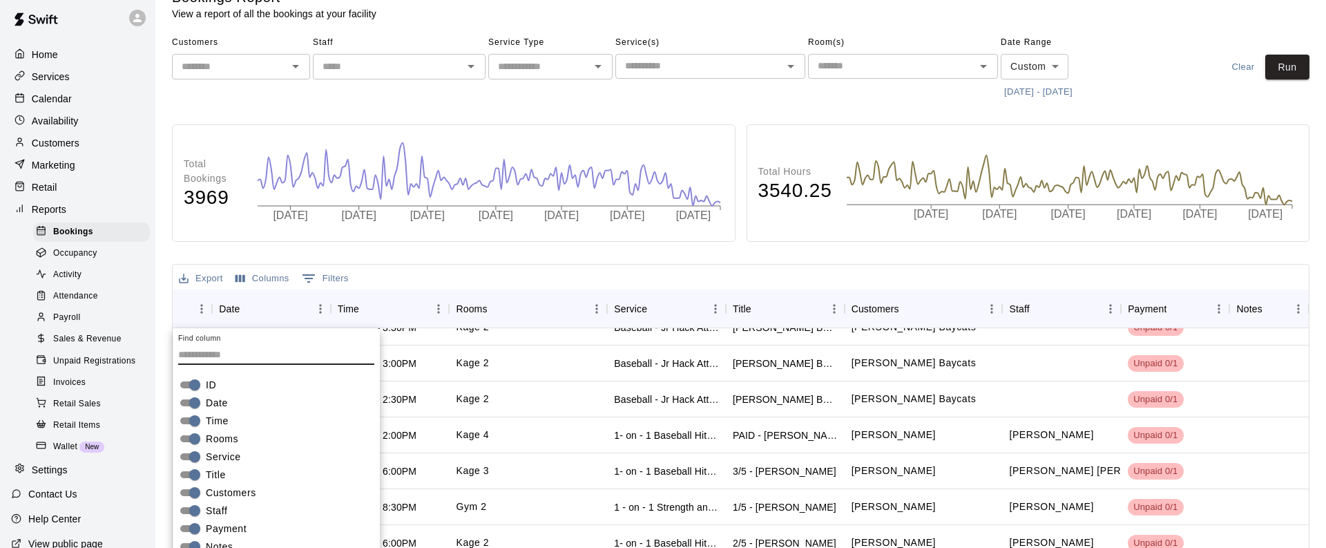
scroll to position [0, 0]
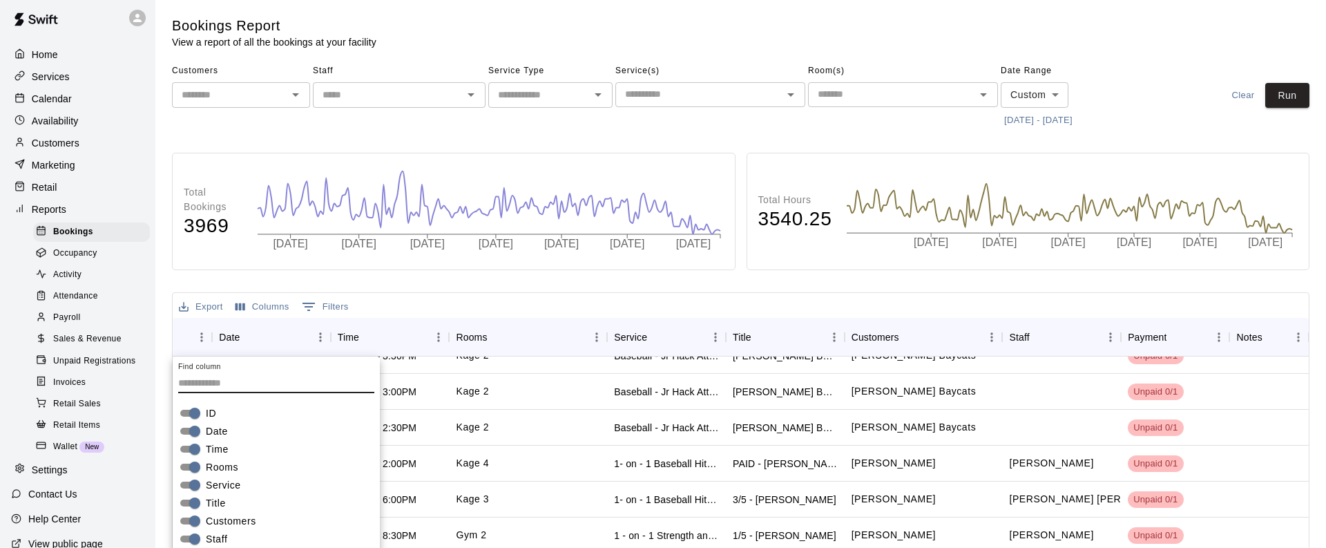
click at [437, 280] on div "Total Bookings 3969 2025-04-13 2025-05-08 2025-06-02 2025-06-27 2025-07-21 2025…" at bounding box center [740, 464] width 1137 height 623
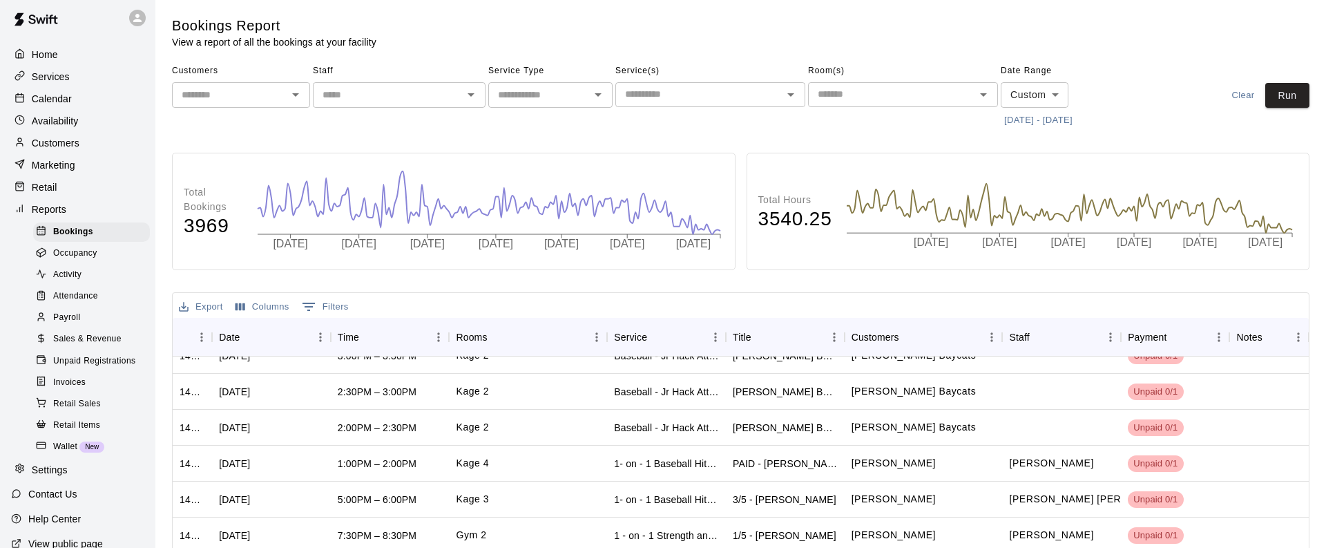
click at [106, 278] on div "Activity" at bounding box center [91, 274] width 117 height 19
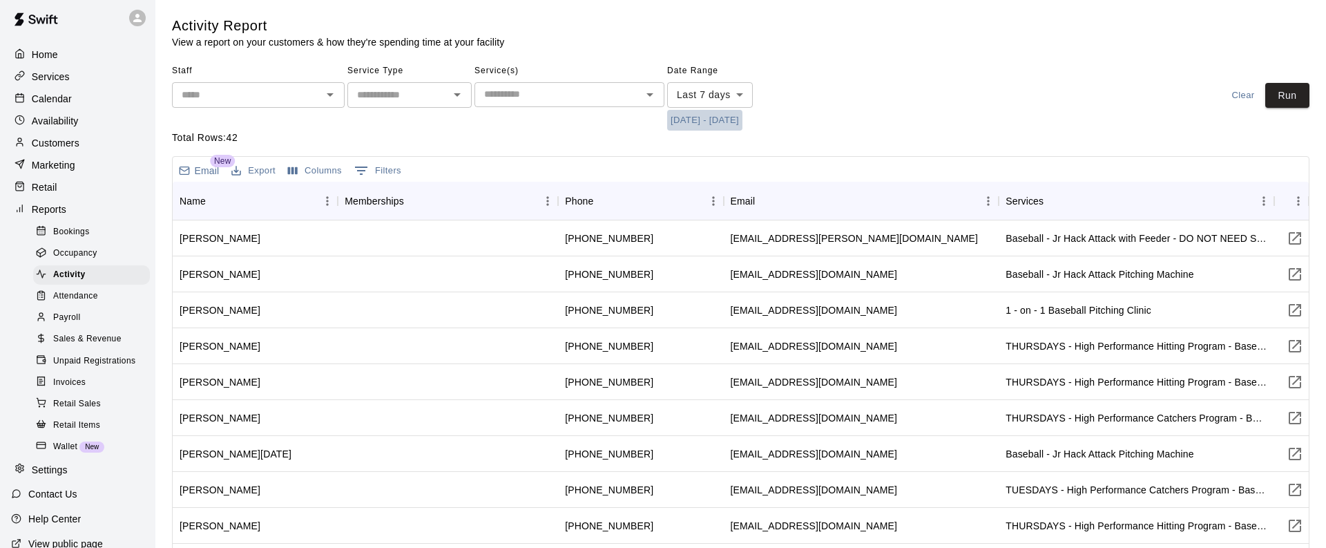
click at [707, 120] on button "9/9/2025 - 9/16/2025" at bounding box center [704, 120] width 75 height 21
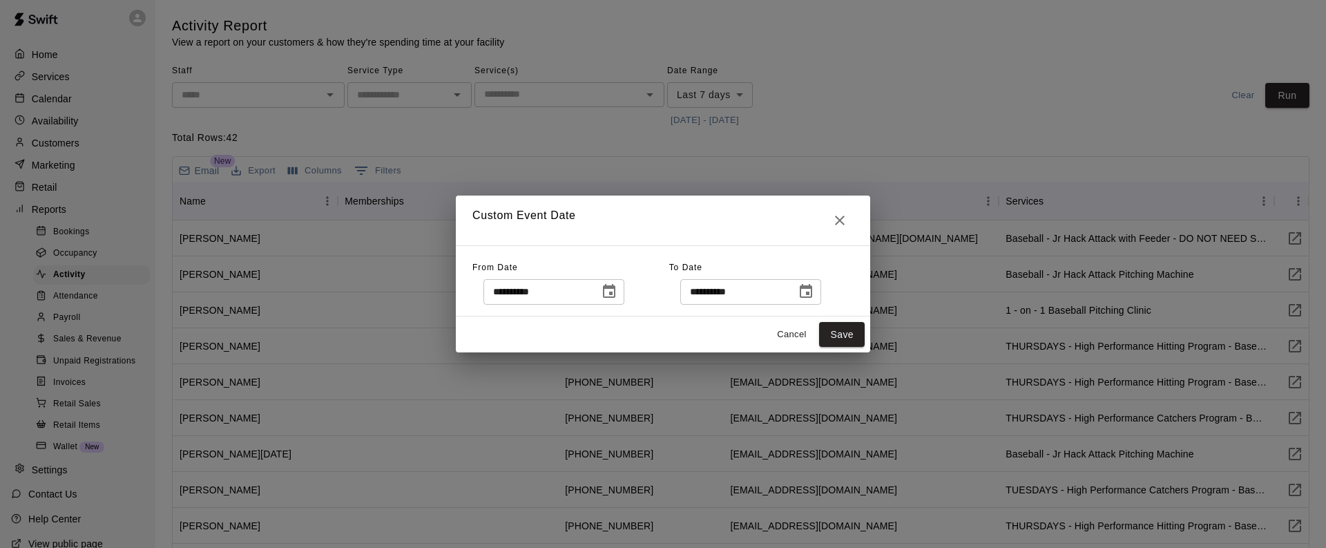
click at [615, 287] on icon "Choose date, selected date is Sep 9, 2025" at bounding box center [609, 291] width 12 height 14
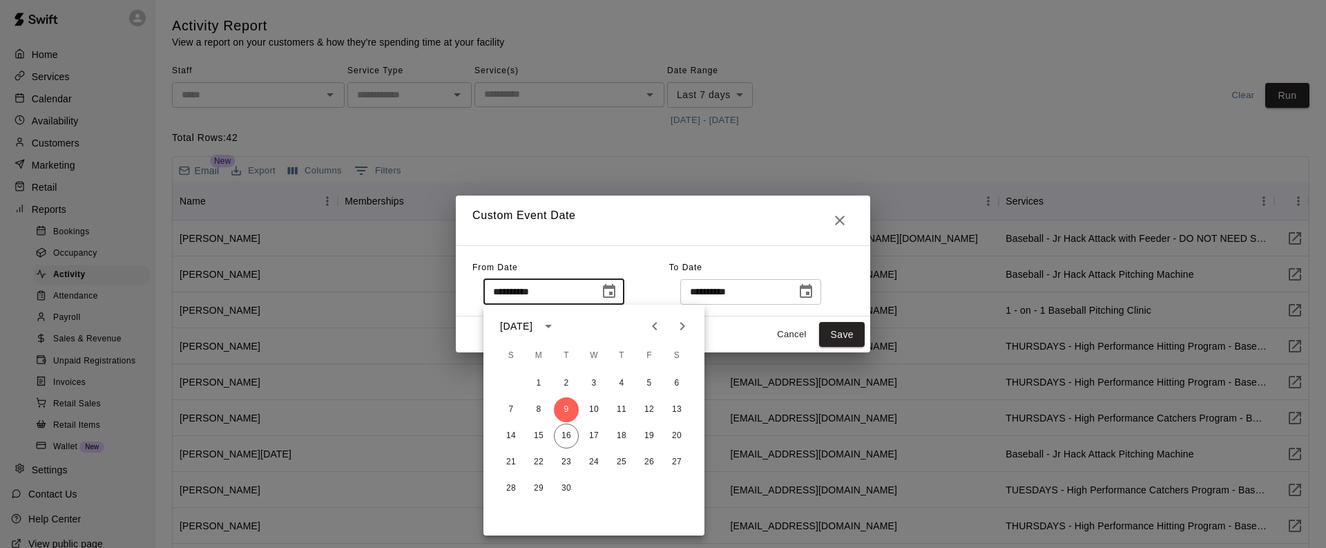
click at [655, 323] on icon "Previous month" at bounding box center [654, 326] width 5 height 8
click at [624, 382] on button "1" at bounding box center [621, 383] width 25 height 25
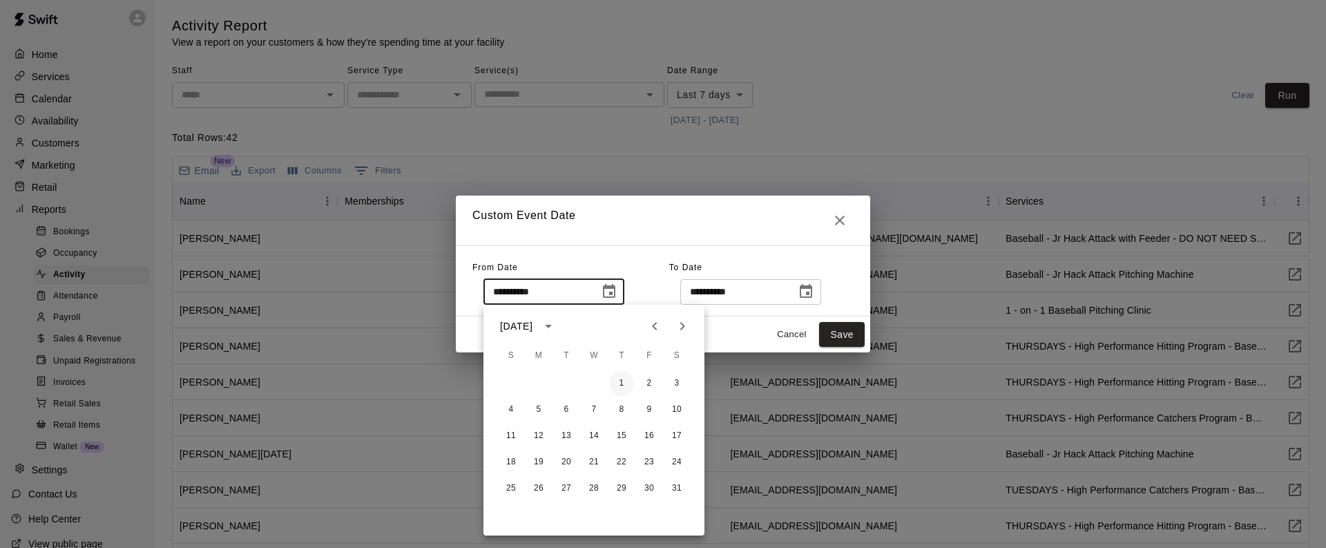
type input "**********"
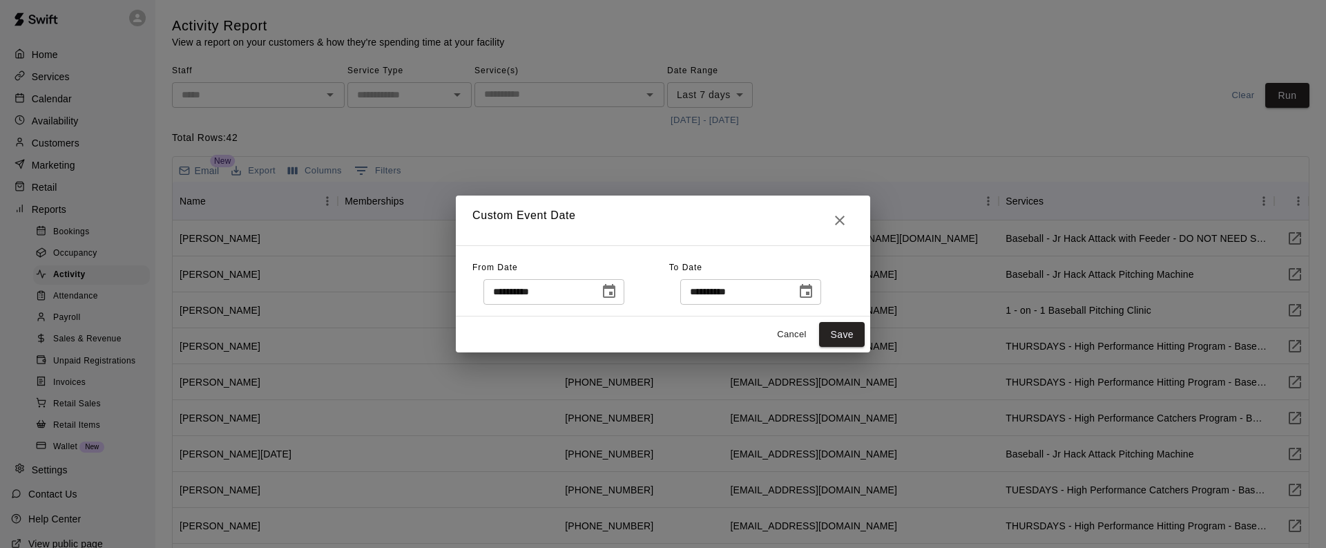
click at [865, 336] on div "Cancel Save" at bounding box center [663, 334] width 414 height 37
click at [849, 334] on button "Save" at bounding box center [842, 335] width 46 height 26
type input "******"
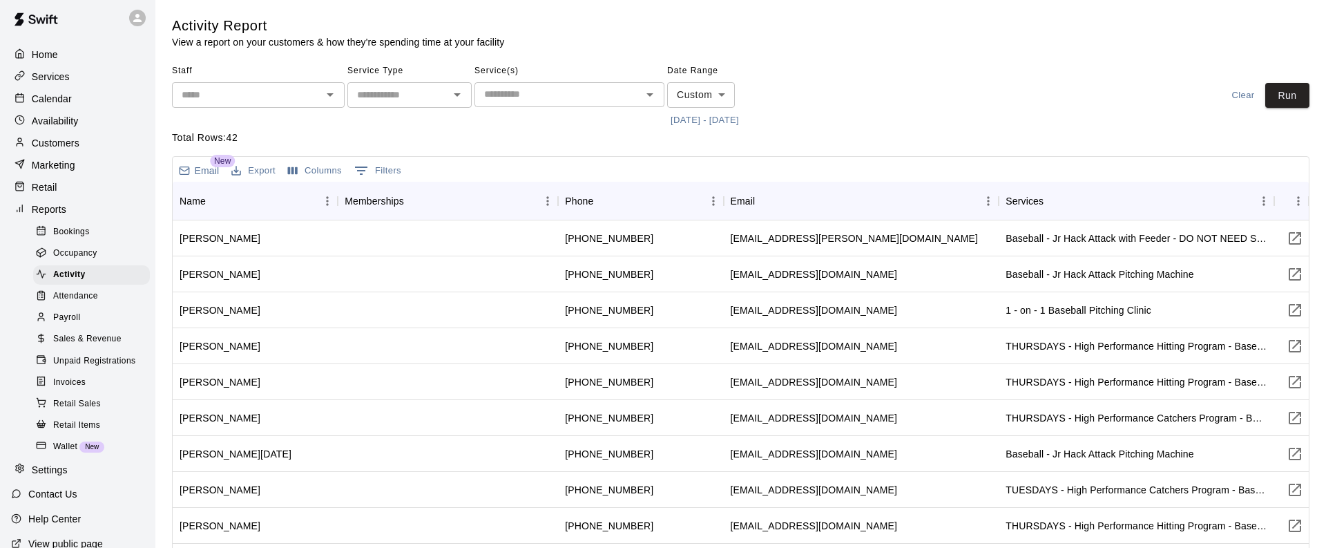
scroll to position [11, 0]
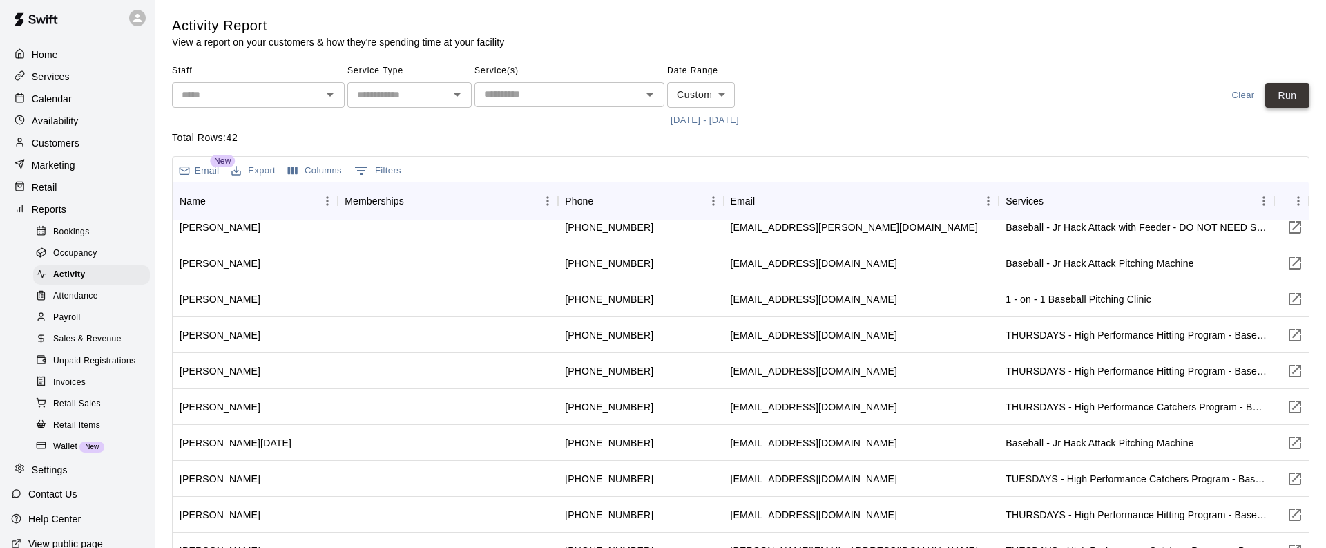
click at [1296, 94] on button "Run" at bounding box center [1287, 96] width 44 height 26
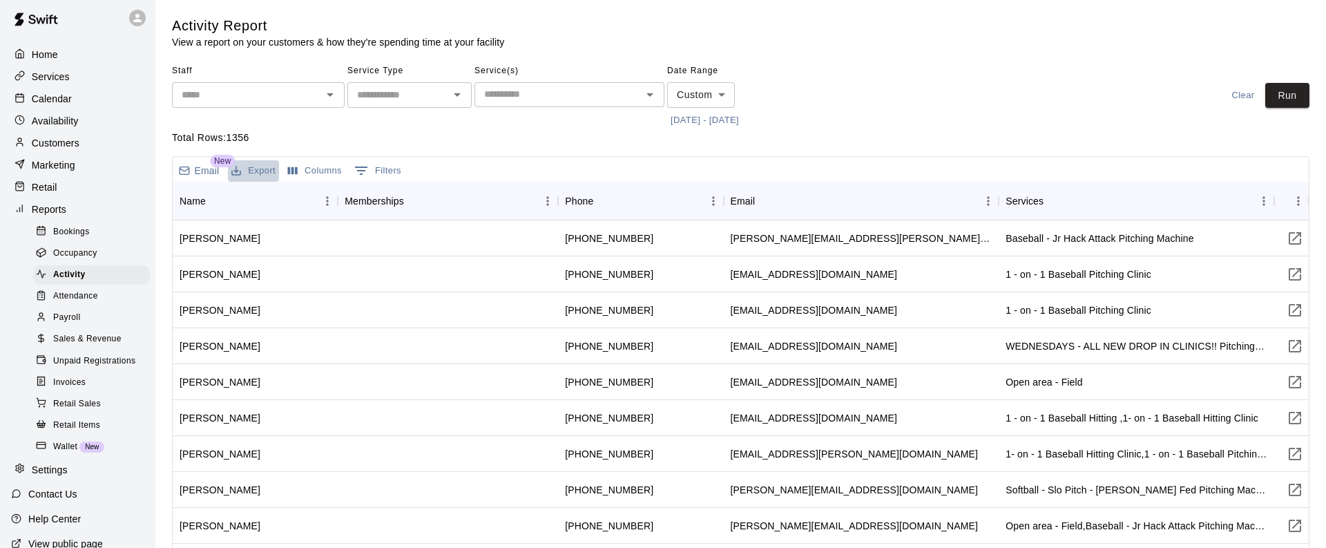
click at [253, 168] on button "Export" at bounding box center [253, 170] width 51 height 21
click at [298, 194] on li "Download as CSV" at bounding box center [281, 198] width 106 height 23
click at [138, 21] on icon at bounding box center [137, 18] width 8 height 8
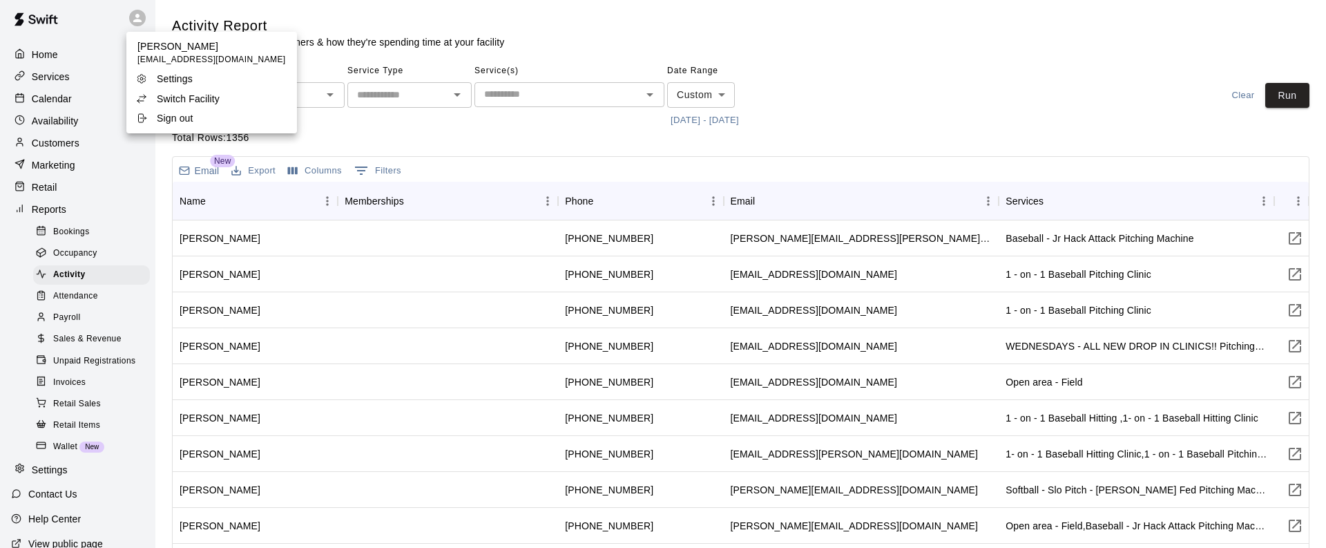
click at [200, 95] on p "Switch Facility" at bounding box center [188, 99] width 63 height 14
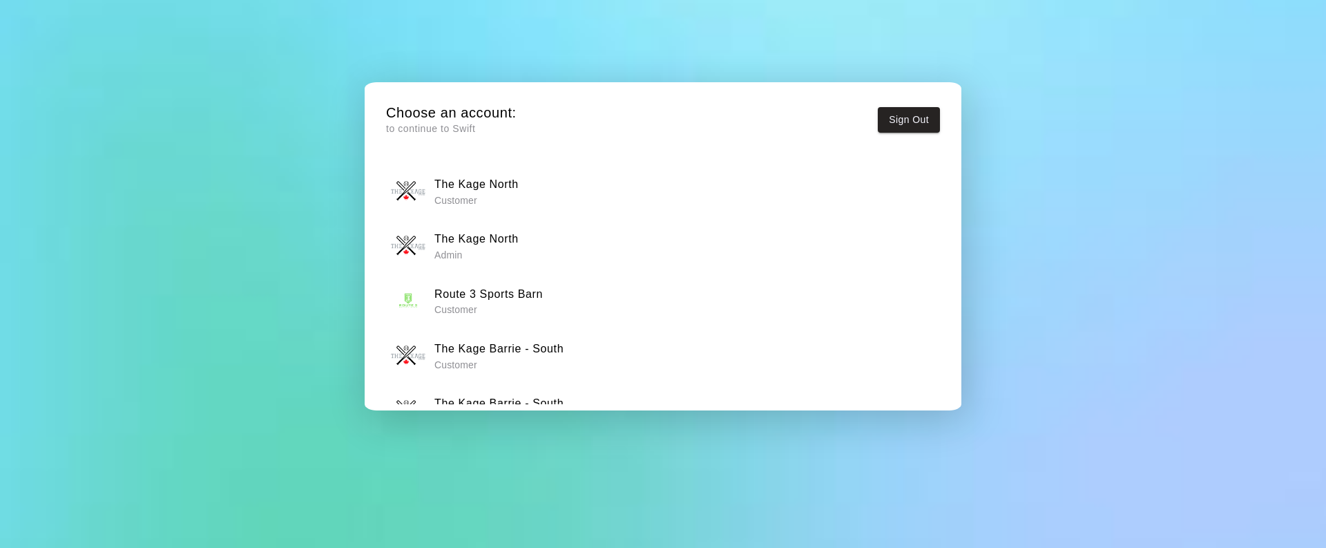
click at [501, 240] on h6 "The Kage North" at bounding box center [476, 239] width 84 height 18
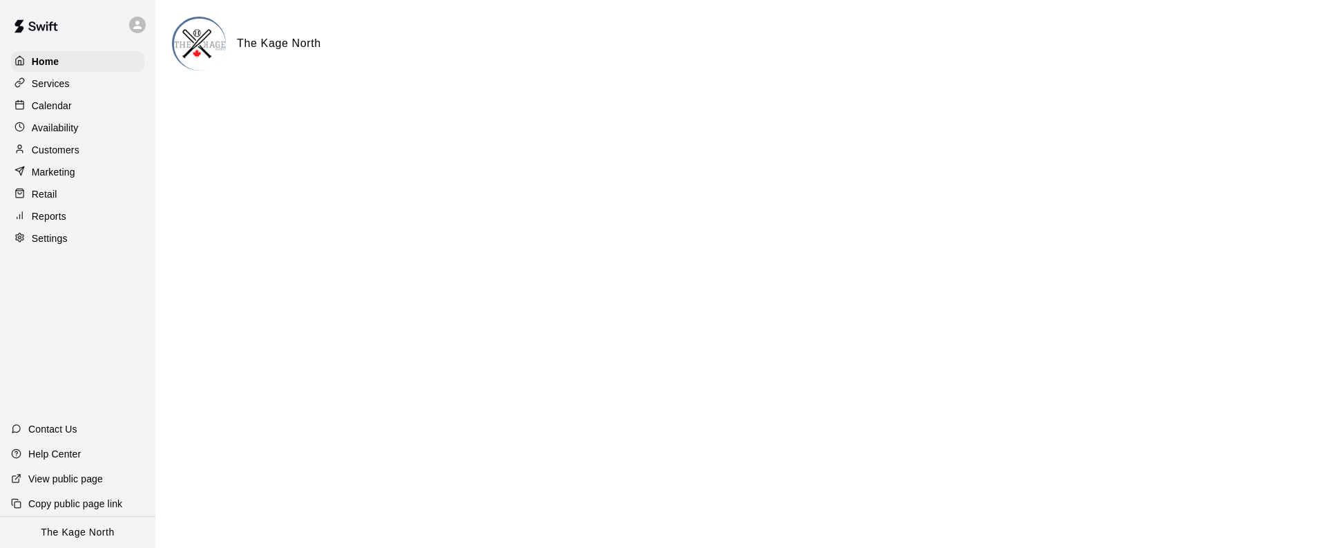
click at [80, 214] on div "Reports" at bounding box center [77, 216] width 133 height 21
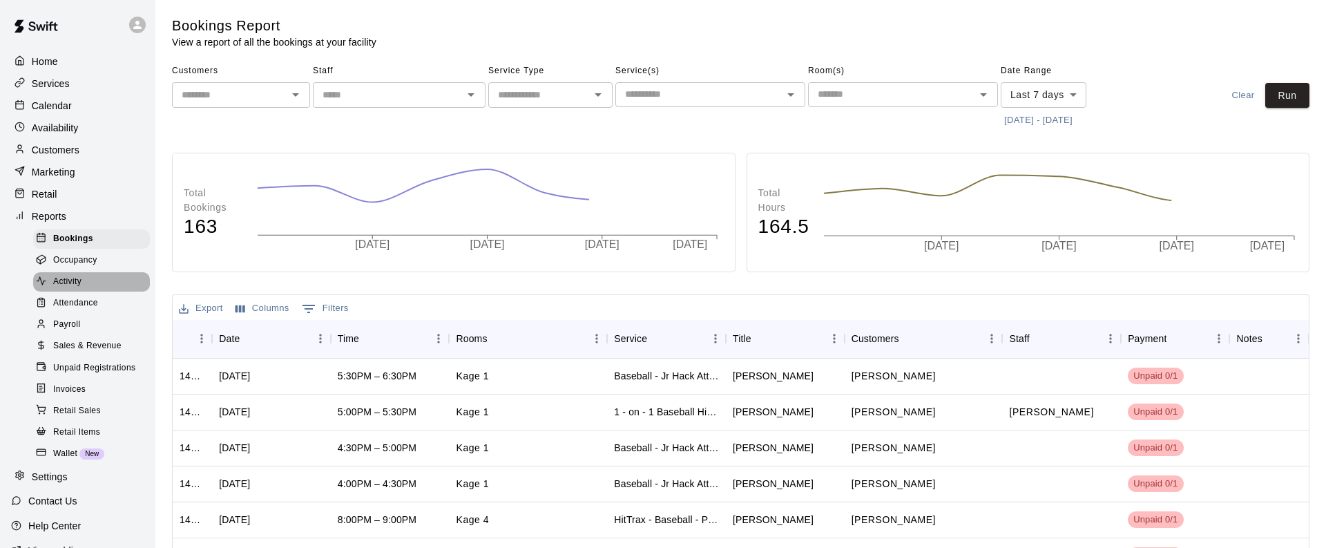
click at [86, 279] on div "Activity" at bounding box center [91, 281] width 117 height 19
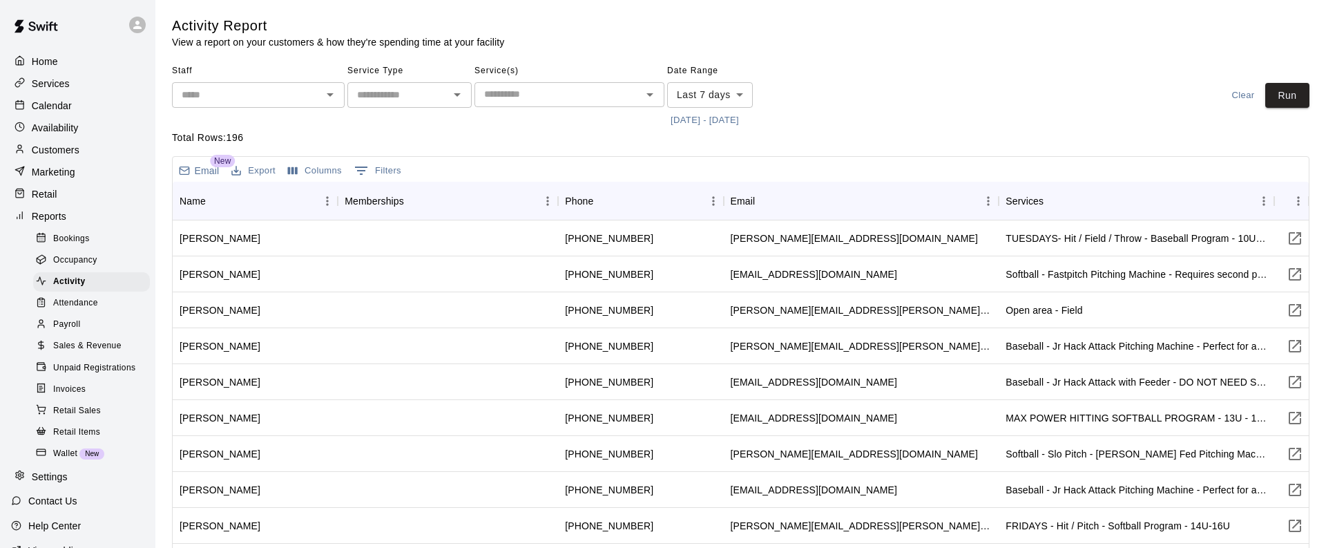
click at [700, 119] on button "9/9/2025 - 9/16/2025" at bounding box center [704, 120] width 75 height 21
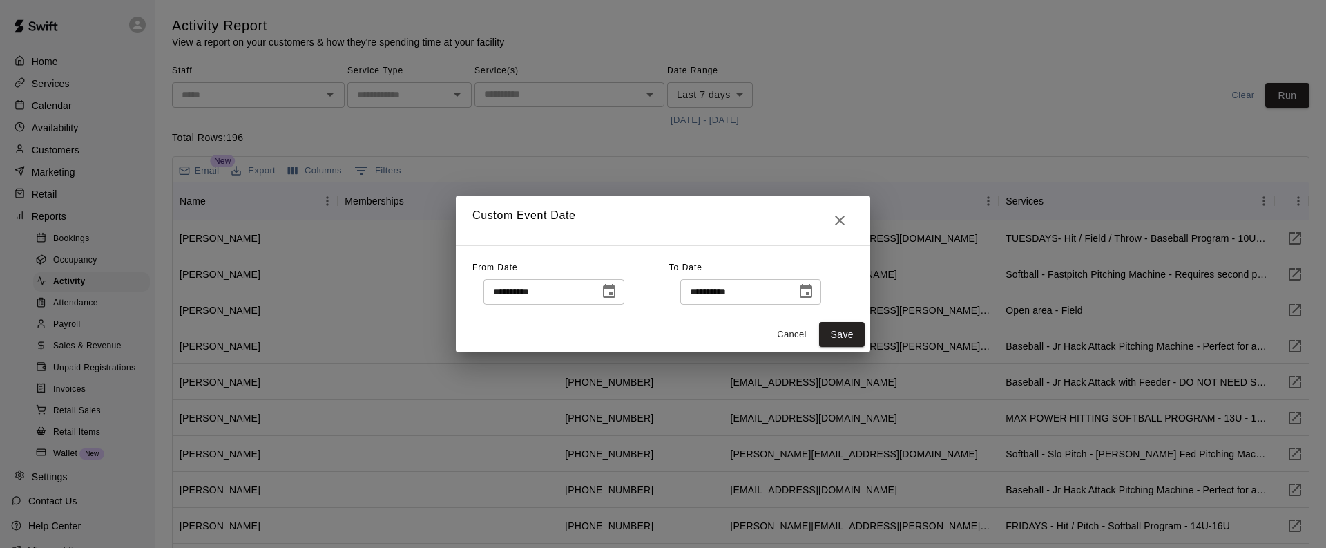
click at [610, 290] on icon "Choose date, selected date is Sep 9, 2025" at bounding box center [609, 291] width 17 height 17
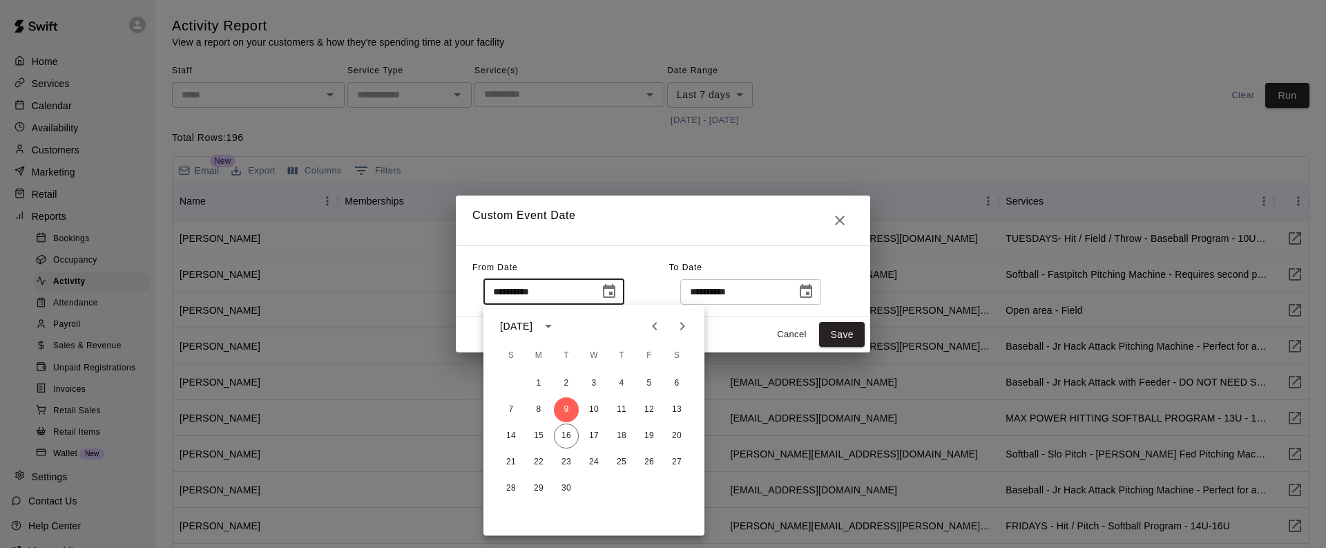
click at [652, 325] on icon "Previous month" at bounding box center [654, 326] width 17 height 17
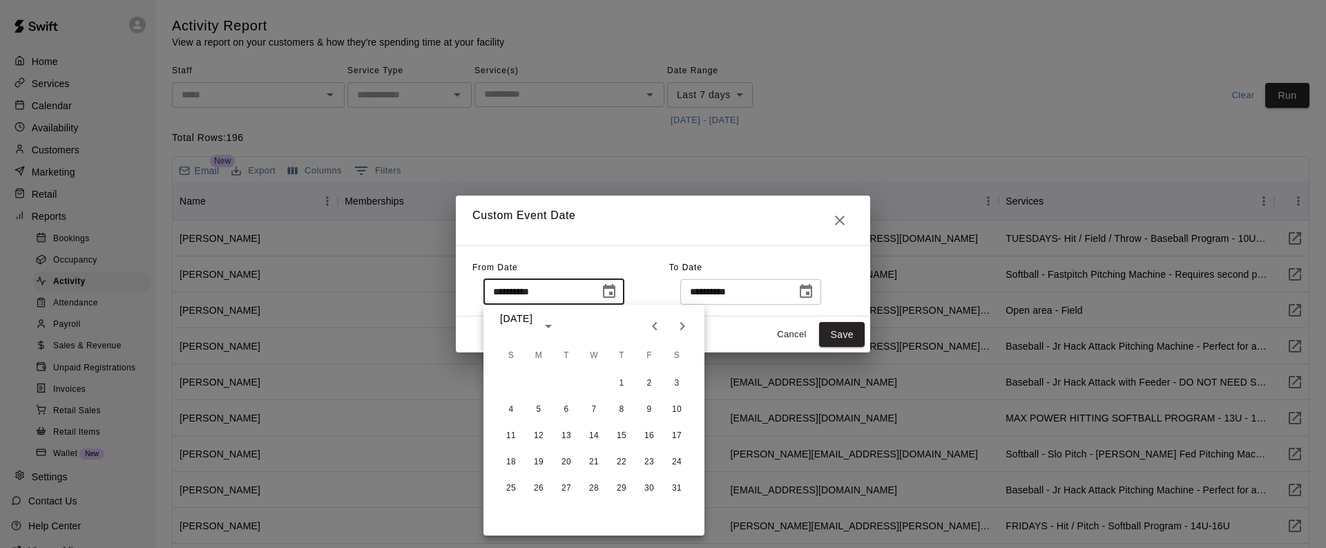
click at [652, 325] on icon "Previous month" at bounding box center [654, 326] width 17 height 17
click at [680, 385] on button "1" at bounding box center [676, 383] width 25 height 25
type input "**********"
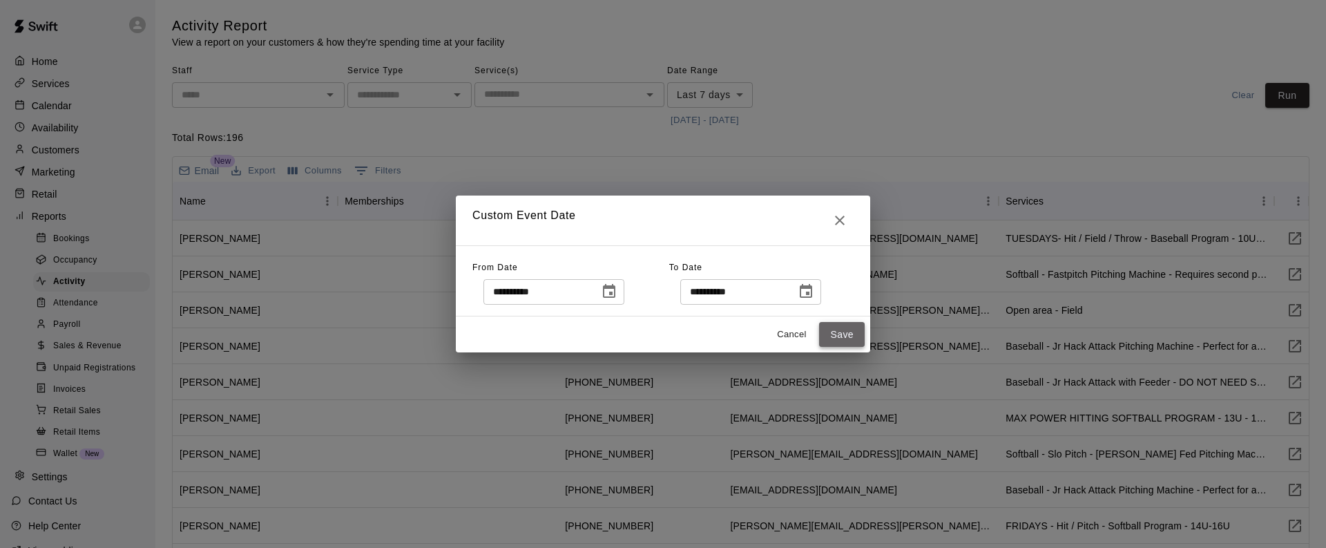
click at [855, 335] on button "Save" at bounding box center [842, 335] width 46 height 26
type input "******"
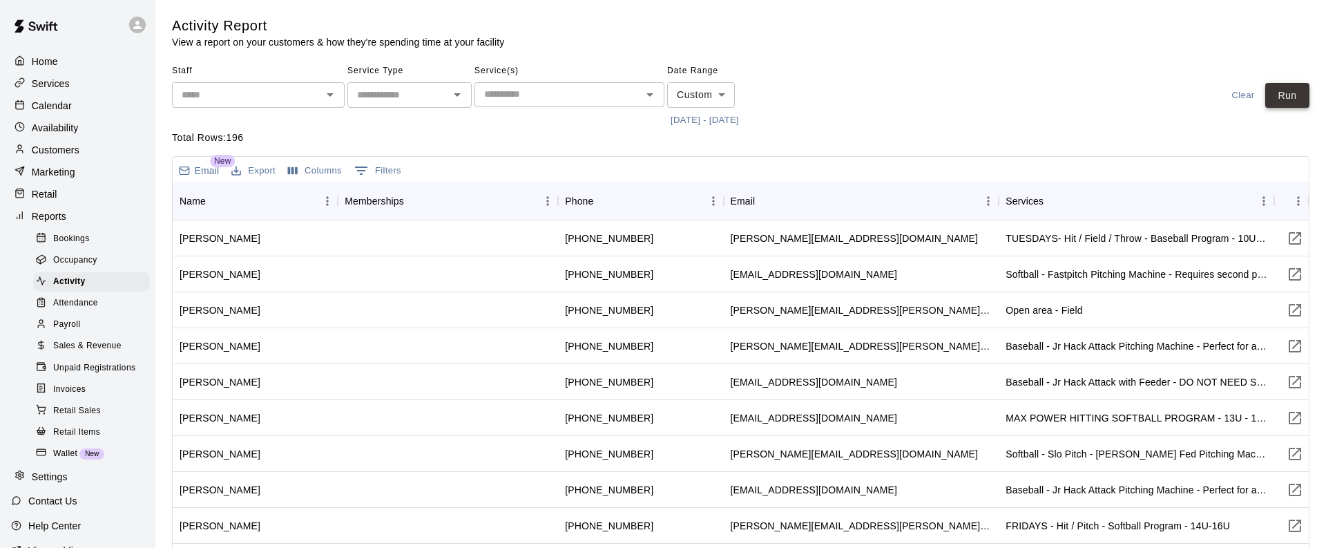
click at [1293, 94] on button "Run" at bounding box center [1287, 96] width 44 height 26
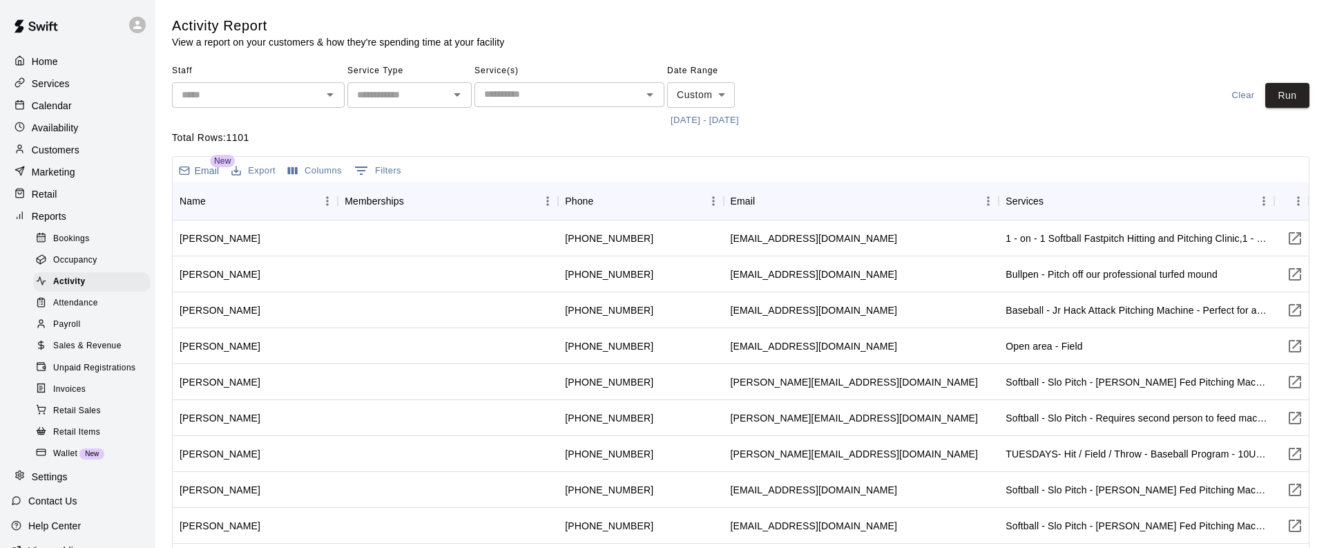
click at [258, 169] on button "Export" at bounding box center [253, 170] width 51 height 21
click at [269, 194] on li "Download as CSV" at bounding box center [281, 198] width 106 height 23
click at [114, 105] on div "Calendar" at bounding box center [77, 105] width 133 height 21
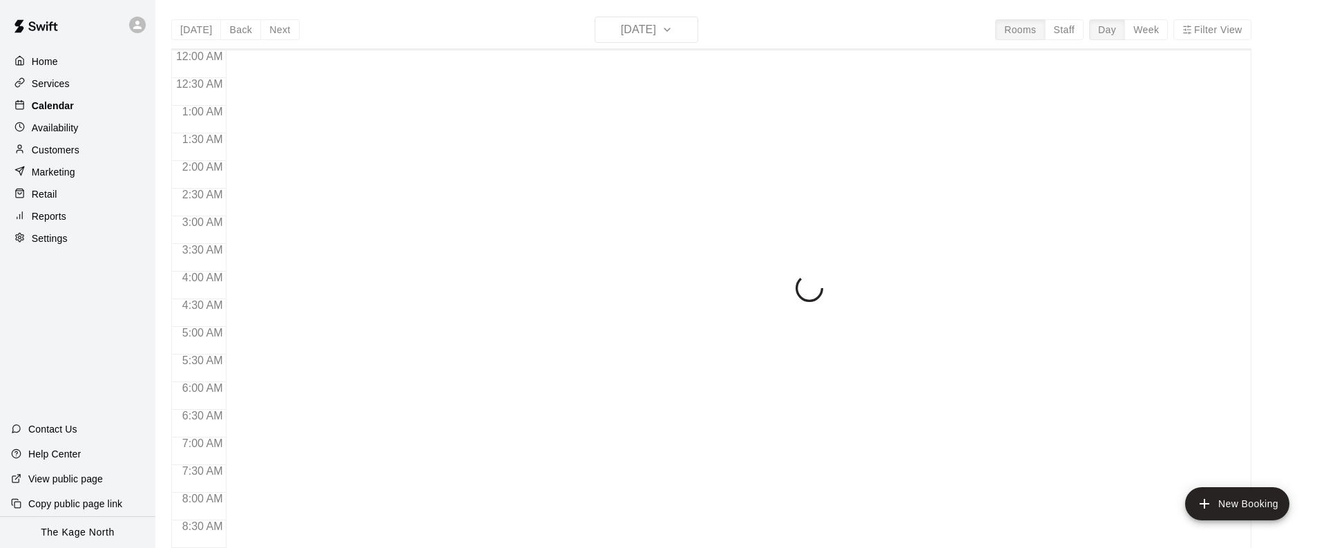
scroll to position [608, 0]
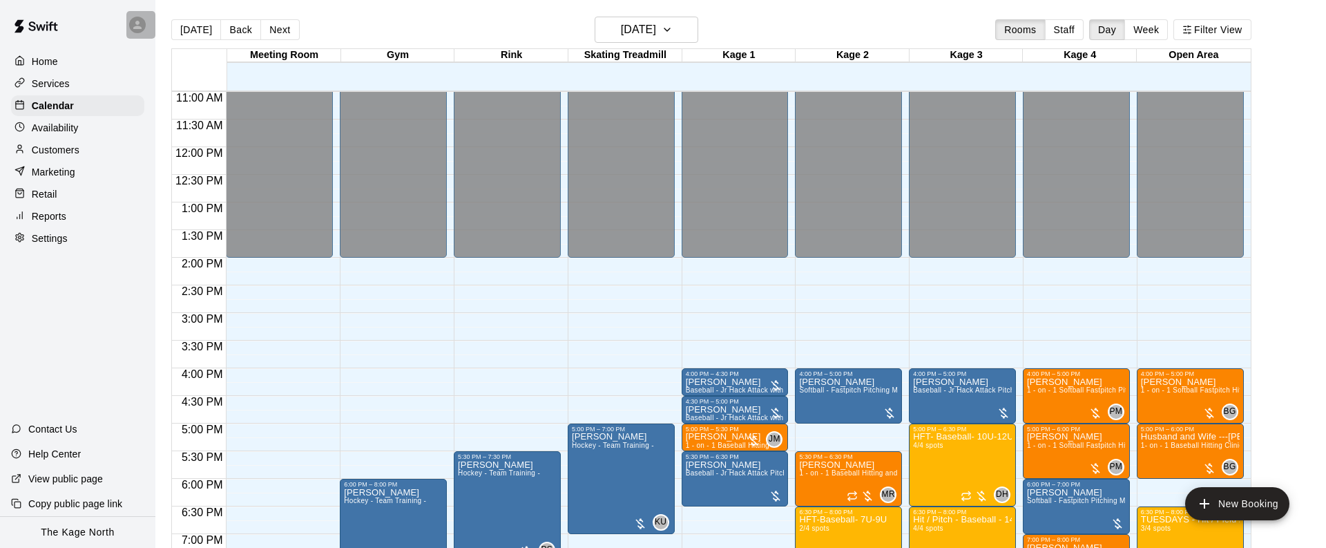
click at [140, 23] on icon at bounding box center [137, 25] width 12 height 12
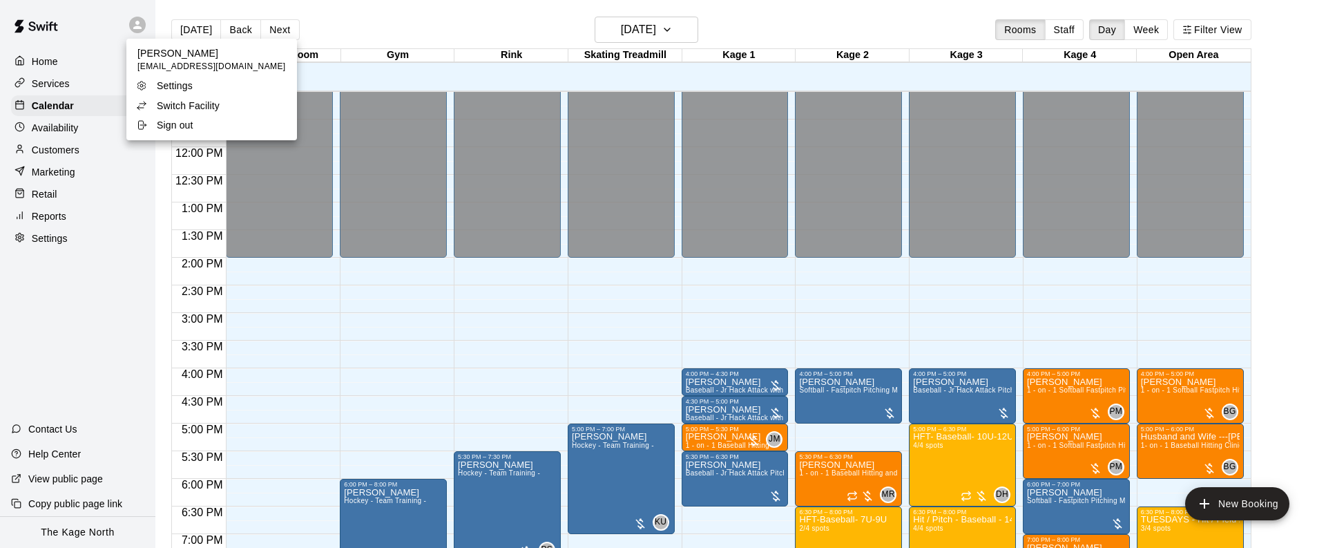
click at [389, 277] on div at bounding box center [663, 274] width 1326 height 548
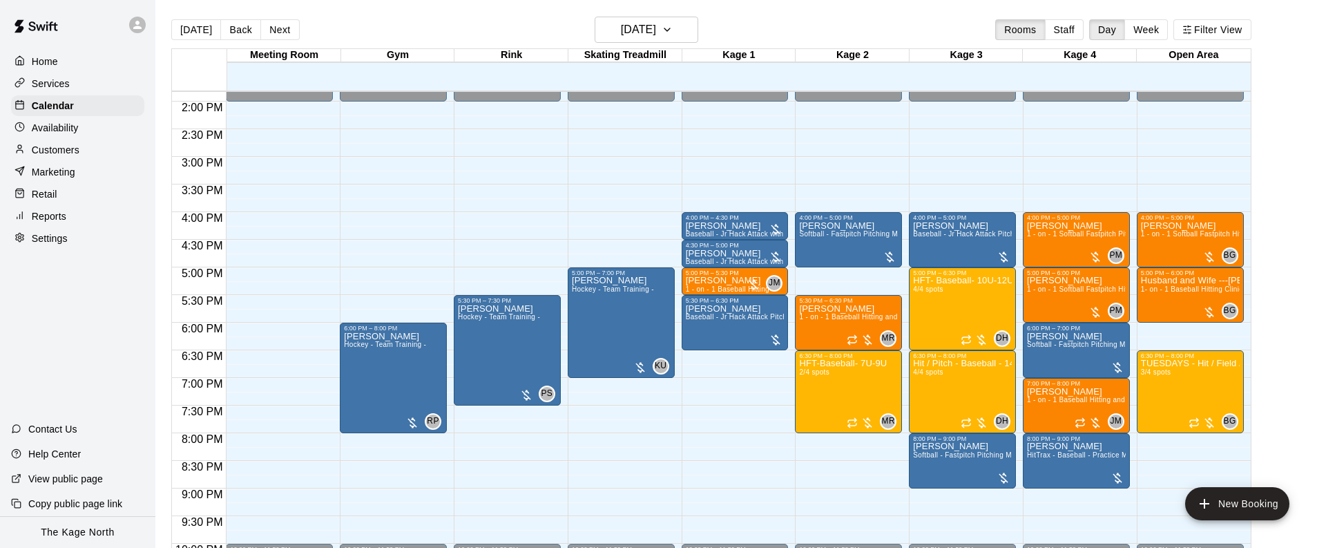
scroll to position [820, 0]
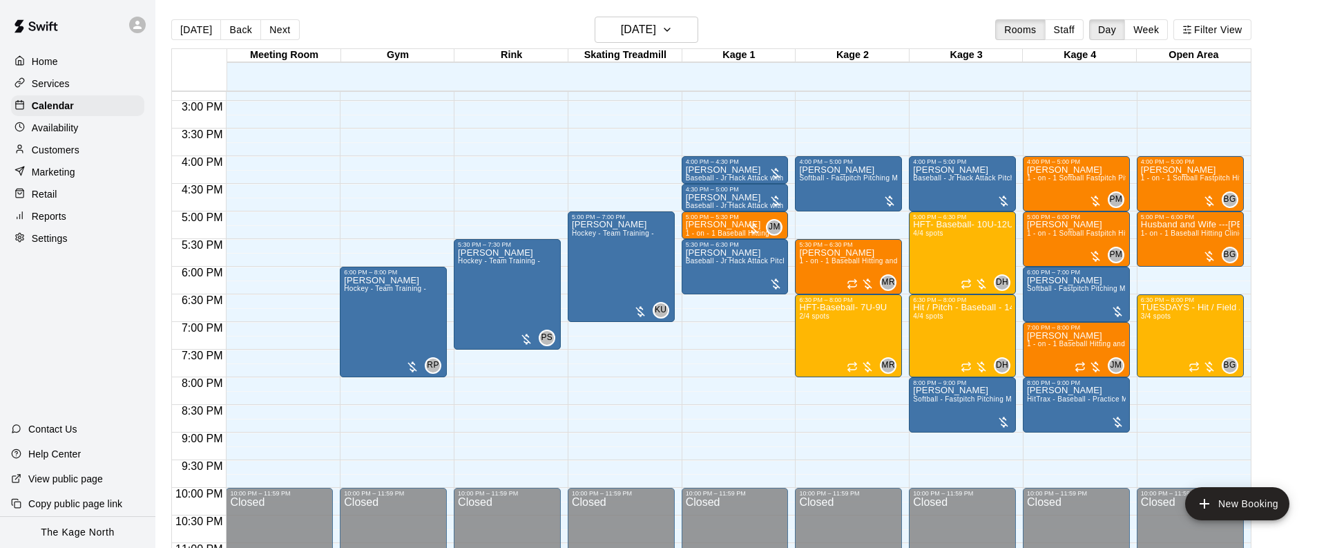
click at [142, 27] on icon at bounding box center [137, 25] width 12 height 12
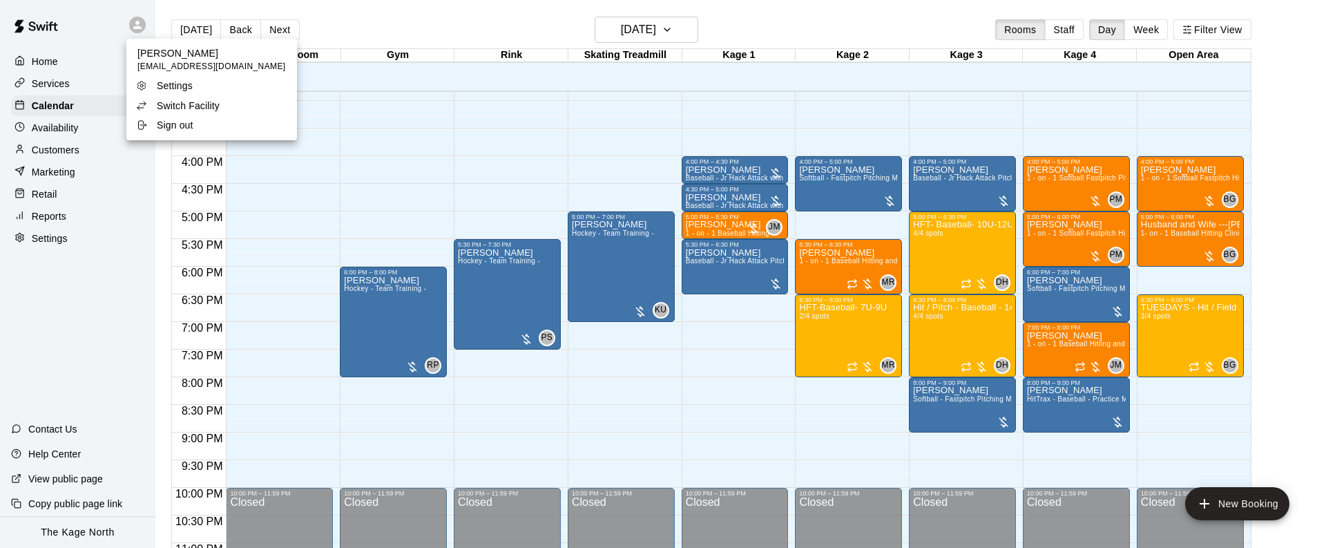
click at [220, 99] on div "Switch Facility" at bounding box center [181, 106] width 90 height 14
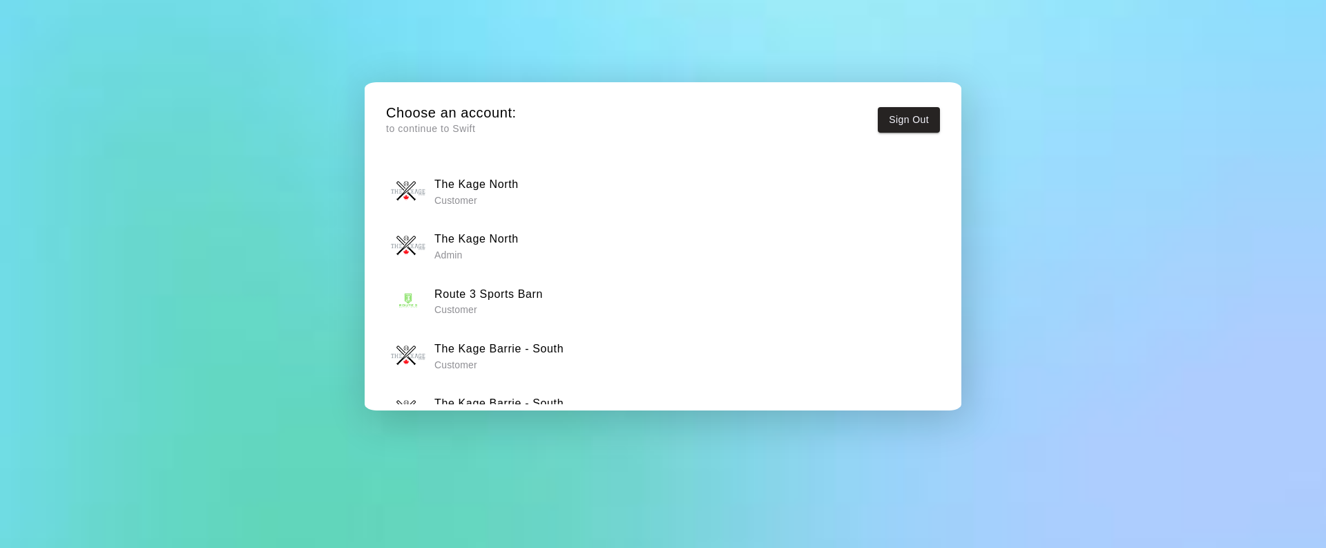
scroll to position [39, 0]
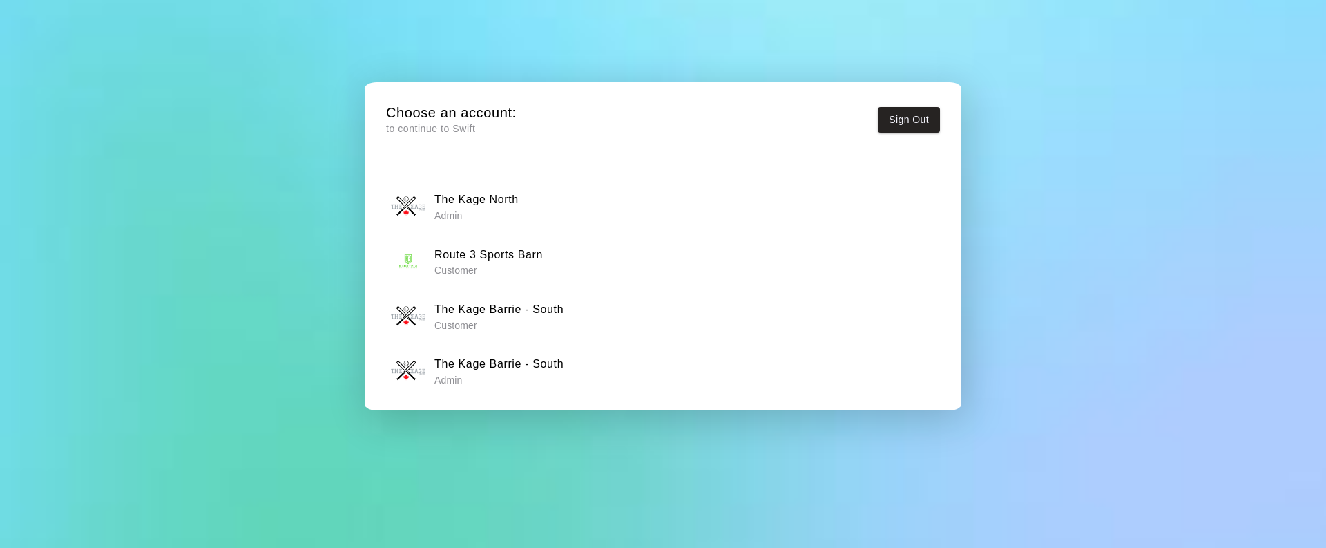
click at [549, 368] on h6 "The Kage Barrie - South" at bounding box center [498, 364] width 129 height 18
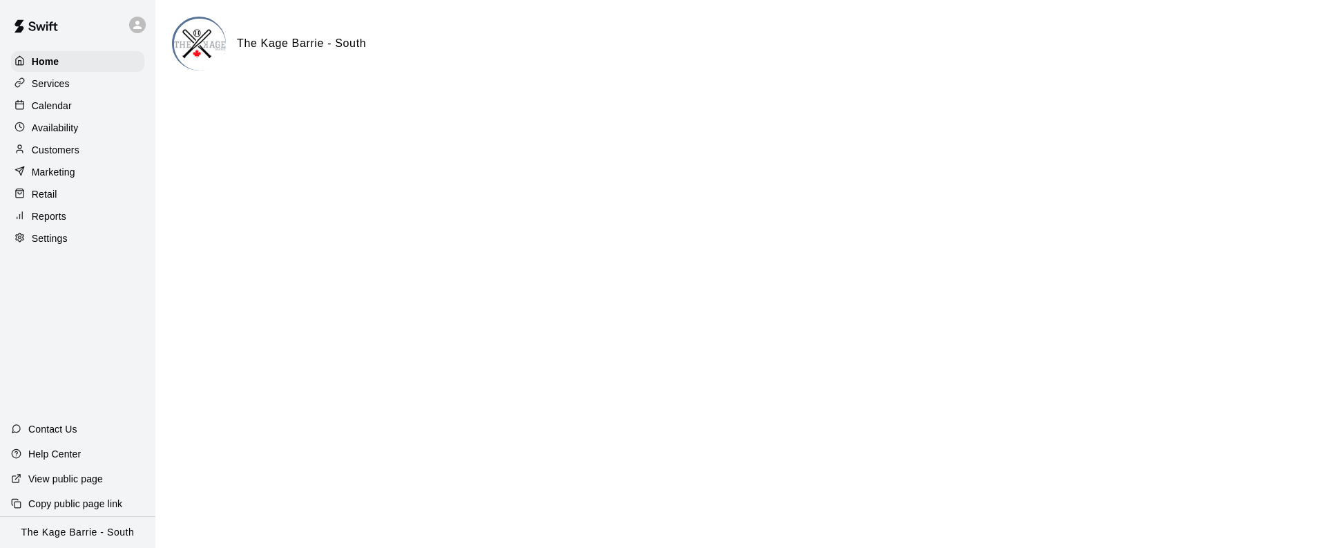
click at [99, 106] on div "Calendar" at bounding box center [77, 105] width 133 height 21
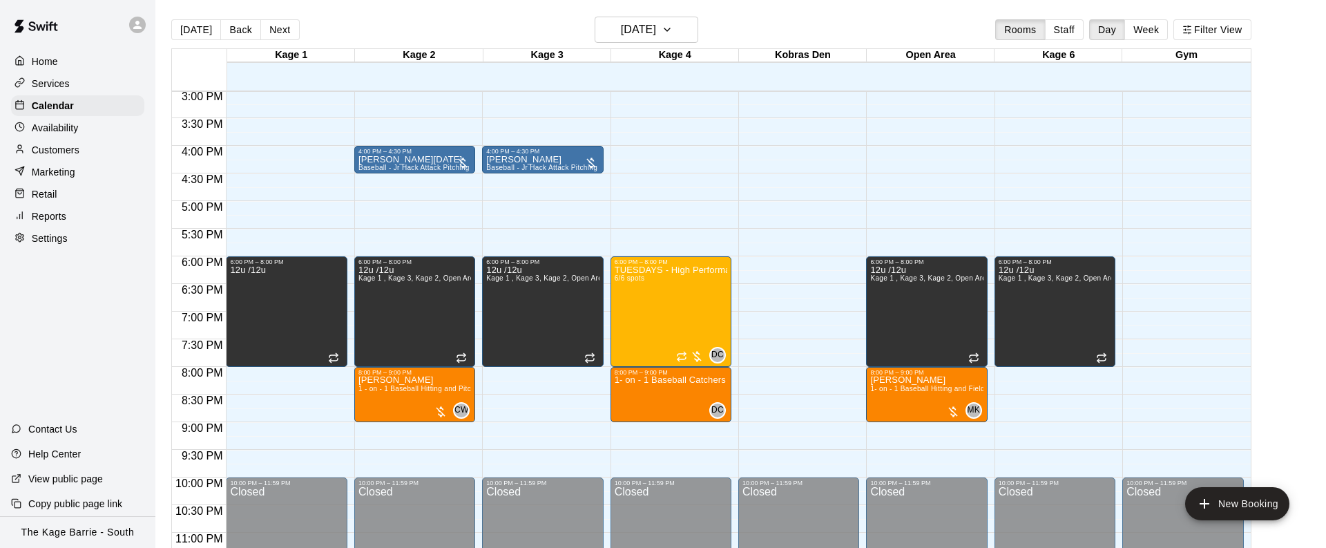
scroll to position [823, 0]
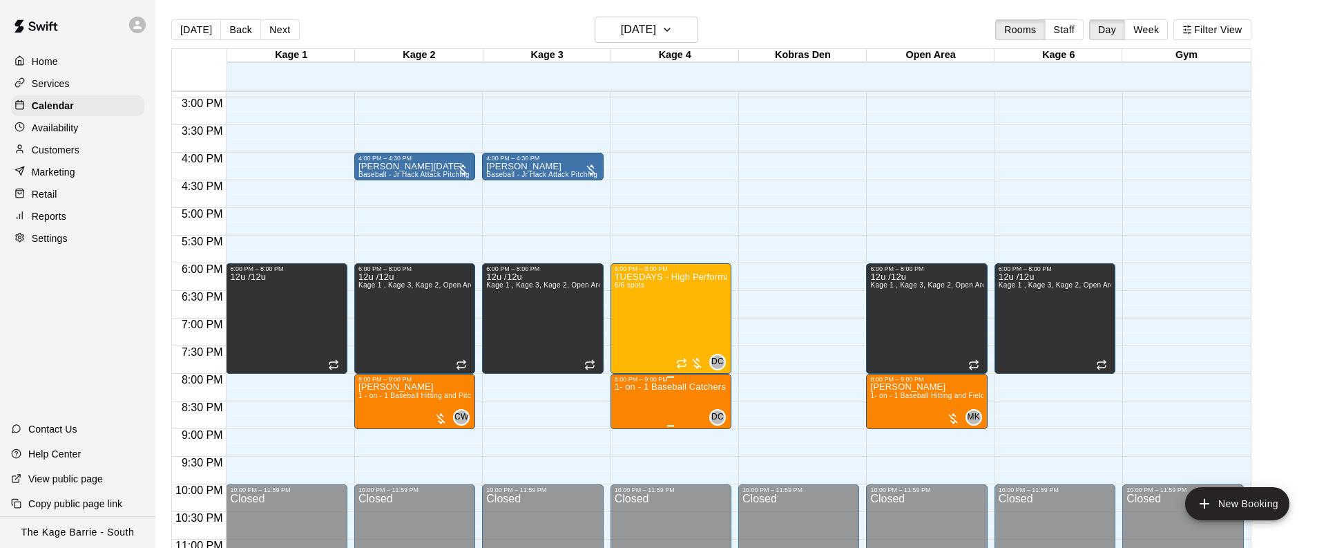
drag, startPoint x: 628, startPoint y: 397, endPoint x: 635, endPoint y: 396, distance: 7.7
click at [628, 397] on icon "edit" at bounding box center [628, 397] width 12 height 12
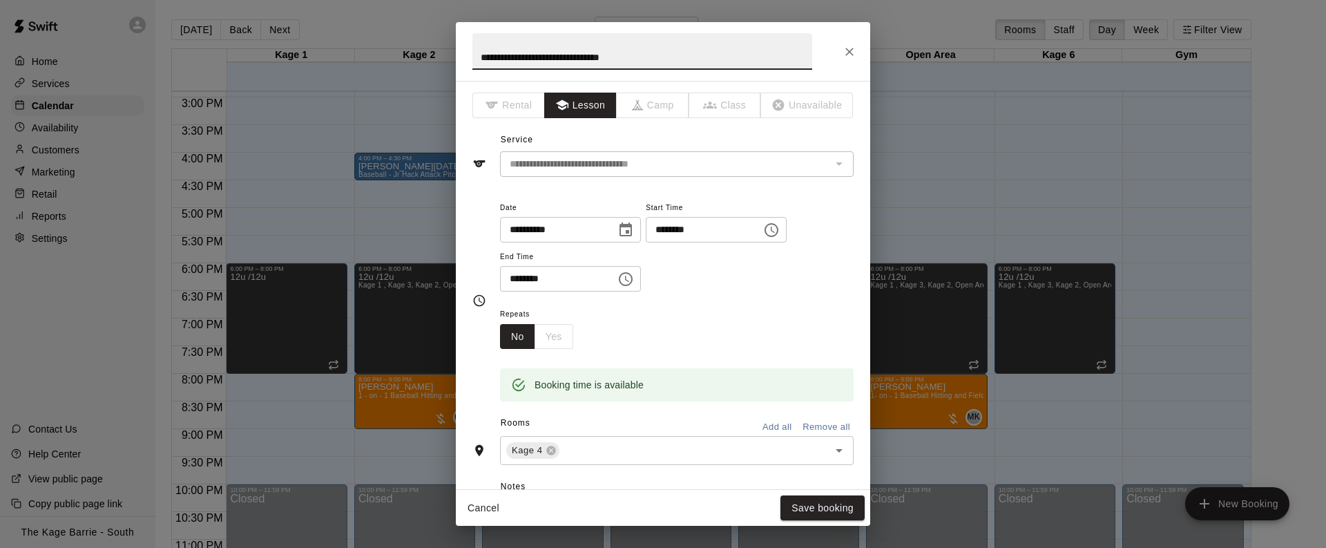
drag, startPoint x: 644, startPoint y: 58, endPoint x: 401, endPoint y: 54, distance: 243.8
click at [401, 54] on div "**********" at bounding box center [663, 274] width 1326 height 548
type input "**********"
click at [835, 501] on button "Save booking" at bounding box center [822, 508] width 84 height 26
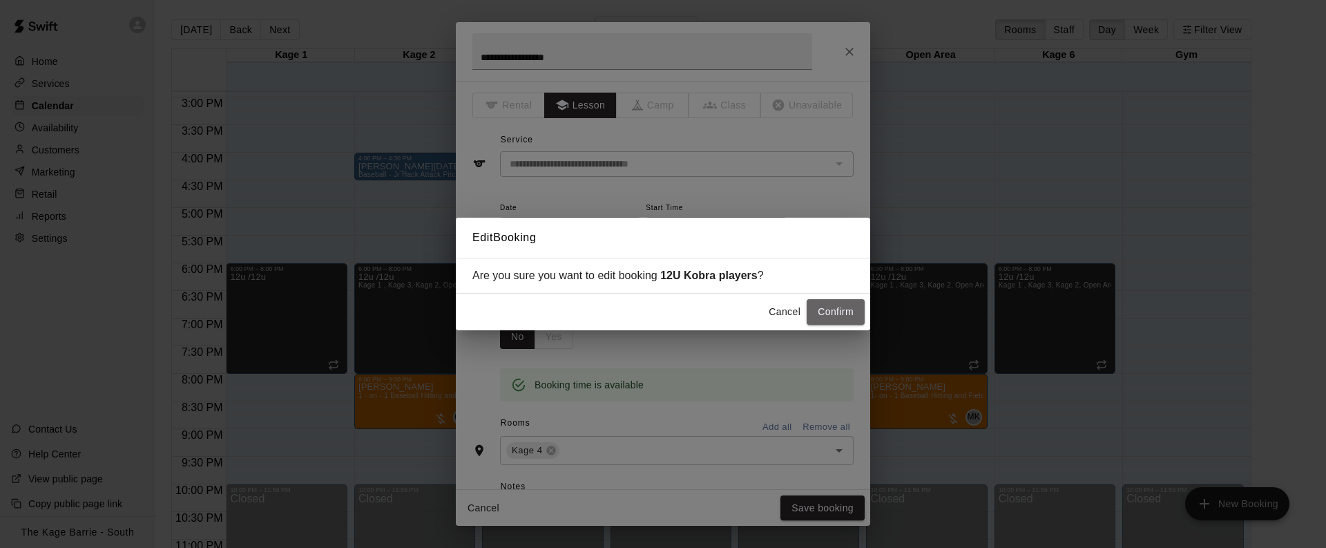
click at [842, 310] on button "Confirm" at bounding box center [836, 312] width 58 height 26
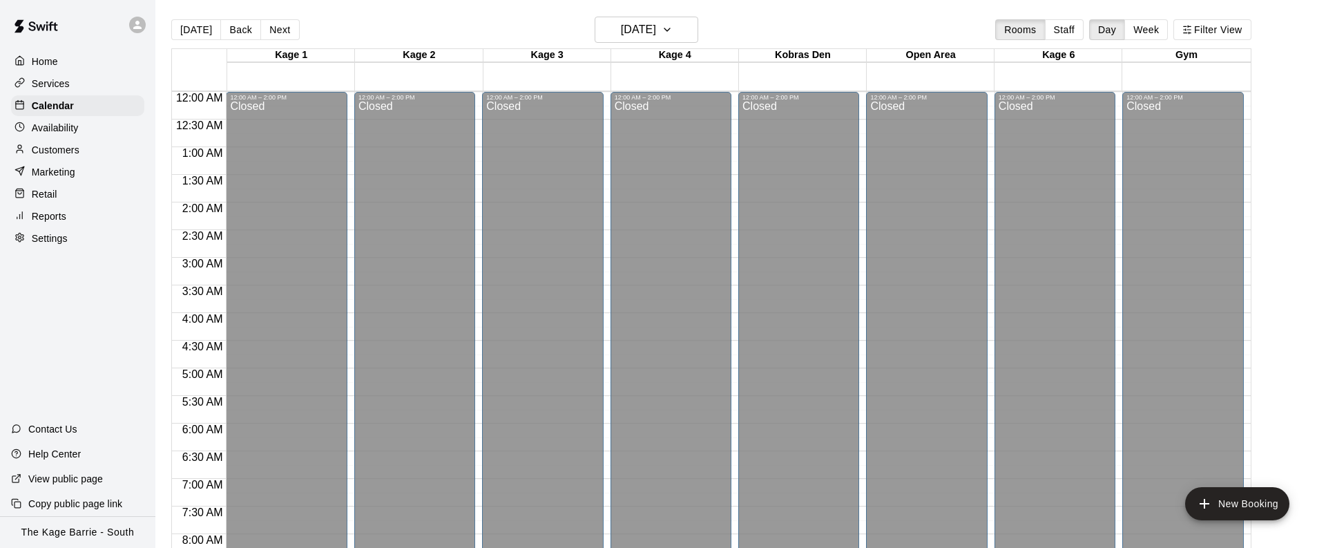
scroll to position [813, 0]
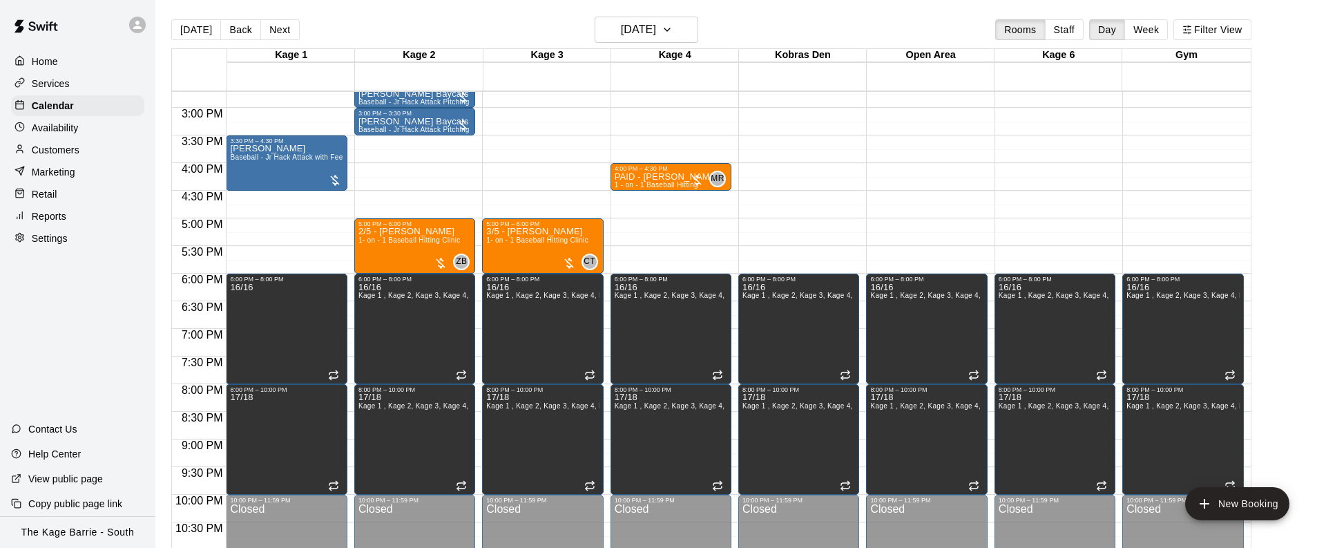
click at [88, 86] on div "Services" at bounding box center [77, 83] width 133 height 21
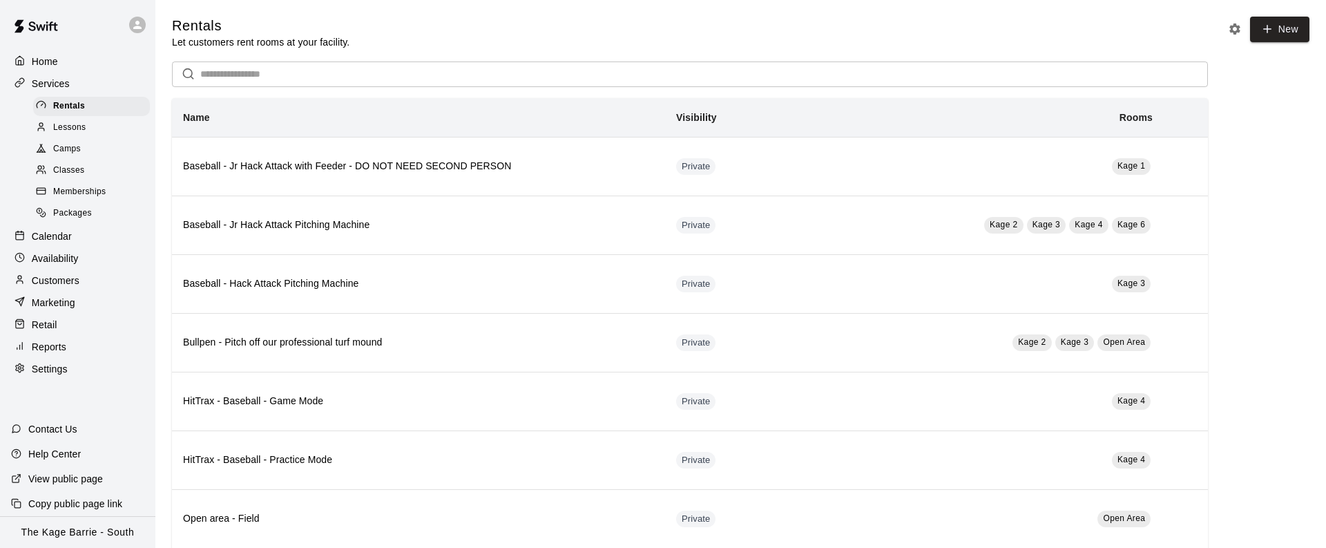
click at [99, 153] on div "Camps" at bounding box center [91, 149] width 117 height 19
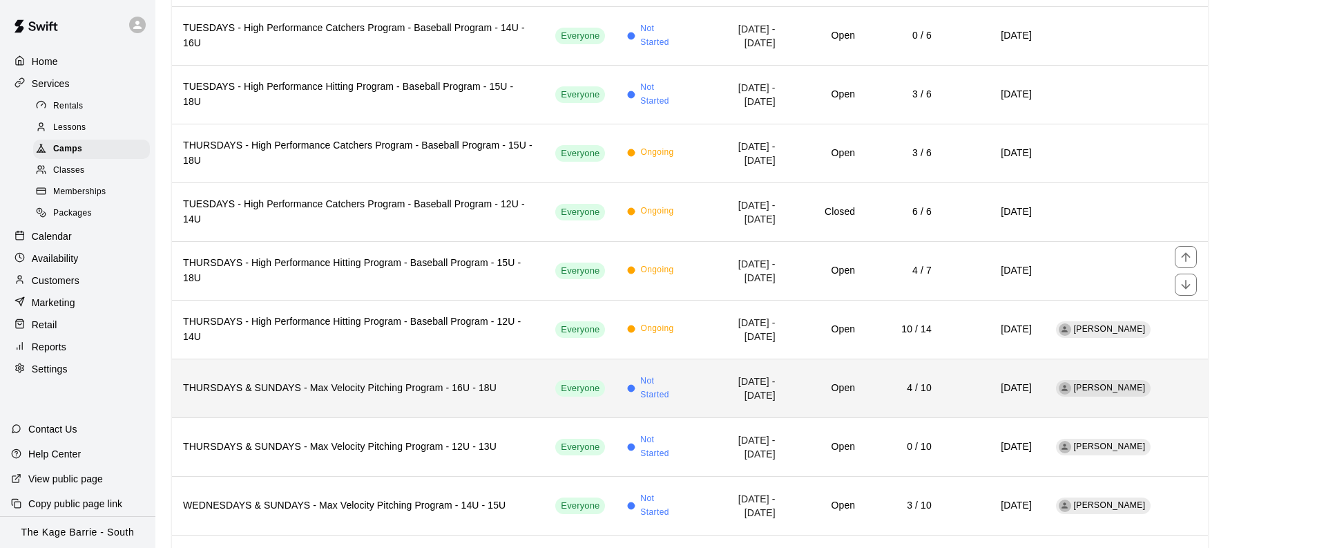
scroll to position [436, 0]
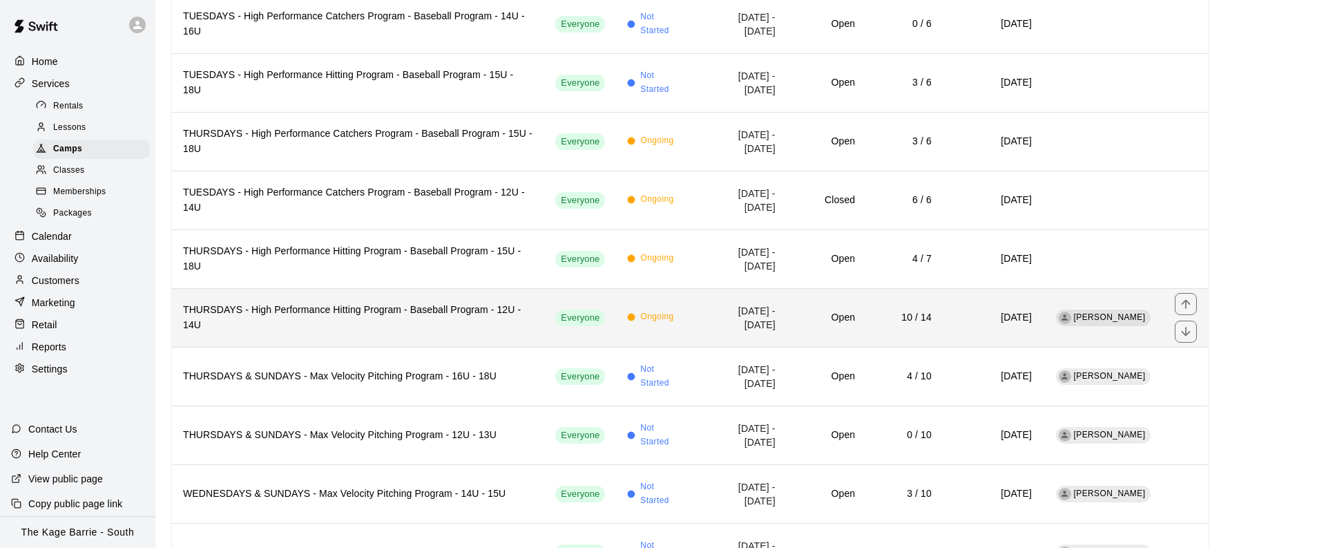
click at [695, 318] on td "[DATE] - [DATE]" at bounding box center [740, 317] width 90 height 59
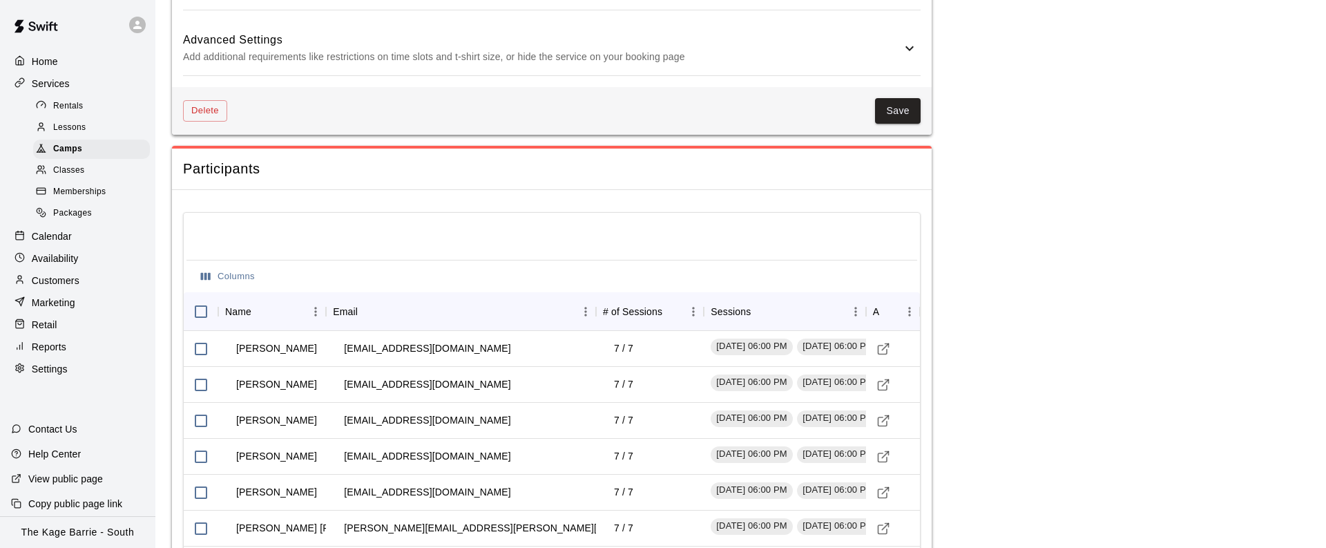
scroll to position [1301, 0]
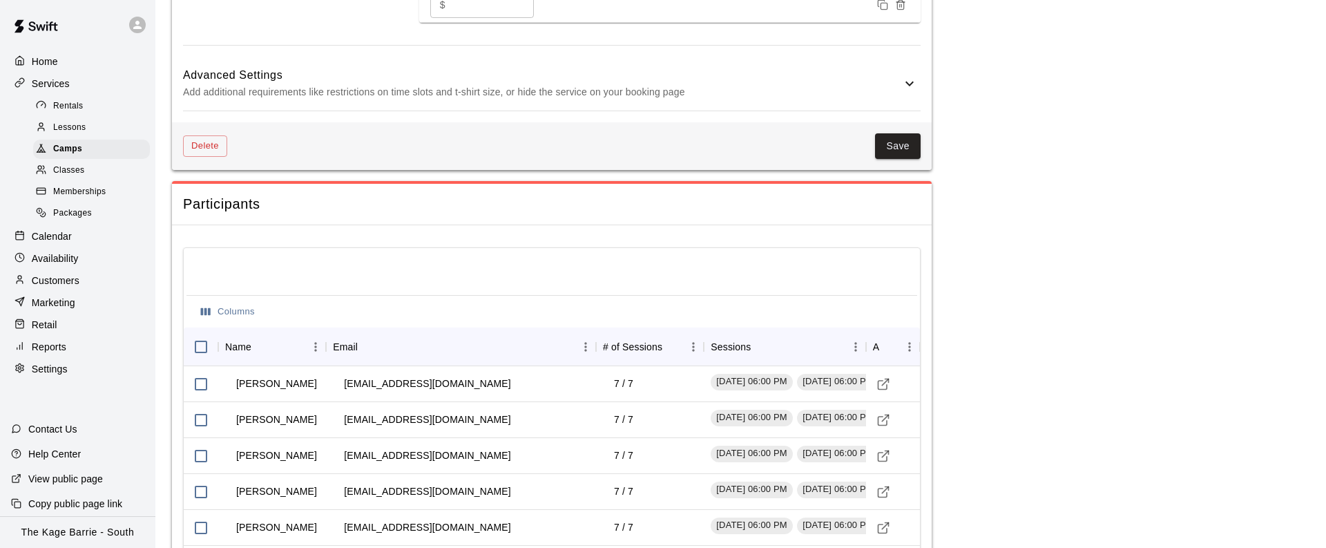
click at [912, 92] on icon at bounding box center [909, 83] width 17 height 17
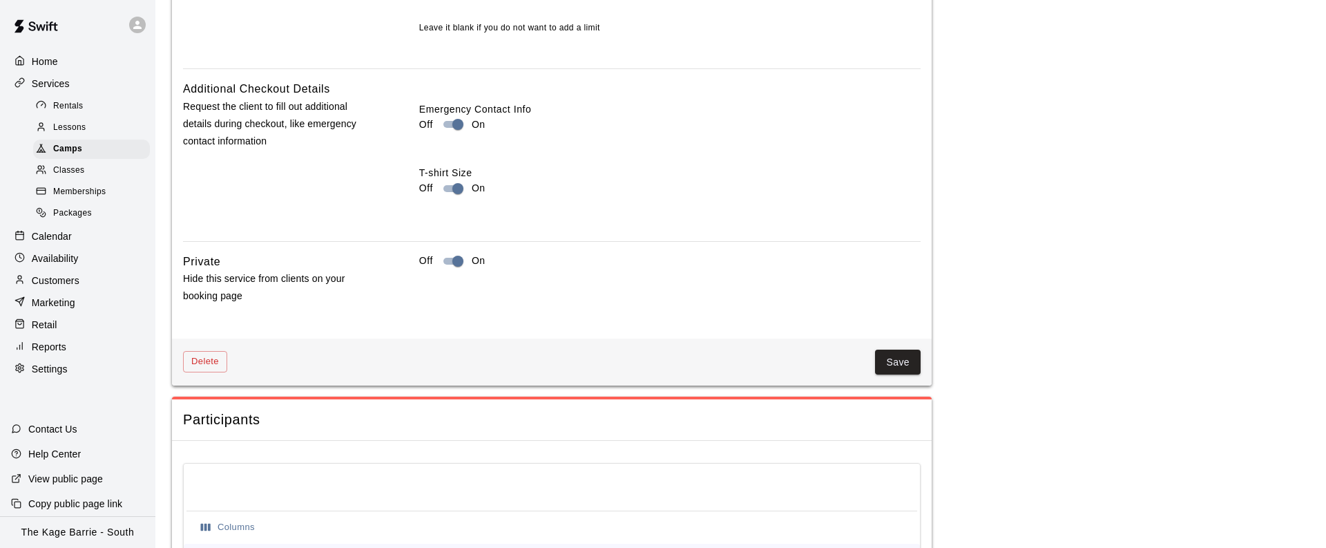
scroll to position [1643, 0]
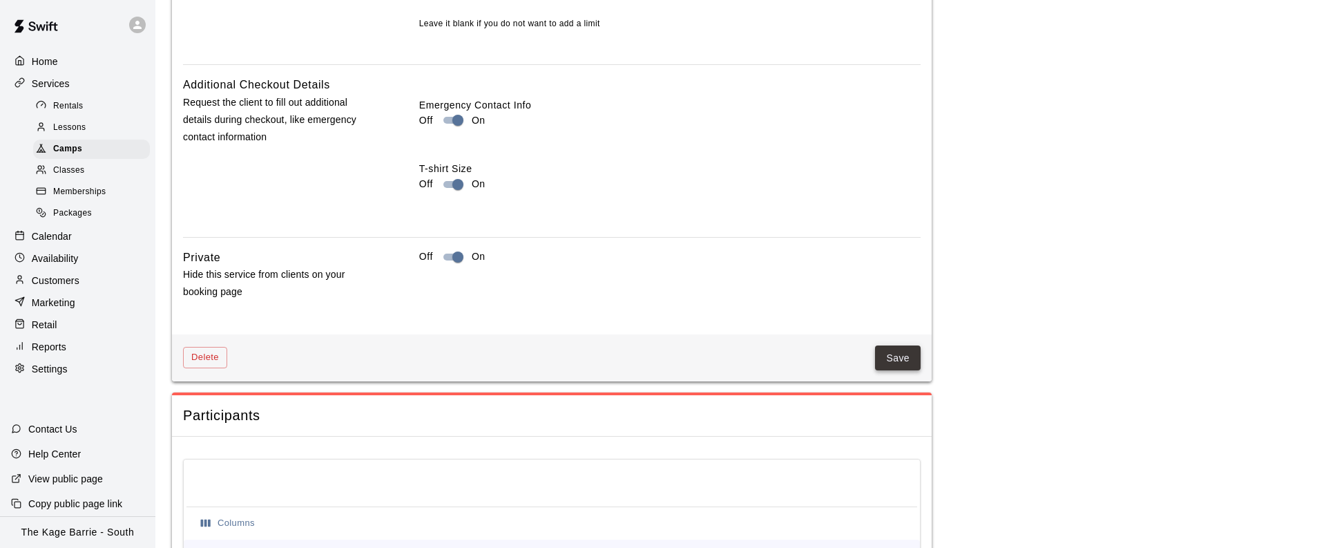
click at [912, 371] on button "Save" at bounding box center [898, 358] width 46 height 26
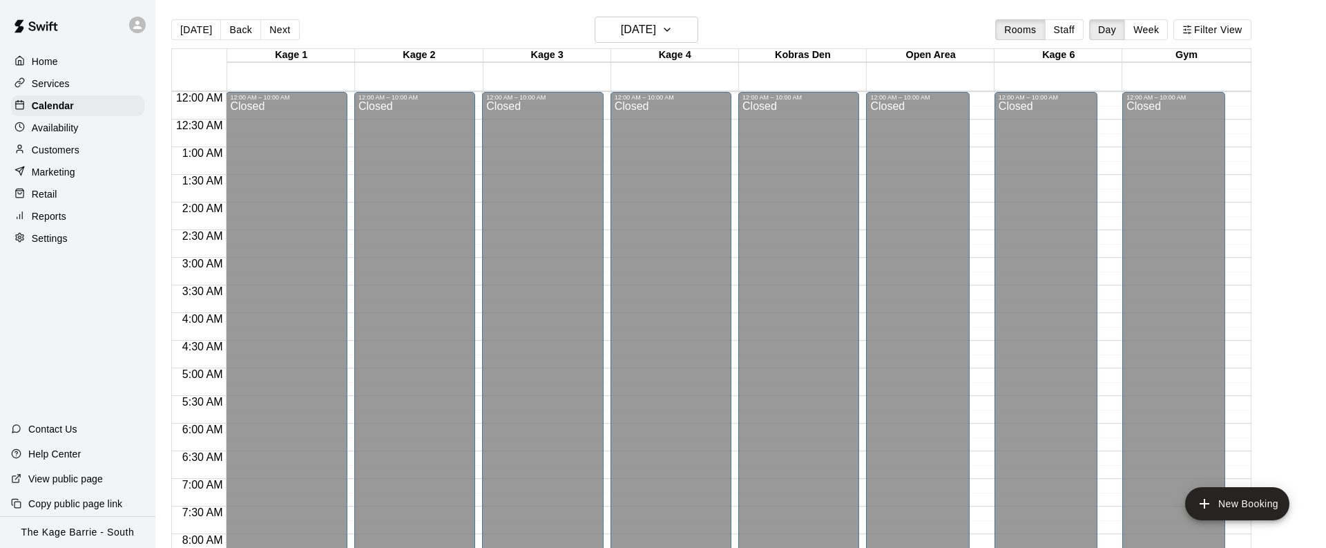
scroll to position [496, 0]
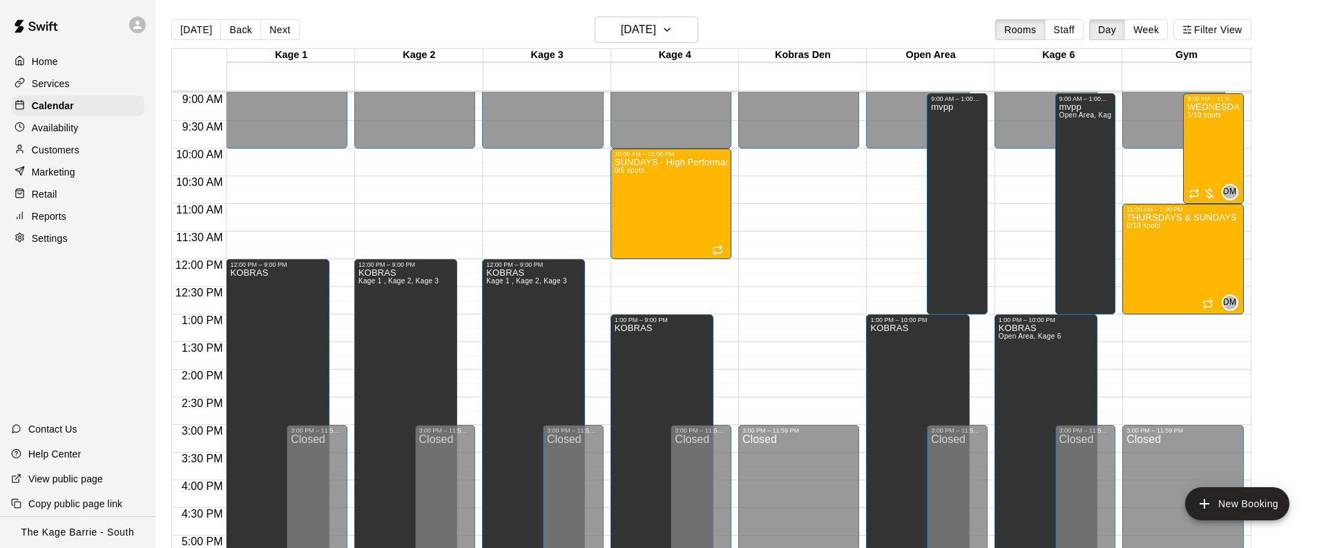
click at [194, 30] on button "[DATE]" at bounding box center [196, 29] width 50 height 21
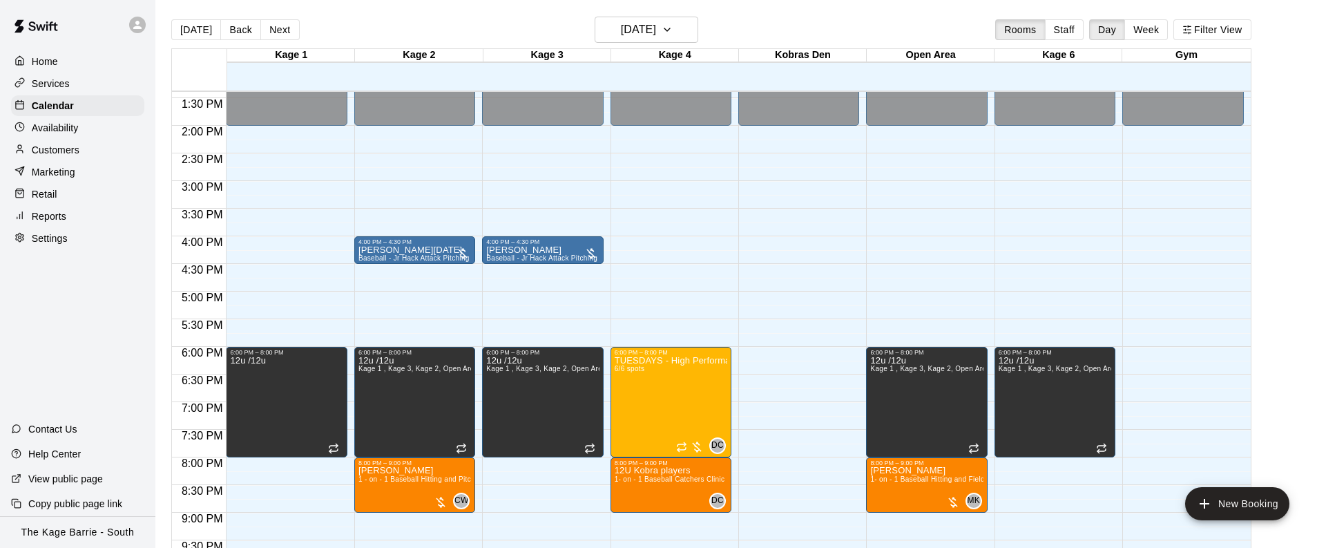
scroll to position [741, 0]
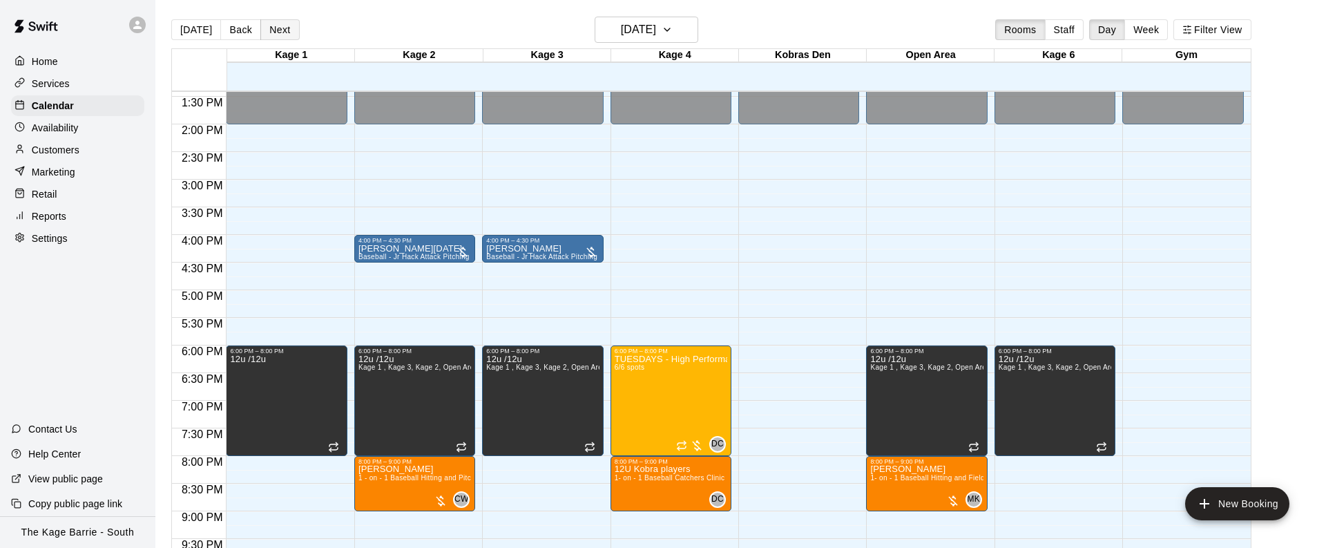
click at [273, 30] on button "Next" at bounding box center [279, 29] width 39 height 21
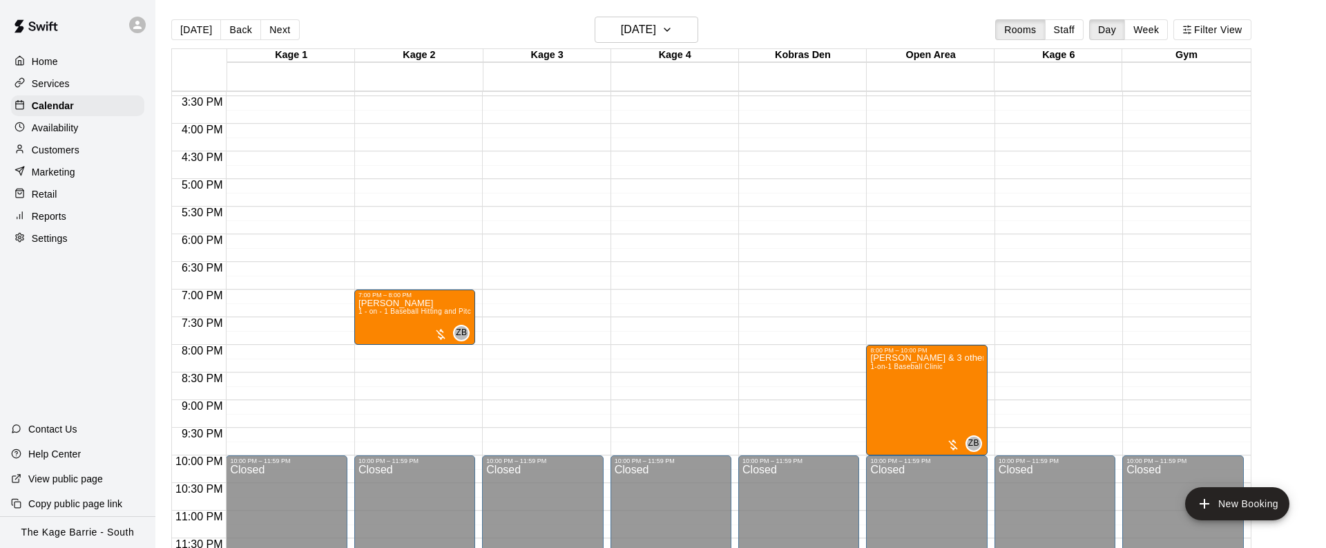
scroll to position [850, 0]
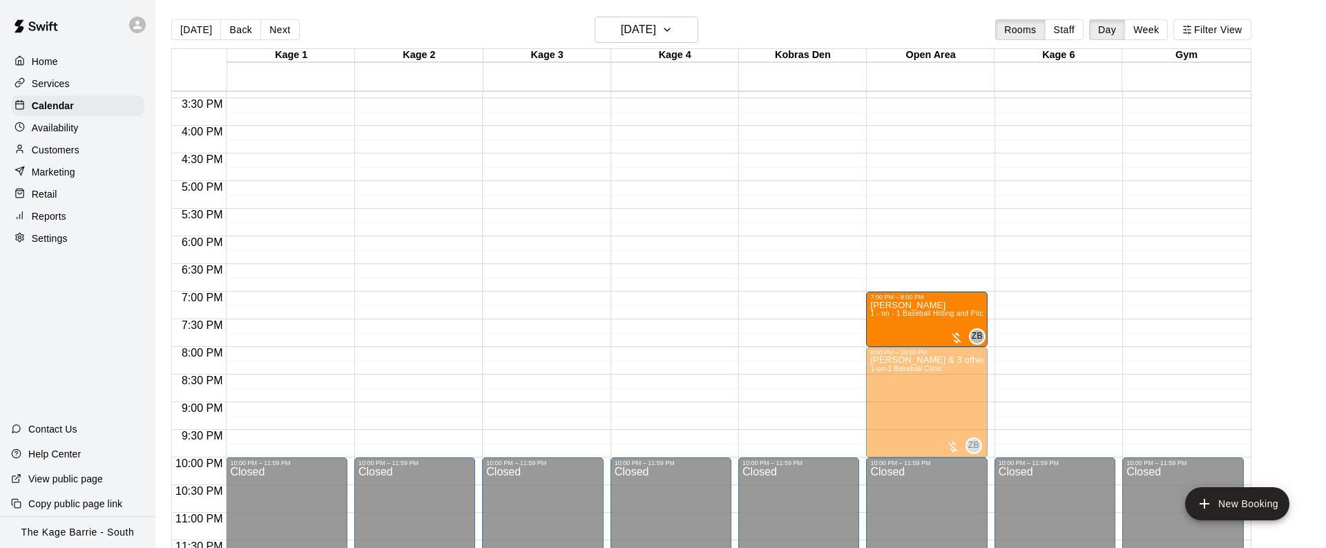
drag, startPoint x: 394, startPoint y: 322, endPoint x: 921, endPoint y: 327, distance: 527.0
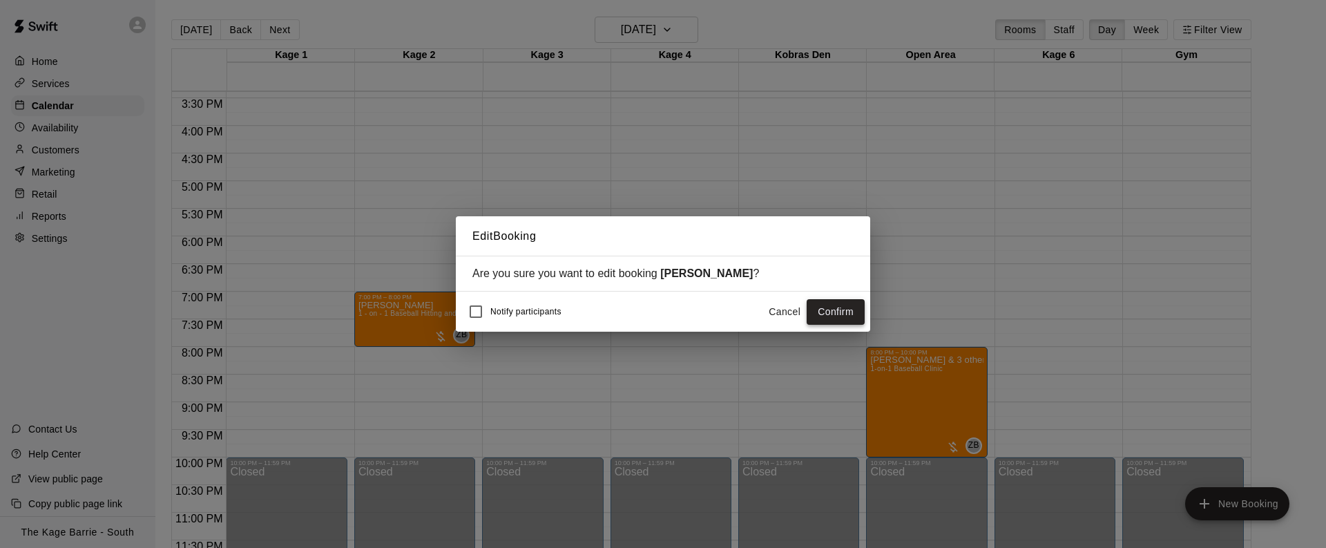
click at [843, 314] on button "Confirm" at bounding box center [836, 312] width 58 height 26
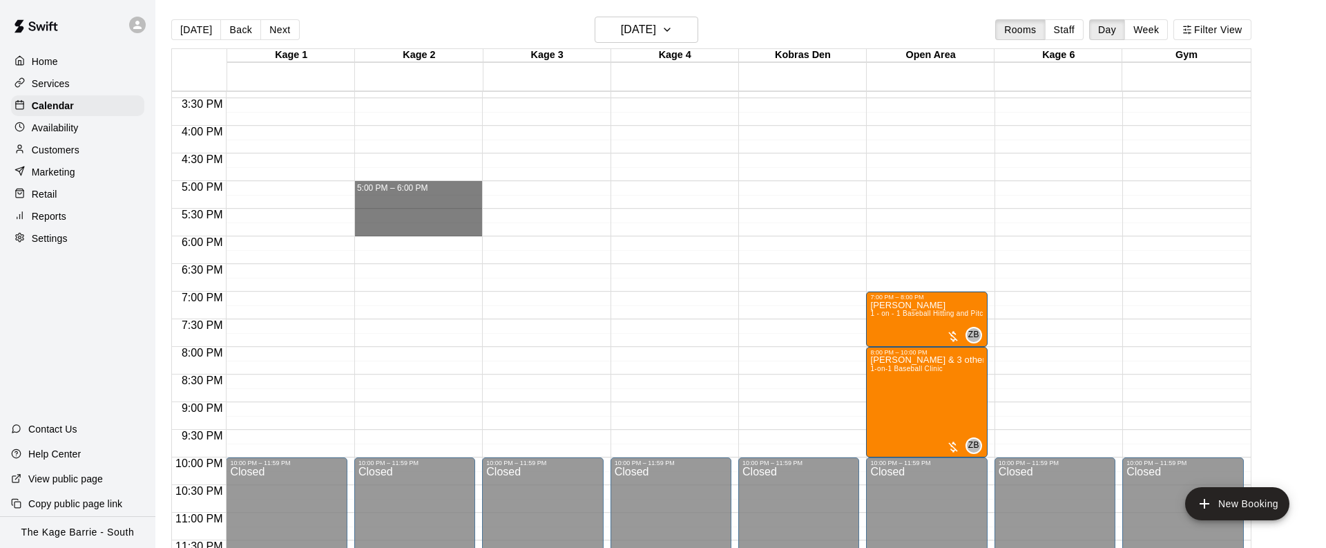
drag, startPoint x: 433, startPoint y: 184, endPoint x: 445, endPoint y: 228, distance: 45.3
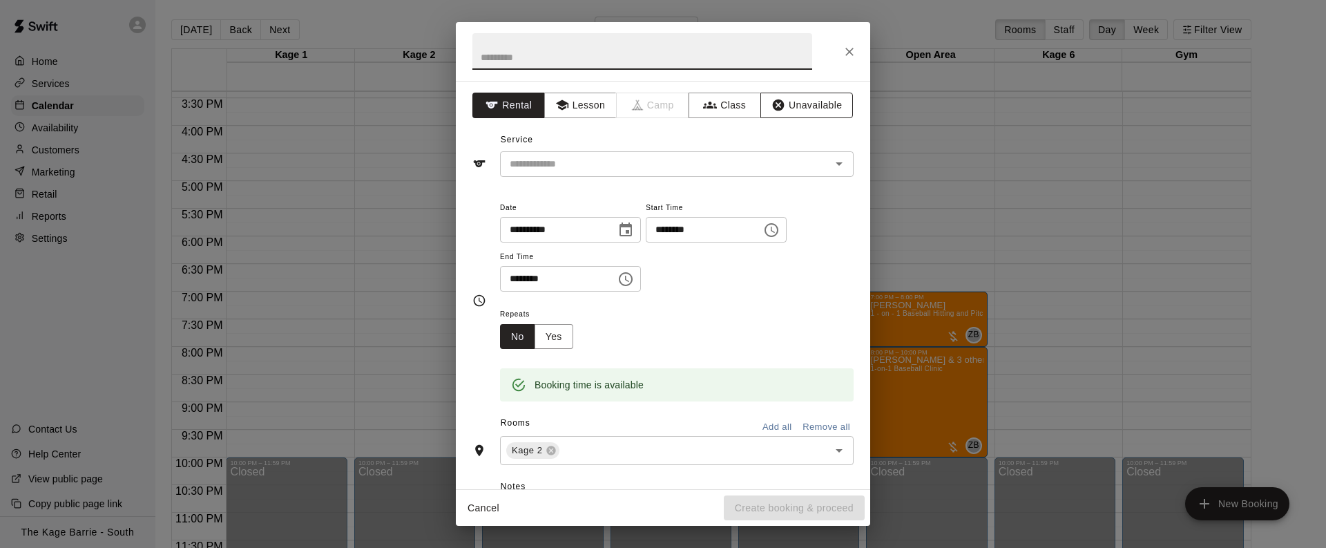
click at [816, 102] on button "Unavailable" at bounding box center [806, 106] width 93 height 26
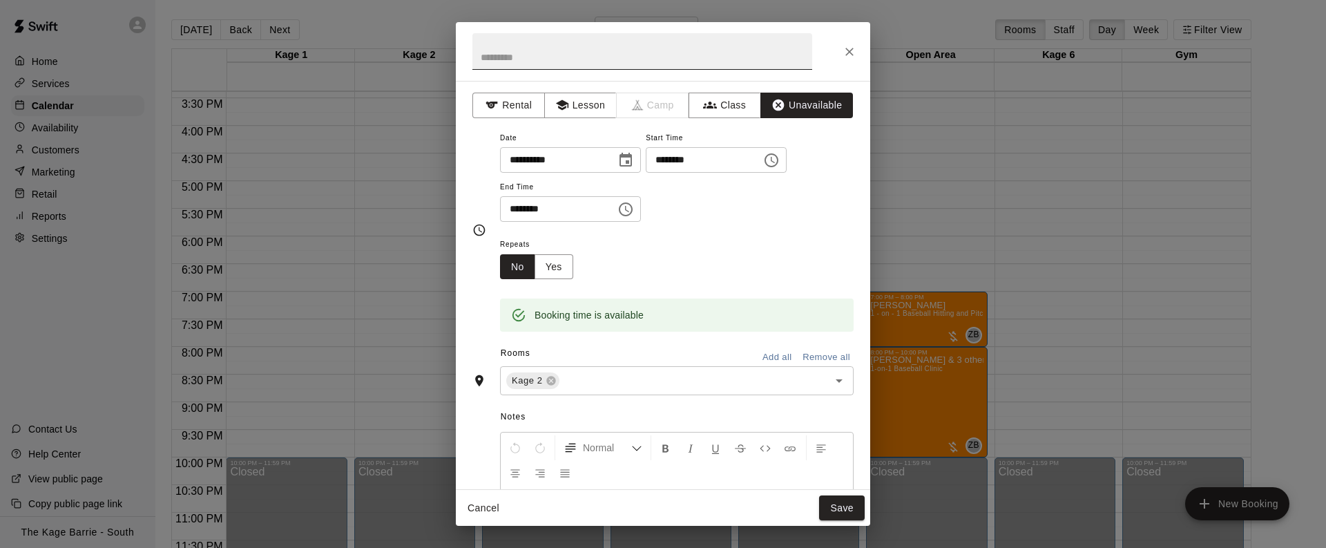
click at [586, 58] on input "text" at bounding box center [642, 51] width 340 height 37
type input "**********"
click at [842, 508] on button "Save" at bounding box center [842, 508] width 46 height 26
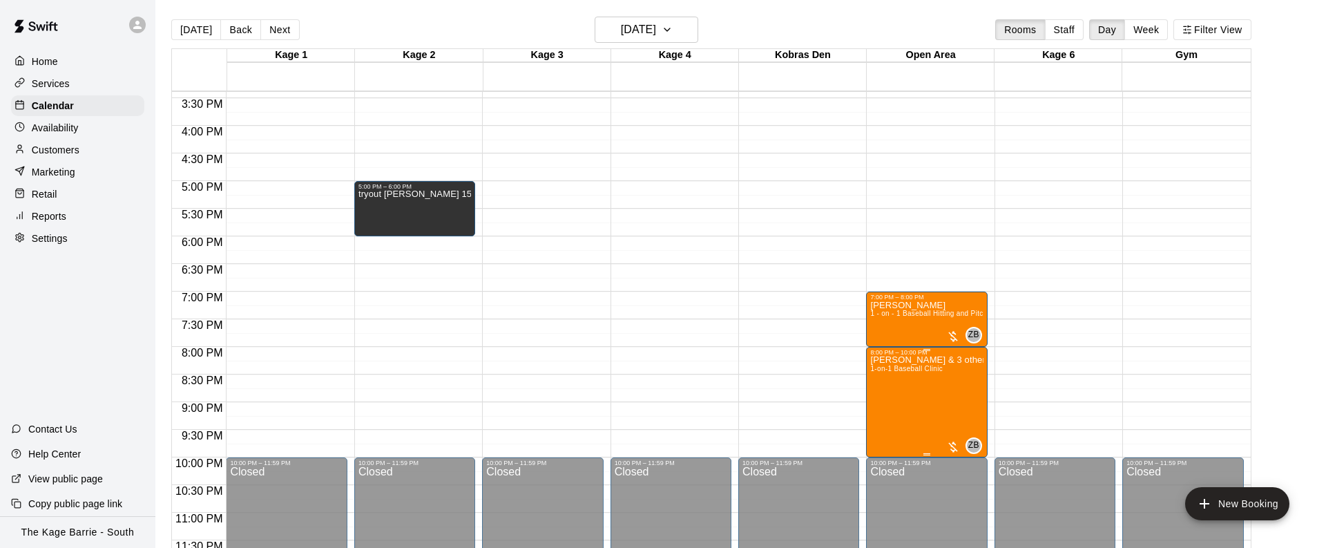
click at [893, 370] on span "1-on-1 Baseball Clinic" at bounding box center [906, 369] width 73 height 8
click at [886, 373] on icon "edit" at bounding box center [884, 379] width 17 height 17
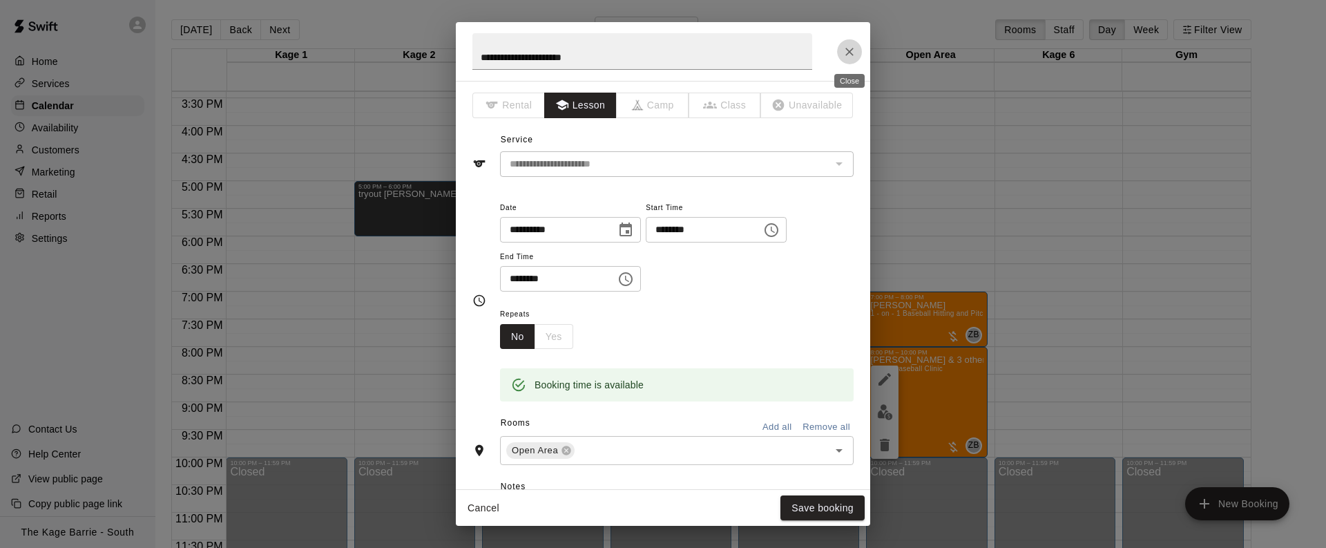
click at [852, 50] on icon "Close" at bounding box center [850, 52] width 14 height 14
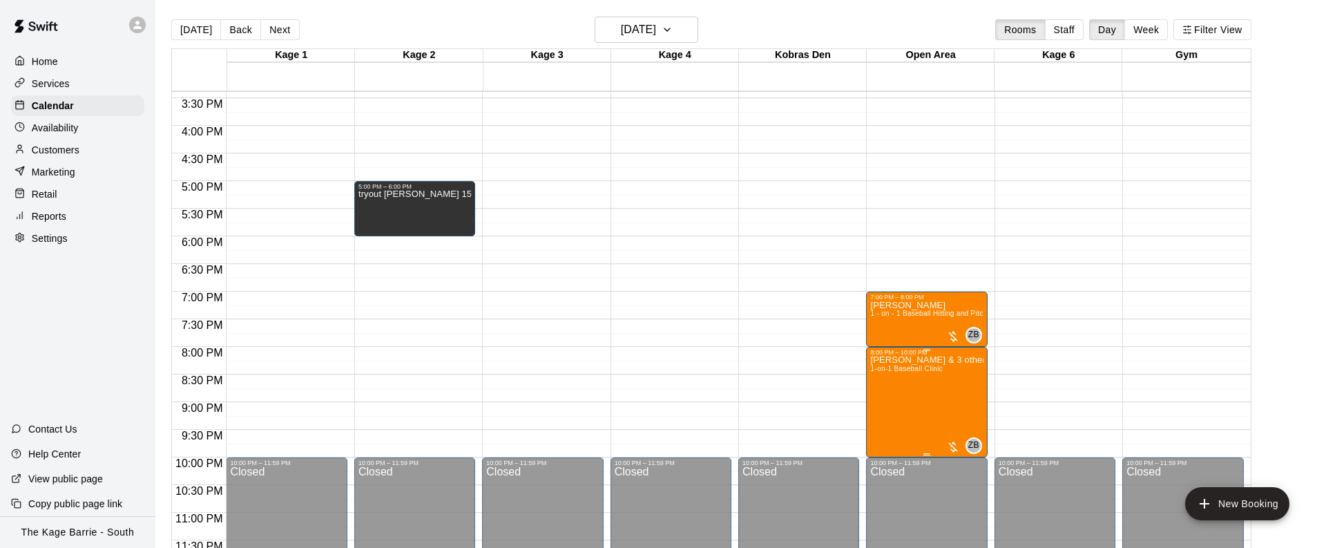
click at [905, 370] on span "1-on-1 Baseball Clinic" at bounding box center [906, 369] width 73 height 8
